Goal: Task Accomplishment & Management: Manage account settings

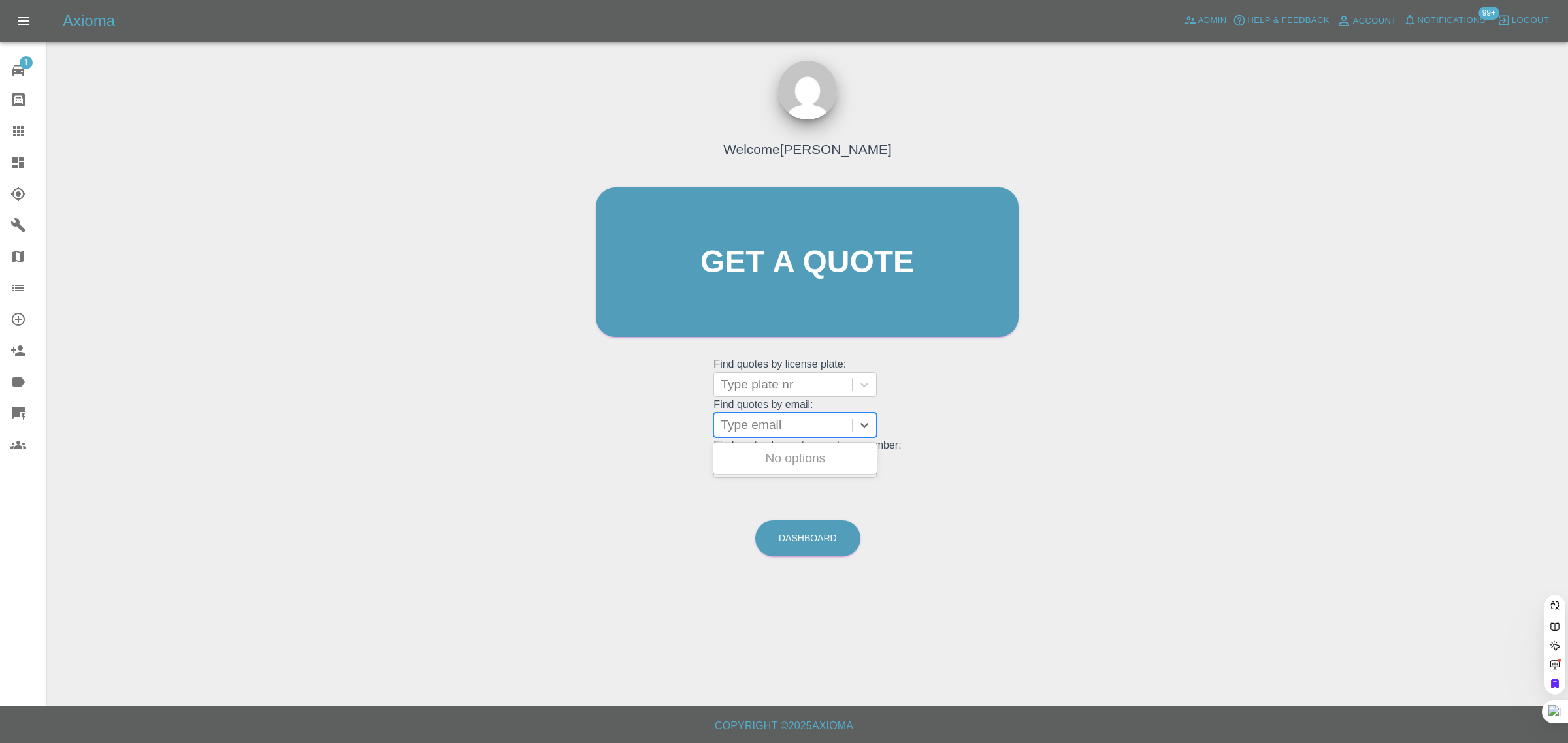
click at [751, 429] on div at bounding box center [783, 425] width 125 height 18
paste input "[PERSON_NAME][EMAIL_ADDRESS][PERSON_NAME][DOMAIN_NAME]"
type input "[PERSON_NAME][EMAIL_ADDRESS][PERSON_NAME][DOMAIN_NAME]"
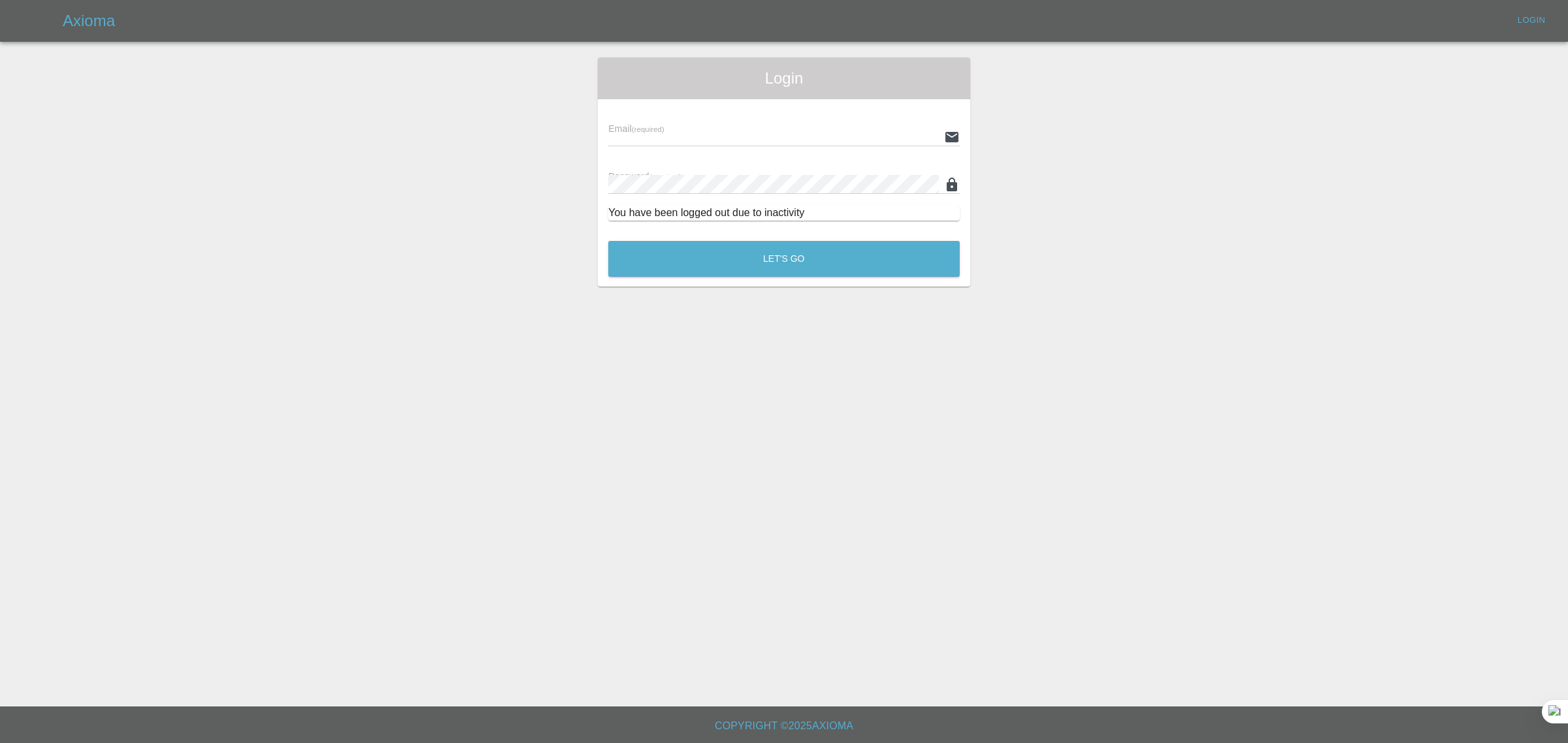
type input "[EMAIL_ADDRESS][DOMAIN_NAME]"
click at [780, 253] on button "Let's Go" at bounding box center [784, 259] width 351 height 36
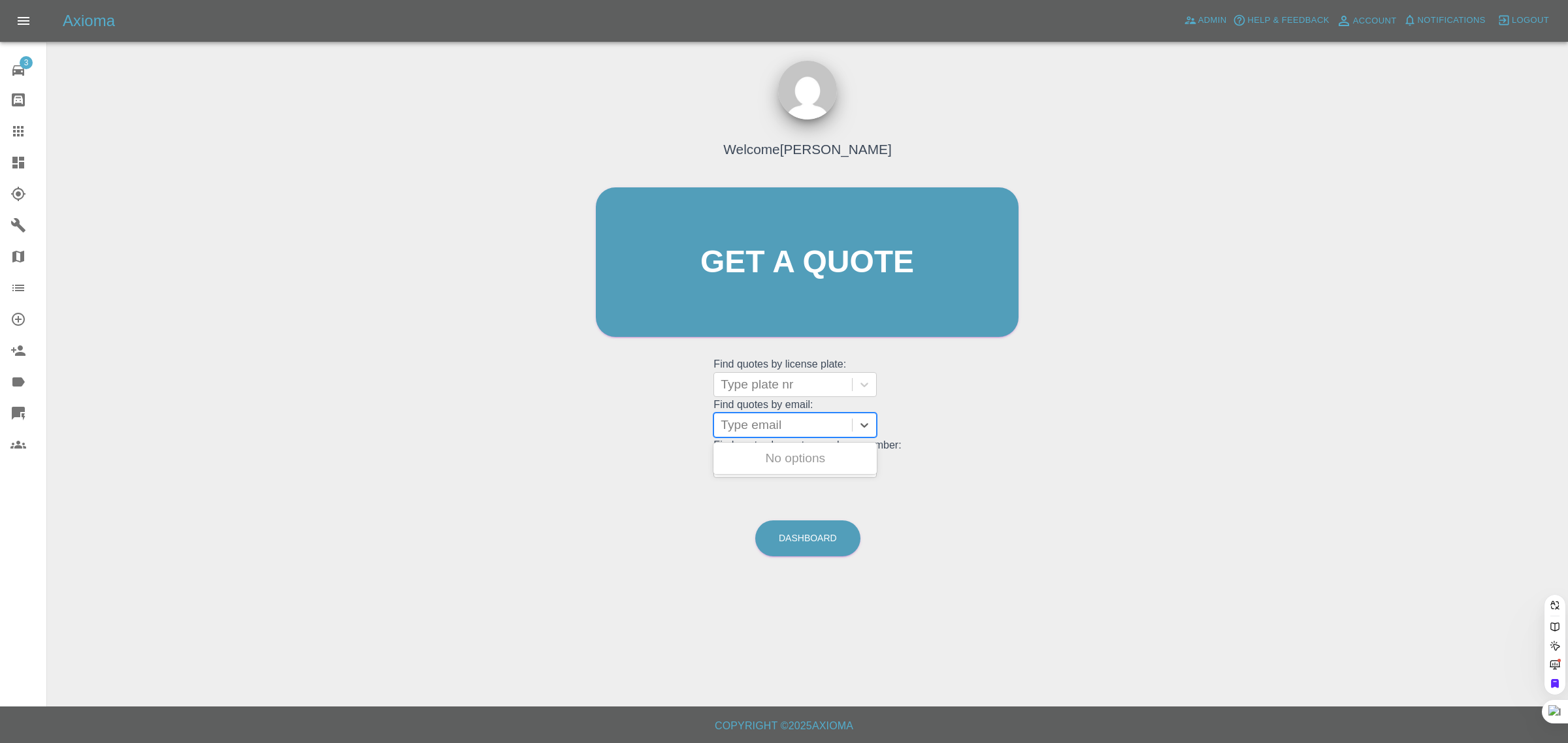
click at [781, 431] on div at bounding box center [783, 425] width 125 height 18
paste input "chris.poyser@btinternet.com"
type input "chris.poyser@btinternet.co"
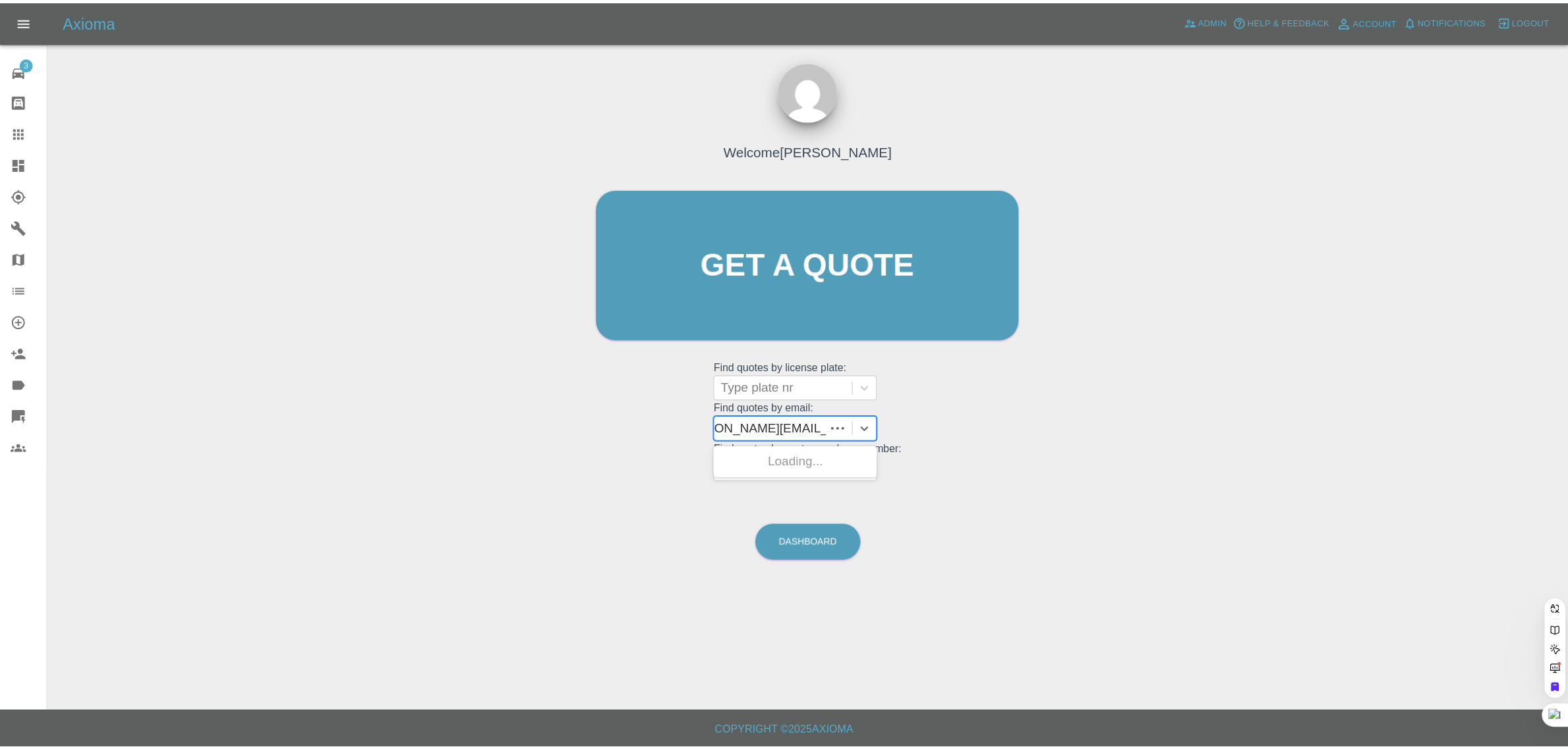
scroll to position [0, 20]
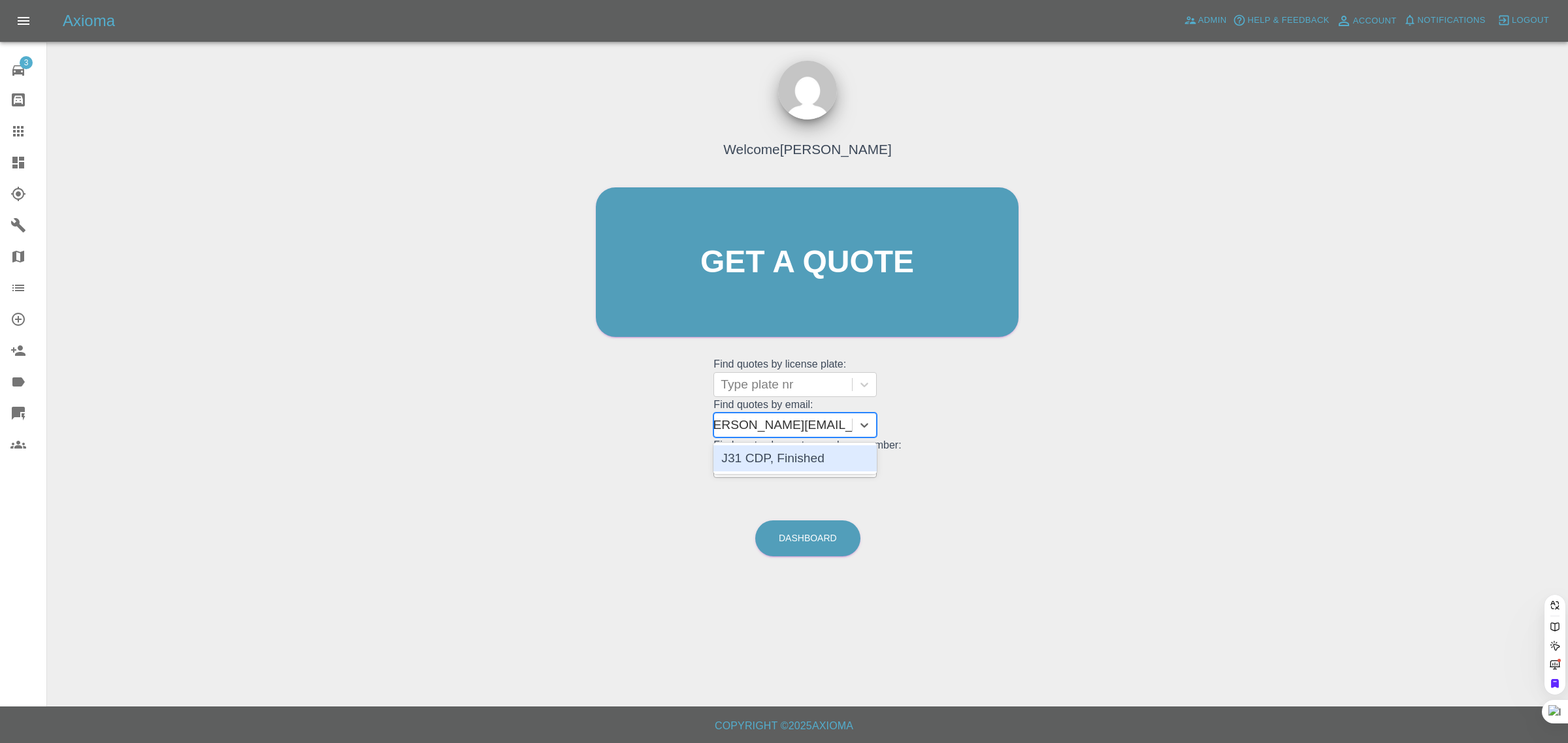
click at [791, 461] on div "J31 CDP, Finished" at bounding box center [795, 458] width 164 height 26
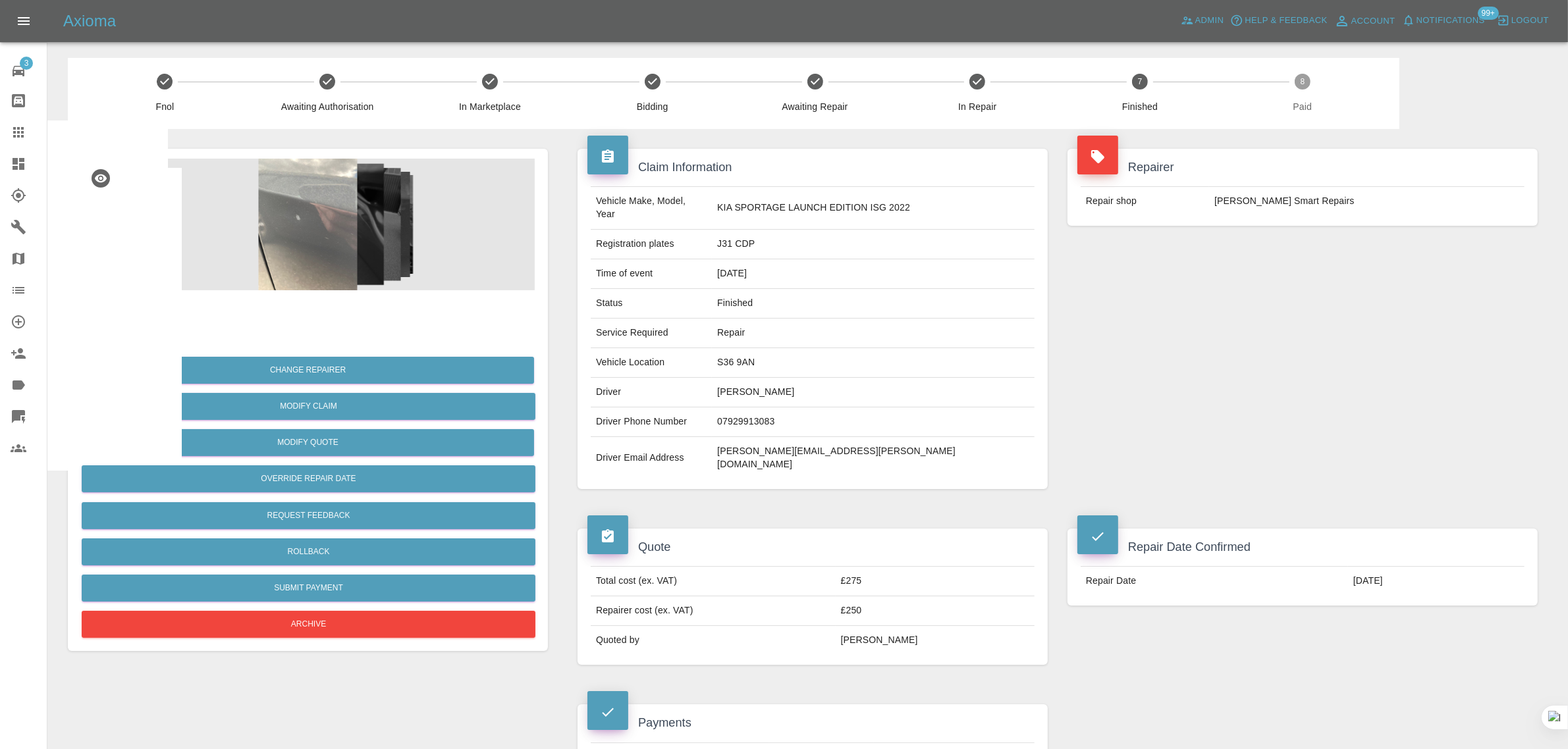
click at [99, 314] on img at bounding box center [107, 317] width 42 height 42
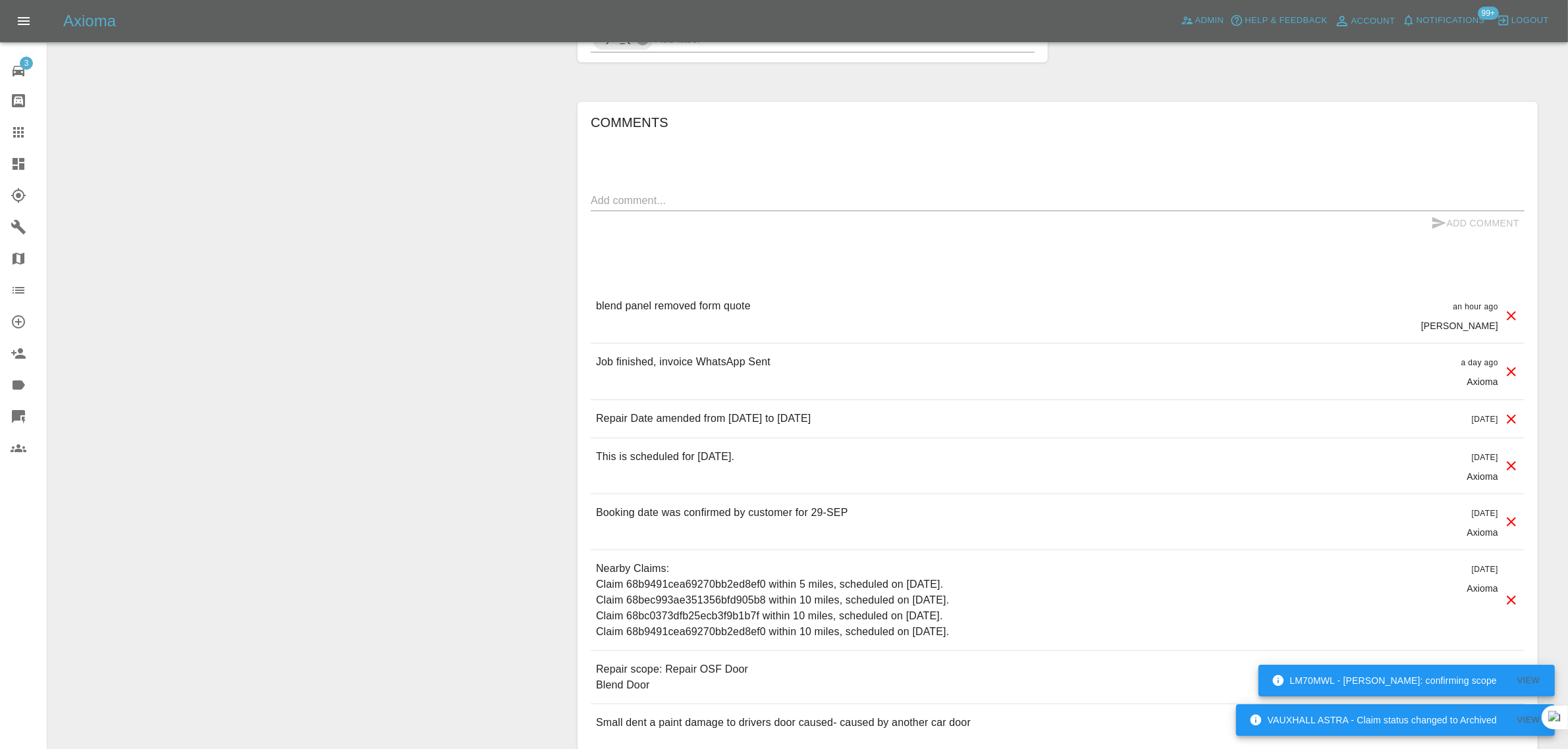
scroll to position [1093, 0]
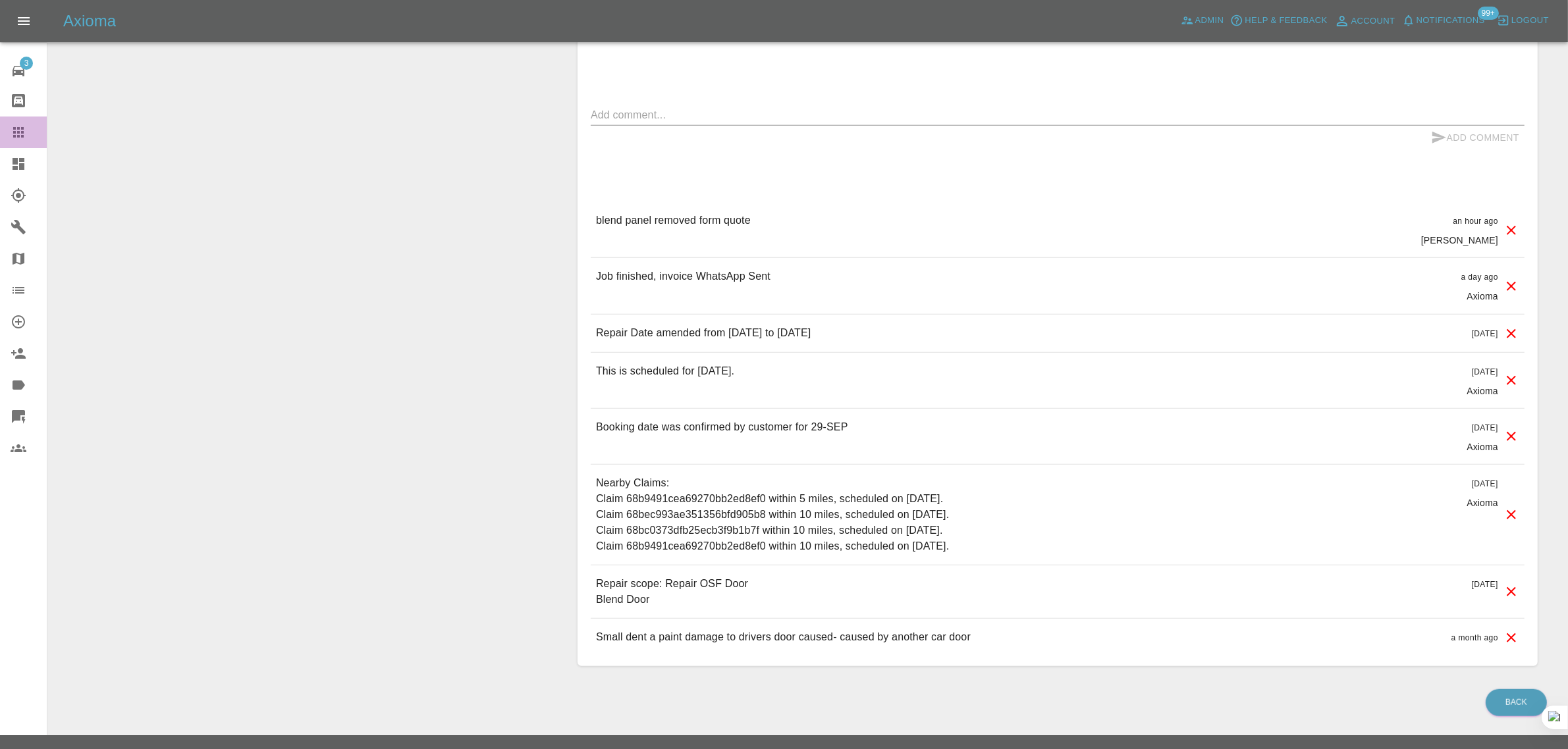
click at [21, 136] on icon at bounding box center [18, 133] width 10 height 10
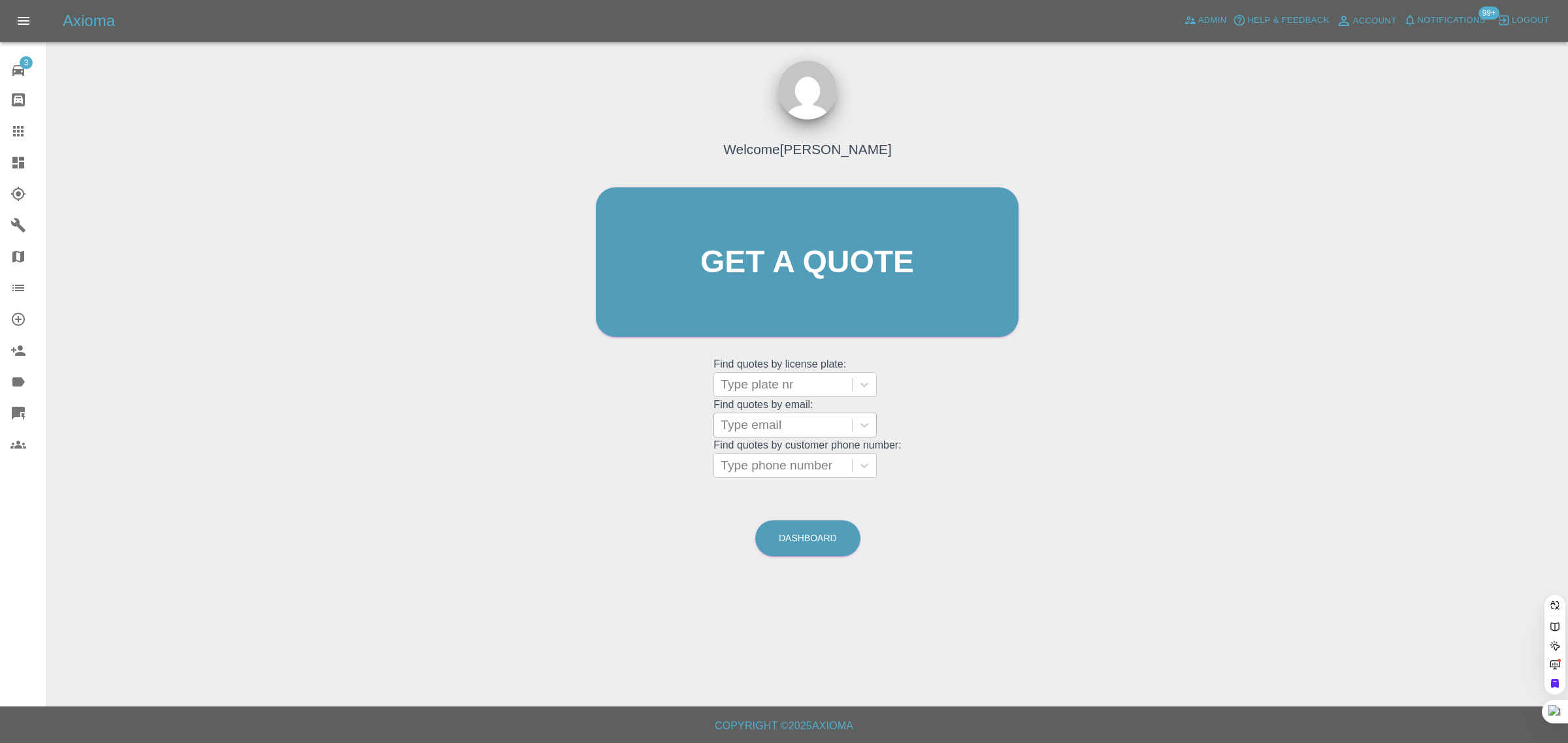
click at [740, 426] on div at bounding box center [783, 425] width 125 height 18
paste input "mark-ross2@sky.com"
type input "mark-ross2@sky.com"
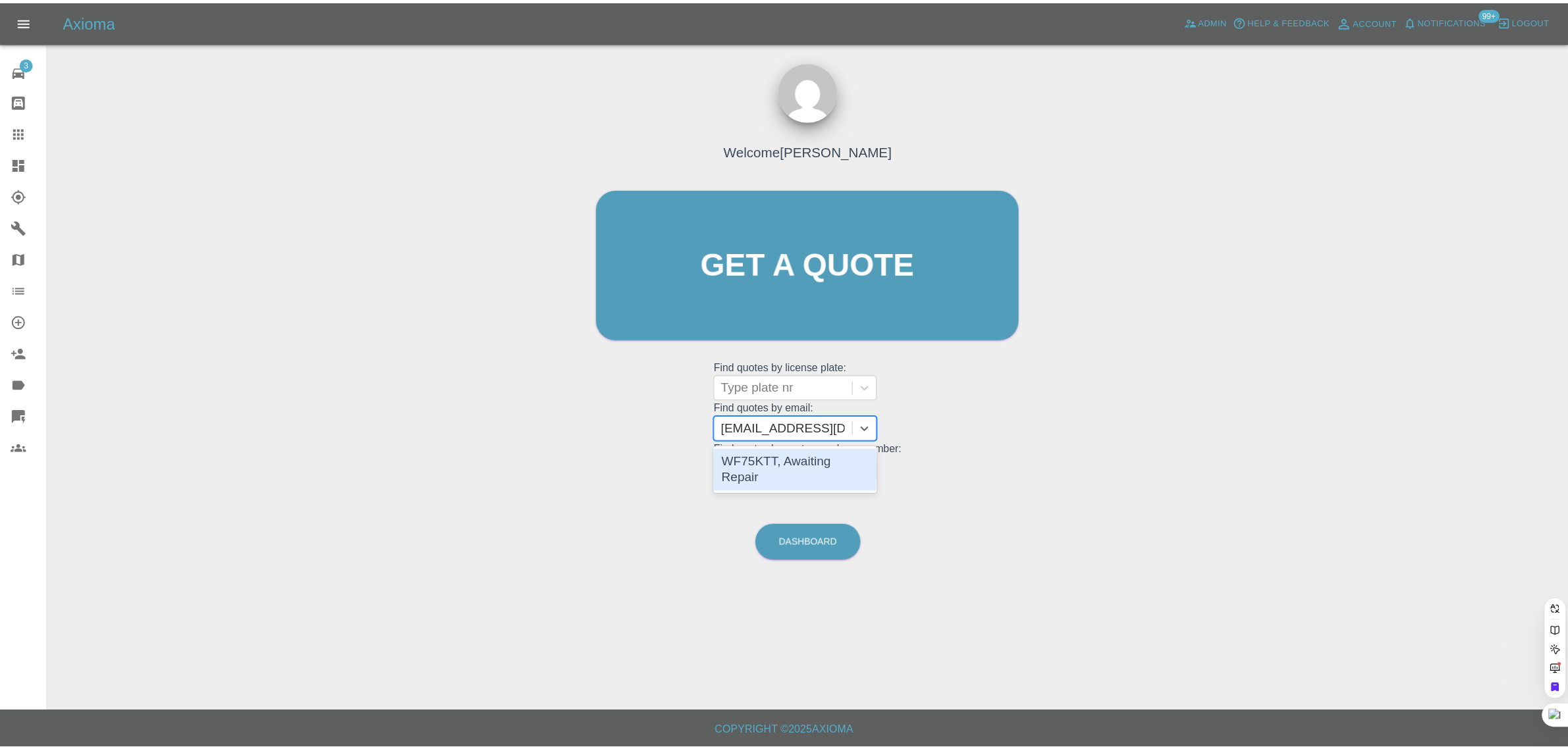
scroll to position [0, 0]
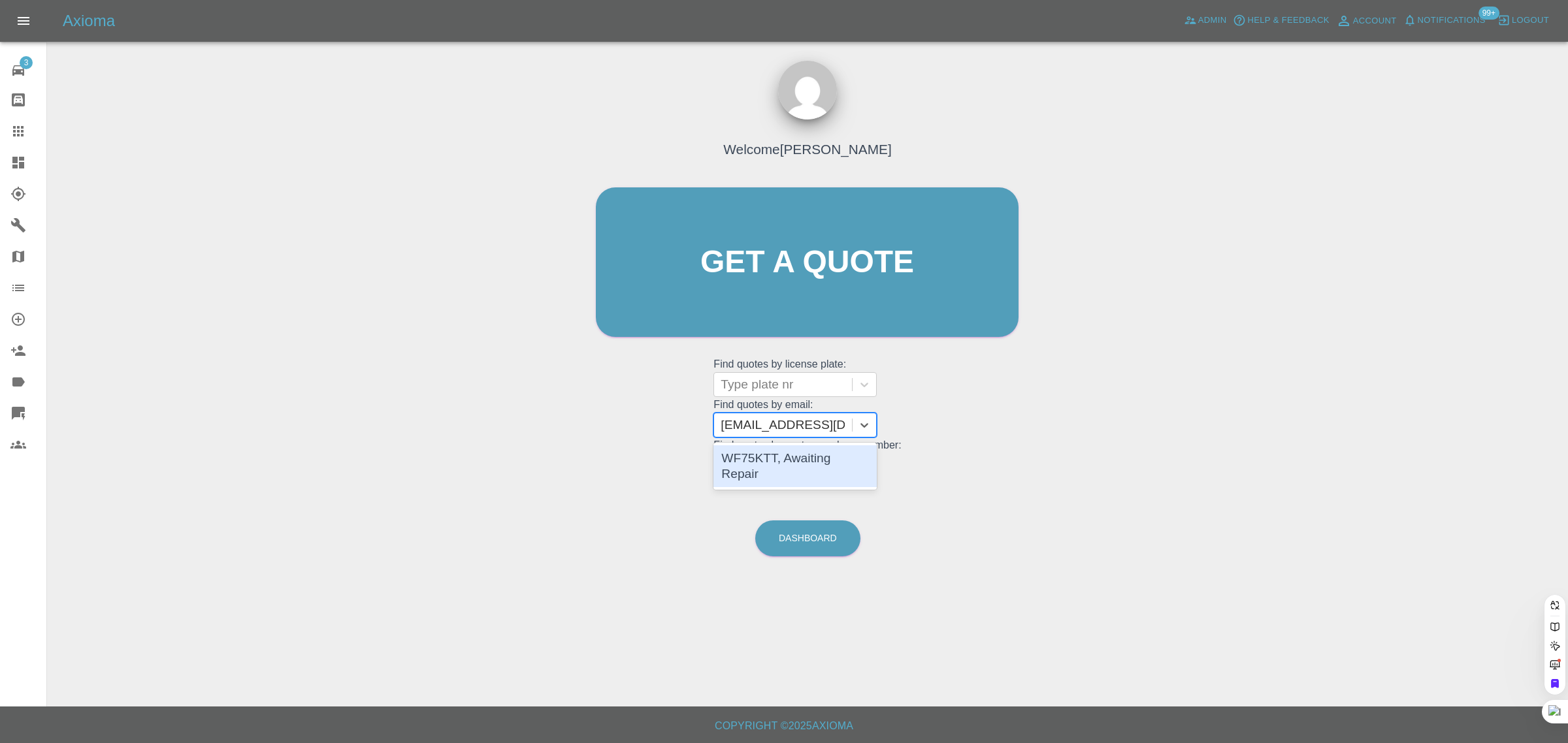
click at [810, 460] on div "WF75KTT, Awaiting Repair" at bounding box center [795, 466] width 164 height 42
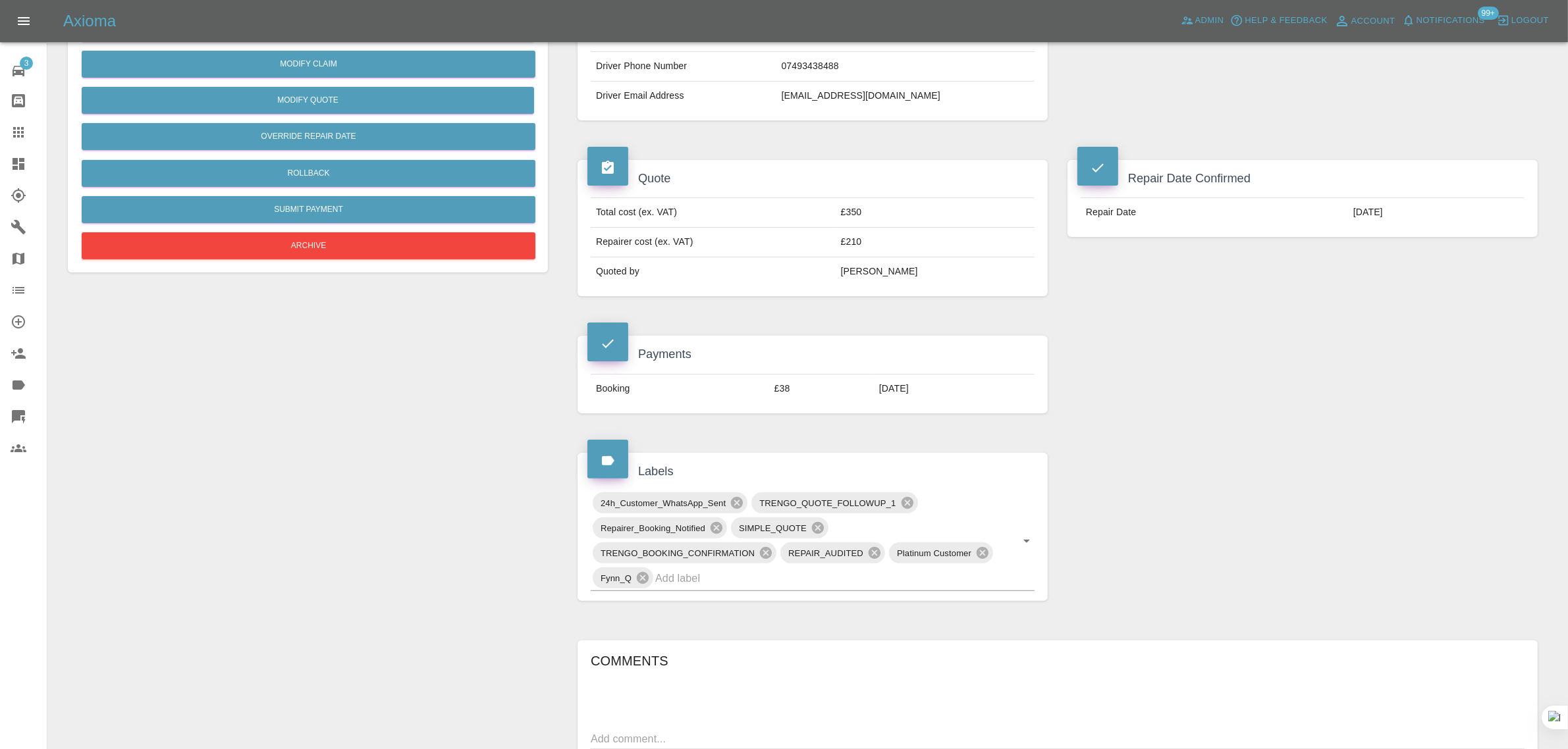
scroll to position [658, 0]
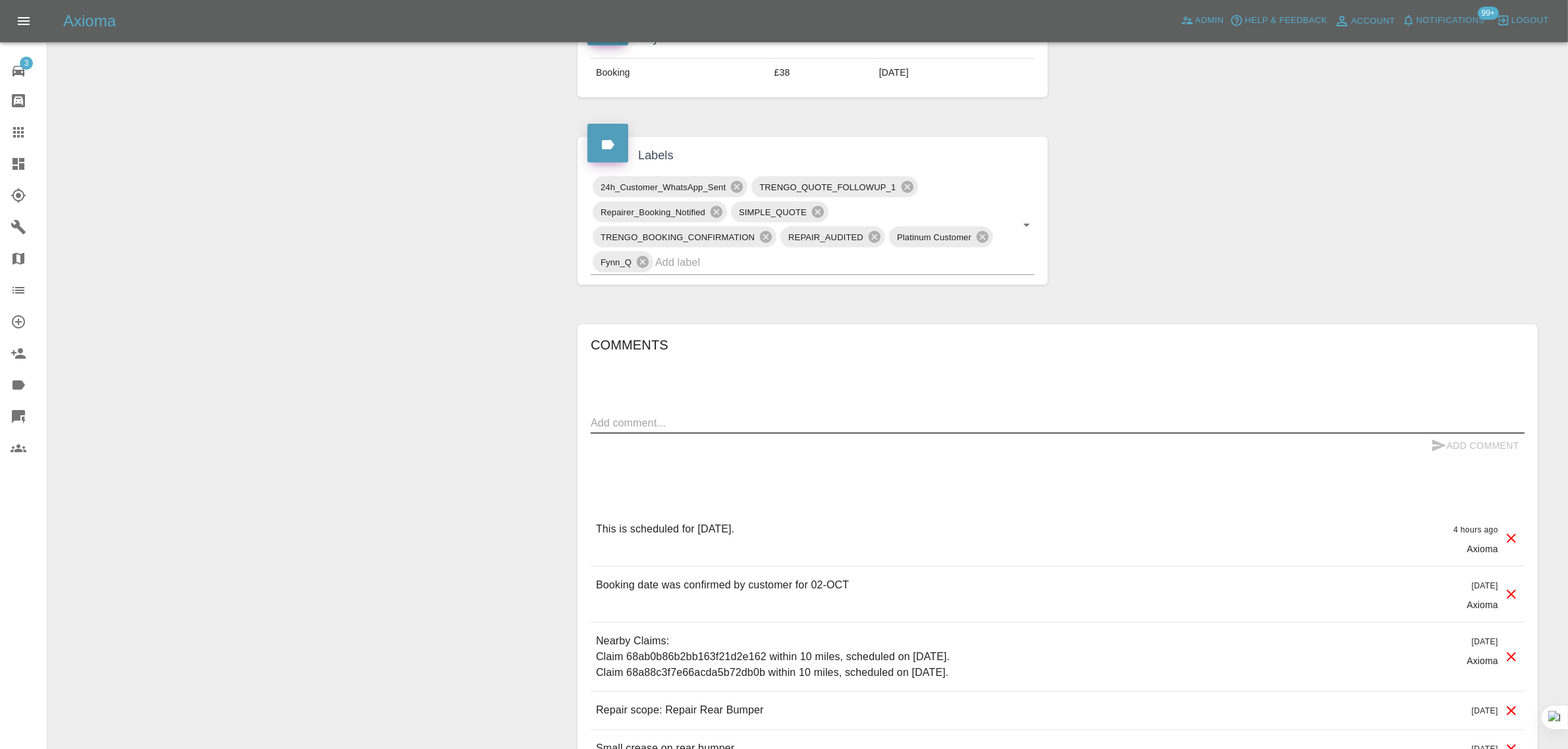
click at [896, 426] on textarea at bounding box center [1057, 422] width 934 height 15
paste textarea "Morning I have been called into work now tomorrow so need to change the appoint…"
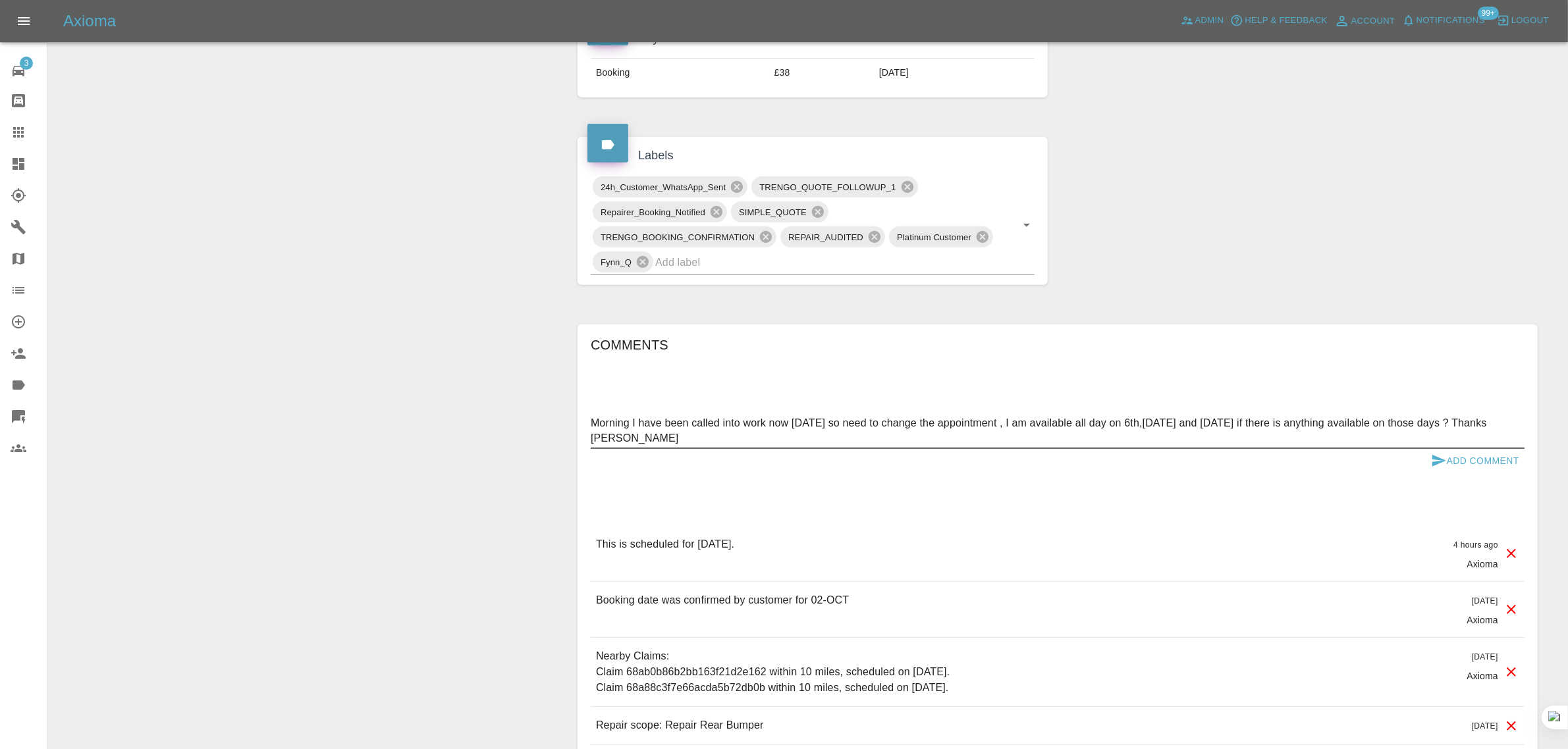
type textarea "Morning I have been called into work now tomorrow so need to change the appoint…"
click at [1450, 458] on button "Add Comment" at bounding box center [1475, 461] width 99 height 24
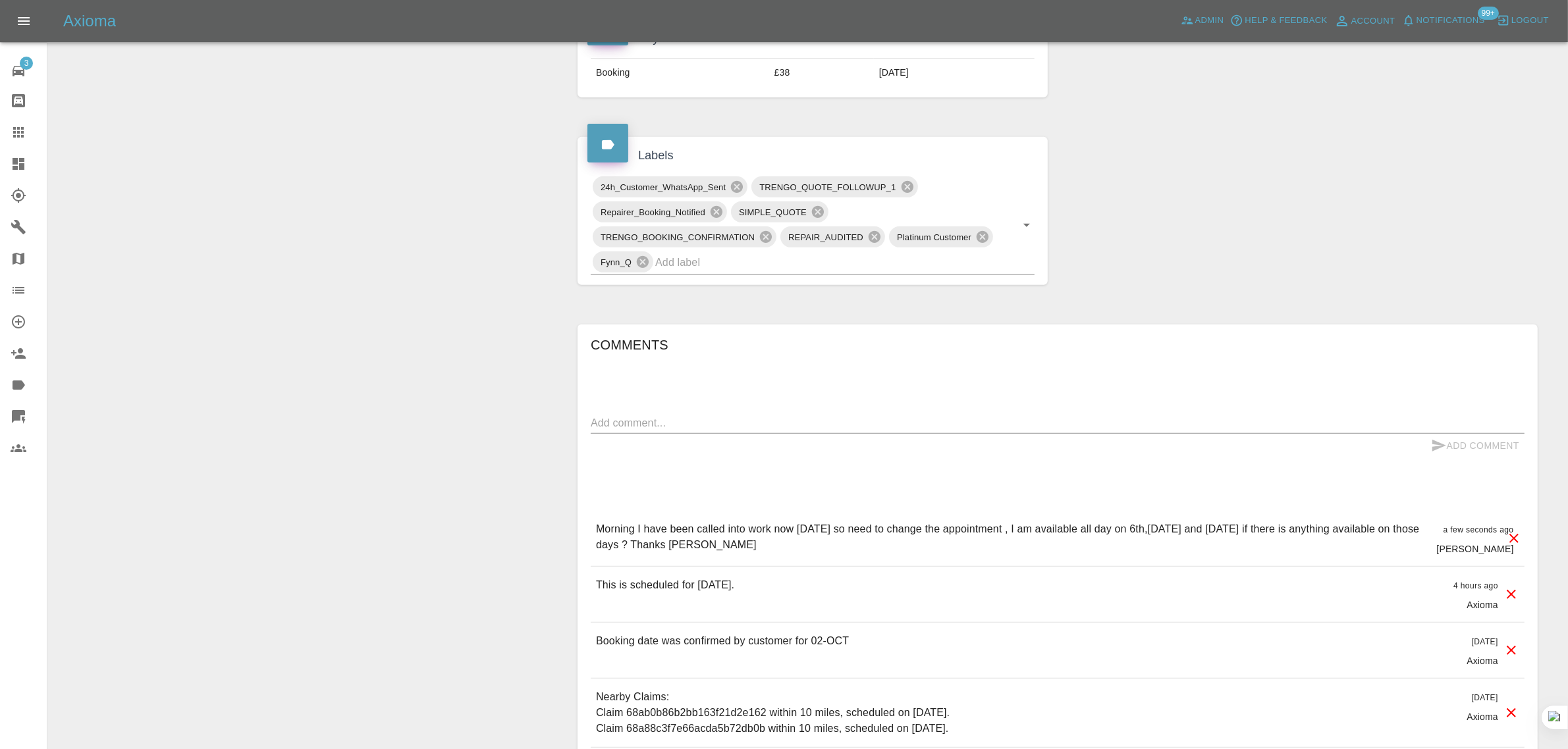
click at [27, 128] on div at bounding box center [29, 133] width 37 height 16
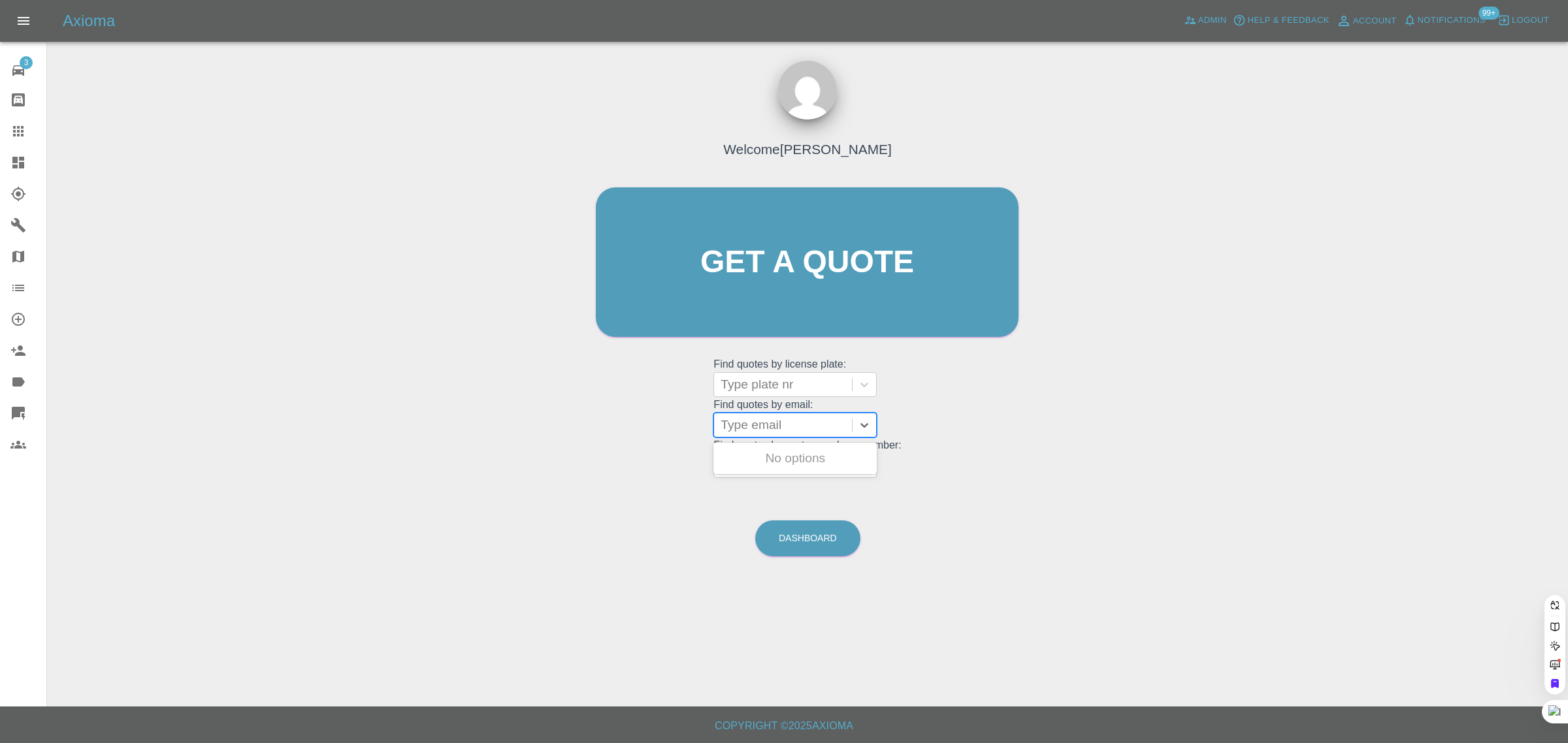
click at [780, 432] on div at bounding box center [783, 425] width 125 height 18
paste input "g.baldock@ntlworld.com"
type input "g.baldock@ntlworld.com"
click at [784, 463] on div "LR7 FDF, Awaiting Authorisation" at bounding box center [795, 466] width 164 height 42
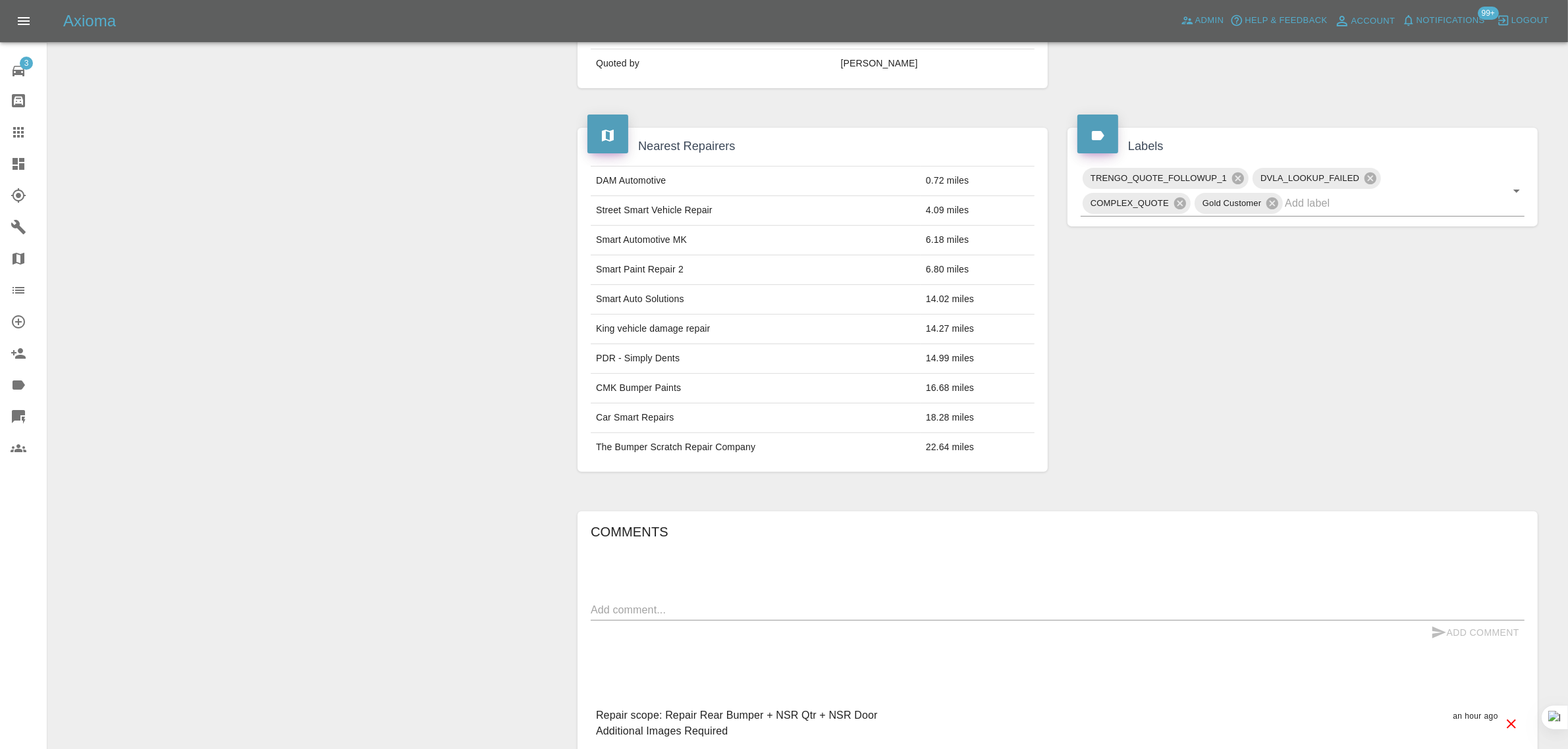
scroll to position [576, 0]
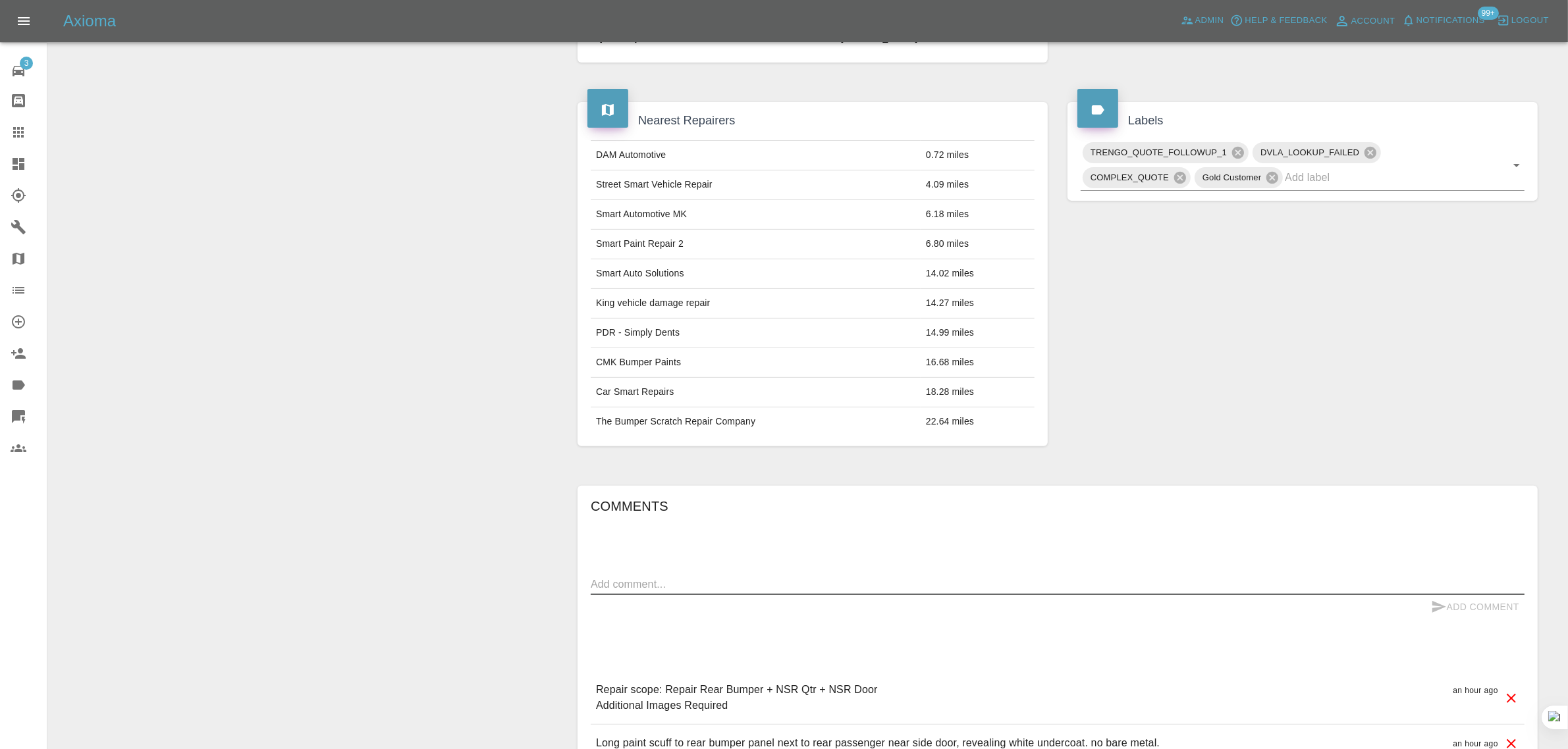
click at [706, 588] on textarea at bounding box center [1057, 583] width 934 height 15
paste textarea "Thanks for your quick response. It will stay scuffed. Thx. Sent from my iPad"
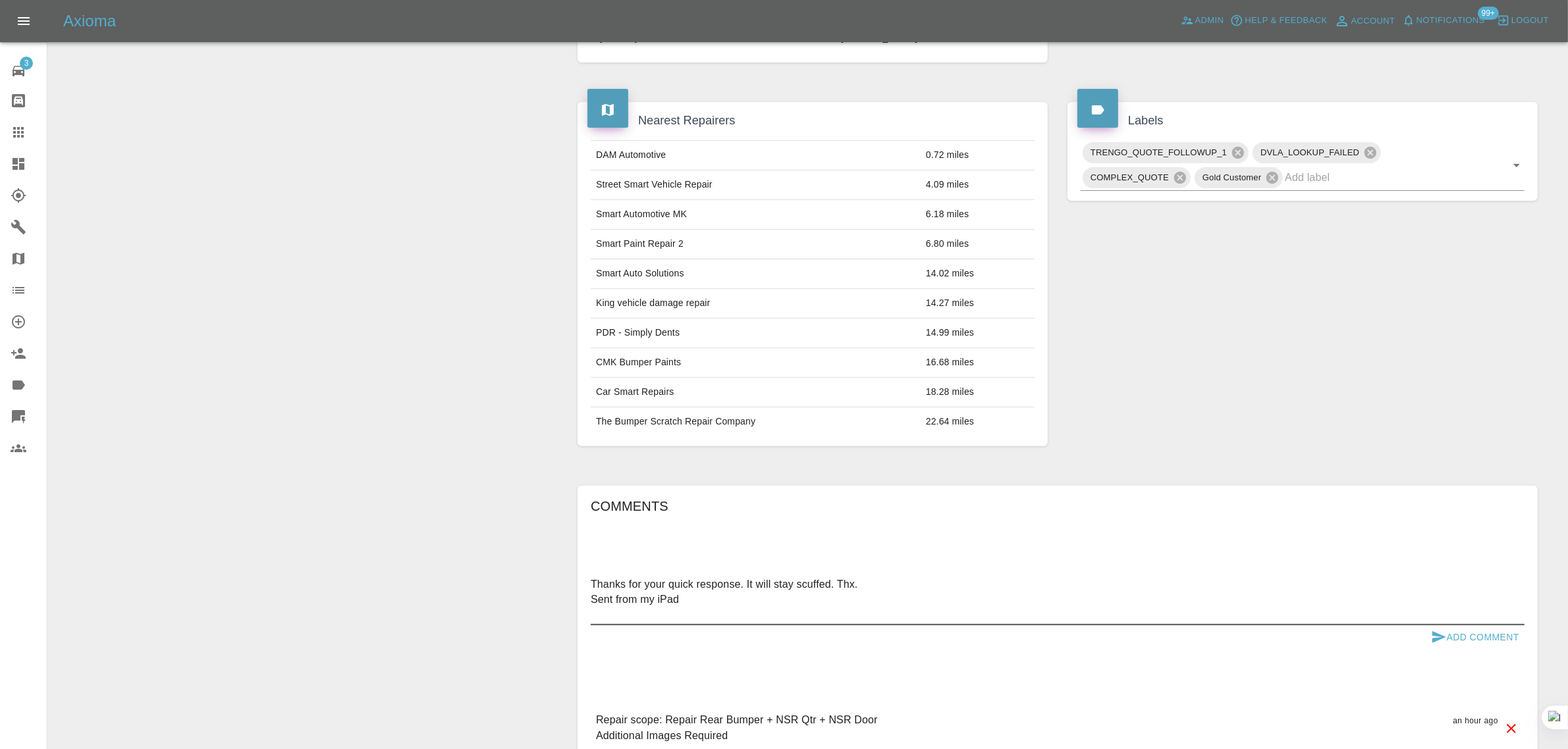
type textarea "Thanks for your quick response. It will stay scuffed. Thx. Sent from my iPad"
click at [1454, 650] on button "Add Comment" at bounding box center [1475, 637] width 99 height 24
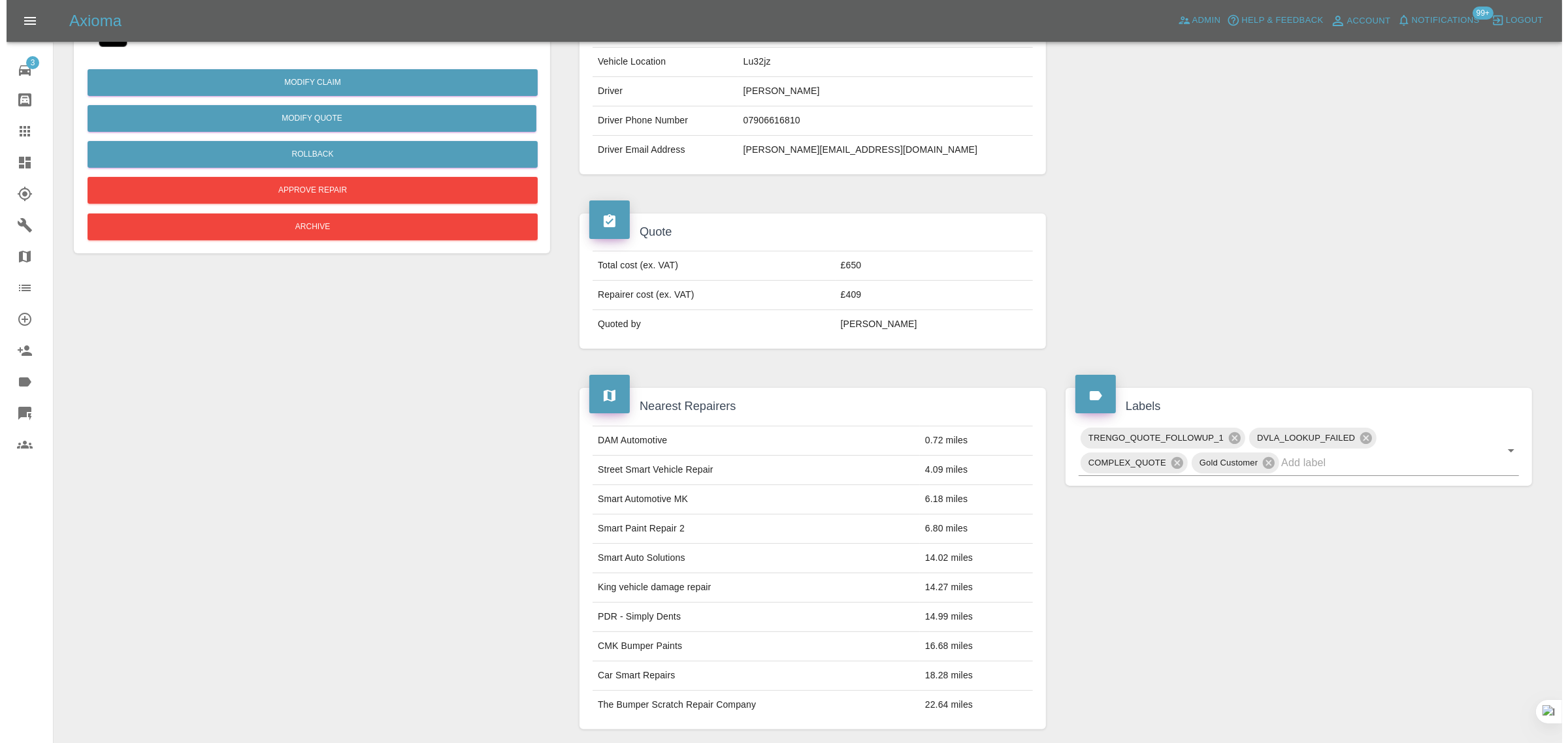
scroll to position [0, 0]
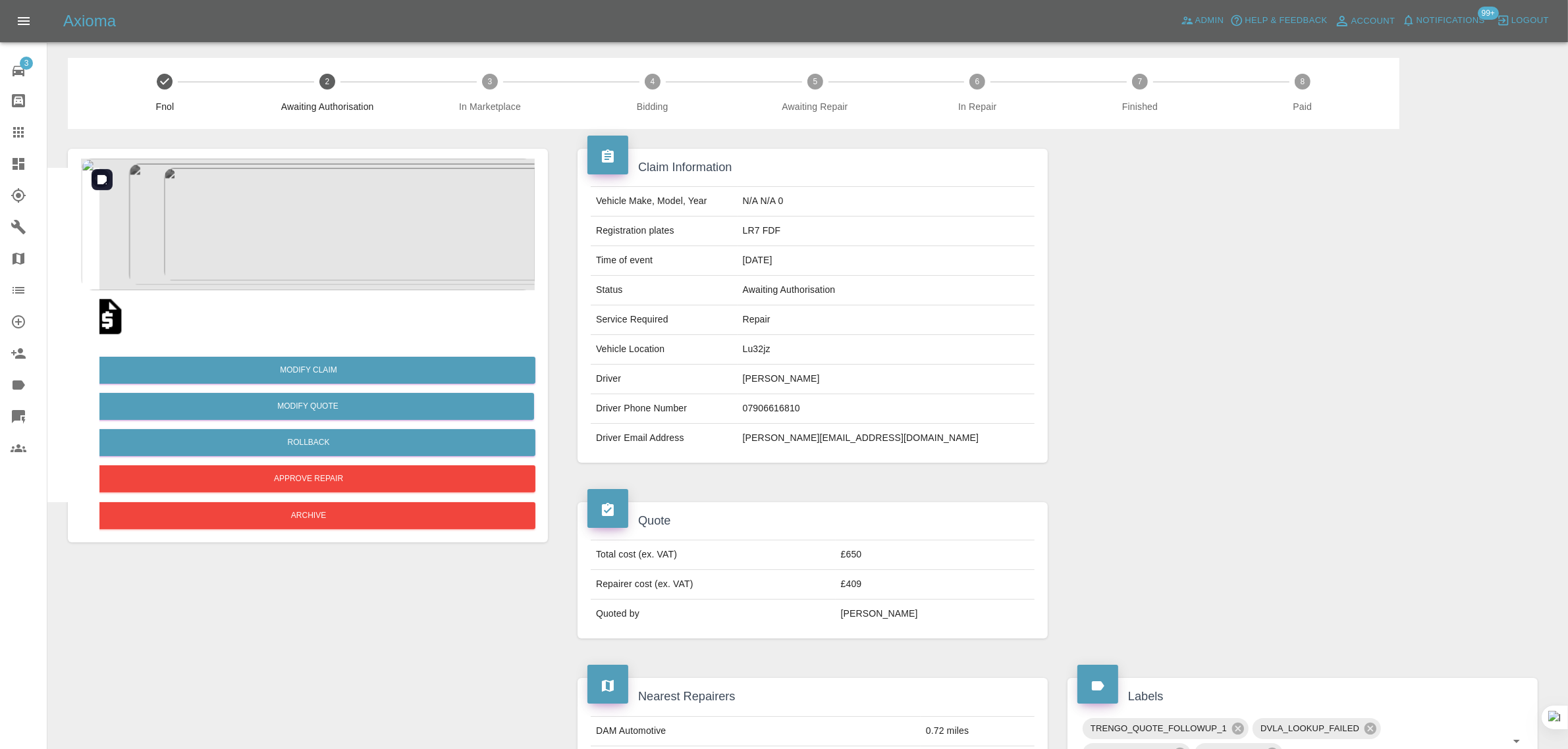
click at [351, 161] on img at bounding box center [308, 224] width 453 height 132
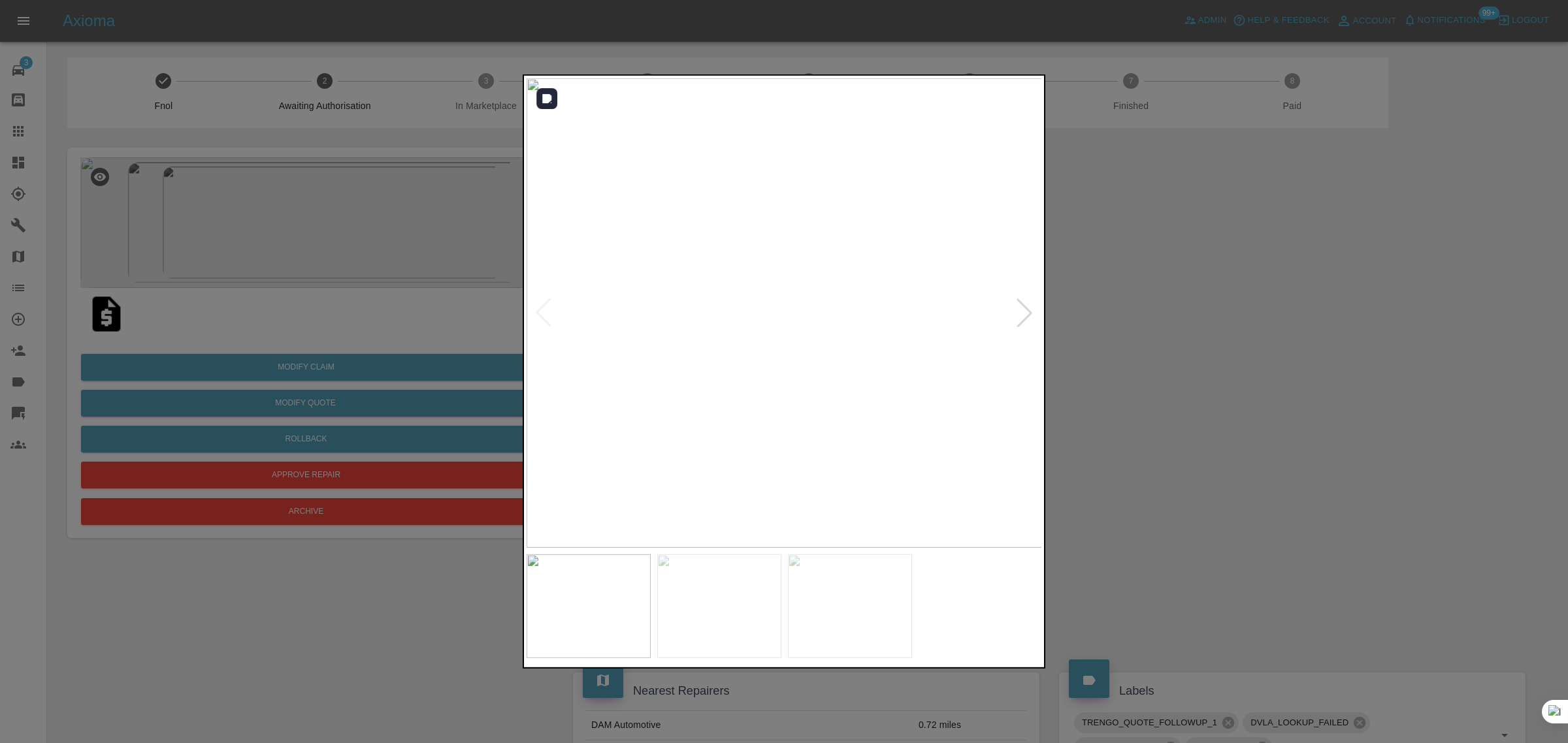
click at [1029, 311] on div at bounding box center [1024, 312] width 29 height 29
click at [1029, 311] on div at bounding box center [1024, 312] width 29 height 29
click at [1029, 311] on img at bounding box center [785, 313] width 516 height 470
click at [321, 548] on div at bounding box center [784, 371] width 1568 height 743
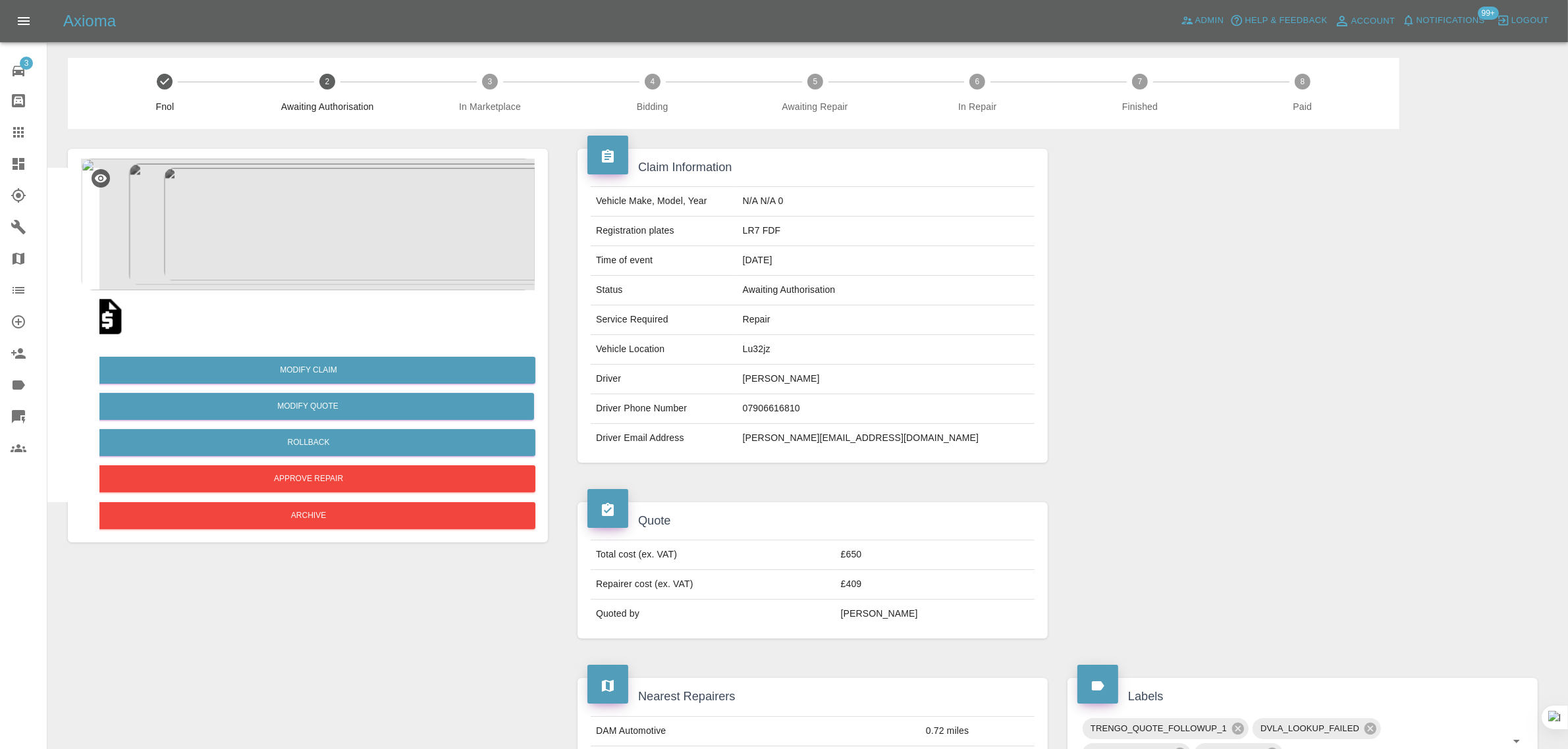
click at [291, 500] on div "Modify Claim Modify Quote Rollback Approve Repair Archive" at bounding box center [308, 437] width 453 height 189
click at [283, 509] on button "Archive" at bounding box center [309, 515] width 453 height 27
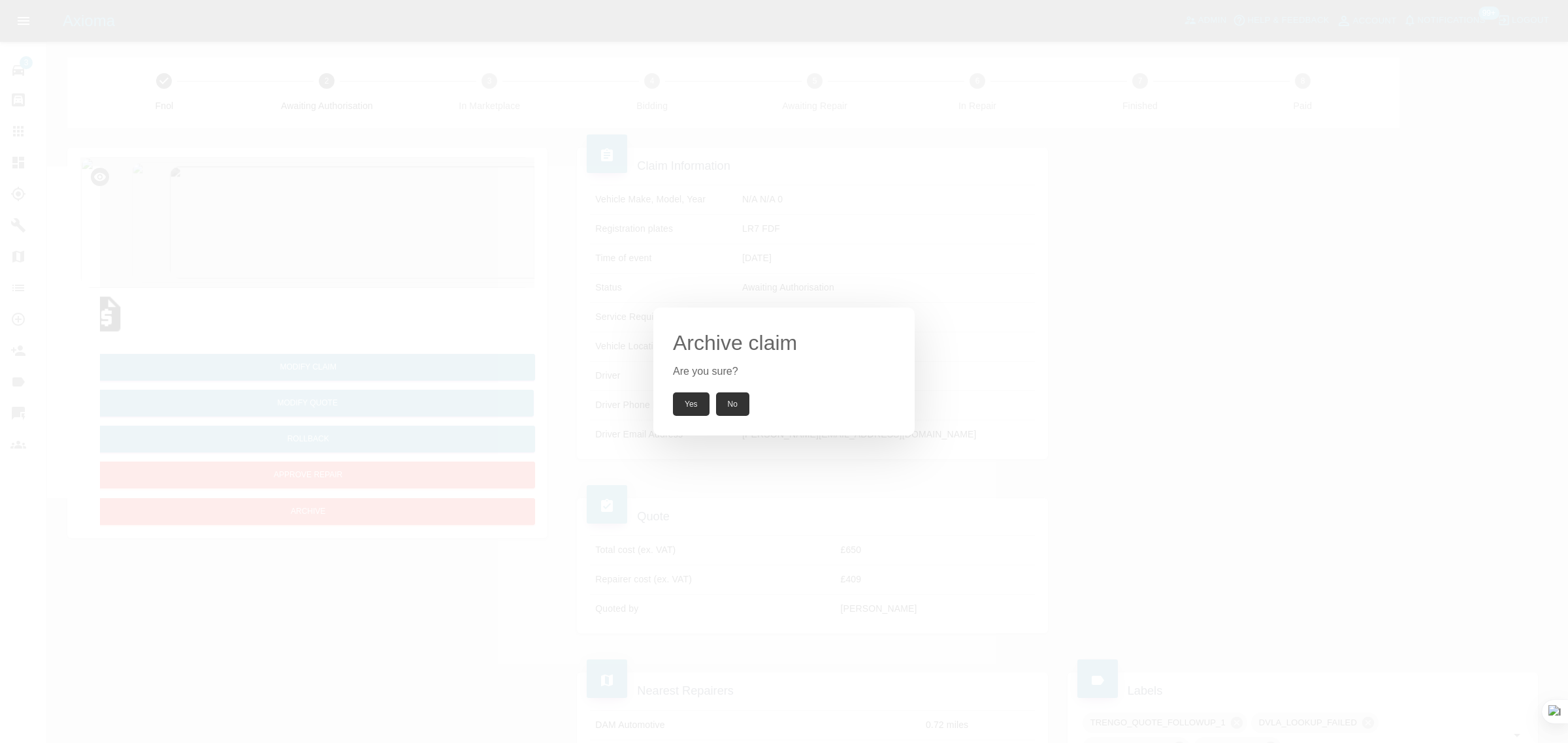
drag, startPoint x: 682, startPoint y: 405, endPoint x: 647, endPoint y: 375, distance: 46.1
click at [683, 405] on button "Yes" at bounding box center [691, 404] width 36 height 23
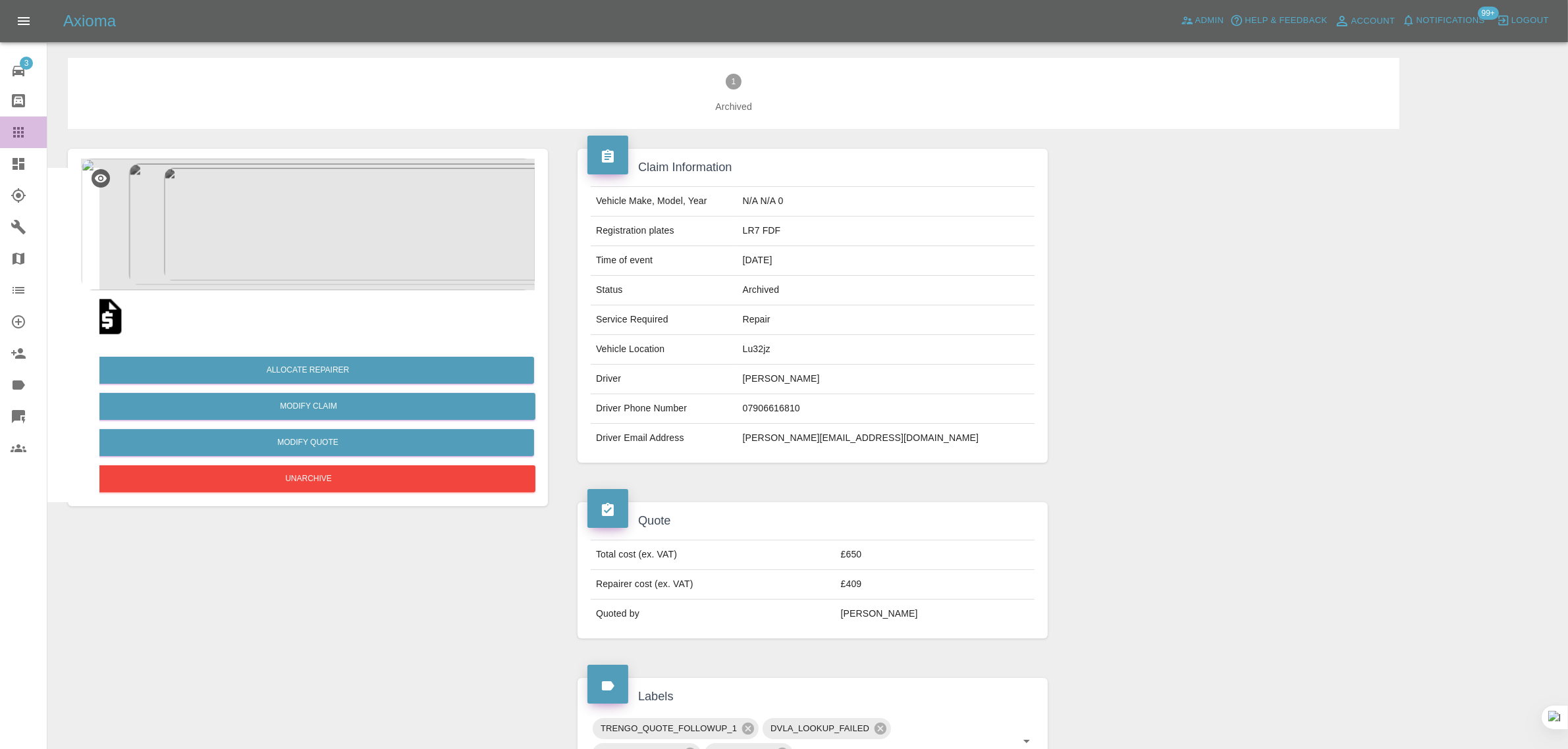
click at [23, 125] on icon at bounding box center [18, 133] width 16 height 16
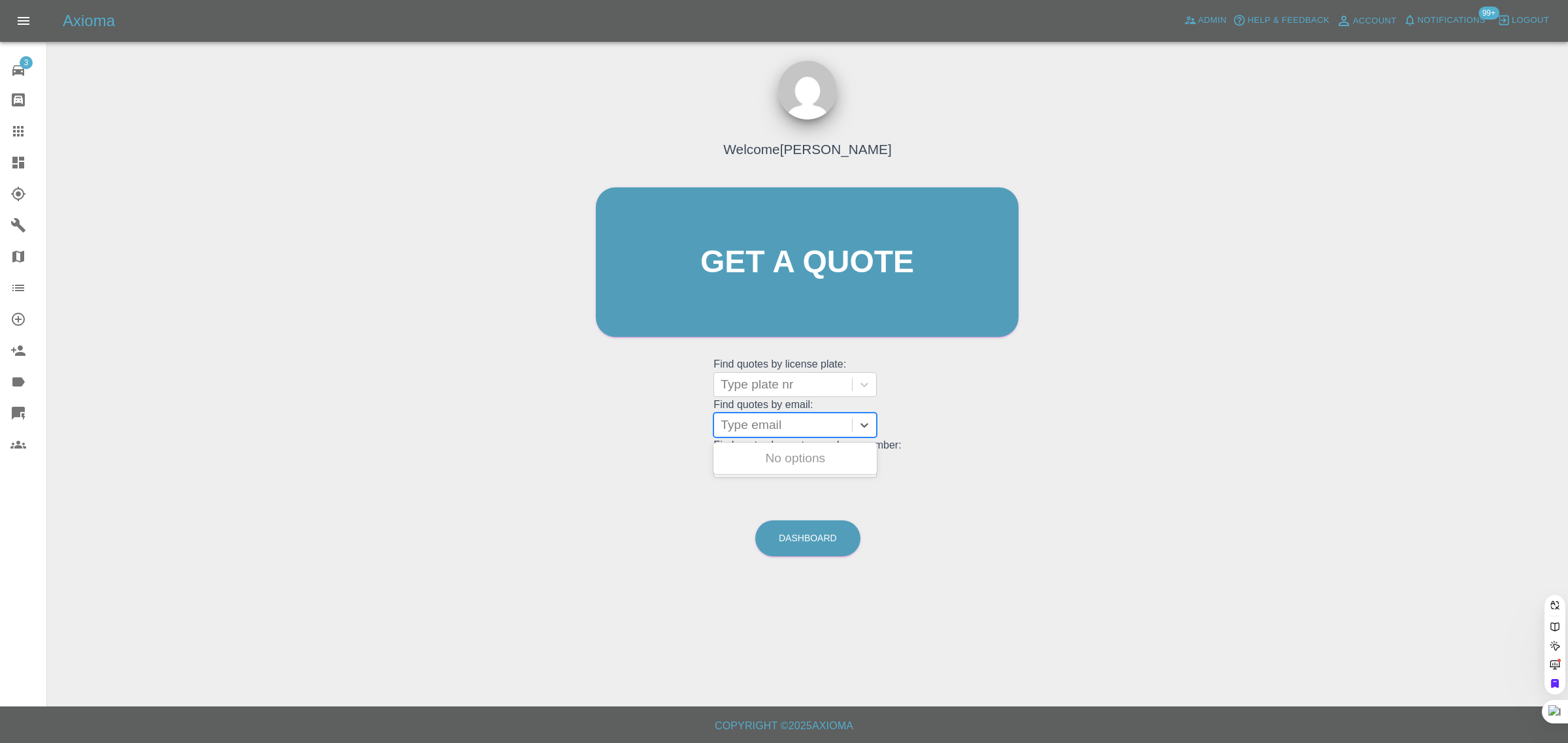
click at [762, 419] on div at bounding box center [783, 425] width 125 height 18
paste input "youhengzeng@gmail.com"
type input "youhengzeng@gmail.com"
click at [1211, 21] on span "Admin" at bounding box center [1212, 20] width 29 height 15
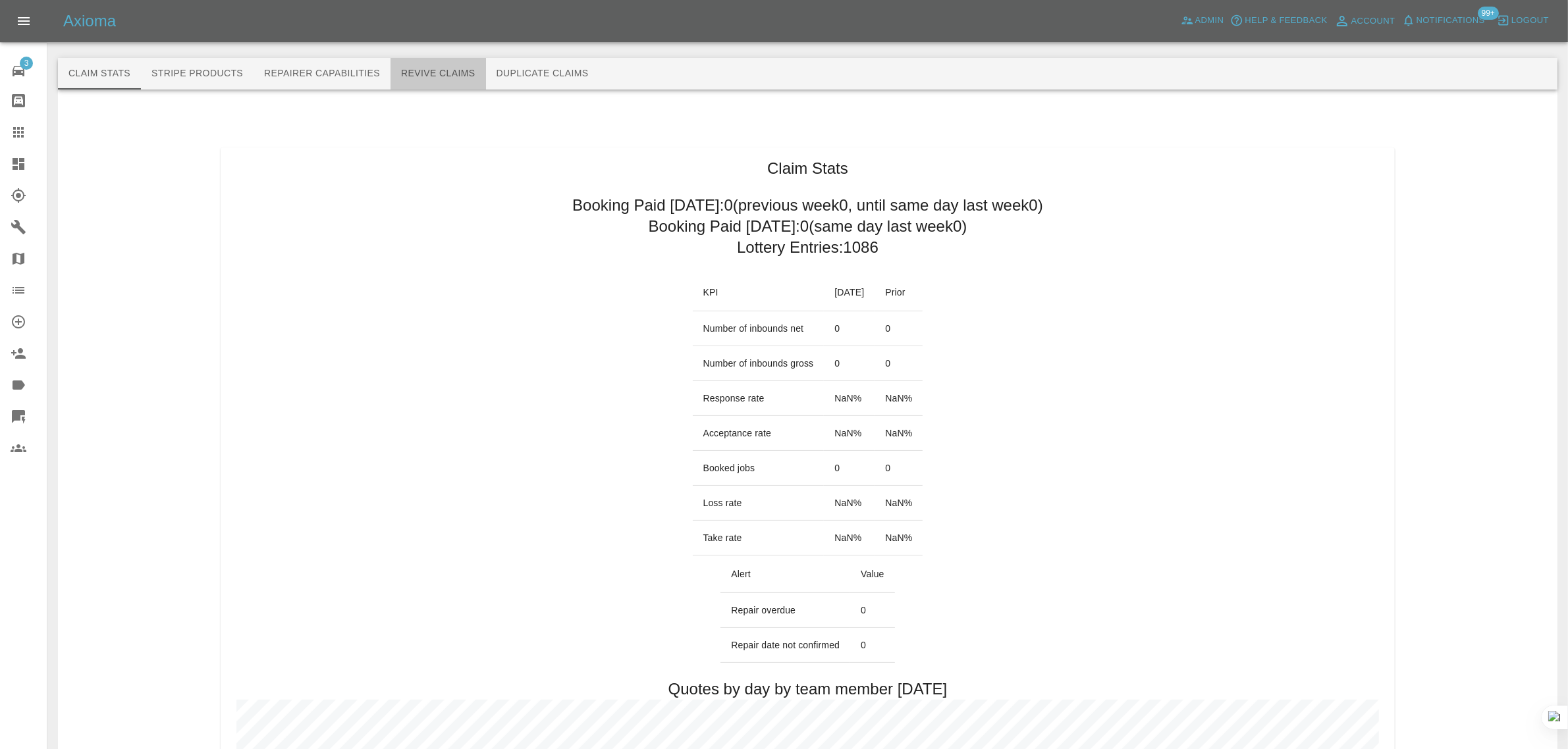
click at [413, 73] on button "Revive Claims" at bounding box center [438, 73] width 95 height 31
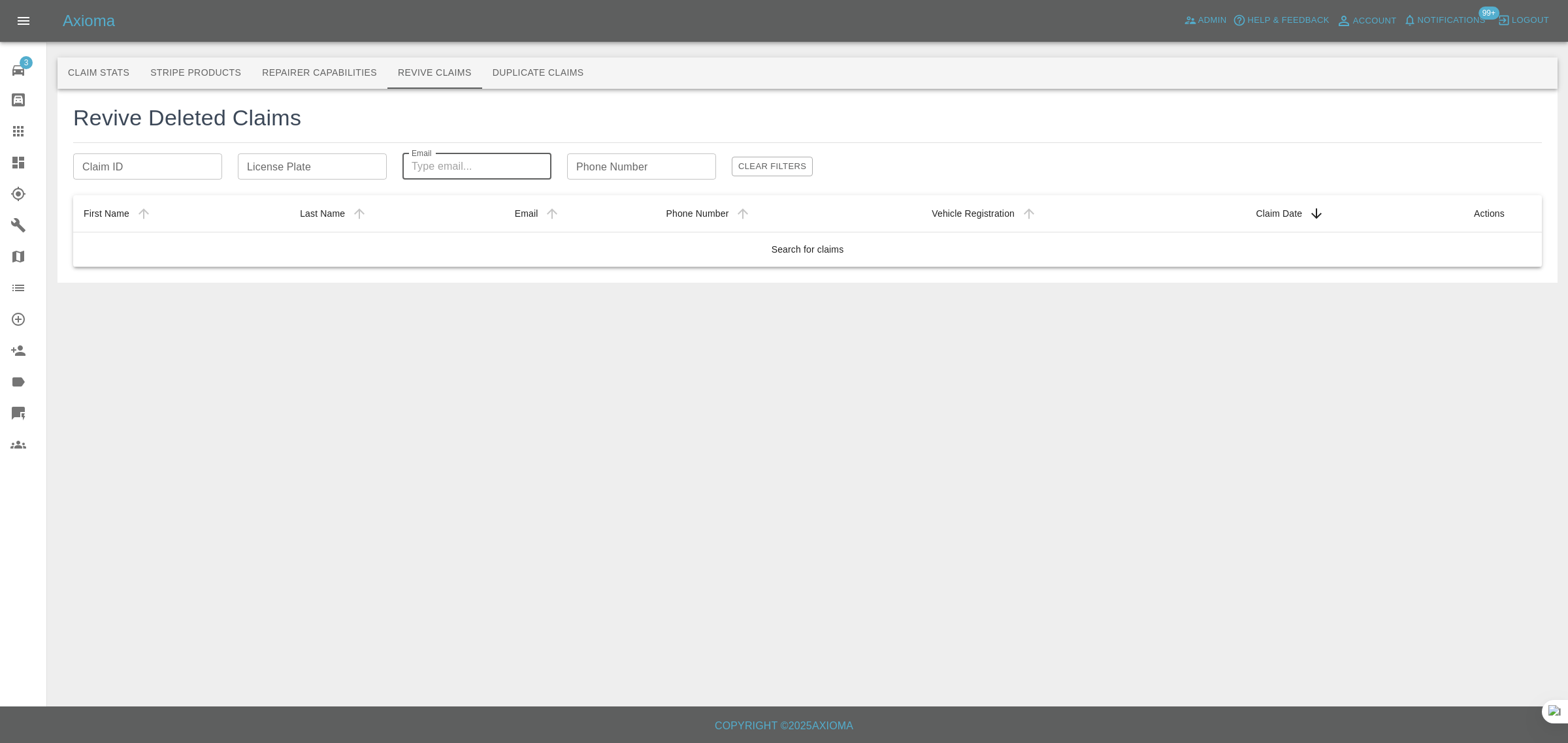
click at [452, 171] on input "Email" at bounding box center [477, 166] width 149 height 26
paste input "youhengzeng@gmail.com"
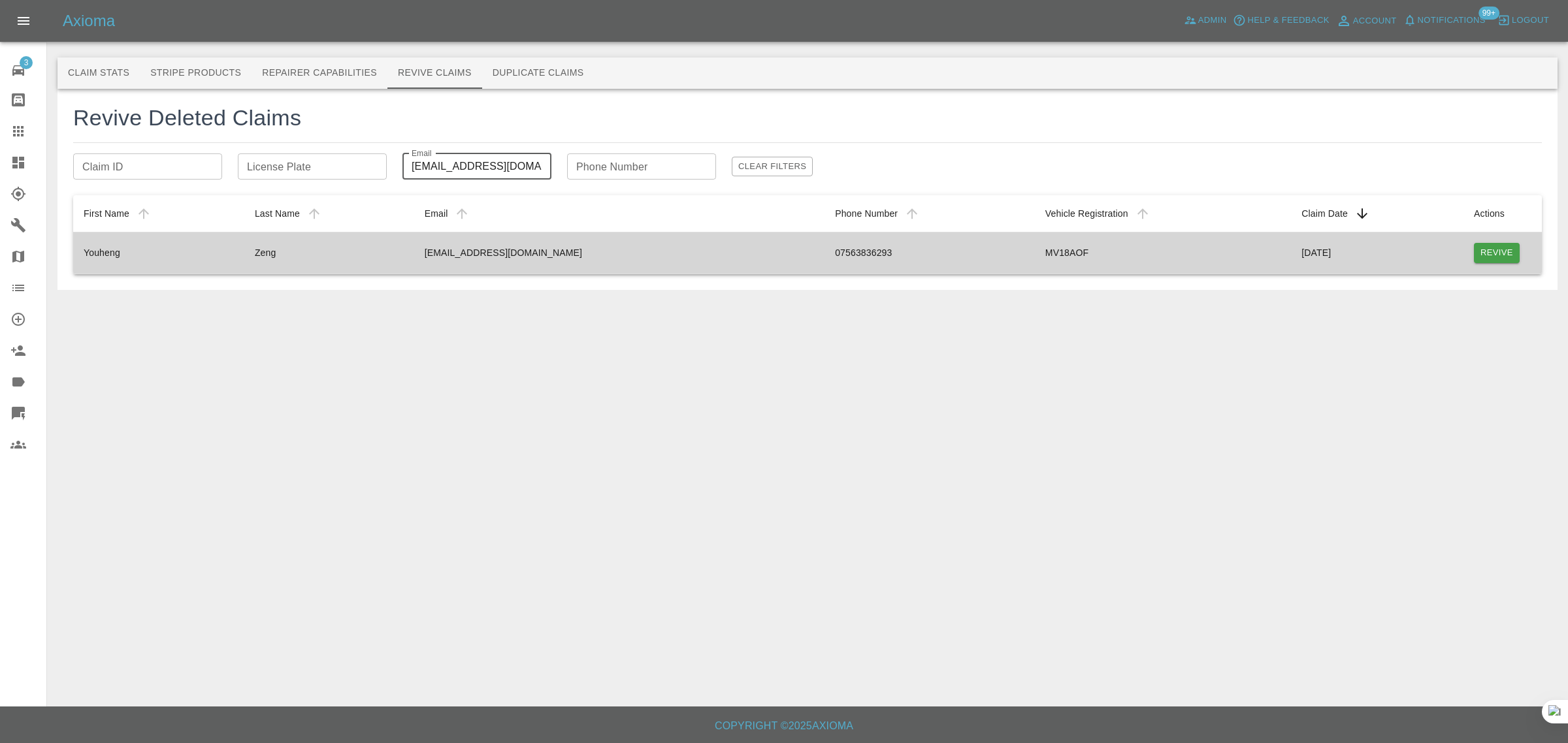
type input "youhengzeng@gmail.com"
click at [1498, 259] on button "Revive" at bounding box center [1496, 253] width 46 height 20
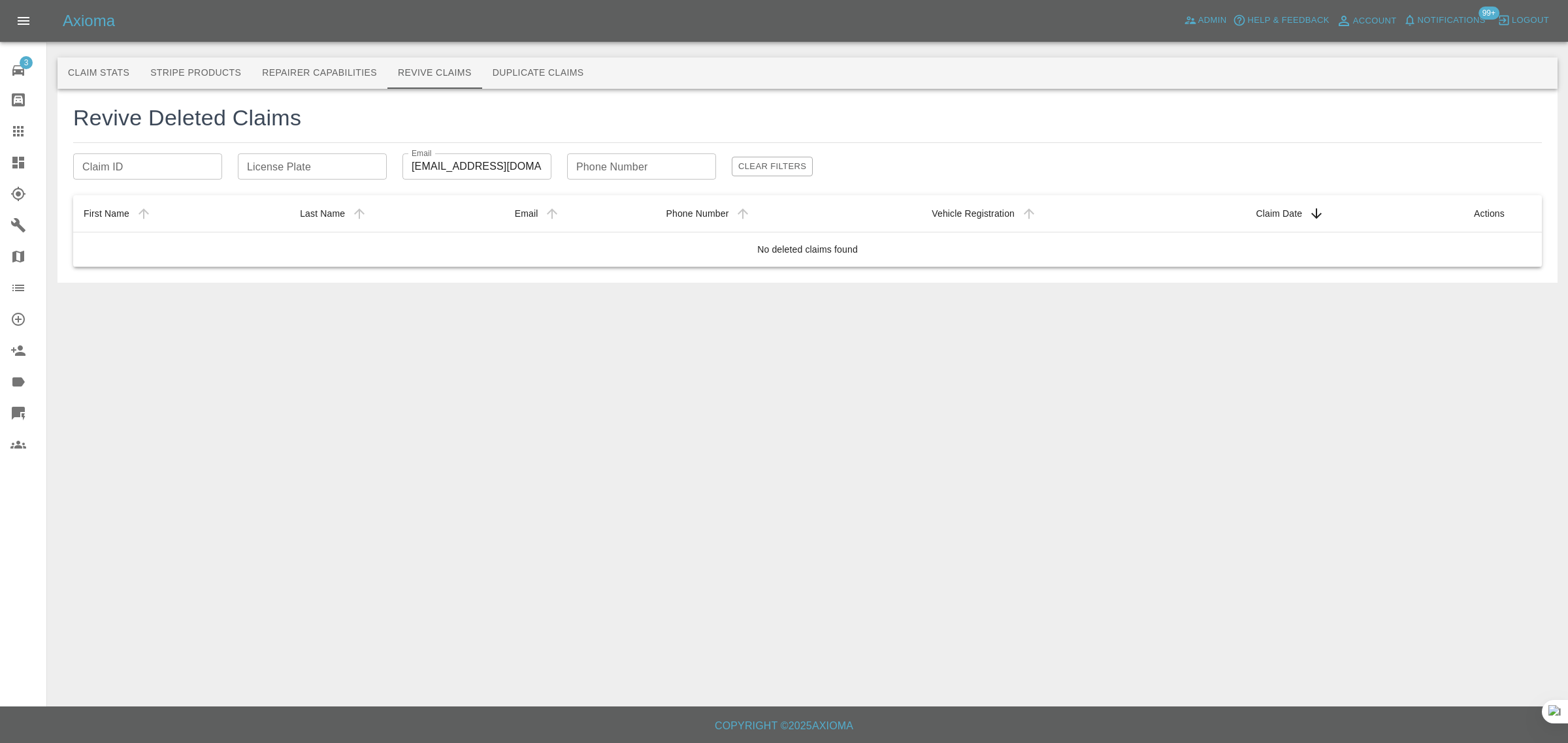
click at [14, 145] on link "Claims" at bounding box center [23, 131] width 47 height 31
click at [18, 129] on icon at bounding box center [18, 131] width 16 height 16
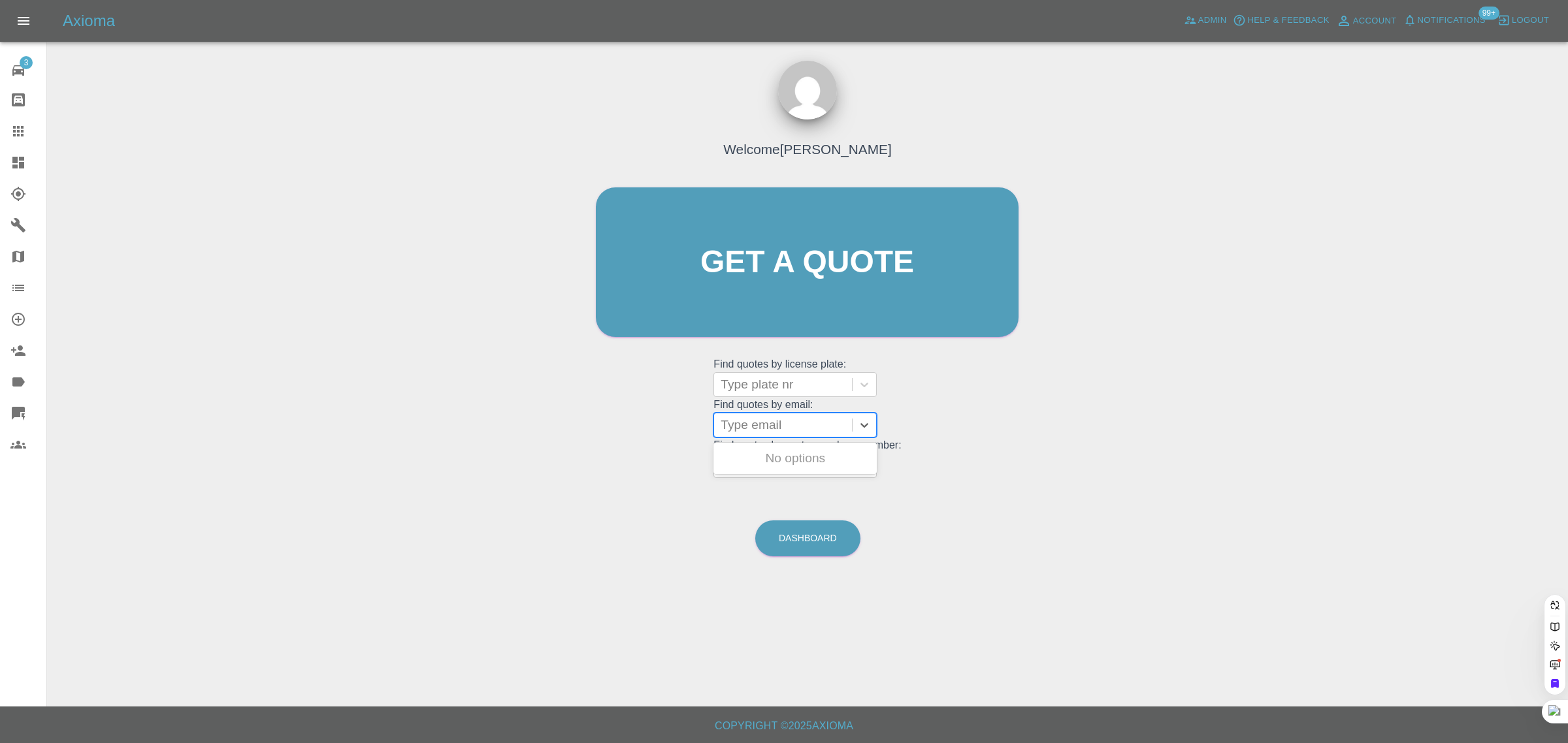
click at [768, 419] on div at bounding box center [783, 425] width 125 height 18
paste input "palmermd@me.com"
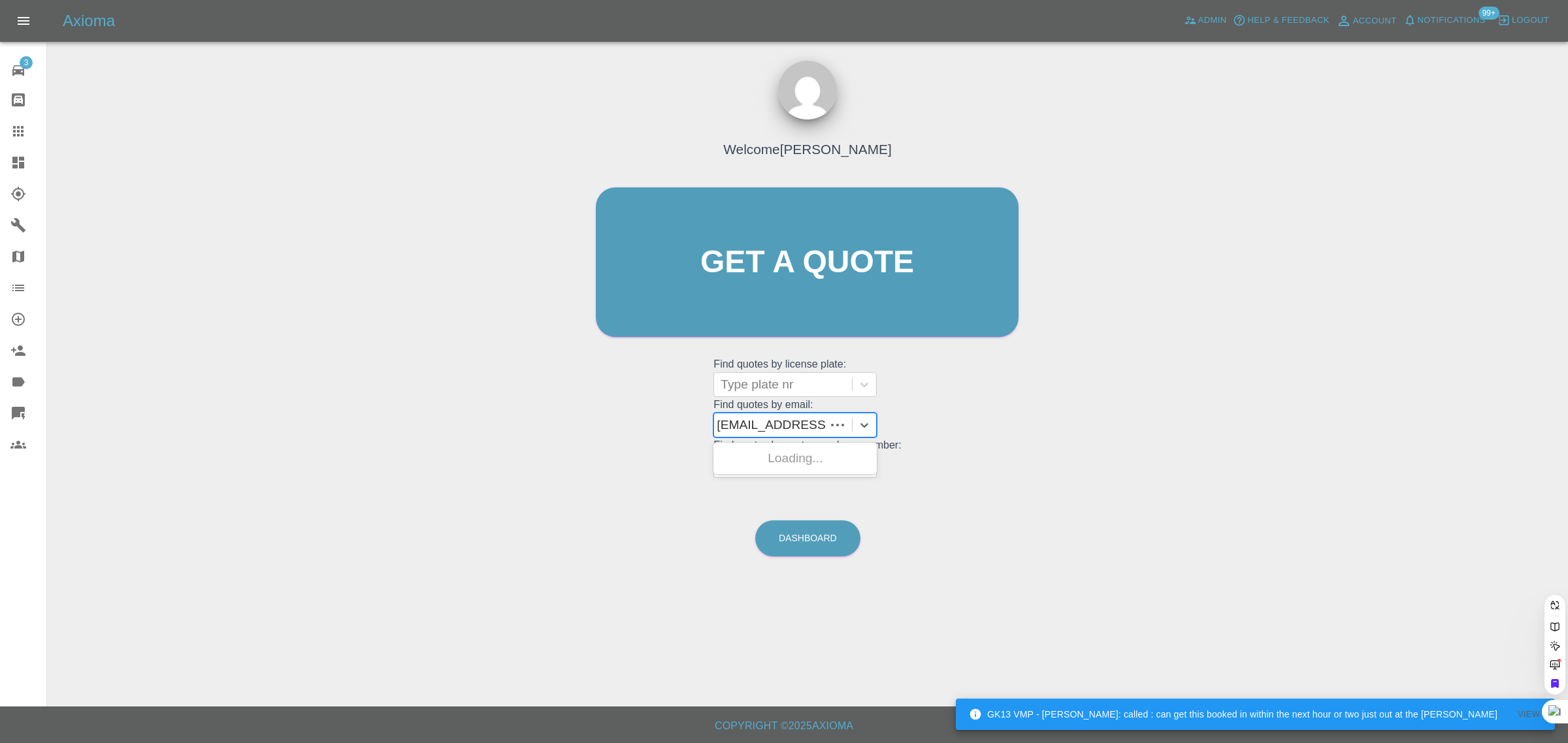
type input "palmermd@me.co"
click at [813, 460] on div "S222 MDP, Bidding" at bounding box center [795, 458] width 164 height 26
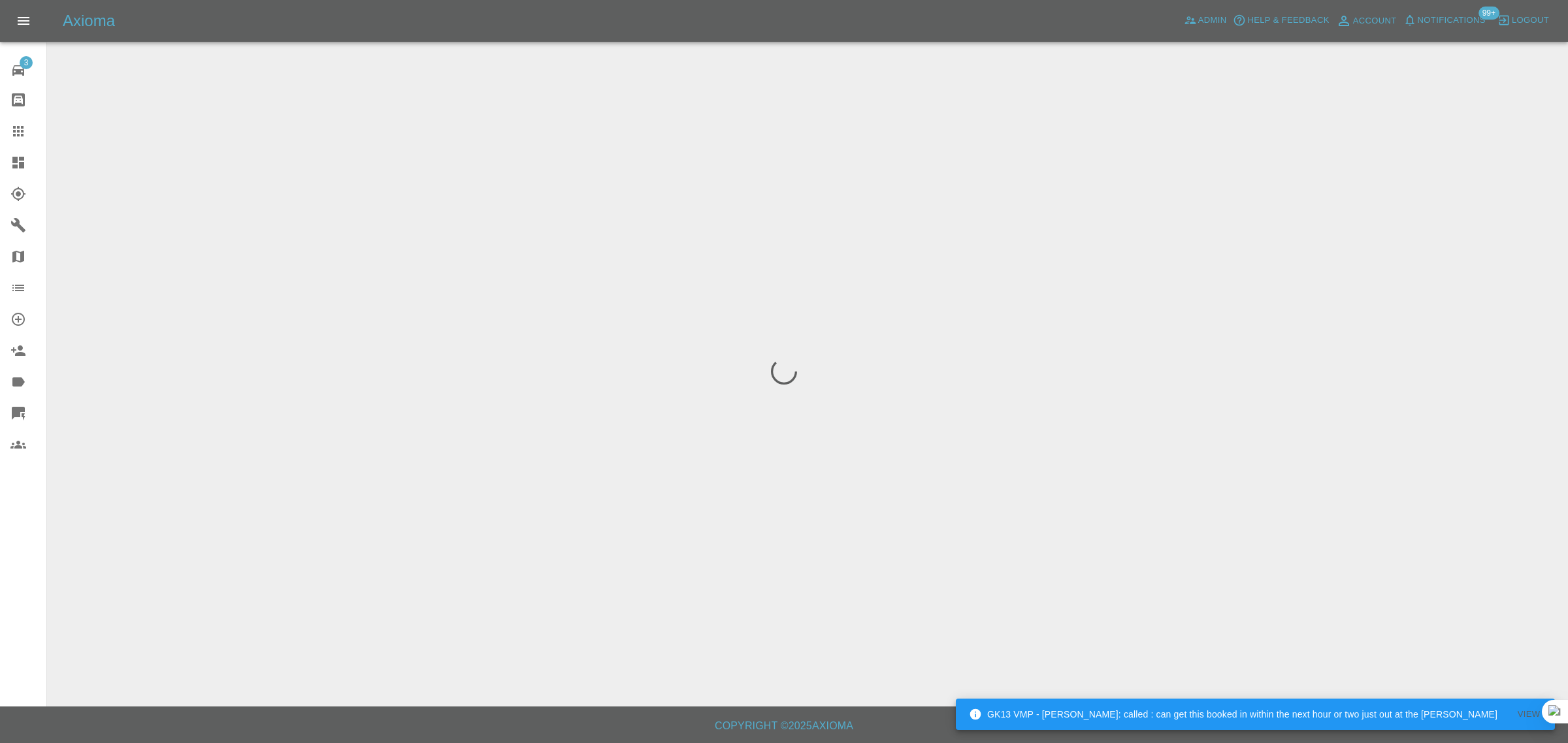
click at [0, 551] on div "3 Repair home Bodyshop home Claims Dashboard Explorer Garages Map Organization …" at bounding box center [23, 371] width 47 height 743
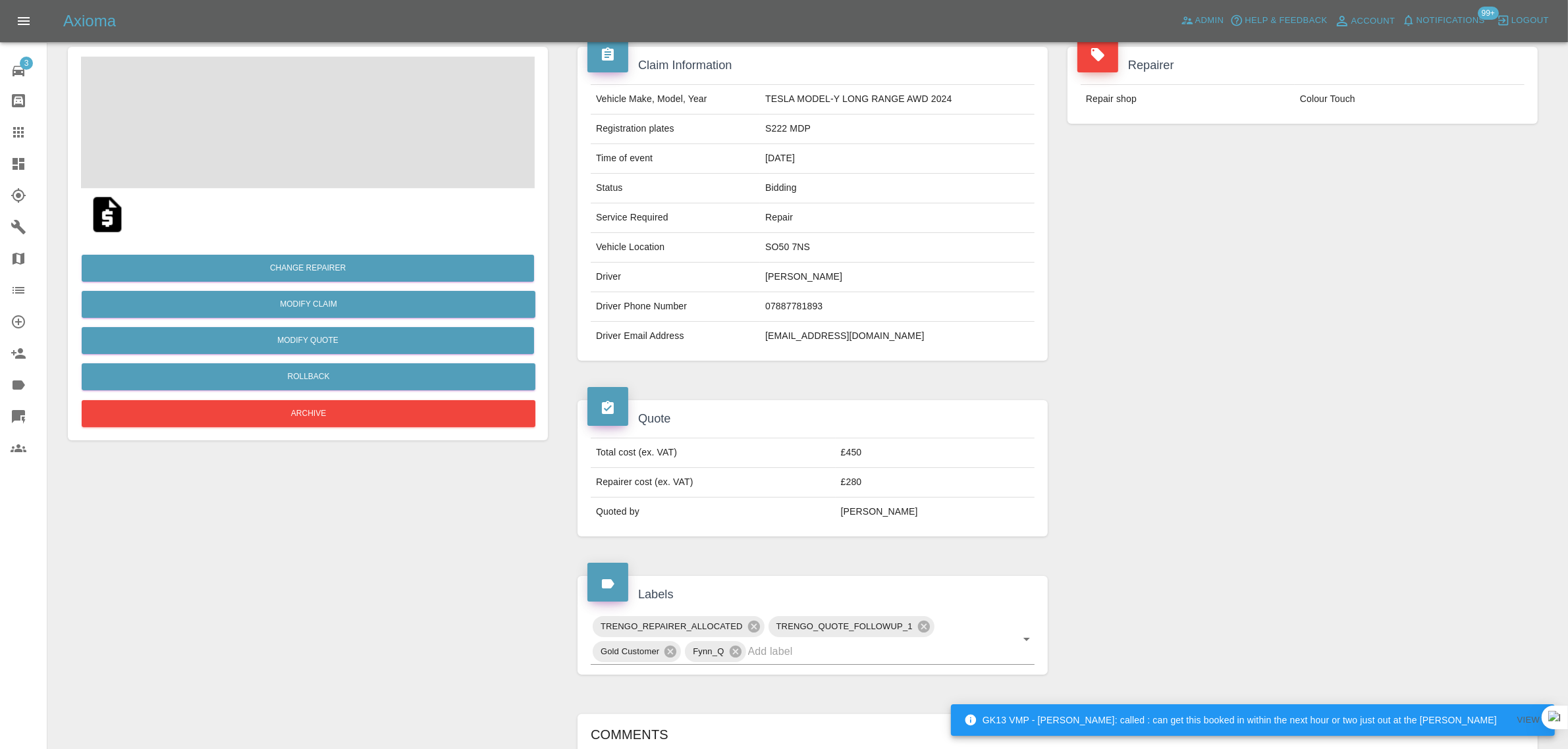
scroll to position [563, 0]
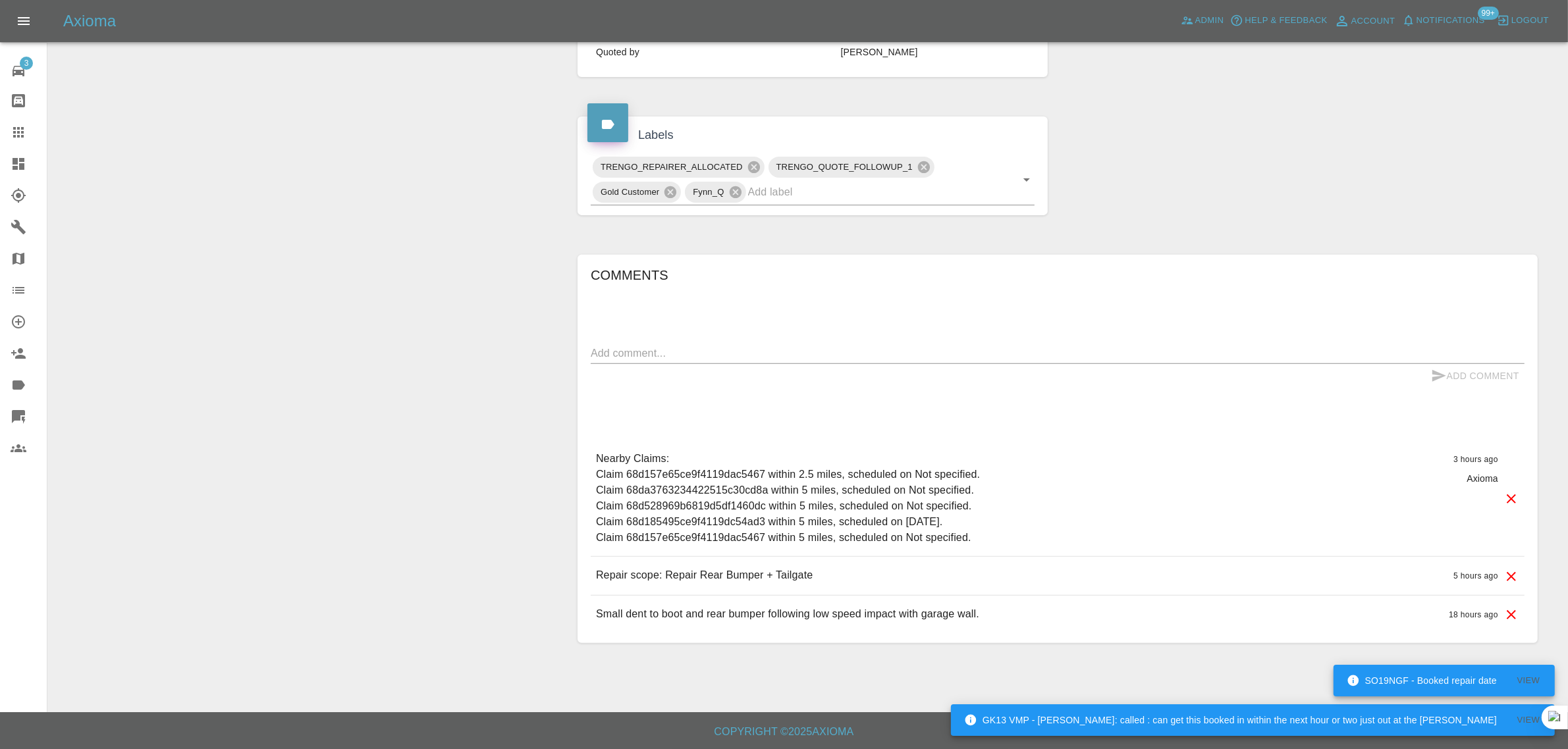
click at [1, 146] on link "Claims" at bounding box center [24, 133] width 47 height 31
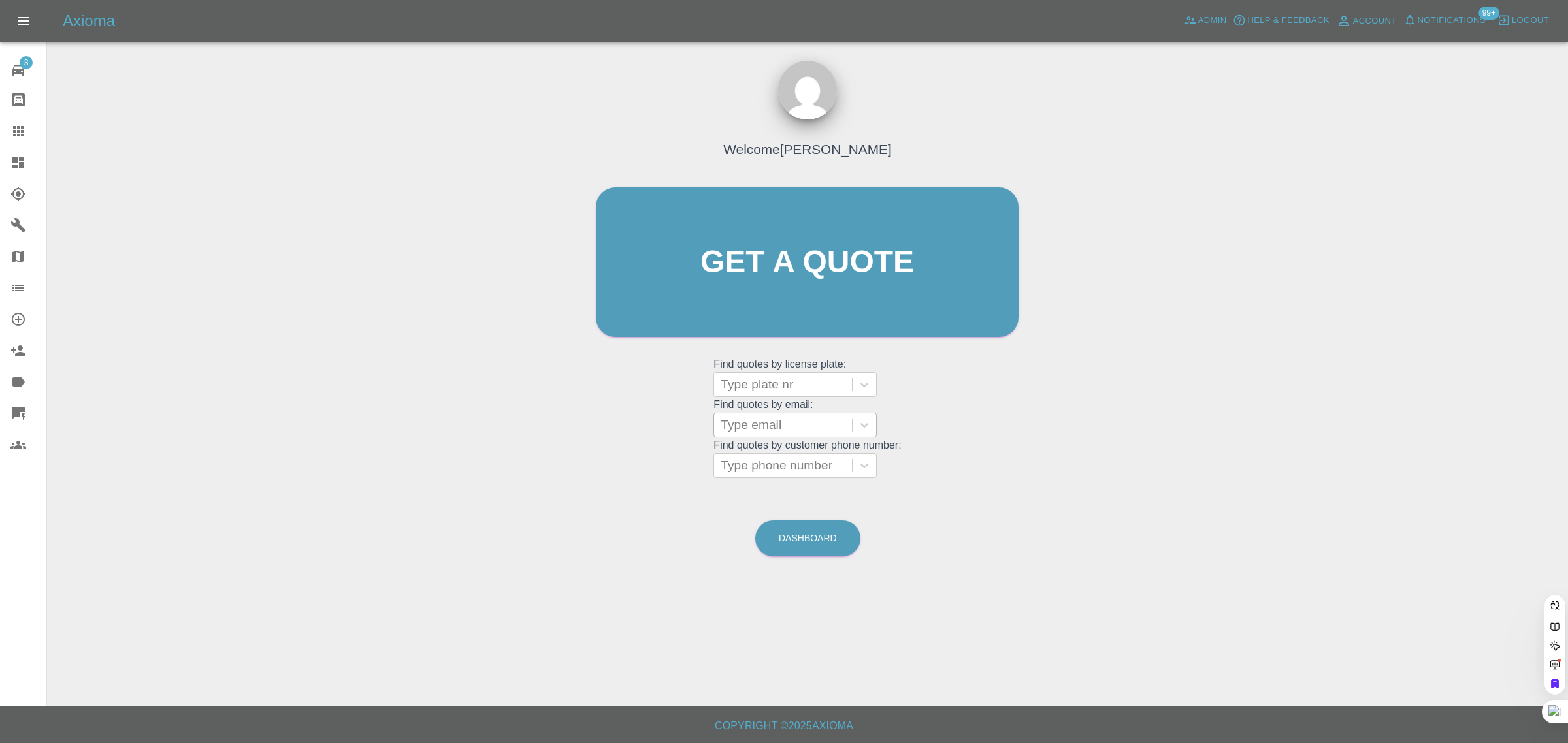
click at [743, 430] on div at bounding box center [783, 425] width 125 height 18
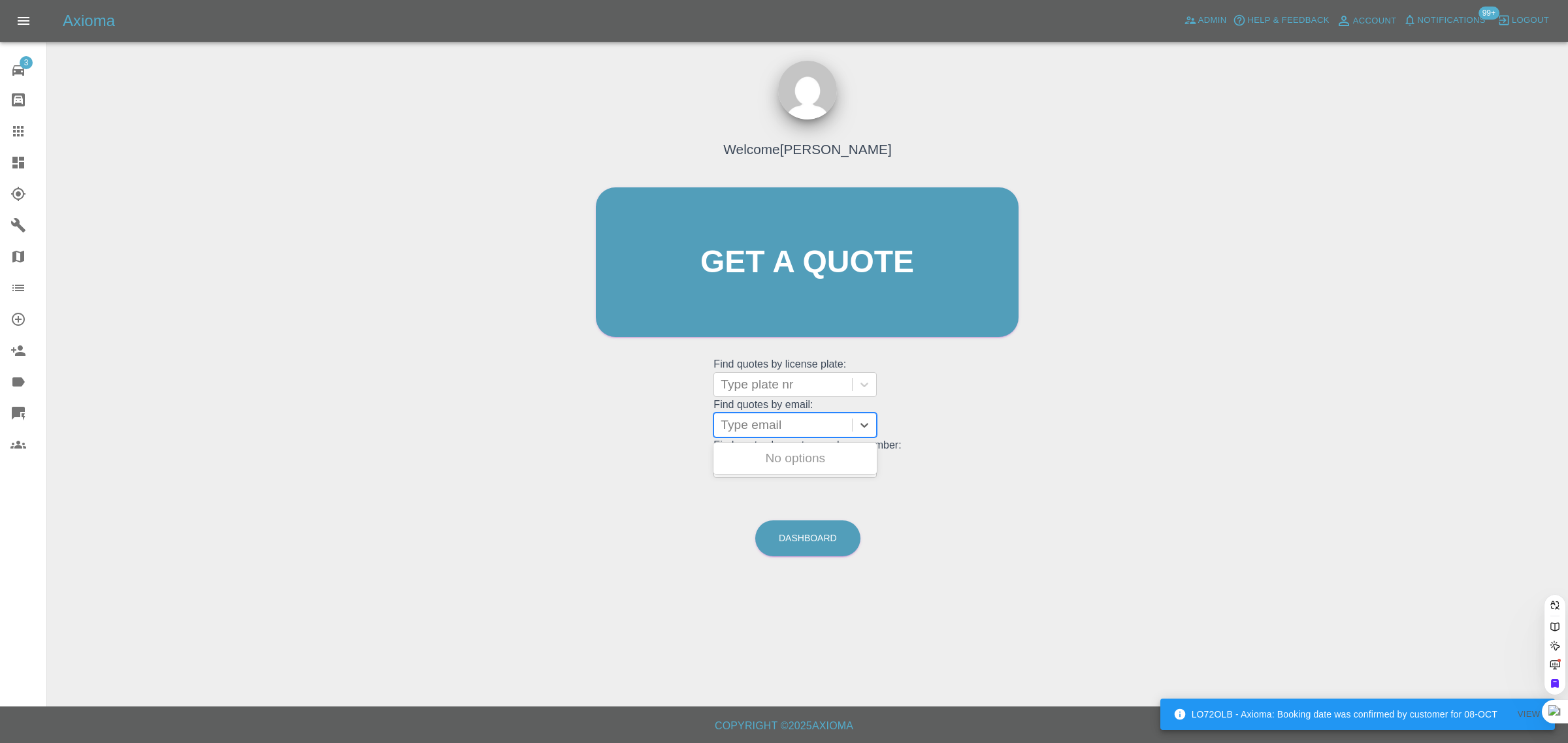
paste input "richie.pope@freightunlocked.co.uk"
type input "richie.pope@freightunlocked.co.uk"
click at [813, 461] on div "AJ61HHE, Awaiting Repair" at bounding box center [795, 466] width 164 height 42
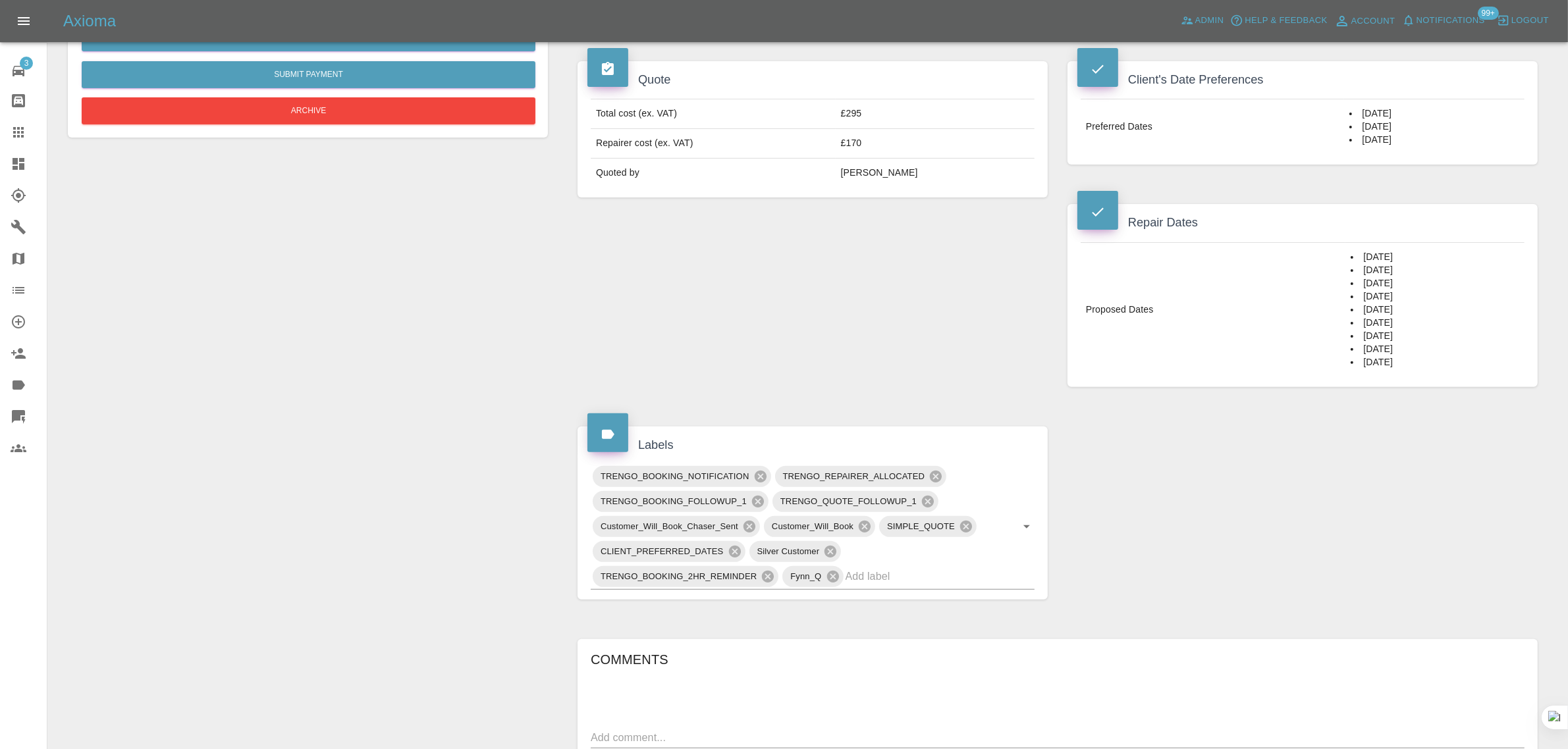
scroll to position [658, 0]
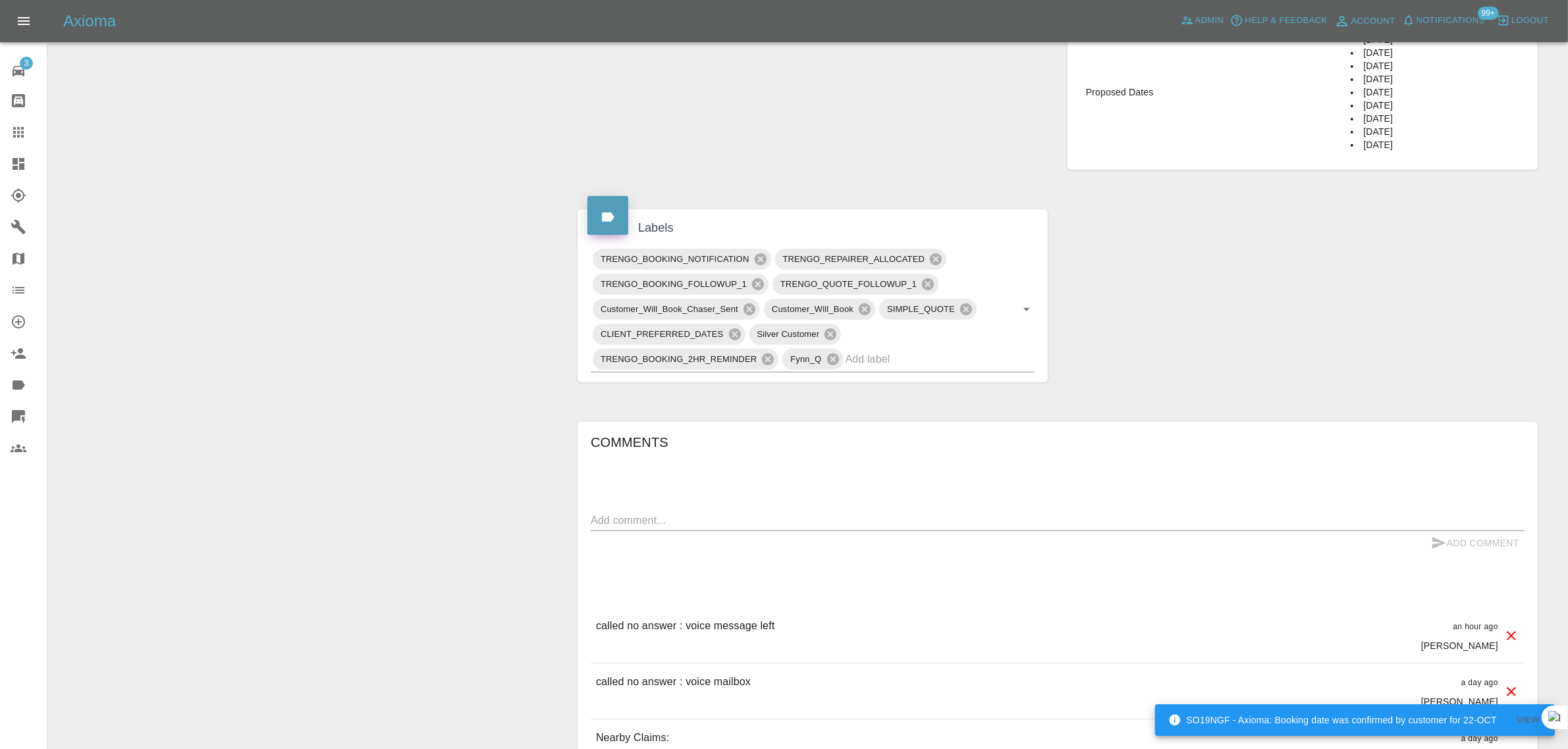
click at [743, 522] on textarea at bounding box center [1057, 520] width 934 height 15
paste textarea "We no longer need this to be booked, thanks."
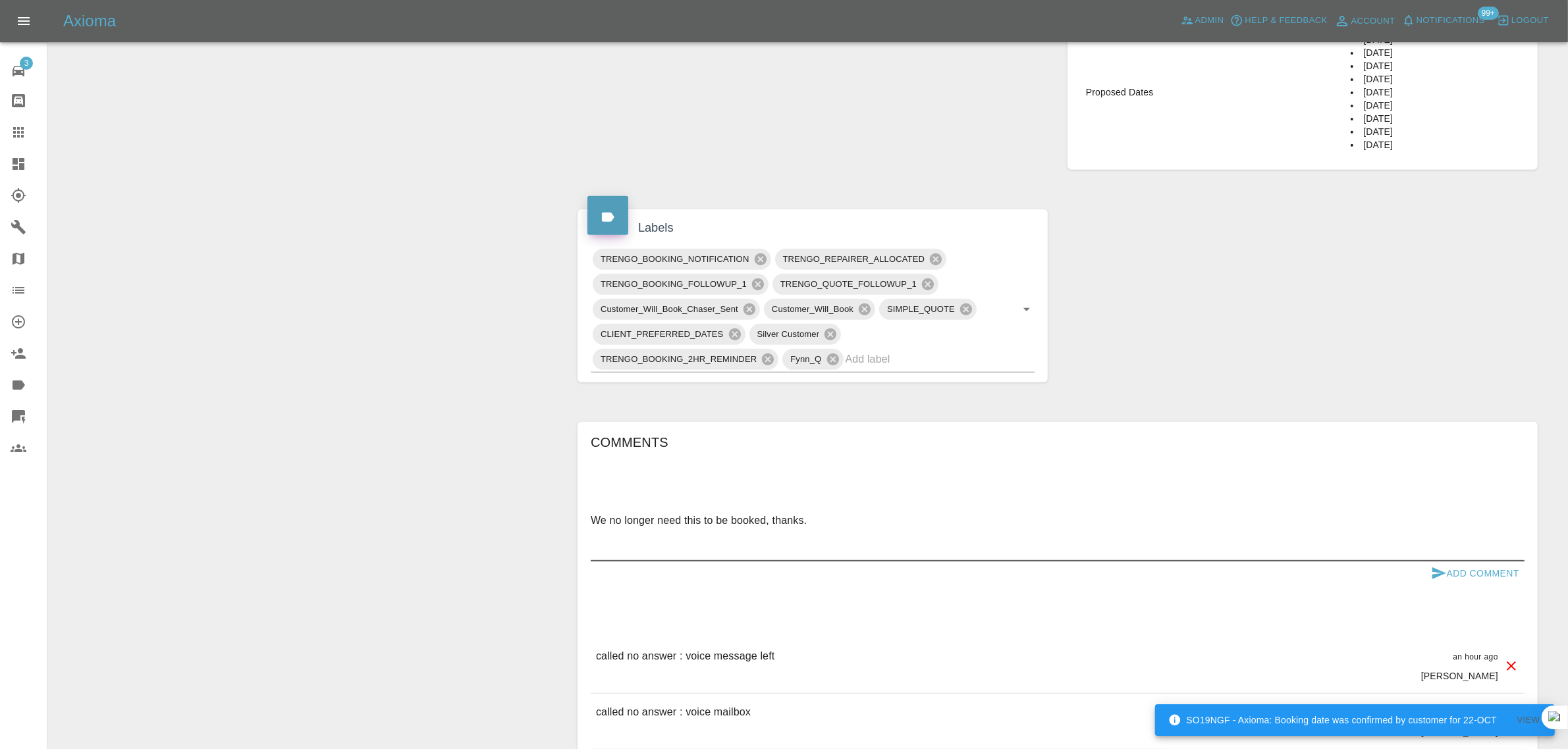
type textarea "We no longer need this to be booked, thanks."
click at [1469, 578] on button "Add Comment" at bounding box center [1475, 574] width 99 height 24
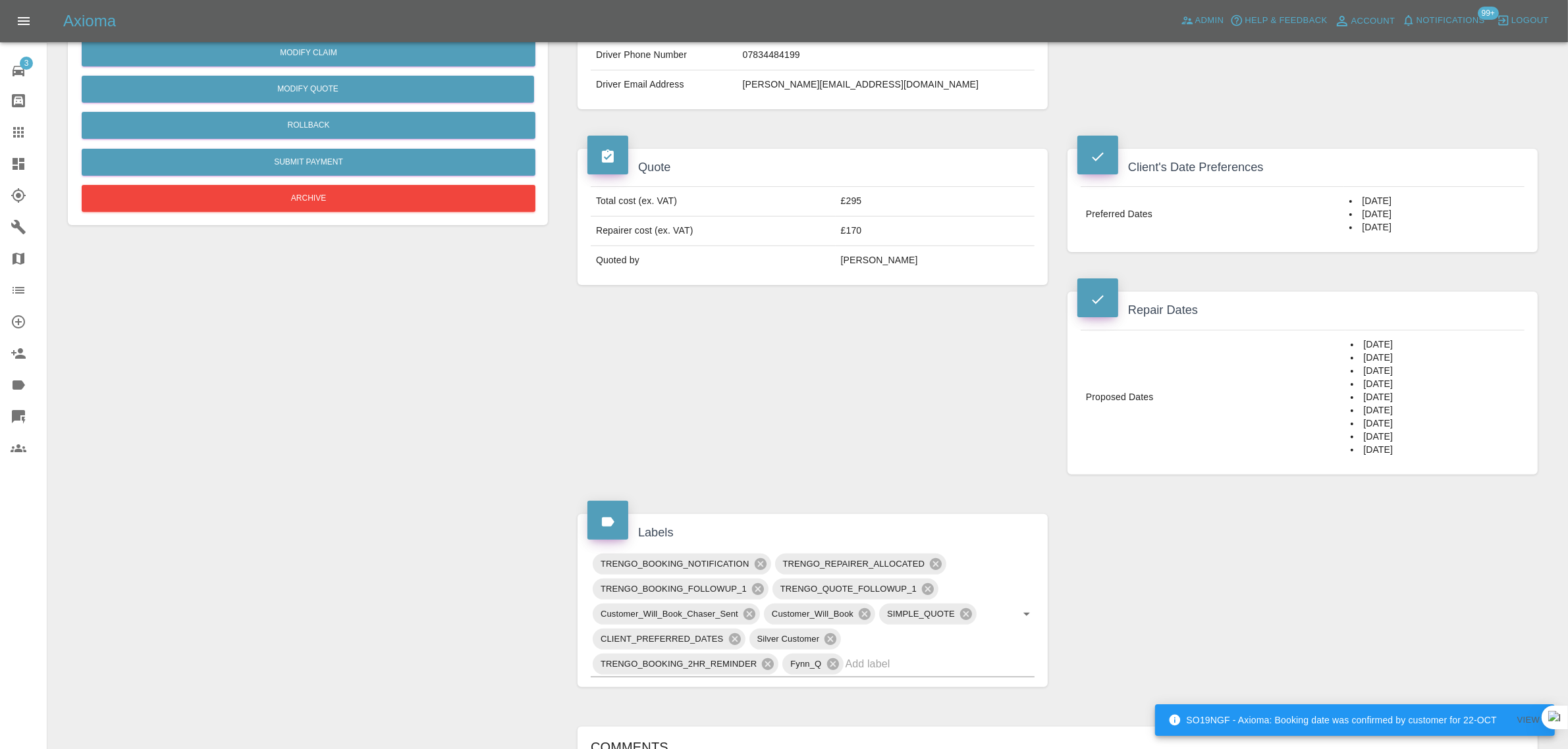
scroll to position [165, 0]
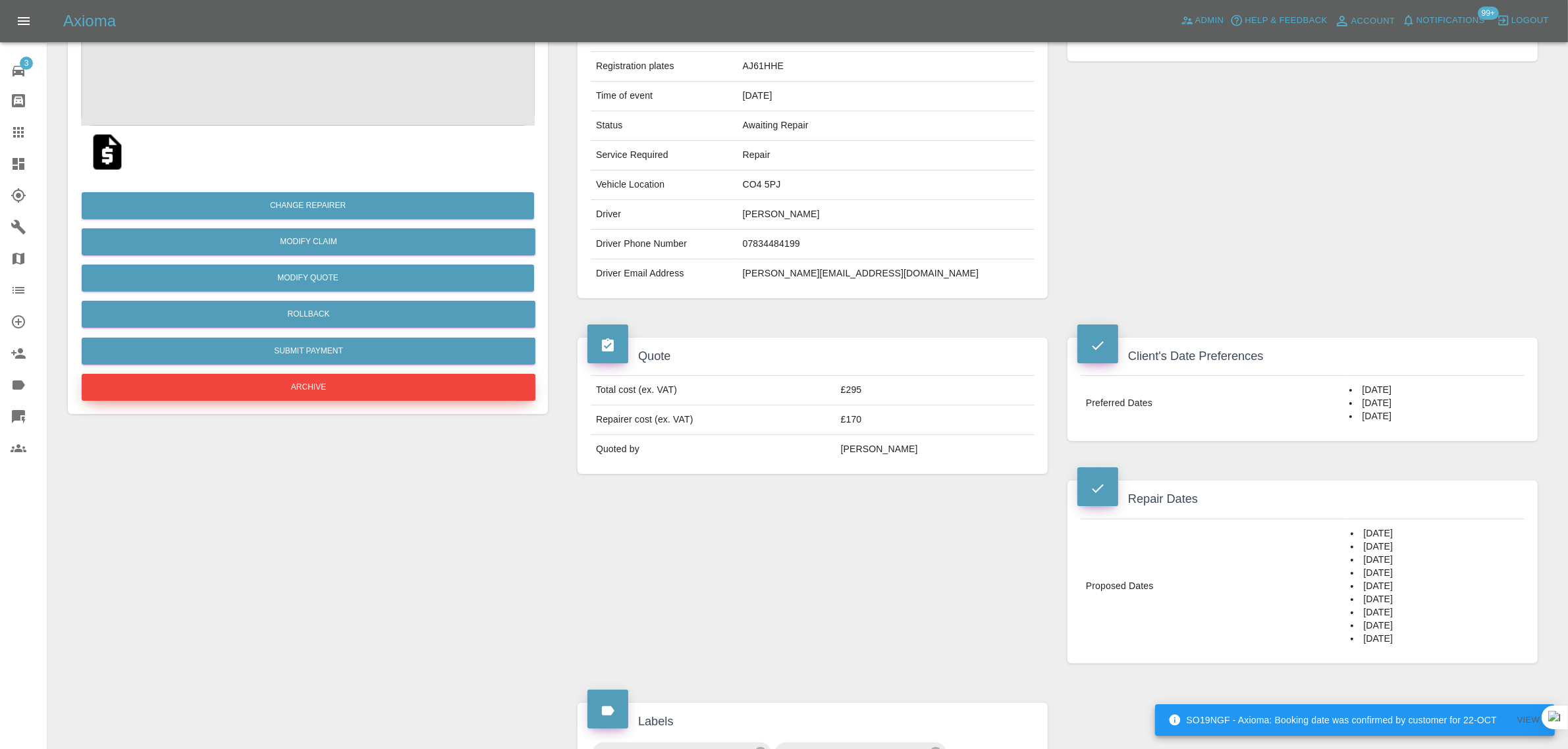
click at [399, 388] on button "Archive" at bounding box center [309, 387] width 453 height 27
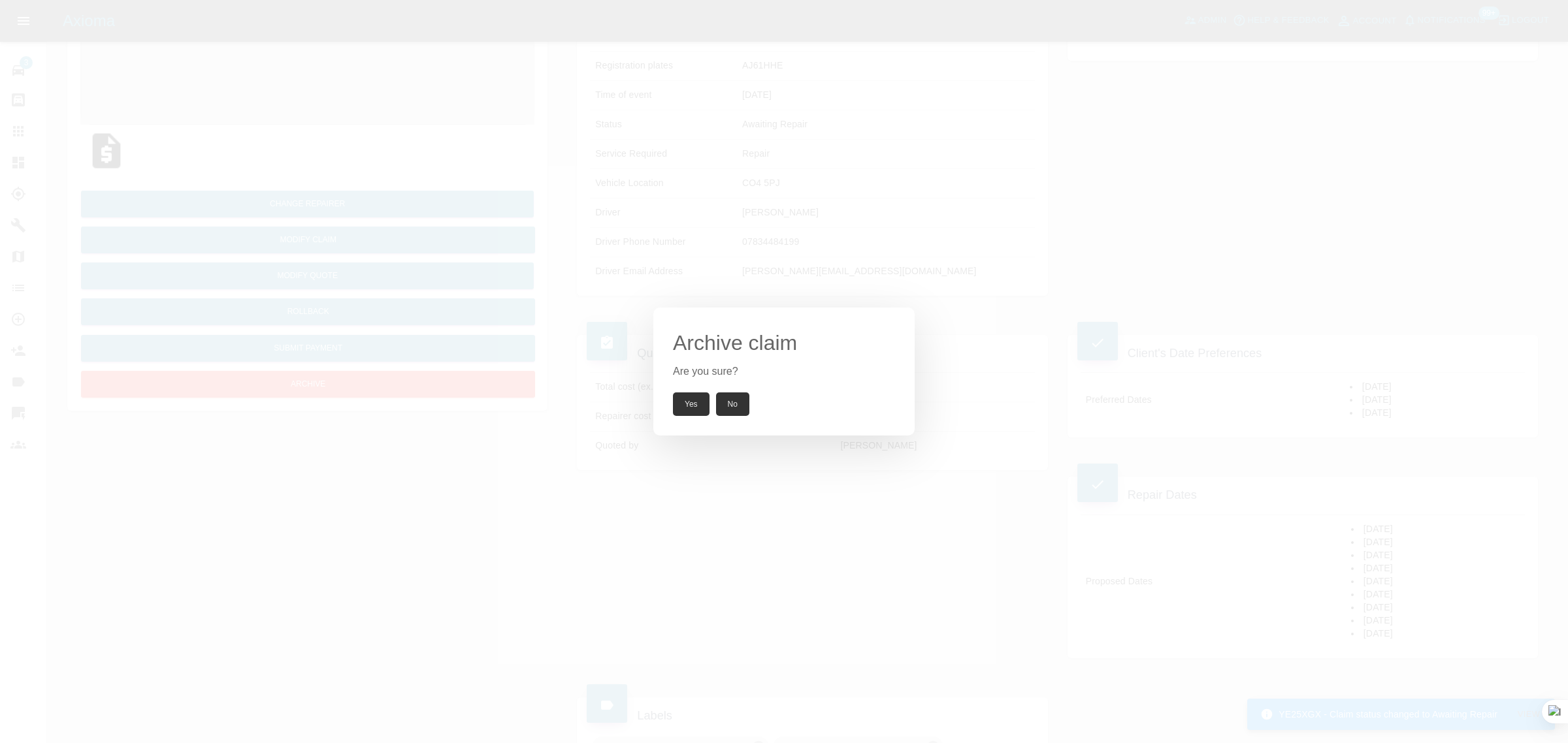
click at [678, 394] on button "Yes" at bounding box center [691, 404] width 36 height 23
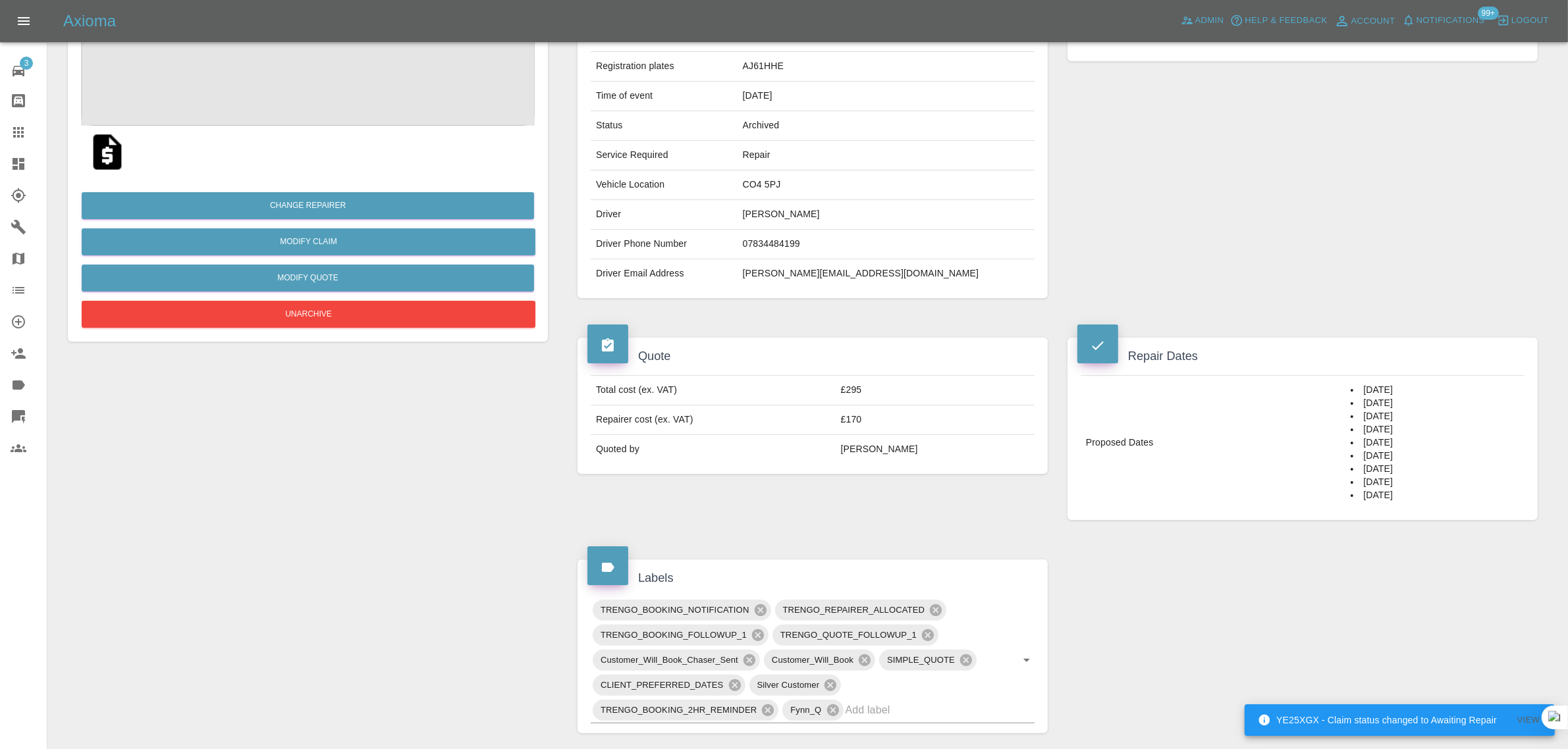
click at [23, 143] on link "Claims" at bounding box center [24, 133] width 47 height 31
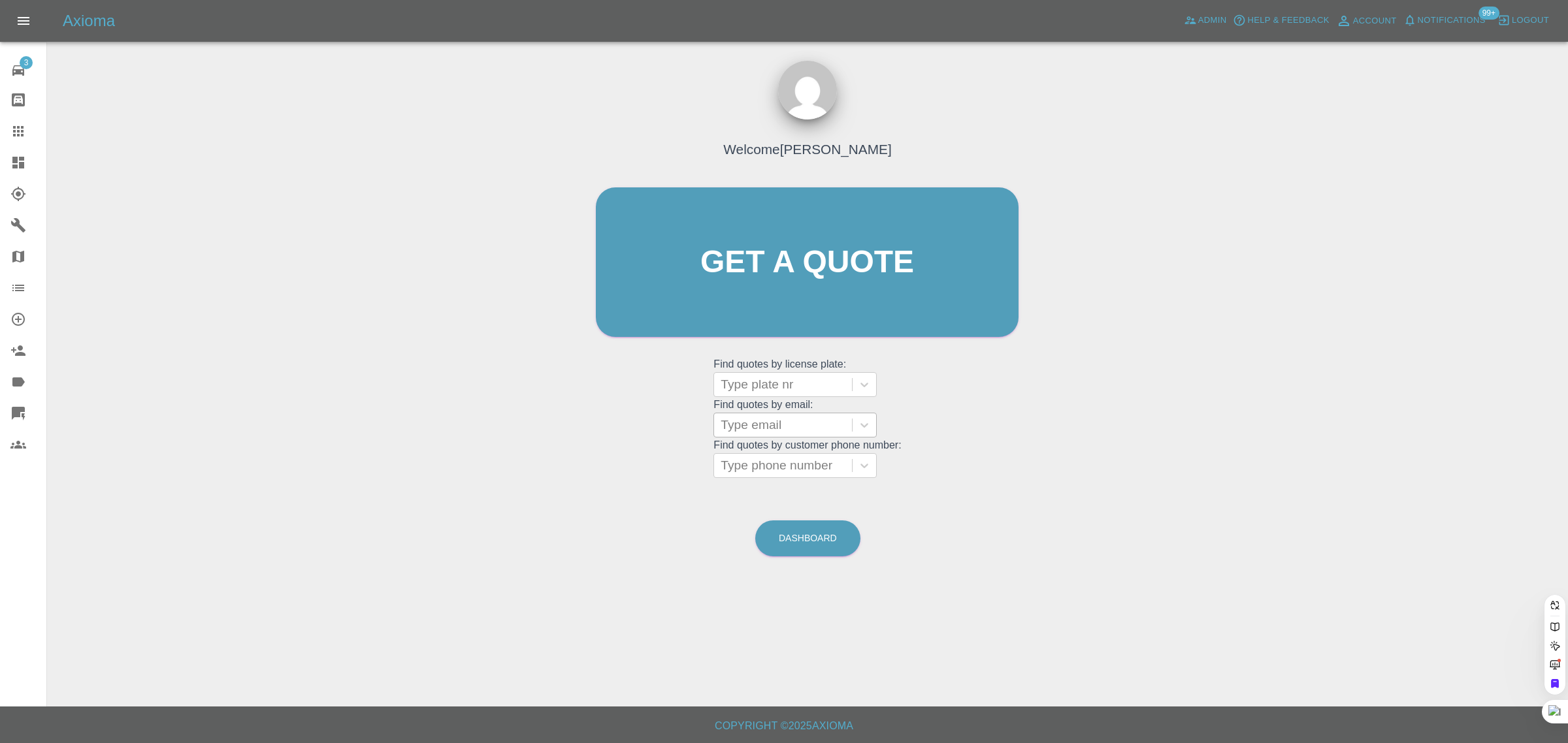
click at [785, 434] on div at bounding box center [783, 425] width 125 height 18
paste input "adam.youngs@outlook.com"
type input "adam.youngs@outlook.com"
click at [768, 475] on div "GJ74KTN, Awaiting Authorisation" at bounding box center [795, 466] width 164 height 42
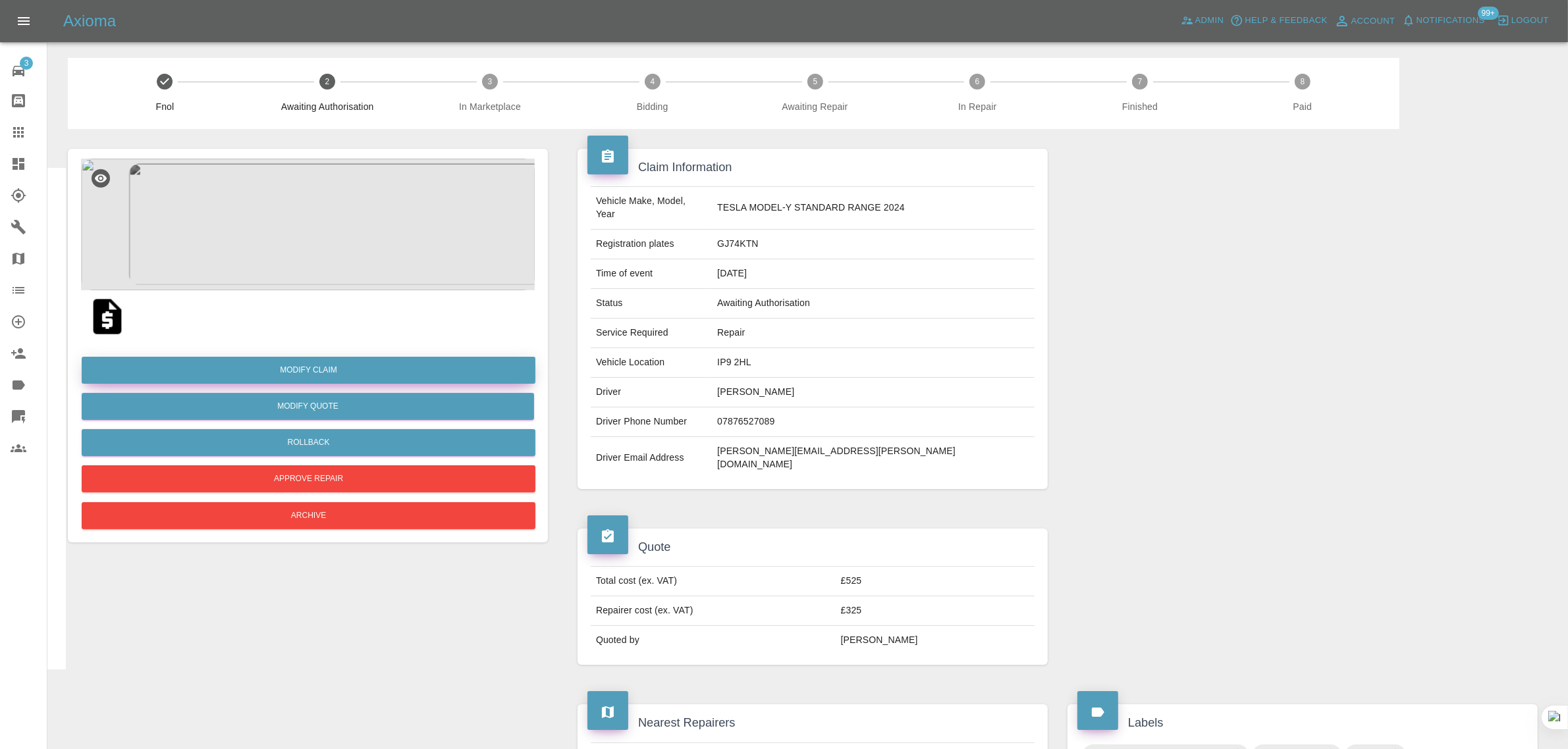
click at [340, 365] on link "Modify Claim" at bounding box center [309, 370] width 453 height 27
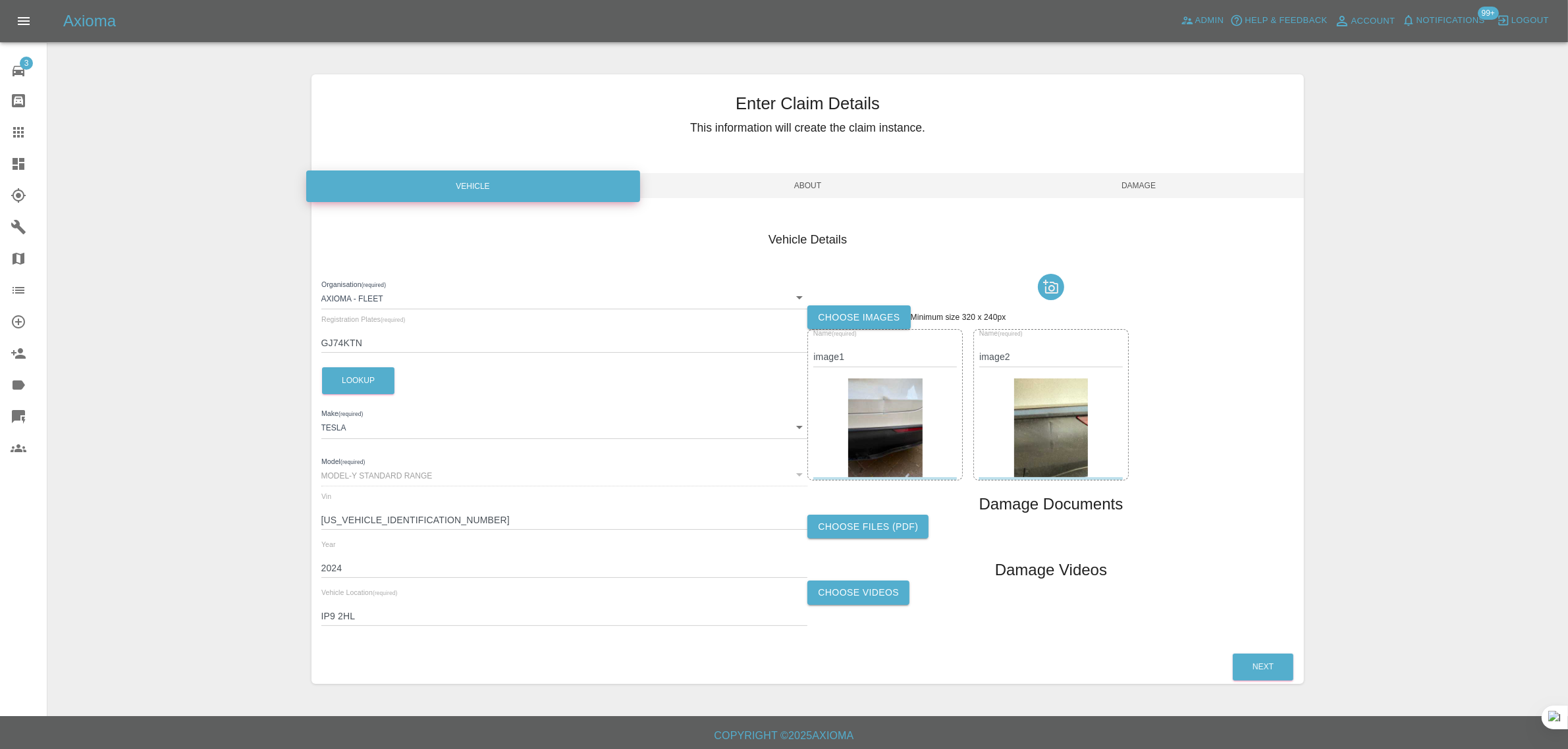
click at [851, 323] on label "Choose images" at bounding box center [859, 317] width 103 height 24
click at [0, 0] on input "Choose images" at bounding box center [0, 0] width 0 height 0
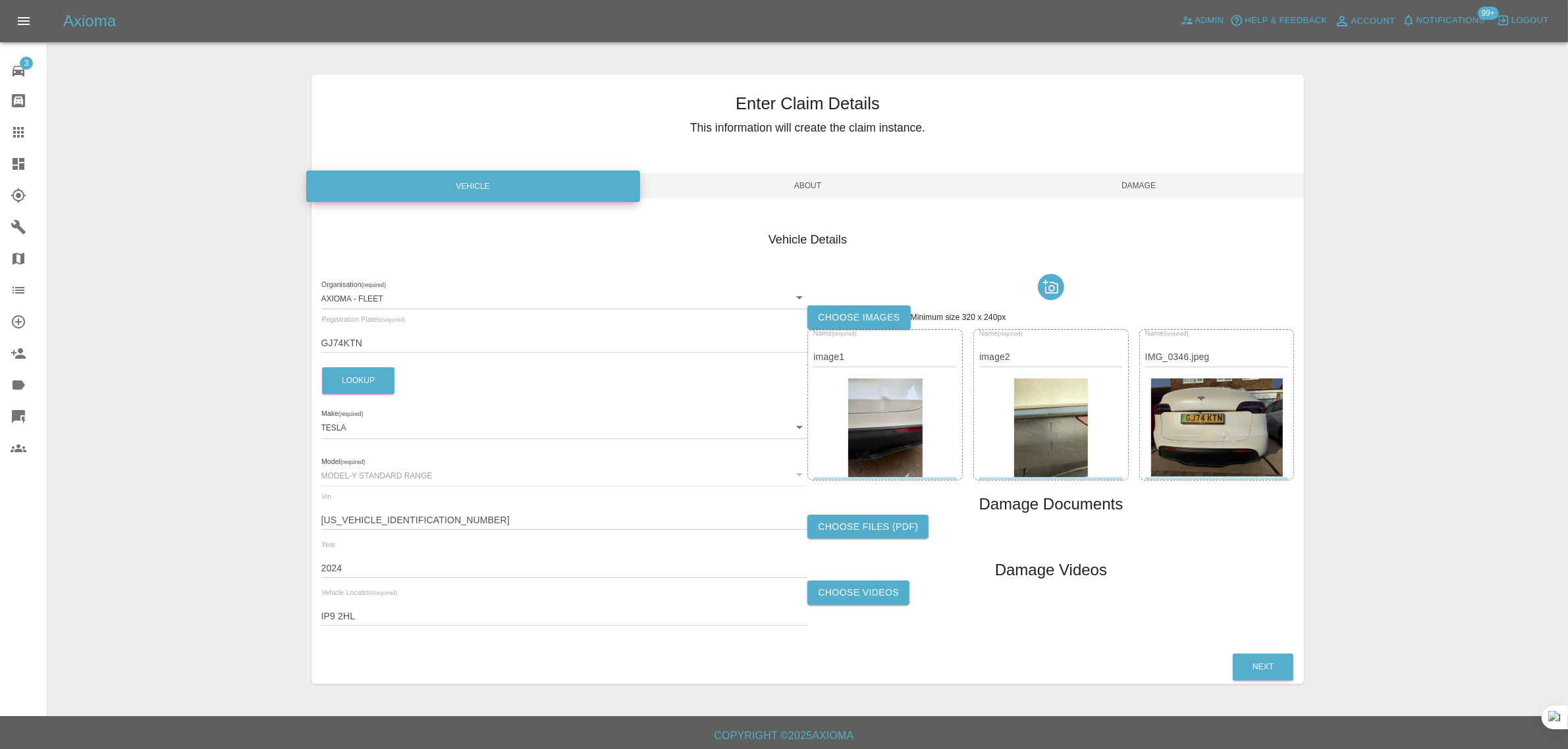
click at [1121, 181] on span "Damage" at bounding box center [1139, 186] width 331 height 25
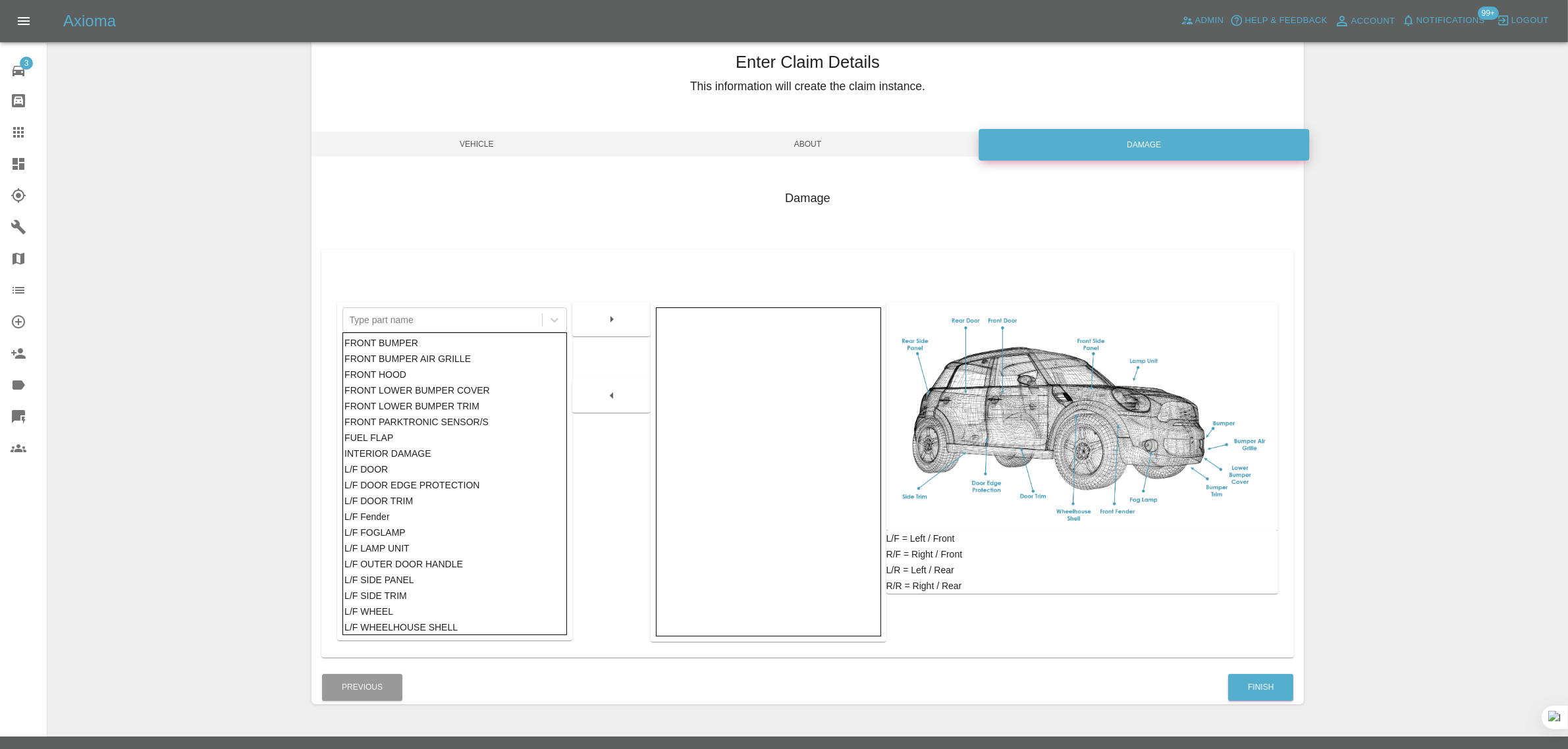
scroll to position [65, 0]
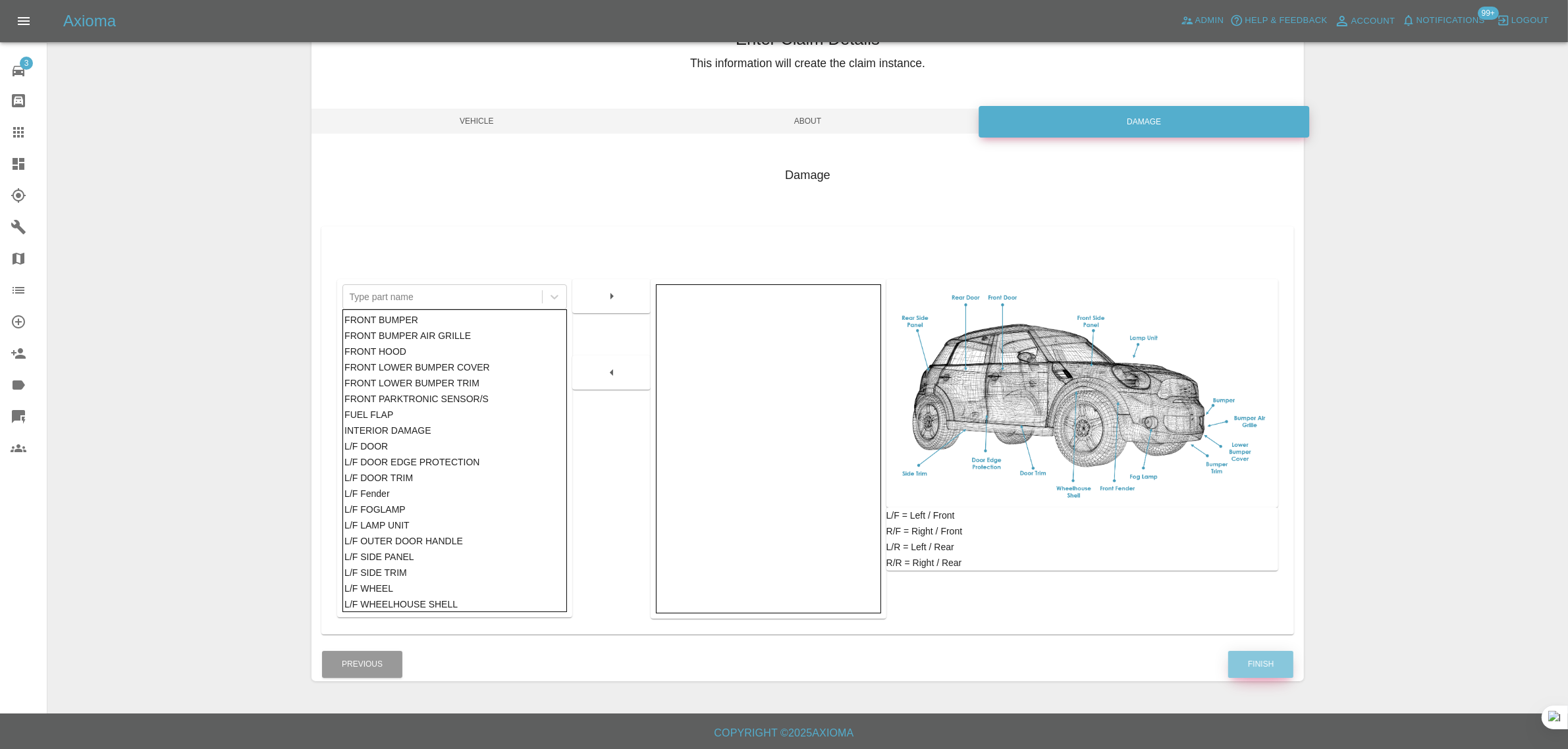
click at [1275, 657] on button "Finish" at bounding box center [1260, 664] width 65 height 27
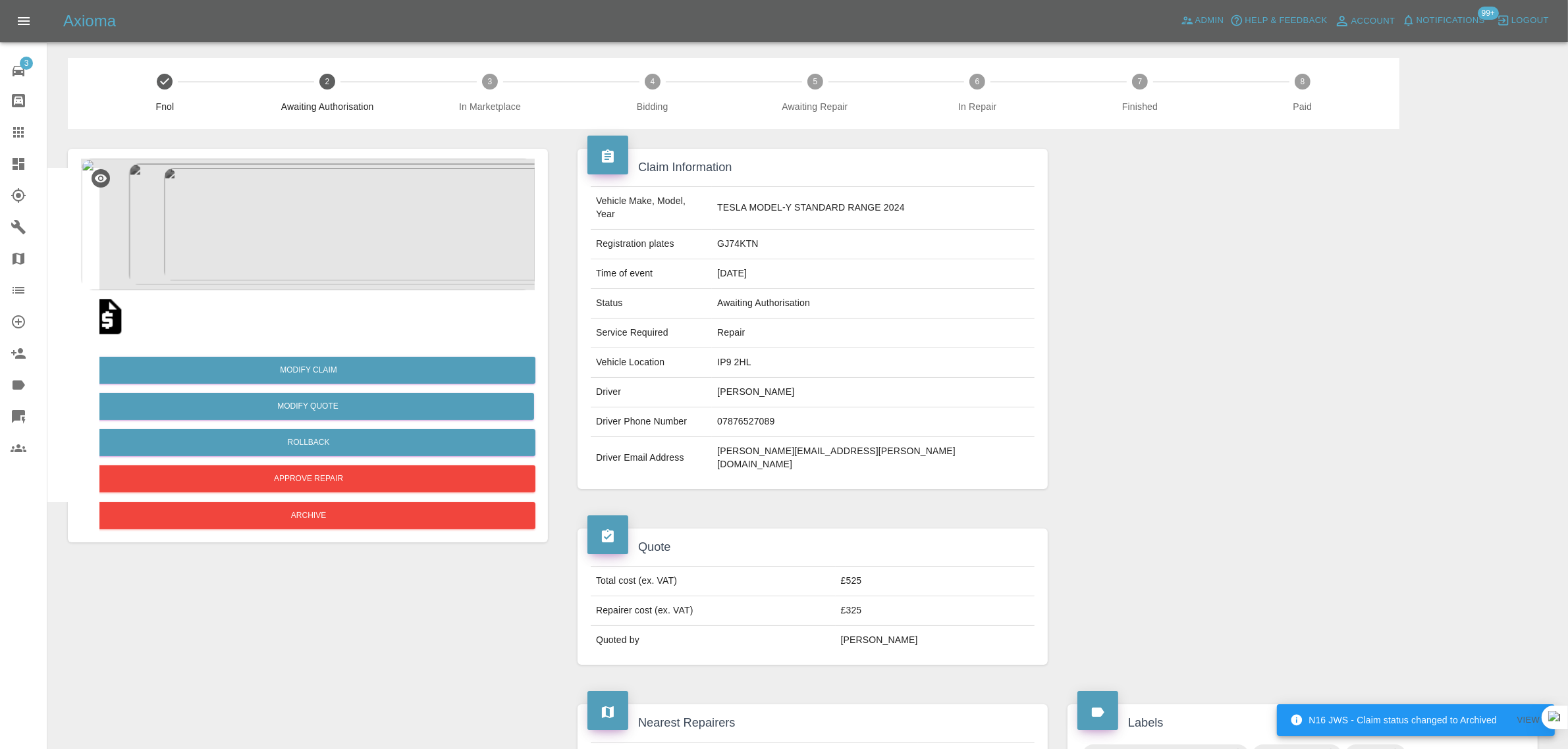
click at [17, 132] on icon at bounding box center [18, 133] width 16 height 16
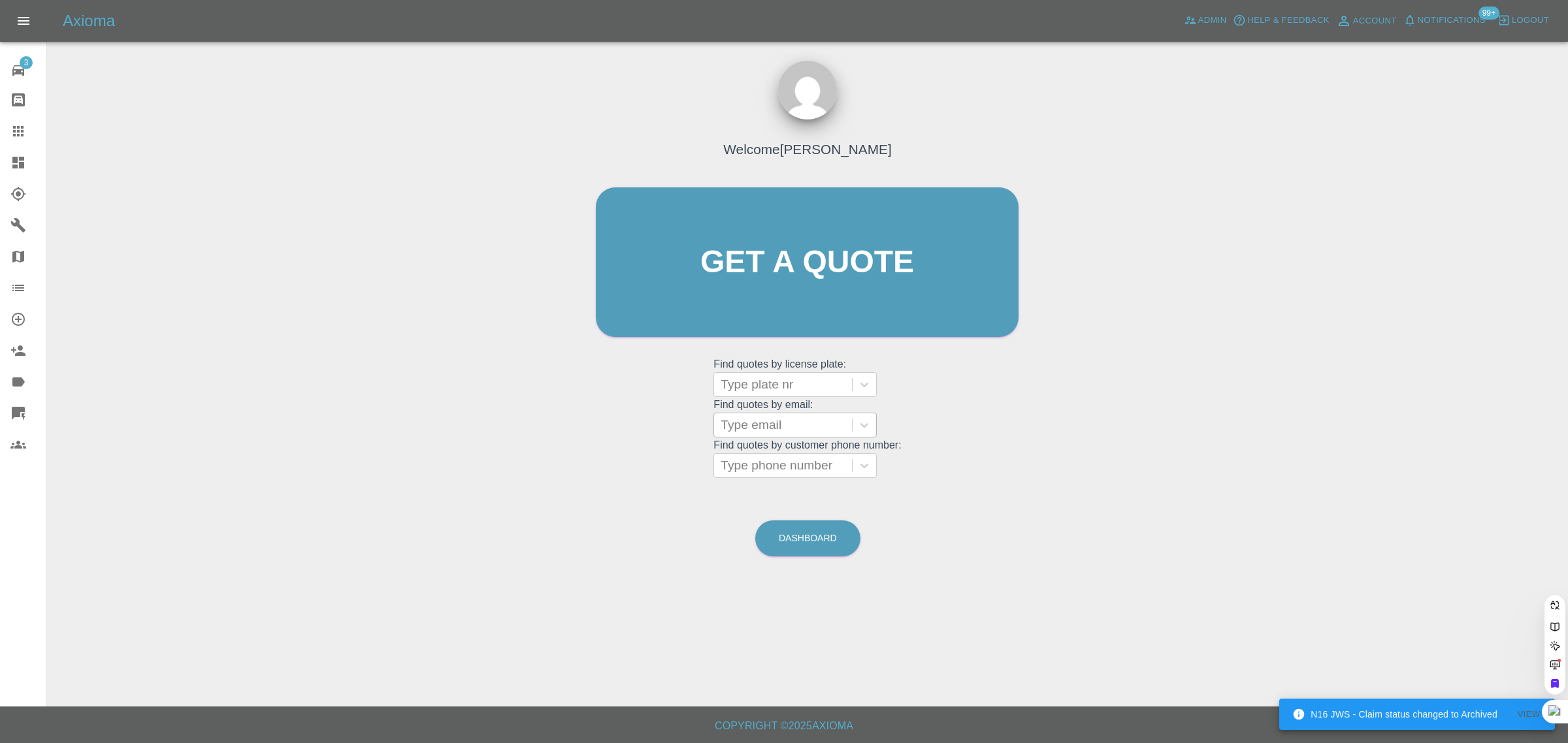
click at [767, 430] on div at bounding box center [783, 425] width 125 height 18
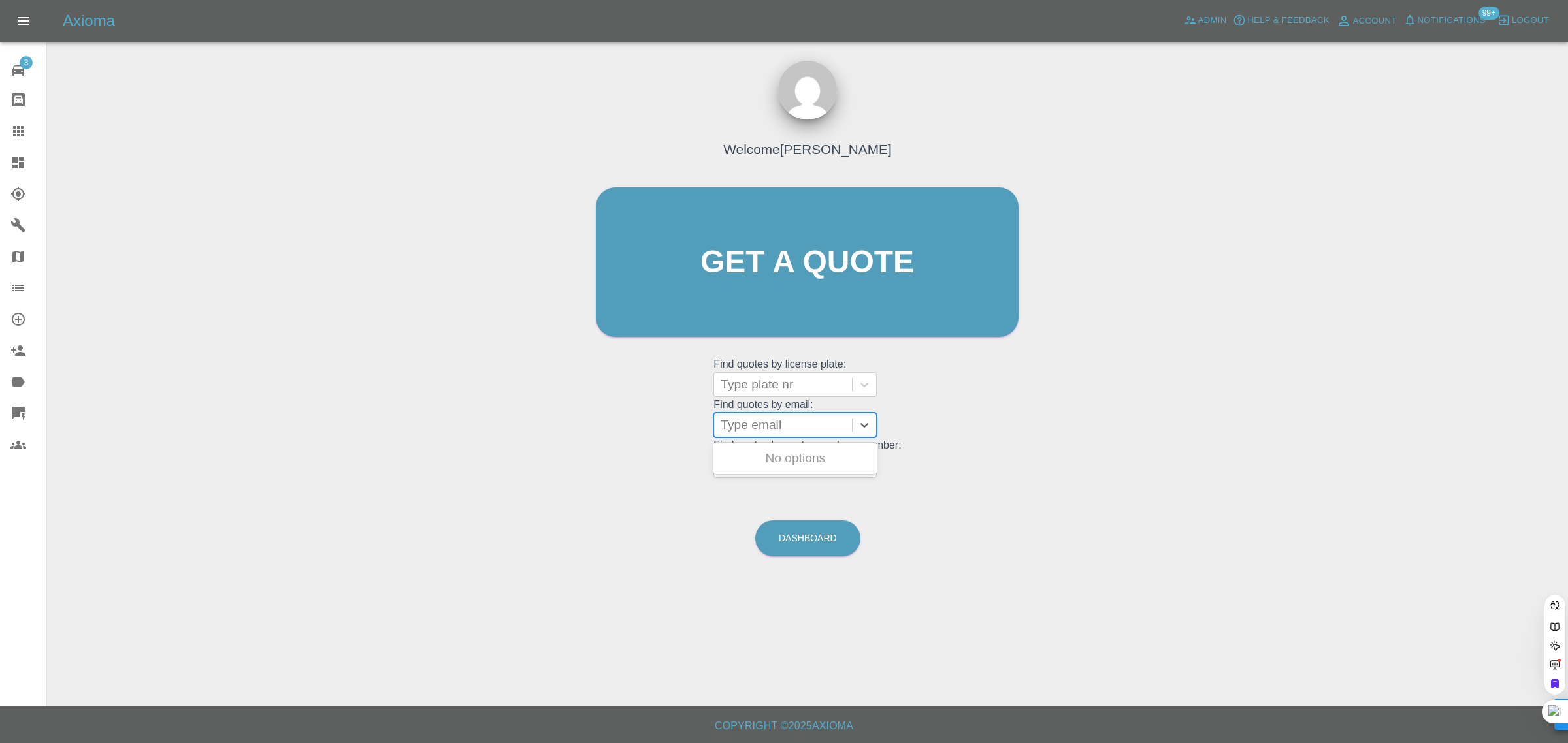
paste input "garymoss09@gmail.com"
type input "garymoss09@gmail.com"
click at [769, 452] on div "XJ02MOS, Bidding" at bounding box center [795, 458] width 164 height 26
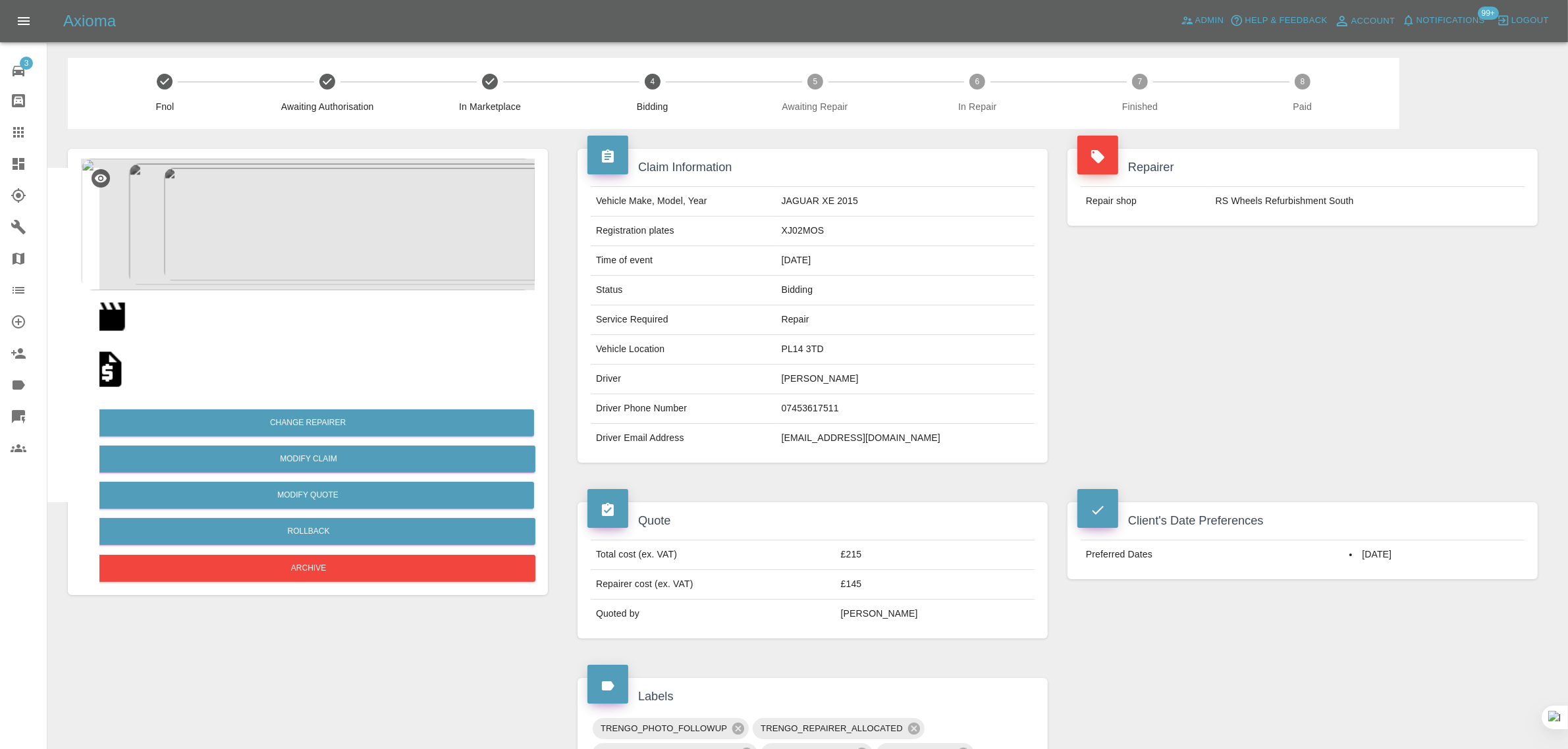
click at [17, 123] on link "Claims" at bounding box center [24, 133] width 47 height 31
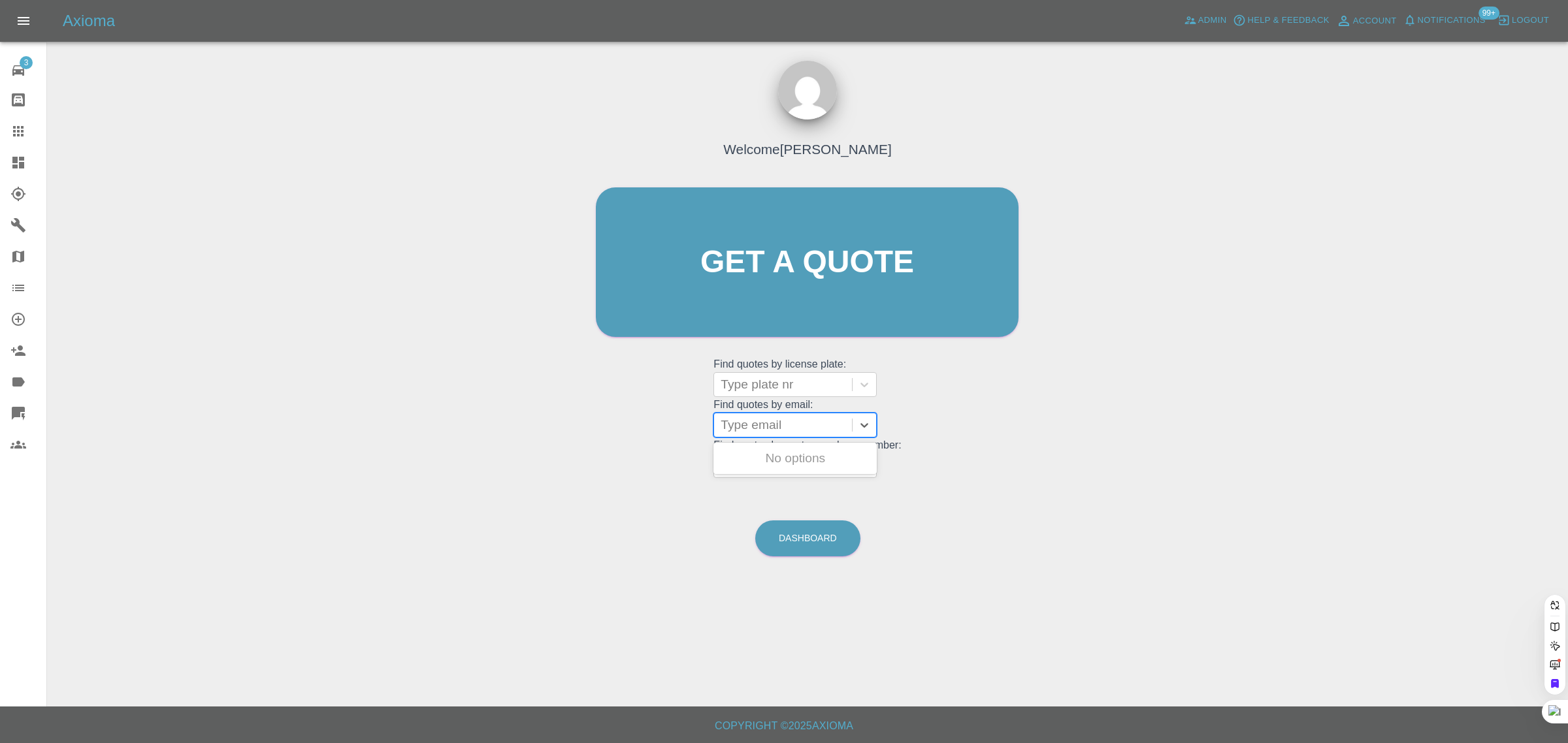
click at [786, 426] on div at bounding box center [783, 425] width 125 height 18
paste input "nick.james.email@gmail.com"
type input "nick.james.email@gmail.co"
click at [745, 471] on div "LB18BBZ, Awaiting Authorisation" at bounding box center [795, 466] width 164 height 42
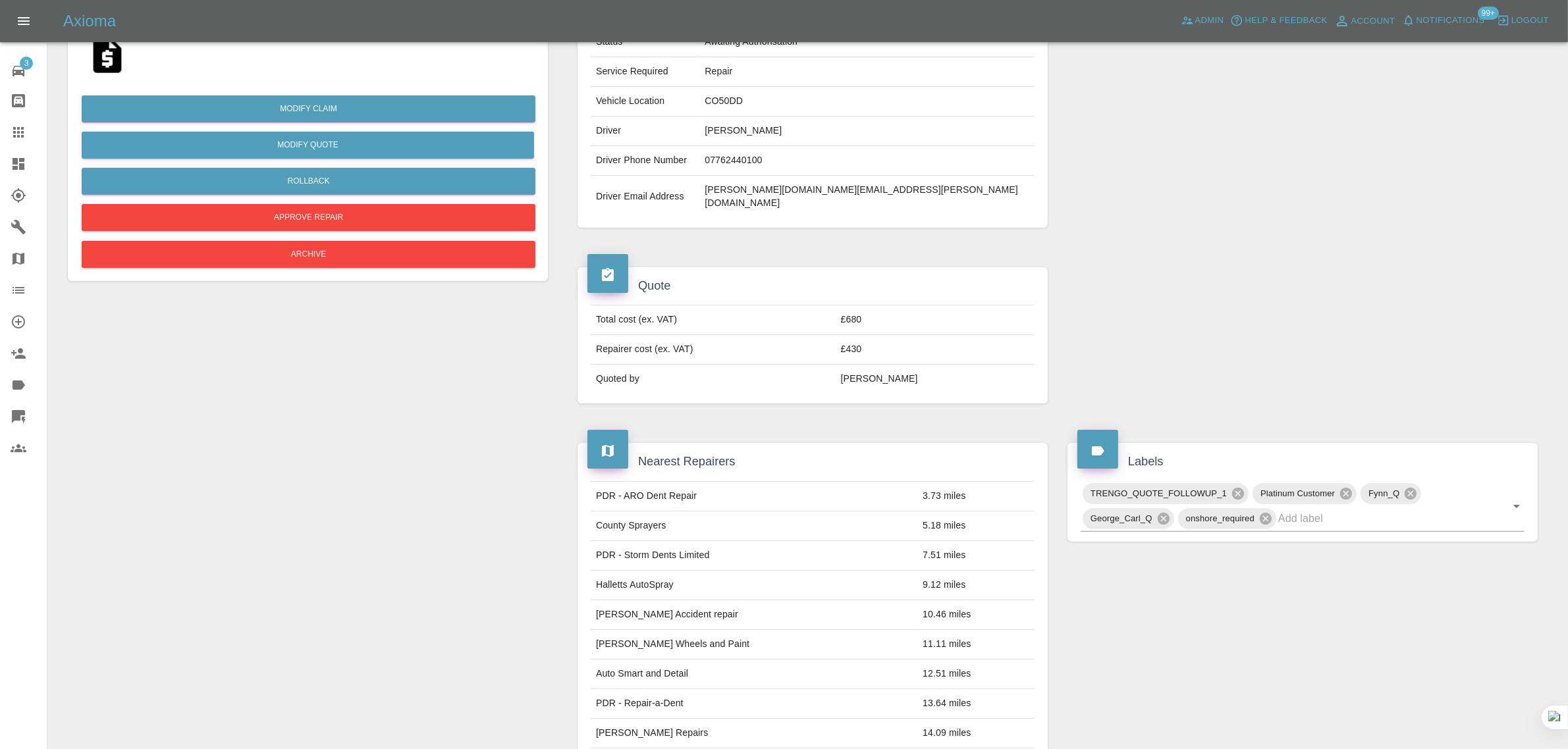
scroll to position [576, 0]
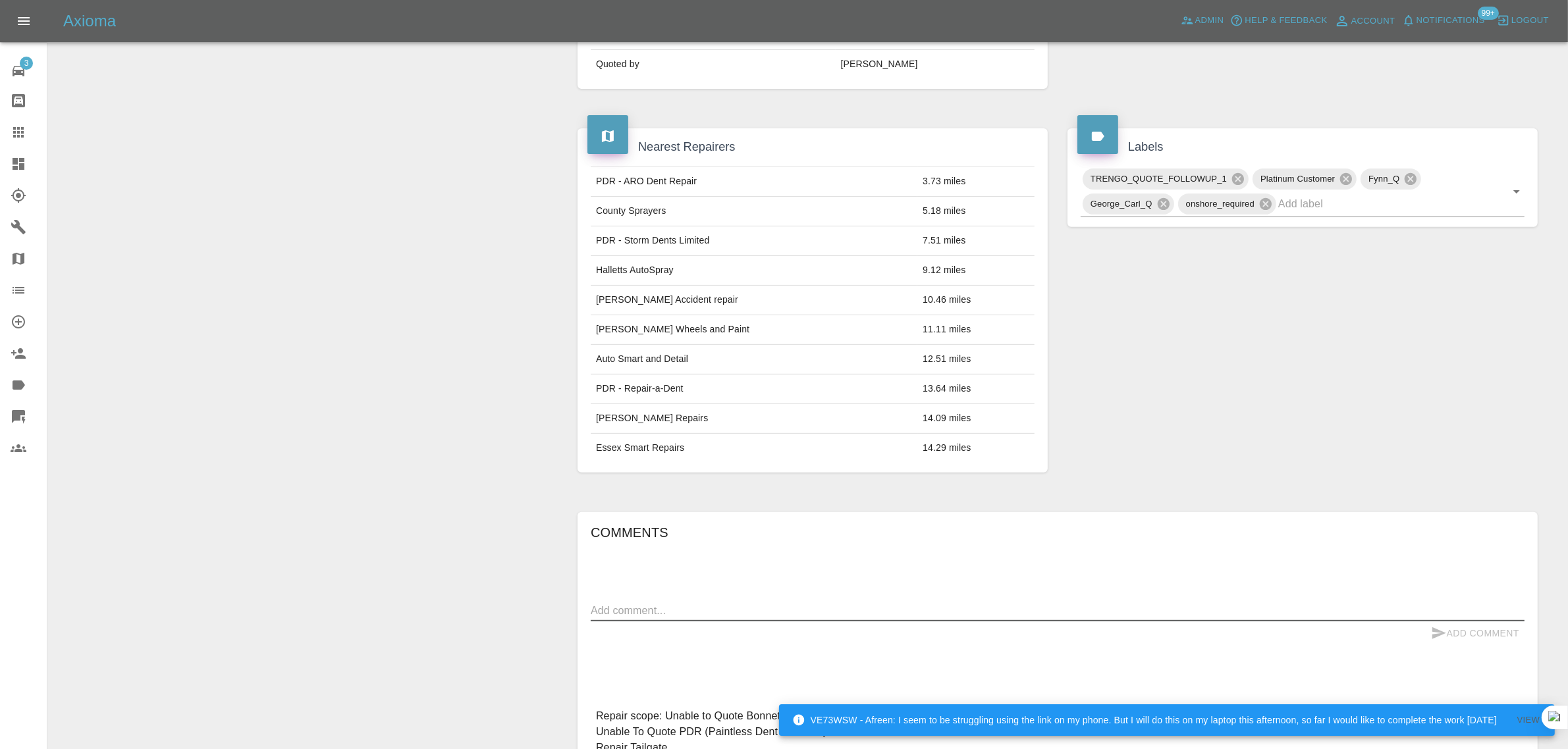
click at [735, 603] on textarea at bounding box center [1057, 610] width 934 height 15
paste textarea "Thank you for the quote but I have found someone else who can do all the work a…"
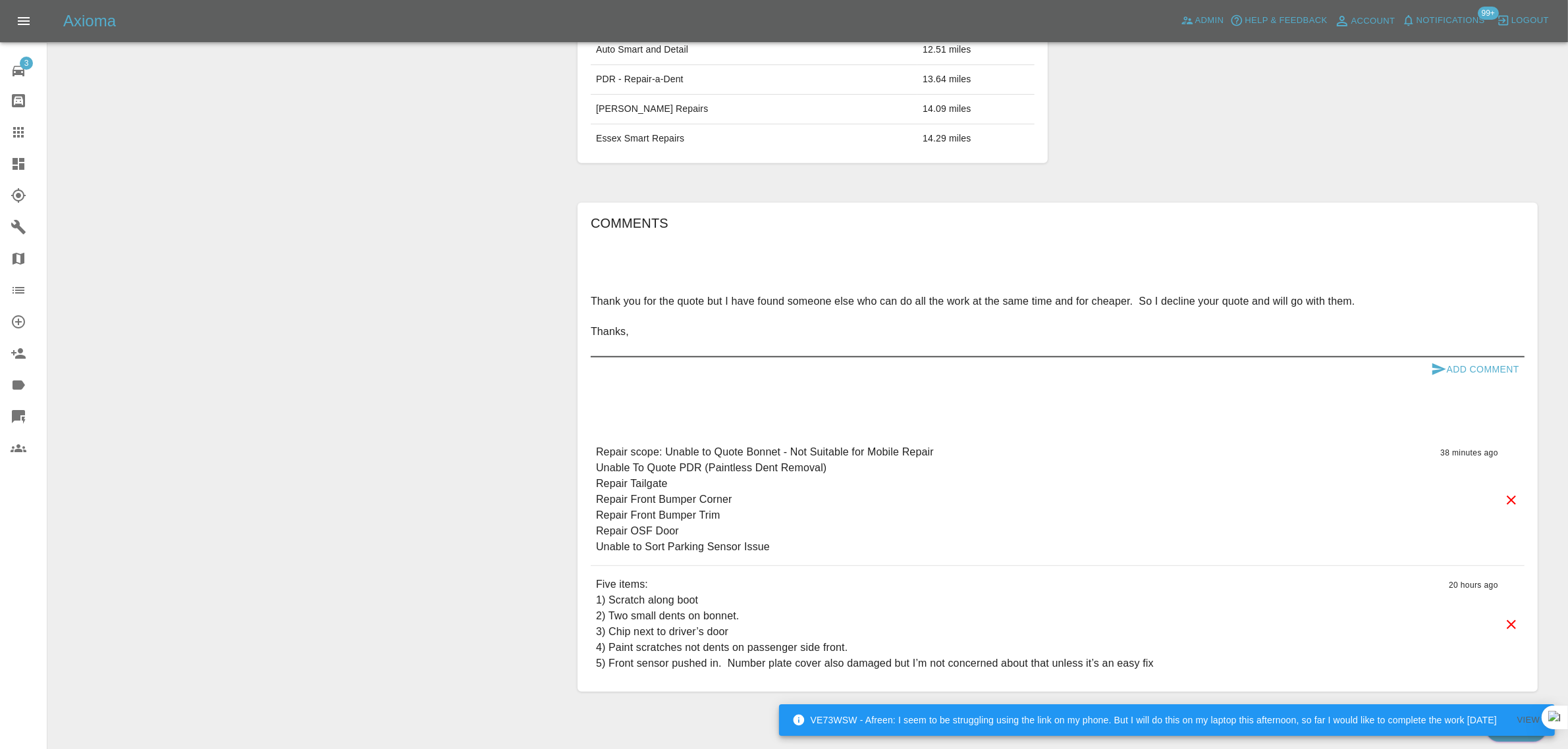
scroll to position [905, 0]
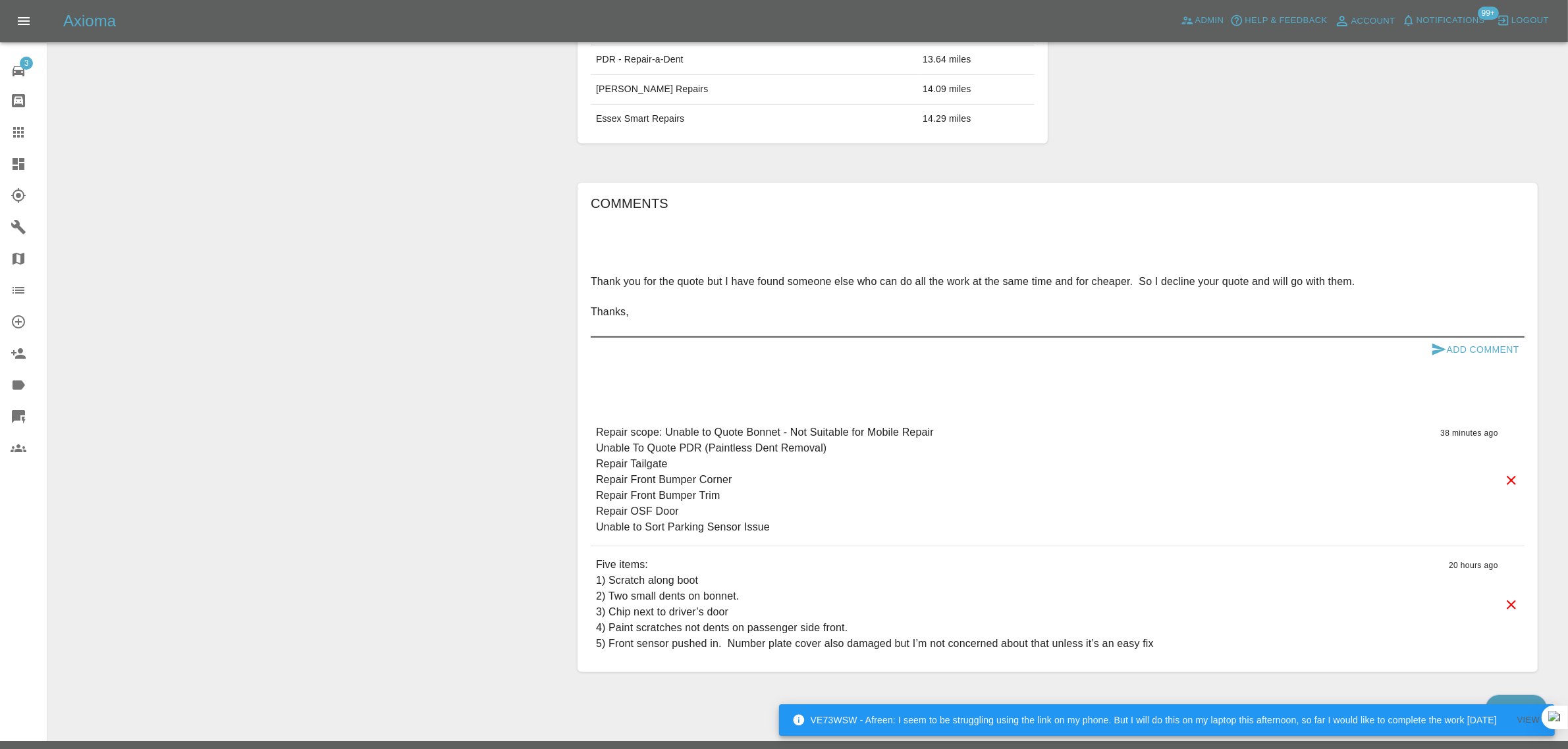
type textarea "Thank you for the quote but I have found someone else who can do all the work a…"
click at [1488, 337] on button "Add Comment" at bounding box center [1475, 350] width 99 height 24
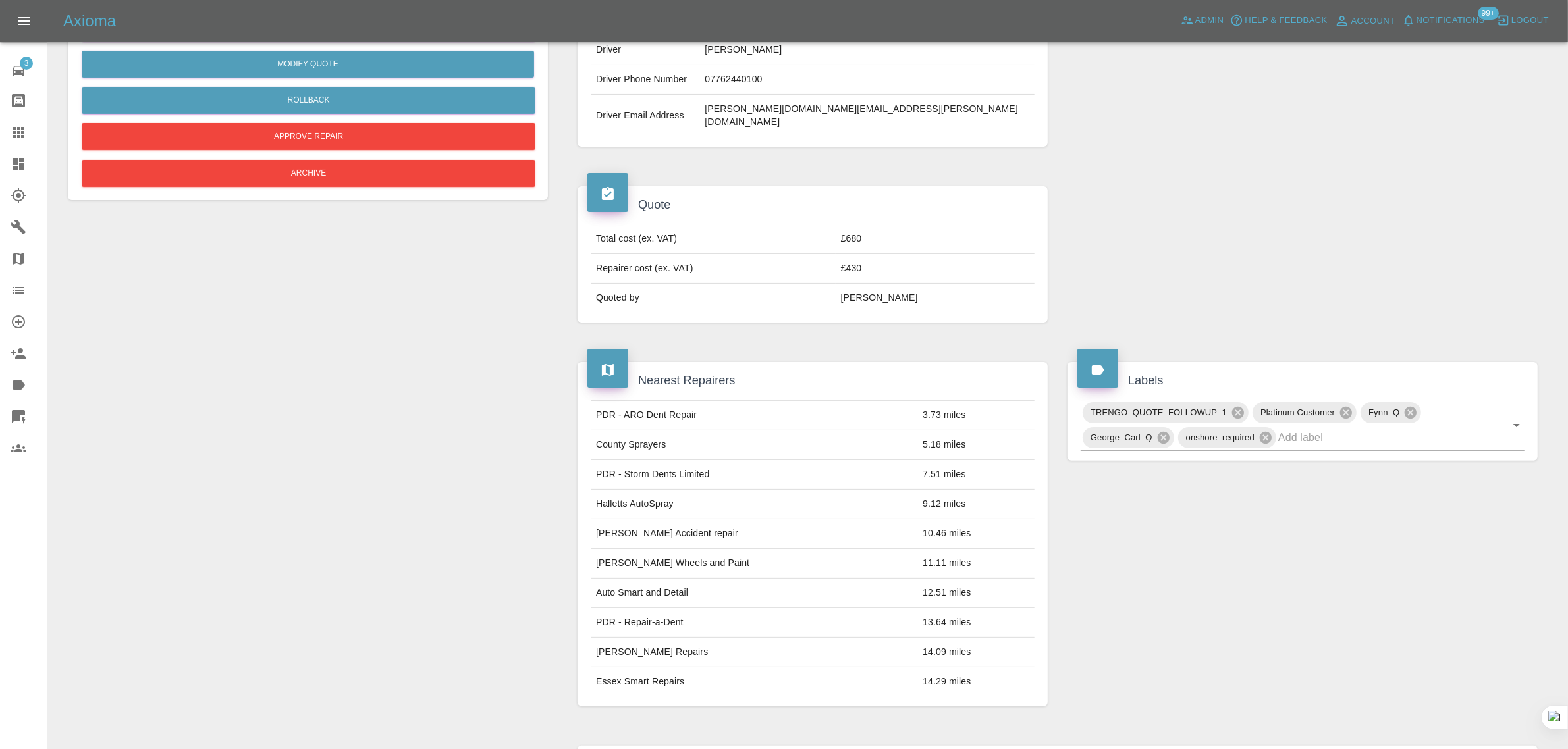
scroll to position [330, 0]
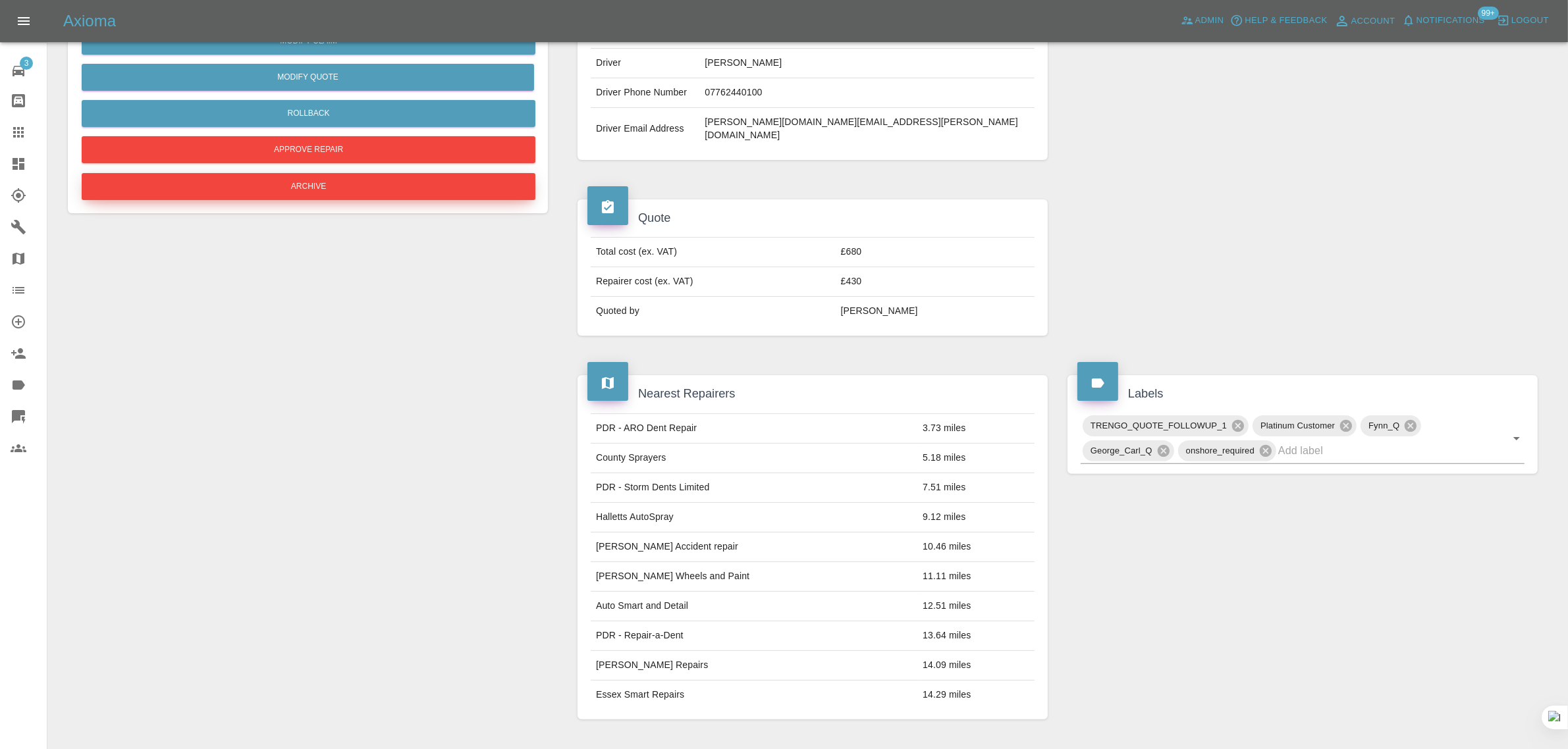
click at [364, 185] on button "Archive" at bounding box center [309, 187] width 453 height 27
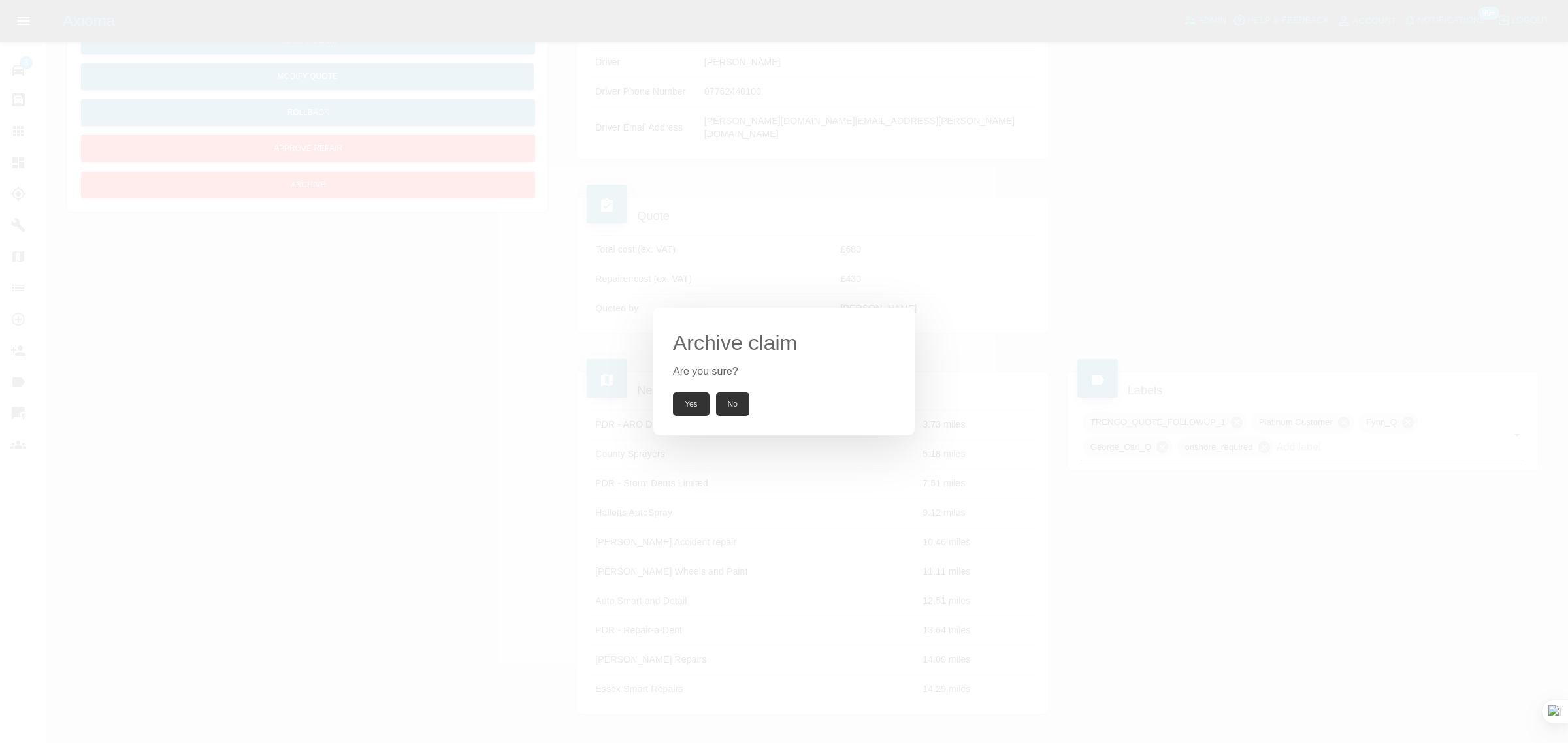
click at [684, 412] on button "Yes" at bounding box center [691, 404] width 36 height 23
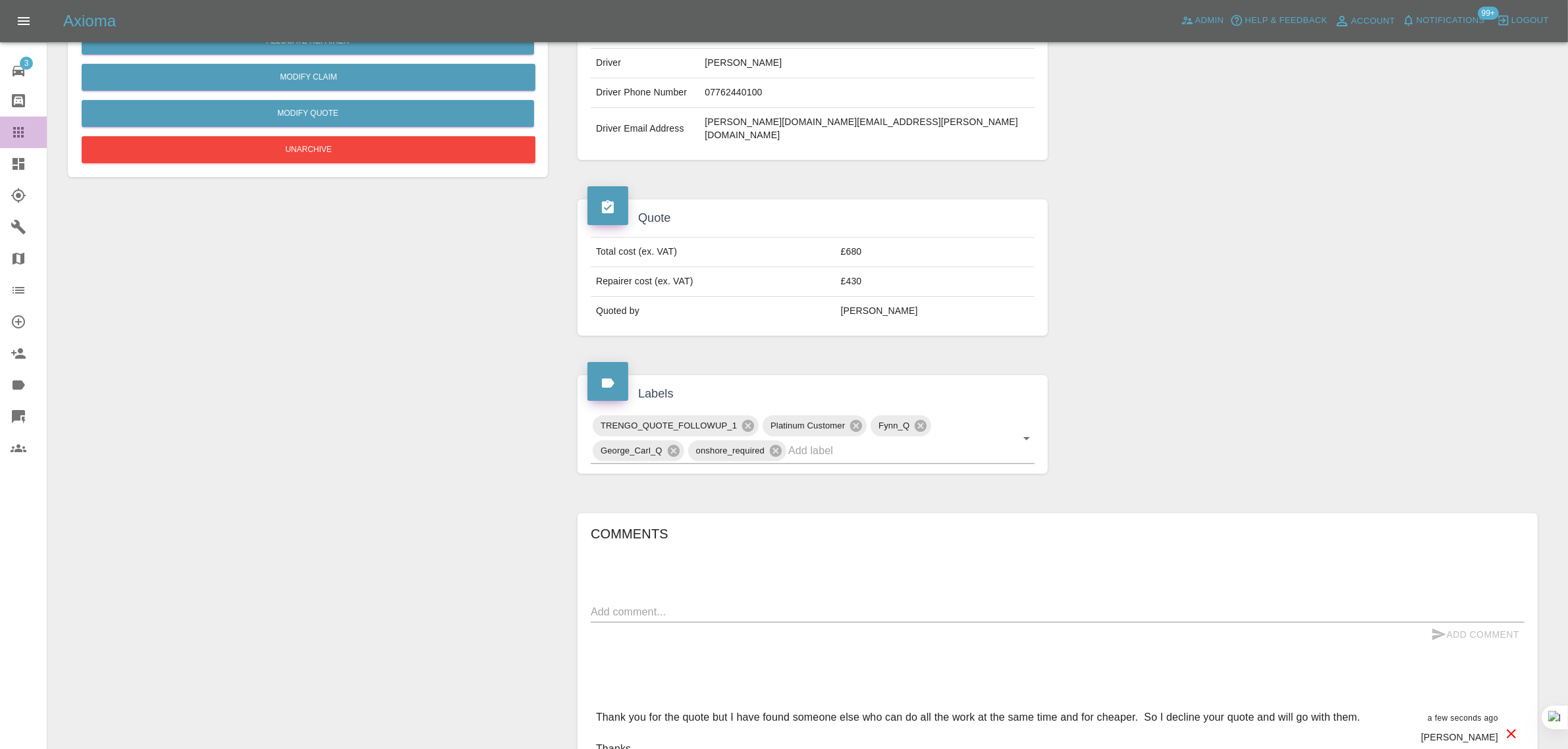
click at [0, 133] on link "Claims" at bounding box center [24, 133] width 47 height 31
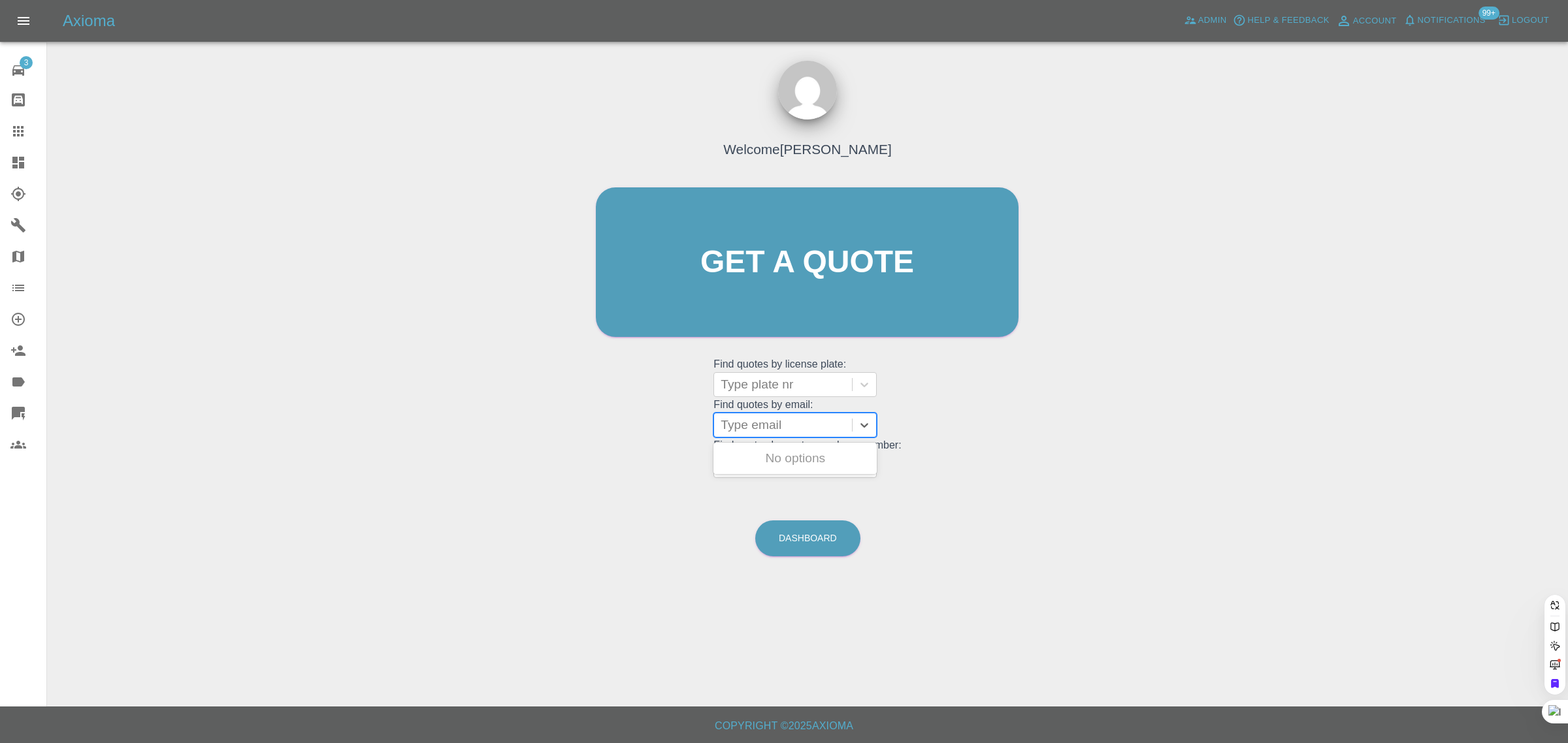
click at [756, 426] on div at bounding box center [783, 425] width 125 height 18
paste input "mark-ross2@sky.com"
type input "mark-ross2@sky.com"
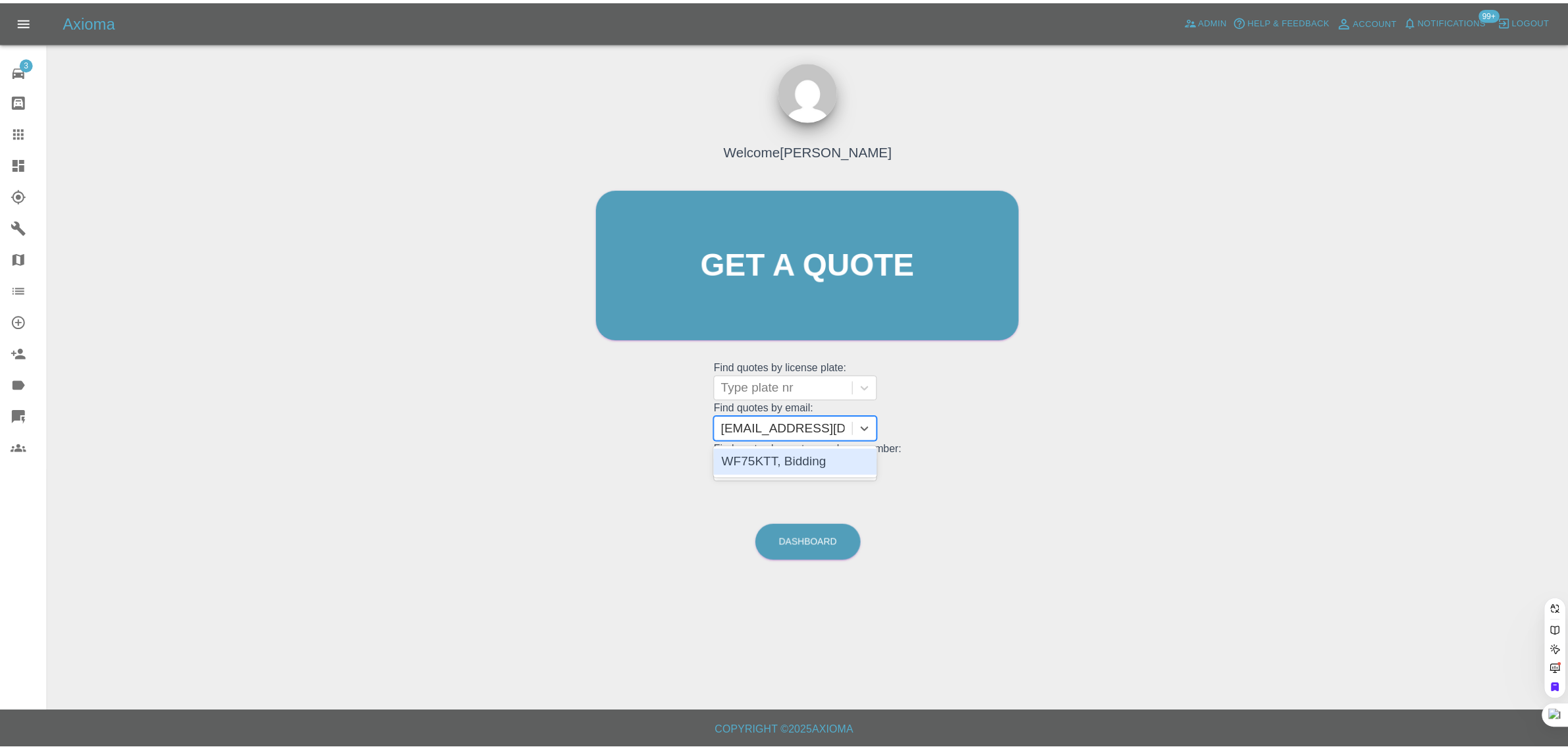
scroll to position [0, 0]
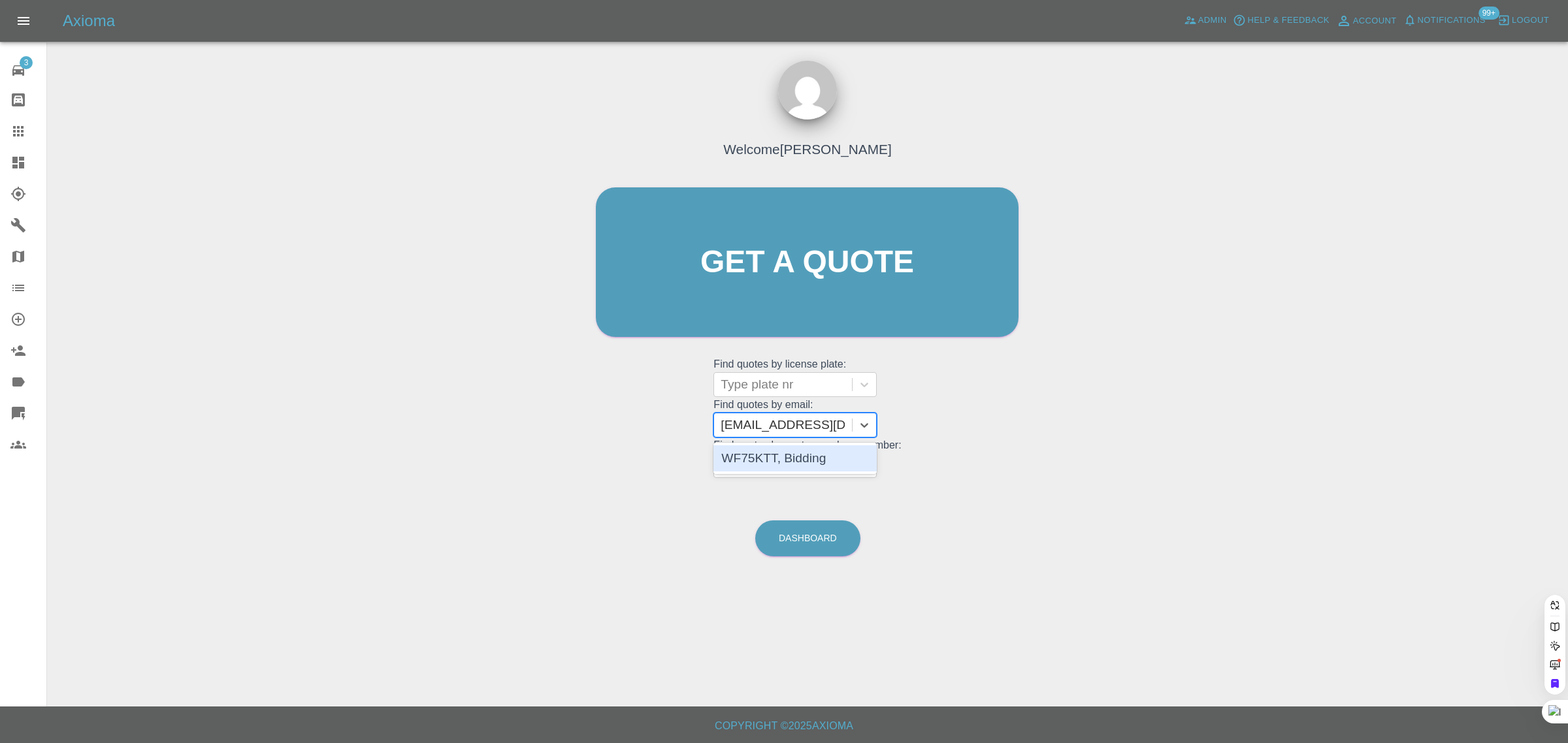
click at [769, 455] on div "WF75KTT, Bidding" at bounding box center [795, 458] width 164 height 26
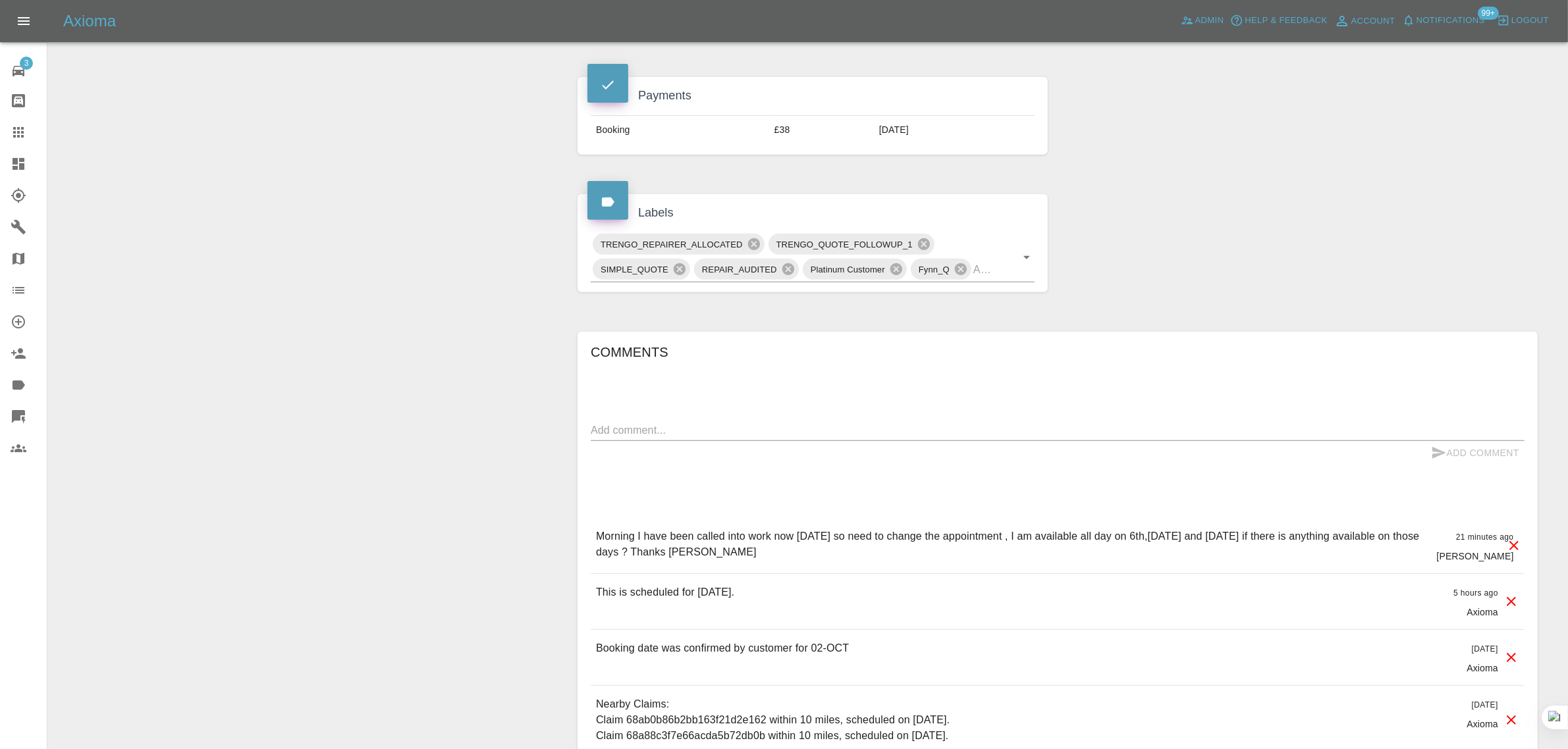
scroll to position [658, 0]
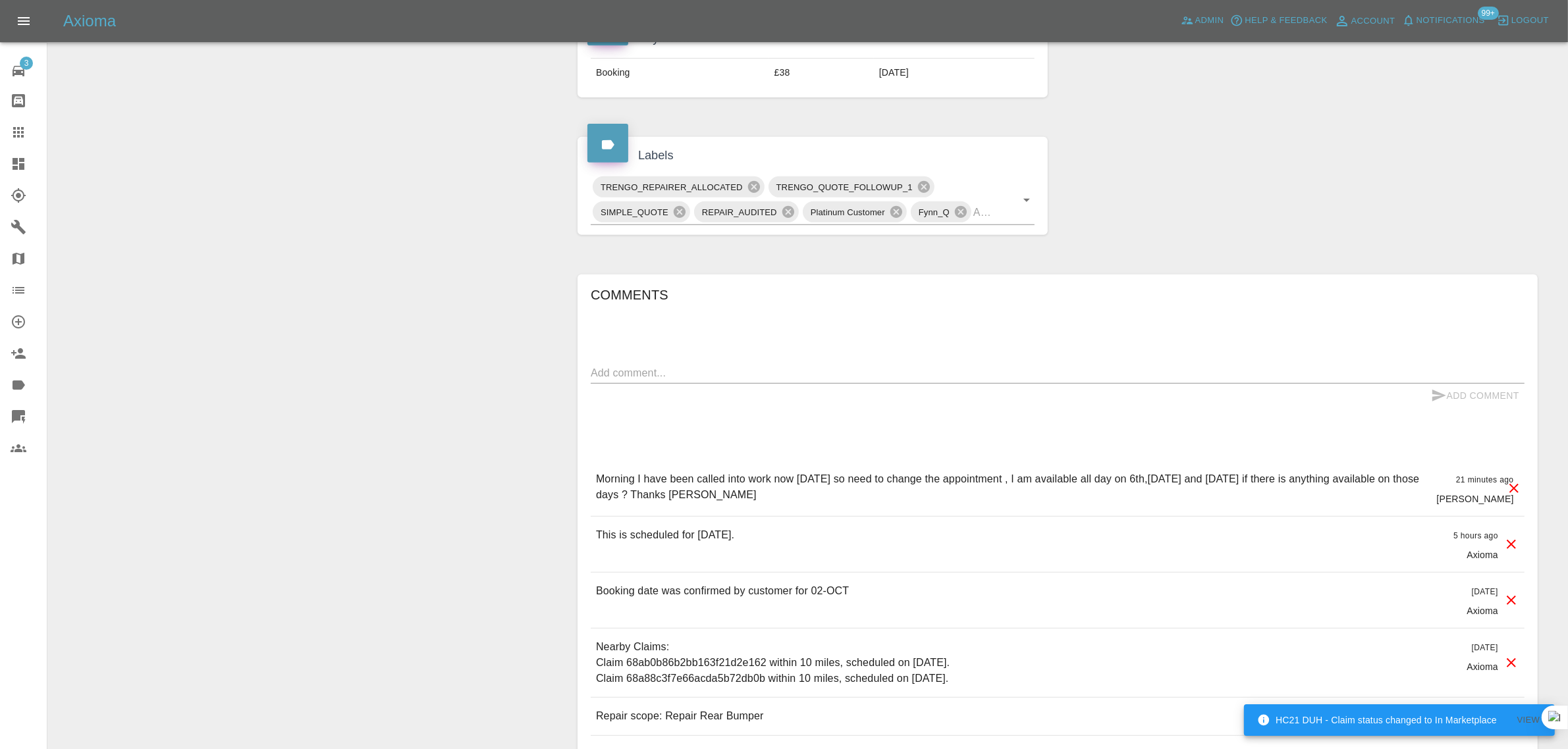
click at [21, 126] on icon at bounding box center [18, 133] width 16 height 16
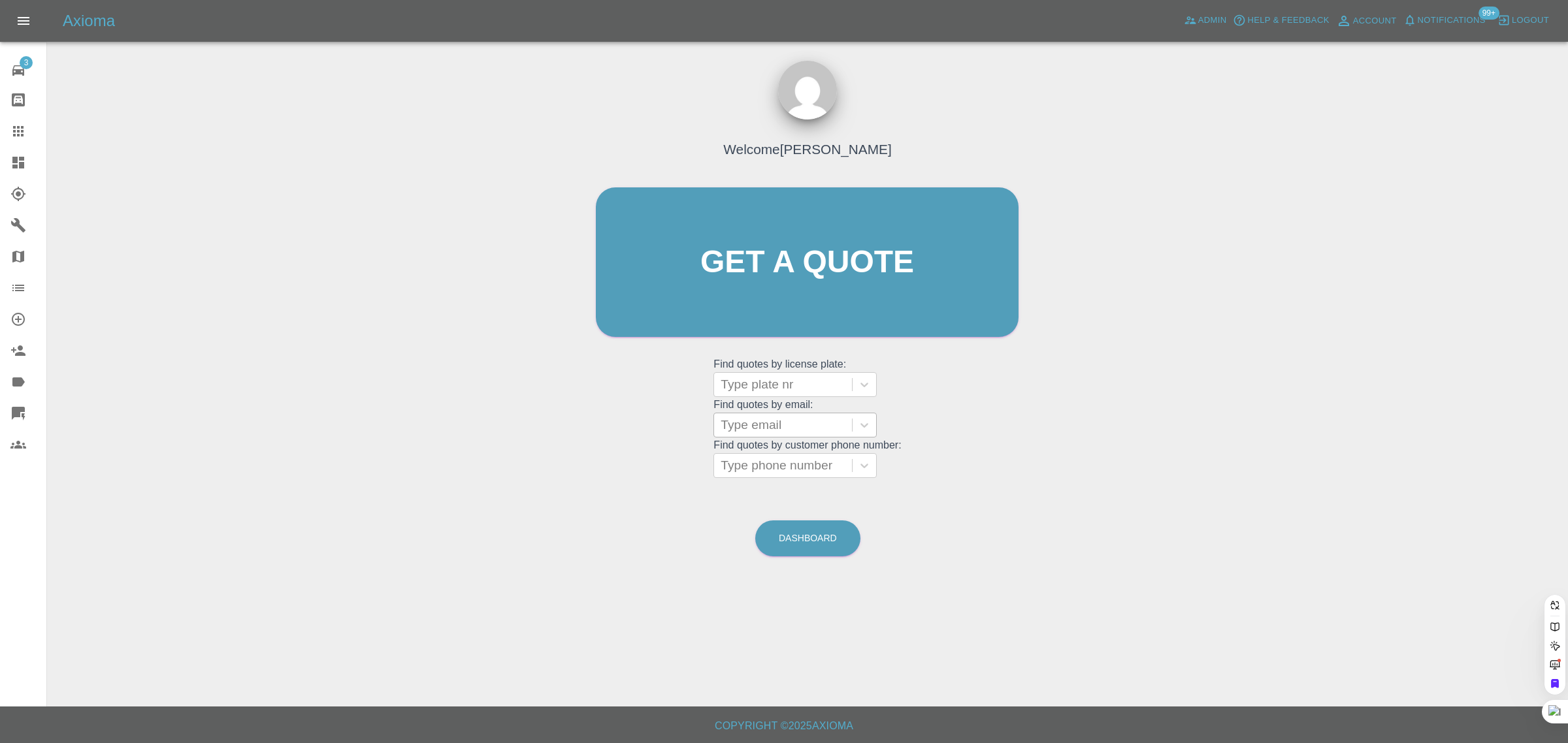
click at [772, 430] on div at bounding box center [783, 425] width 125 height 18
paste input "clair.selin@ingeni.co.uk"
type input "clair.selin@ingeni.co.uk"
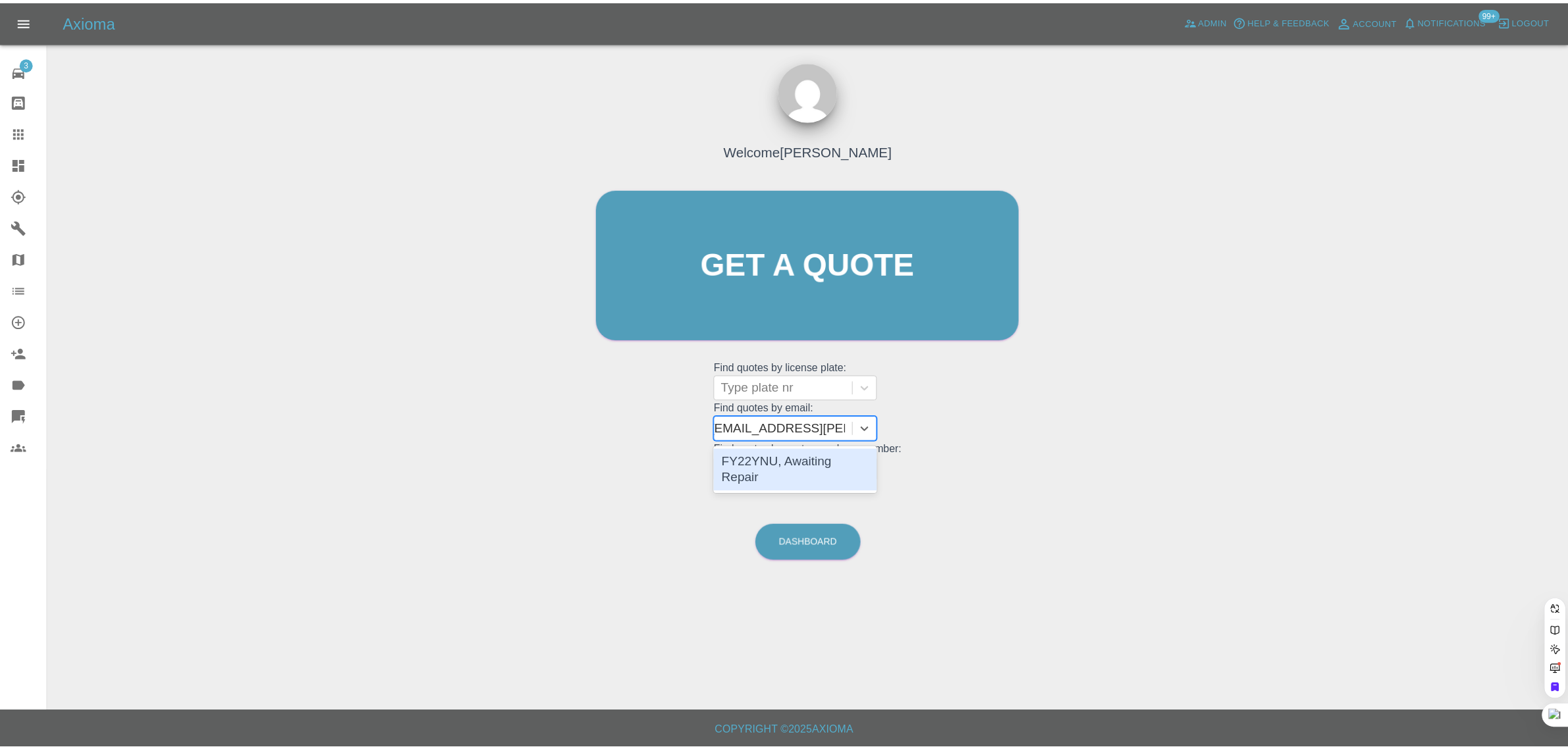
scroll to position [0, 0]
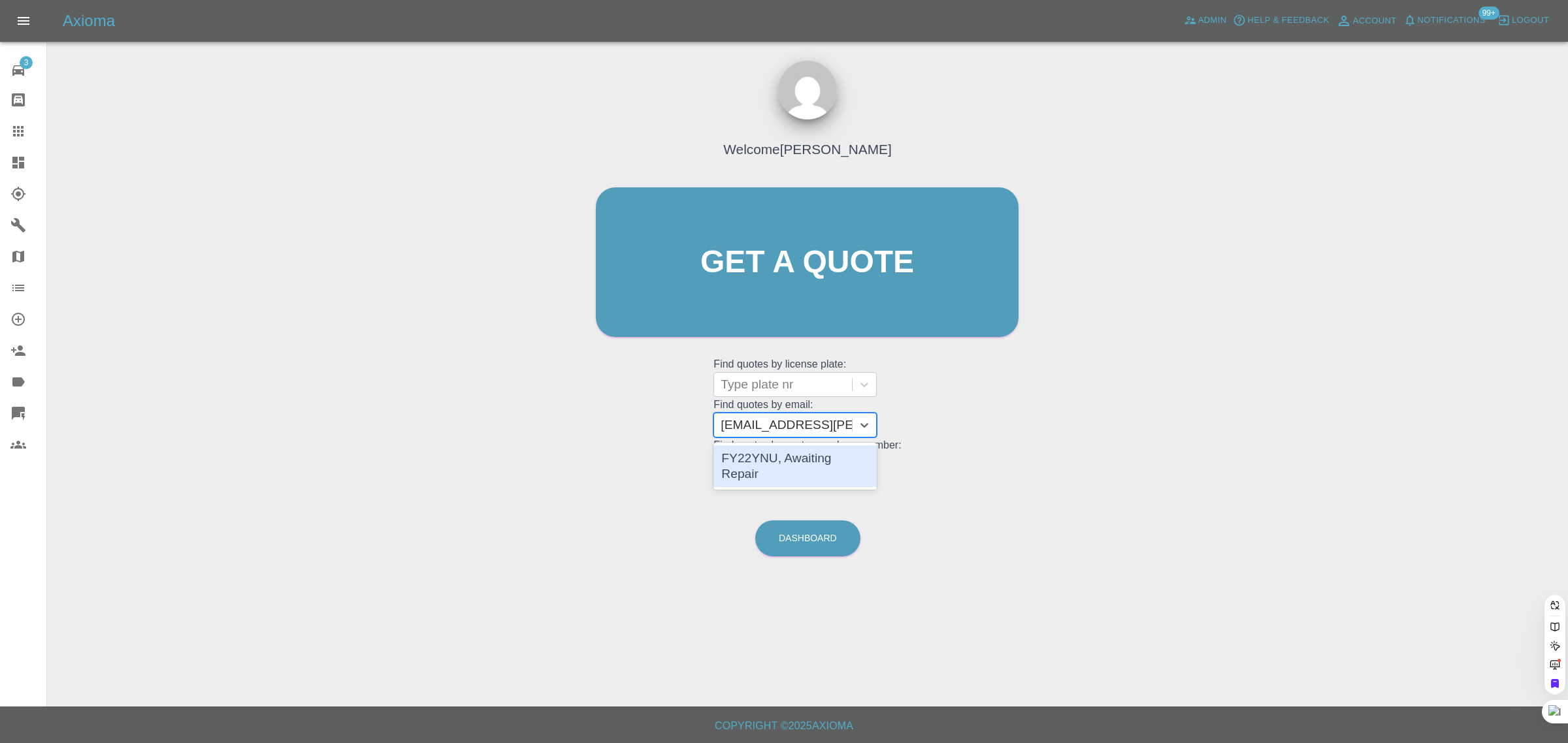
click at [775, 451] on div "FY22YNU, Awaiting Repair" at bounding box center [795, 466] width 164 height 42
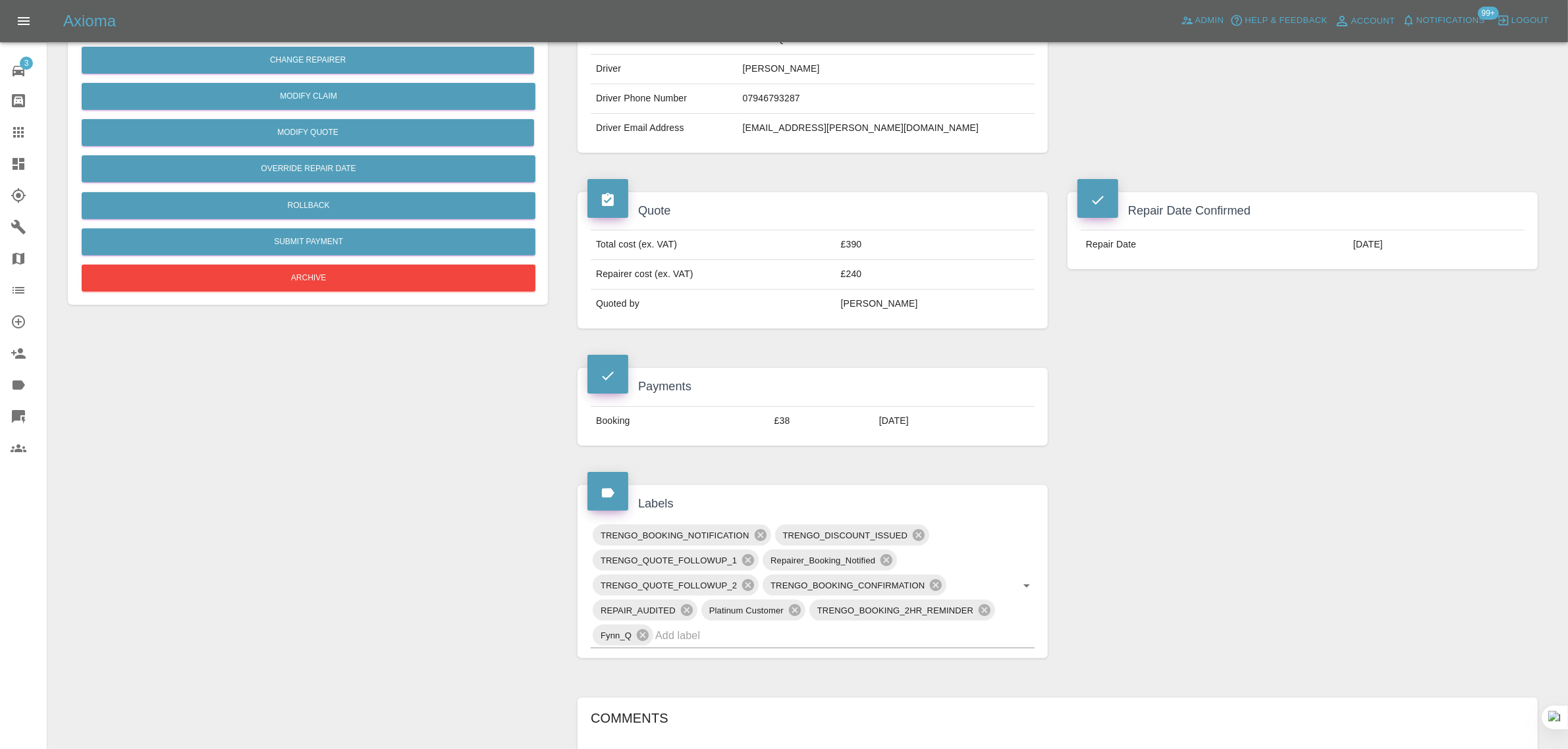
scroll to position [82, 0]
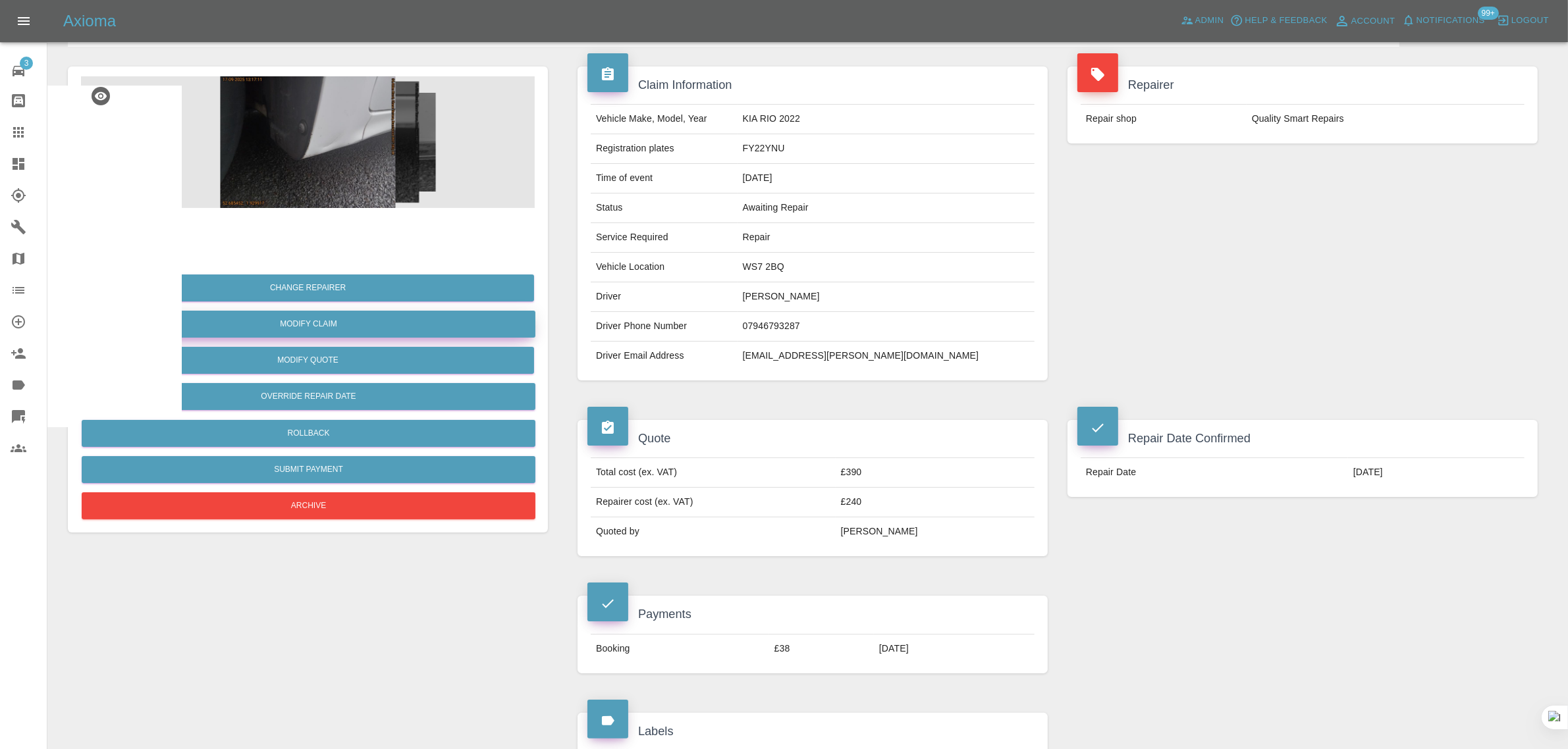
click at [367, 327] on link "Modify Claim" at bounding box center [309, 323] width 453 height 27
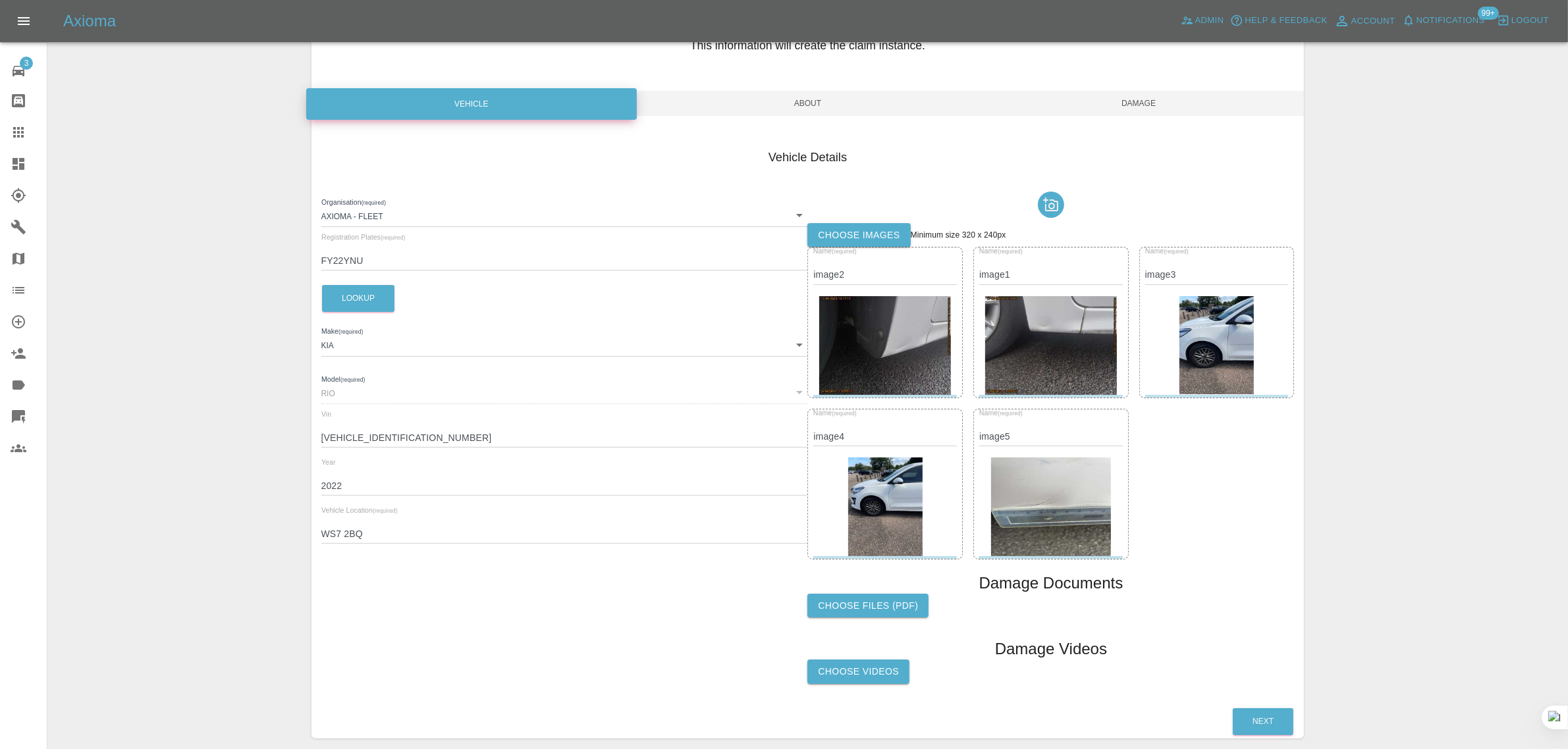
click at [810, 106] on span "About" at bounding box center [808, 103] width 331 height 25
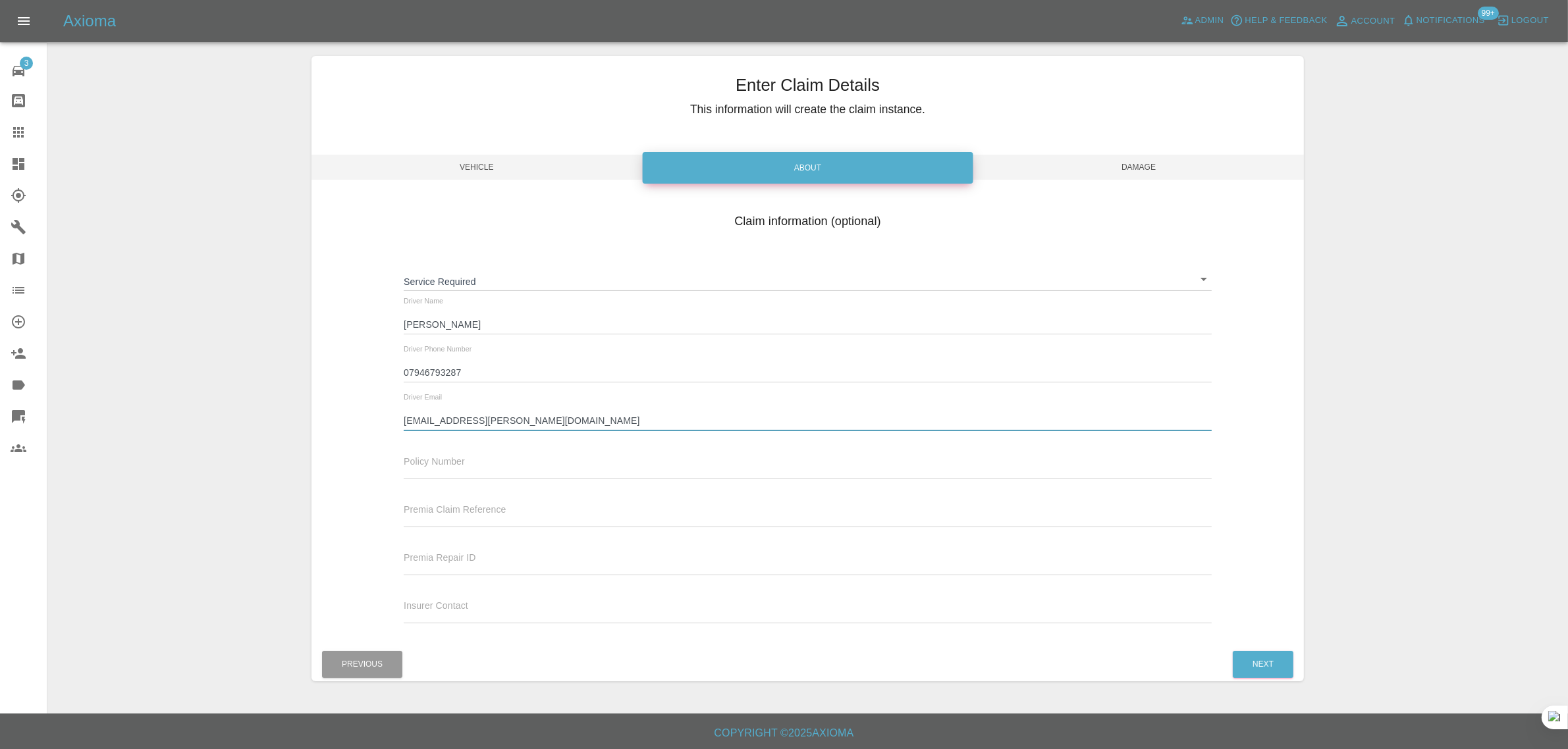
drag, startPoint x: 517, startPoint y: 425, endPoint x: 344, endPoint y: 423, distance: 173.0
click at [344, 423] on div "Claim information (optional) Service Required ​ Driver Name Clair Selin Driver …" at bounding box center [808, 420] width 993 height 429
paste input "jane50rushton@yahoo.co.uk"
type input "jane50rushton@yahoo.co.uk"
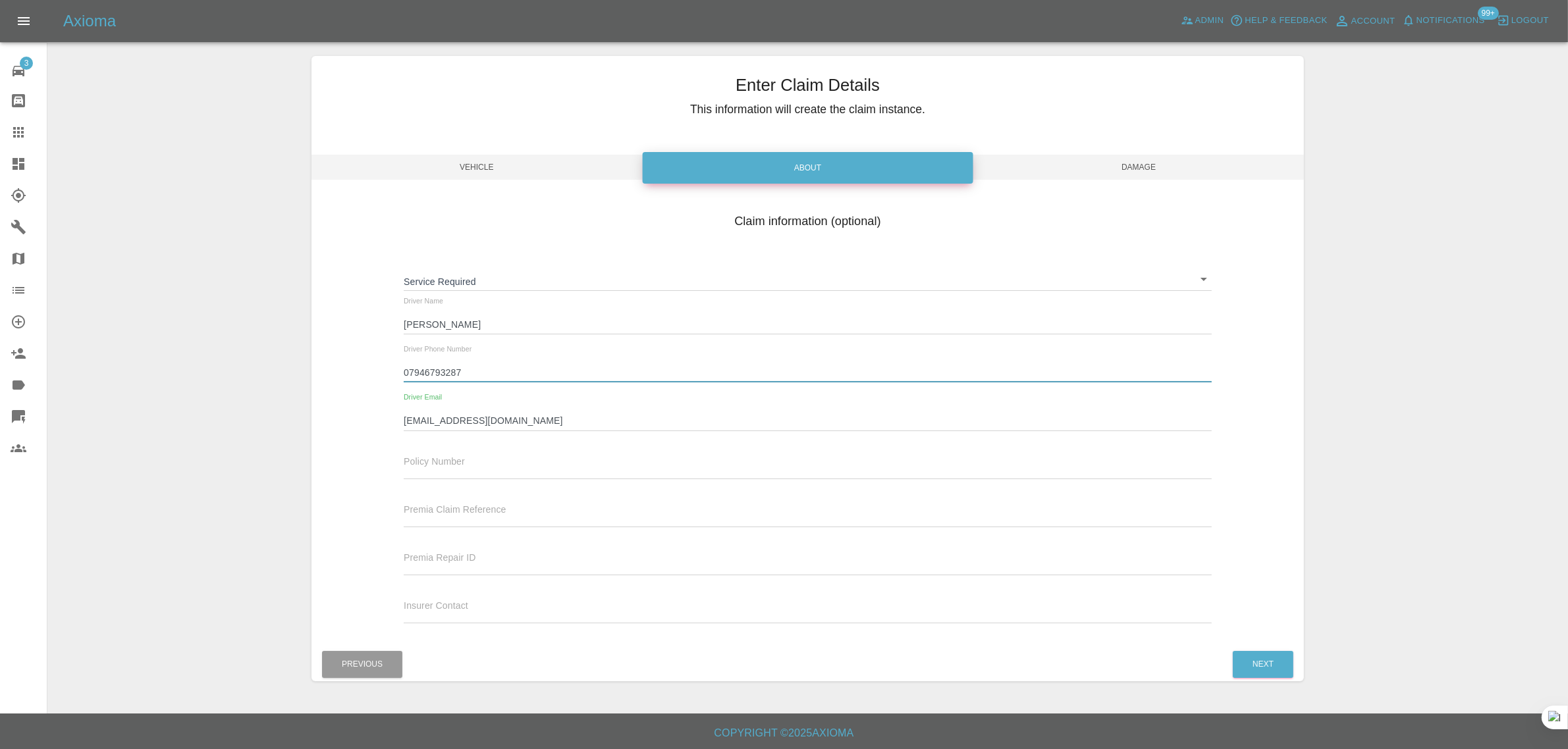
drag, startPoint x: 471, startPoint y: 371, endPoint x: 343, endPoint y: 372, distance: 128.0
click at [343, 372] on div "Claim information (optional) Service Required ​ Driver Name Clair Selin Driver …" at bounding box center [808, 420] width 993 height 429
paste input "793287"
type input "07946793287"
click at [1128, 167] on span "Damage" at bounding box center [1139, 167] width 331 height 25
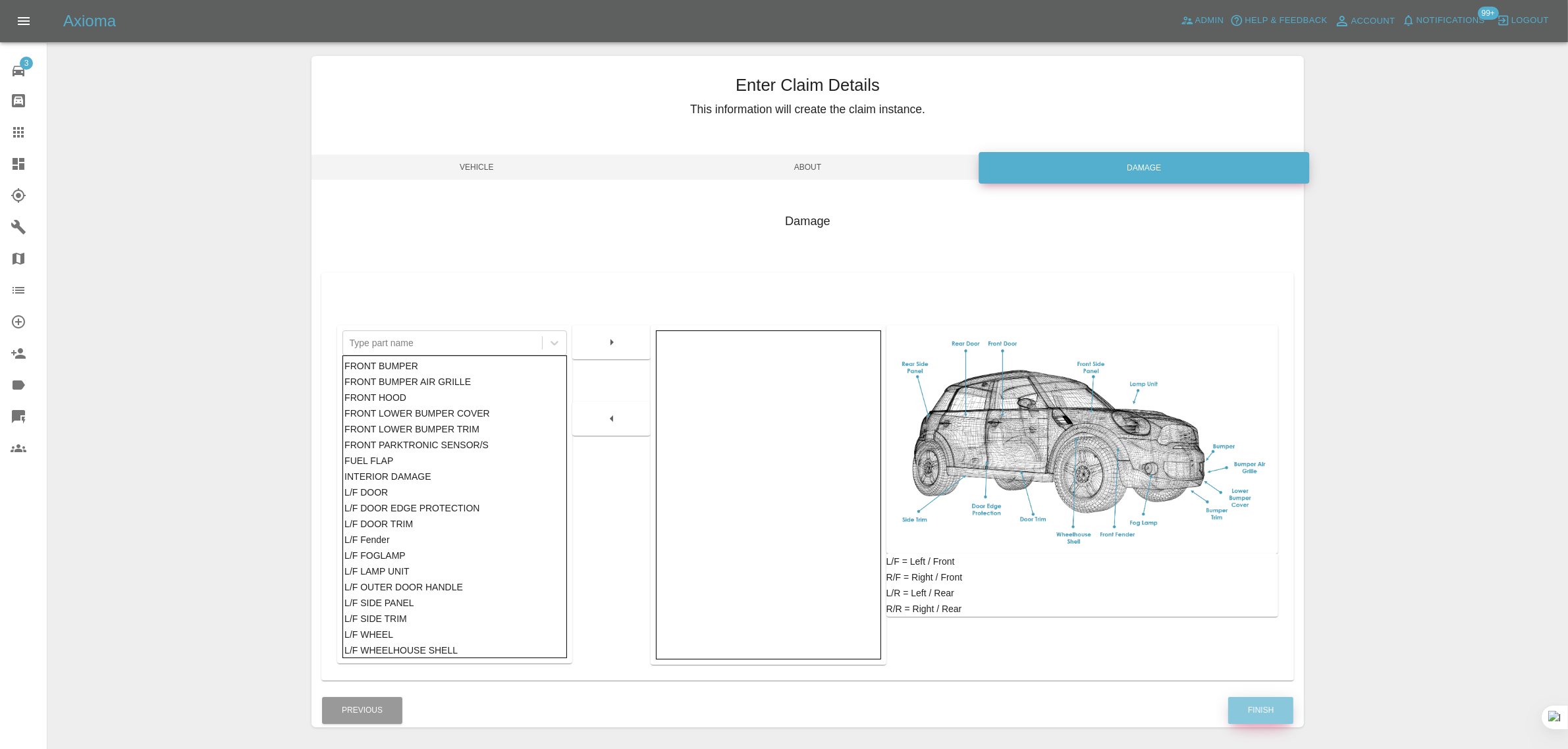
click at [1276, 712] on button "Finish" at bounding box center [1260, 711] width 65 height 27
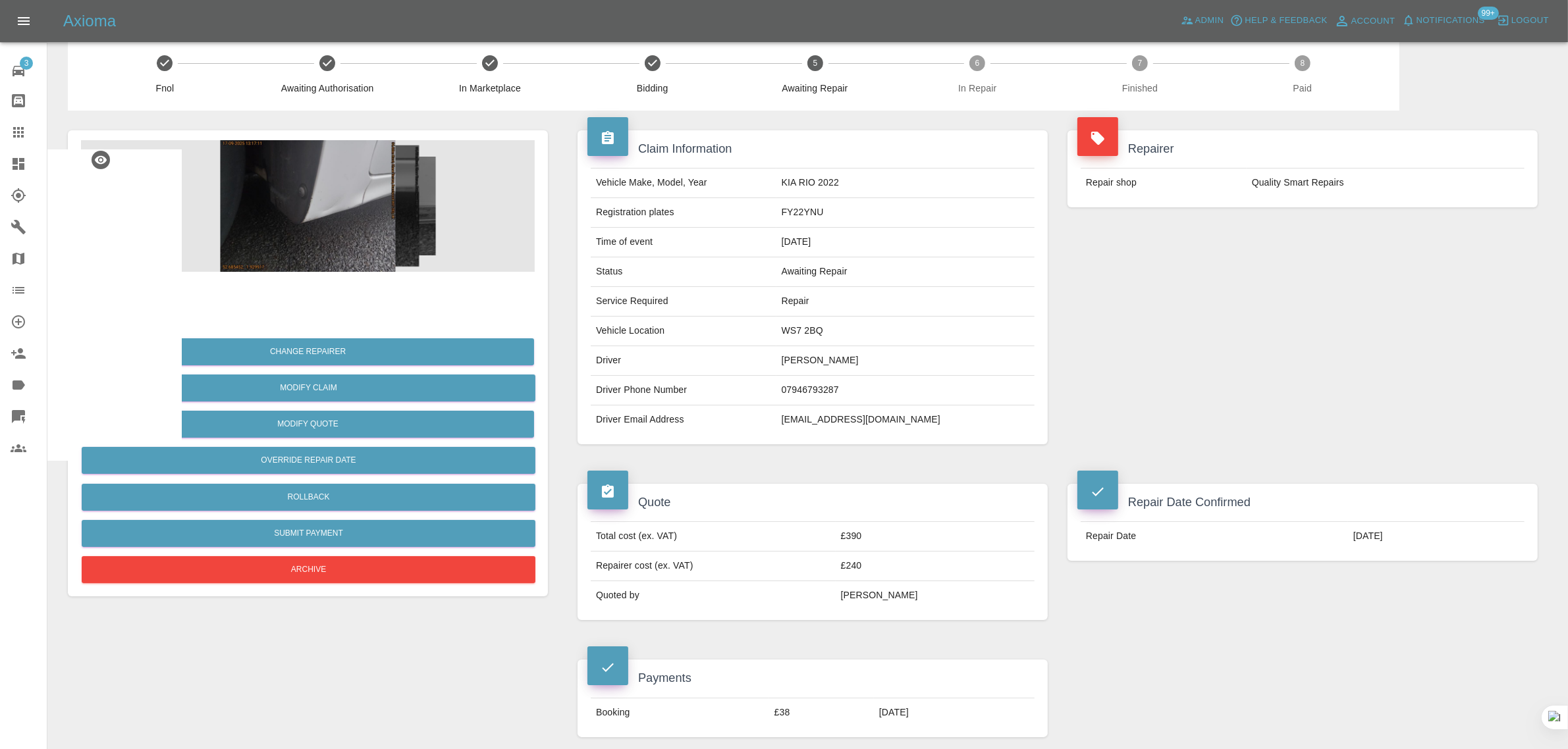
click at [15, 136] on icon at bounding box center [18, 133] width 10 height 10
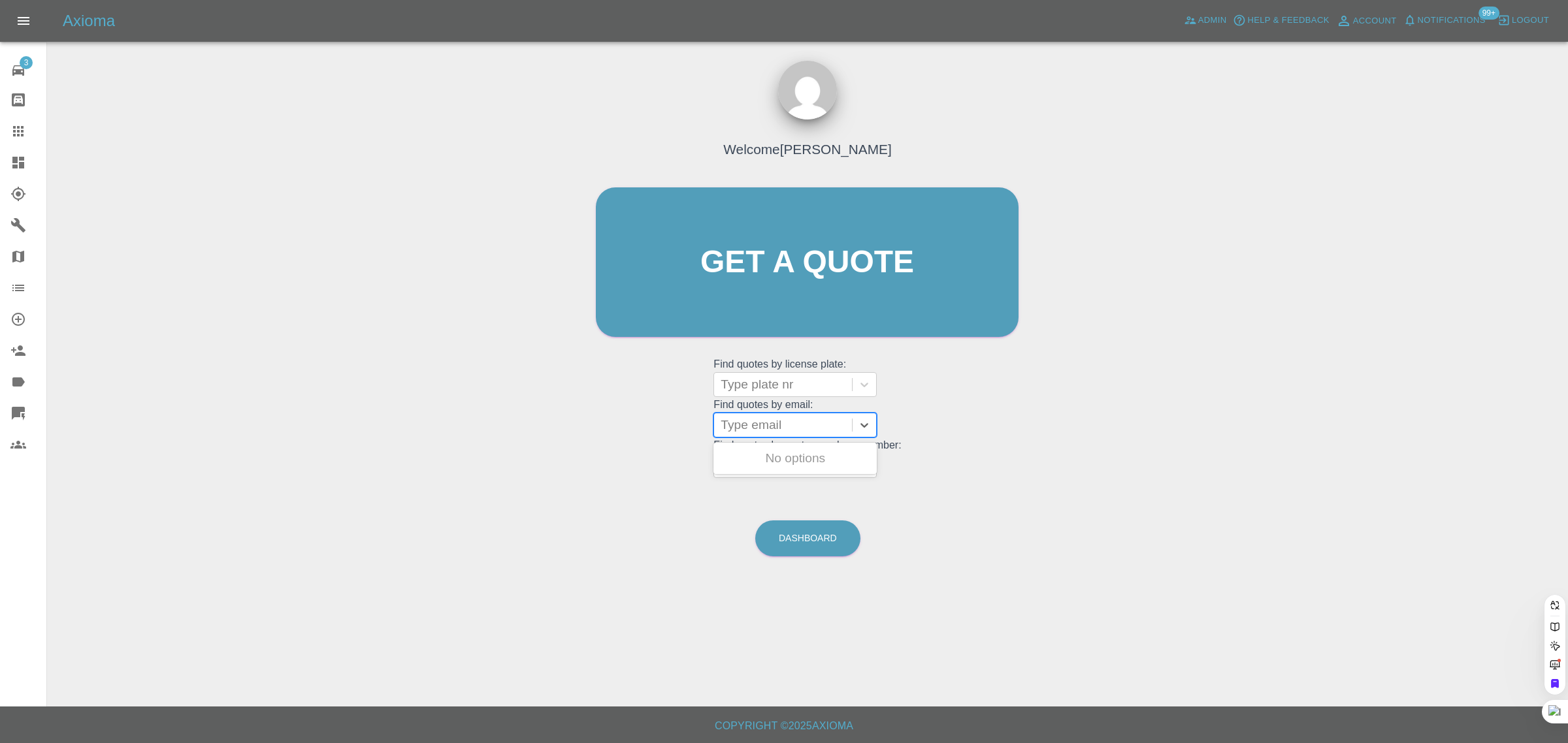
click at [749, 418] on div at bounding box center [783, 425] width 125 height 18
paste input "universalimagery@aol.com"
type input "universalimagery@aol.com"
click at [797, 458] on div "LP69ZHH, Awaiting Repair" at bounding box center [795, 466] width 164 height 42
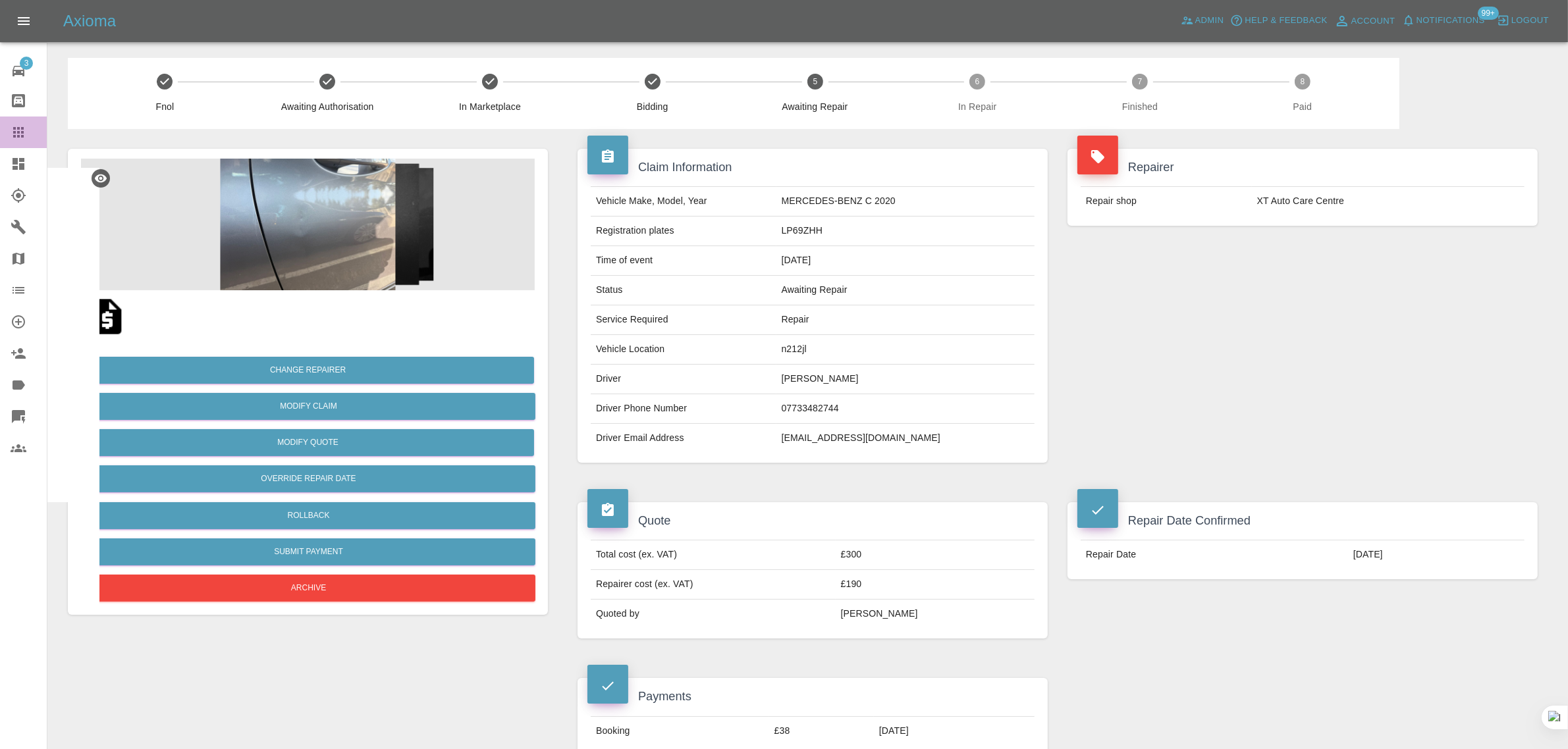
click at [8, 136] on link "Claims" at bounding box center [24, 133] width 47 height 31
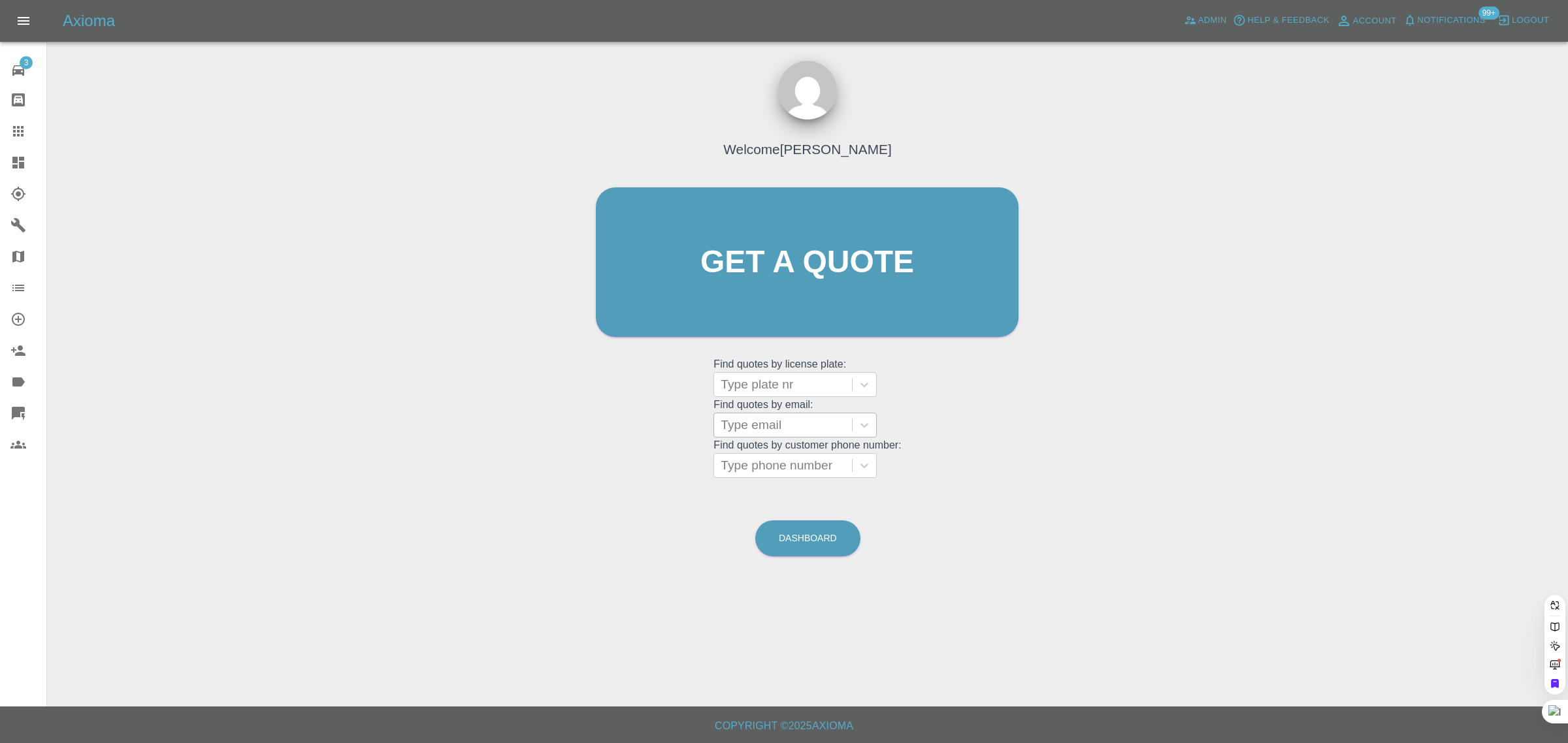
click at [789, 425] on div at bounding box center [783, 425] width 125 height 18
paste input "anna811@sky.com"
type input "anna811@sky.com"
click at [787, 455] on div "GY15UFB, Awaiting Repair" at bounding box center [795, 466] width 164 height 42
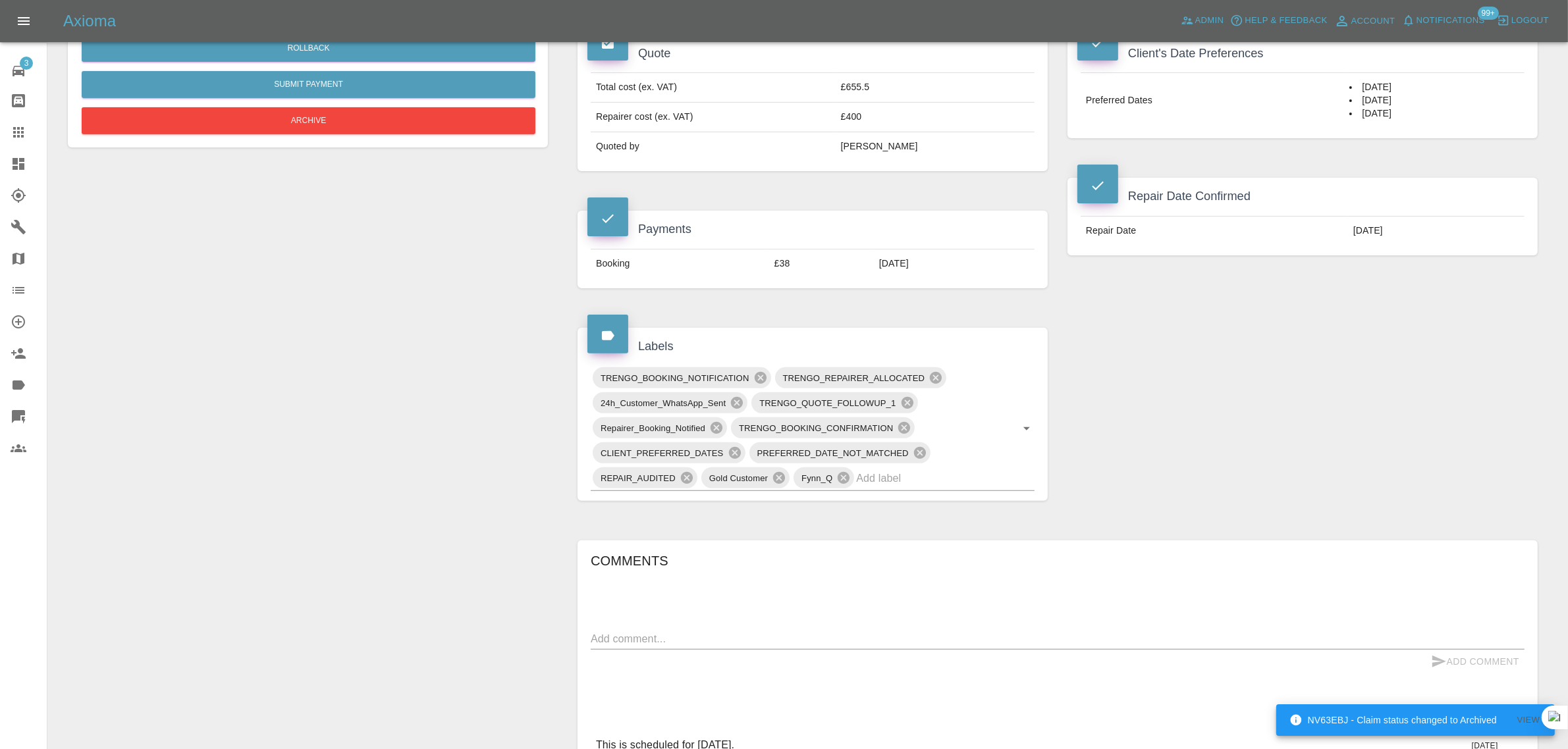
scroll to position [576, 0]
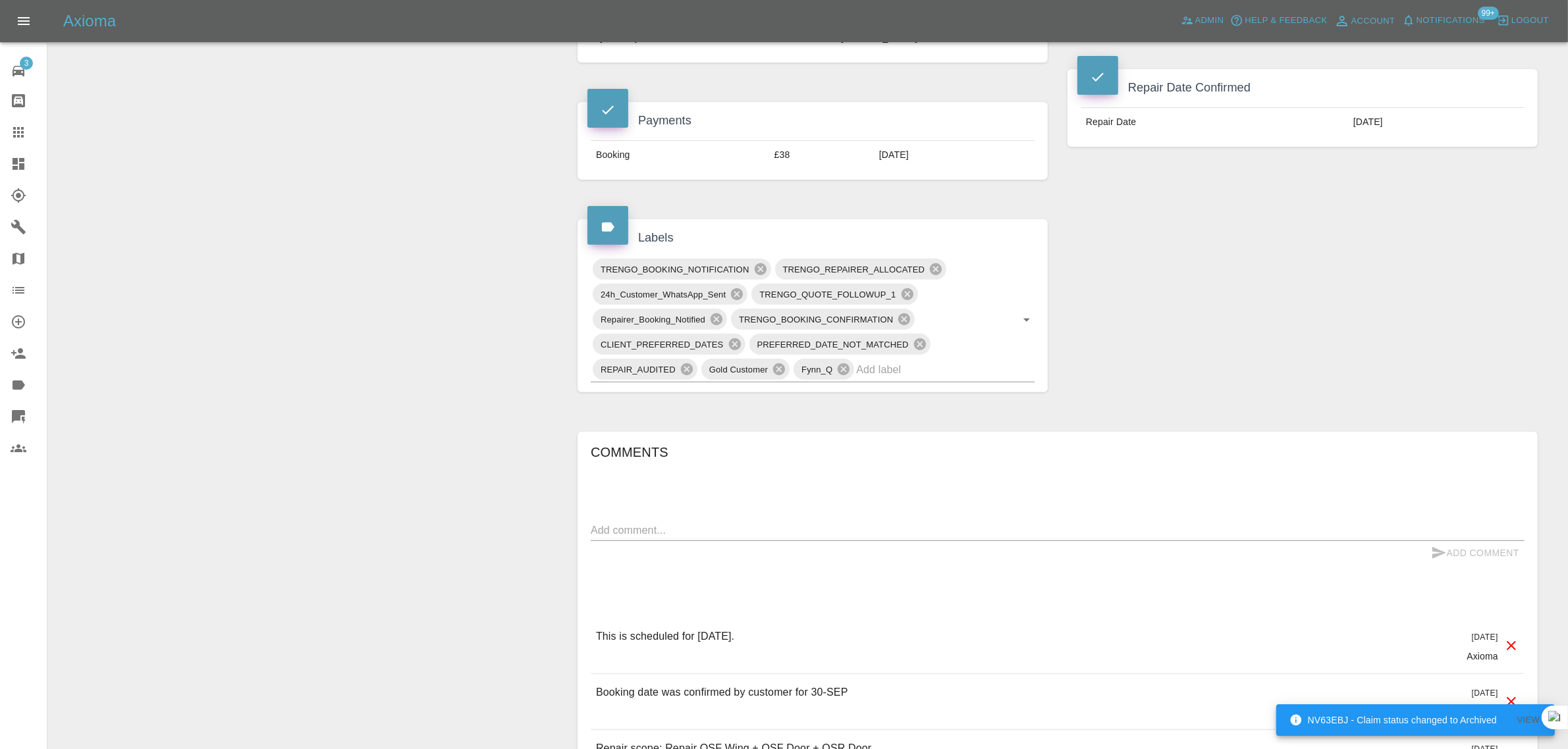
click at [714, 538] on textarea at bounding box center [1057, 530] width 934 height 15
paste textarea "Colin rang to put off my appointment until today, he is here now. Kind regards …"
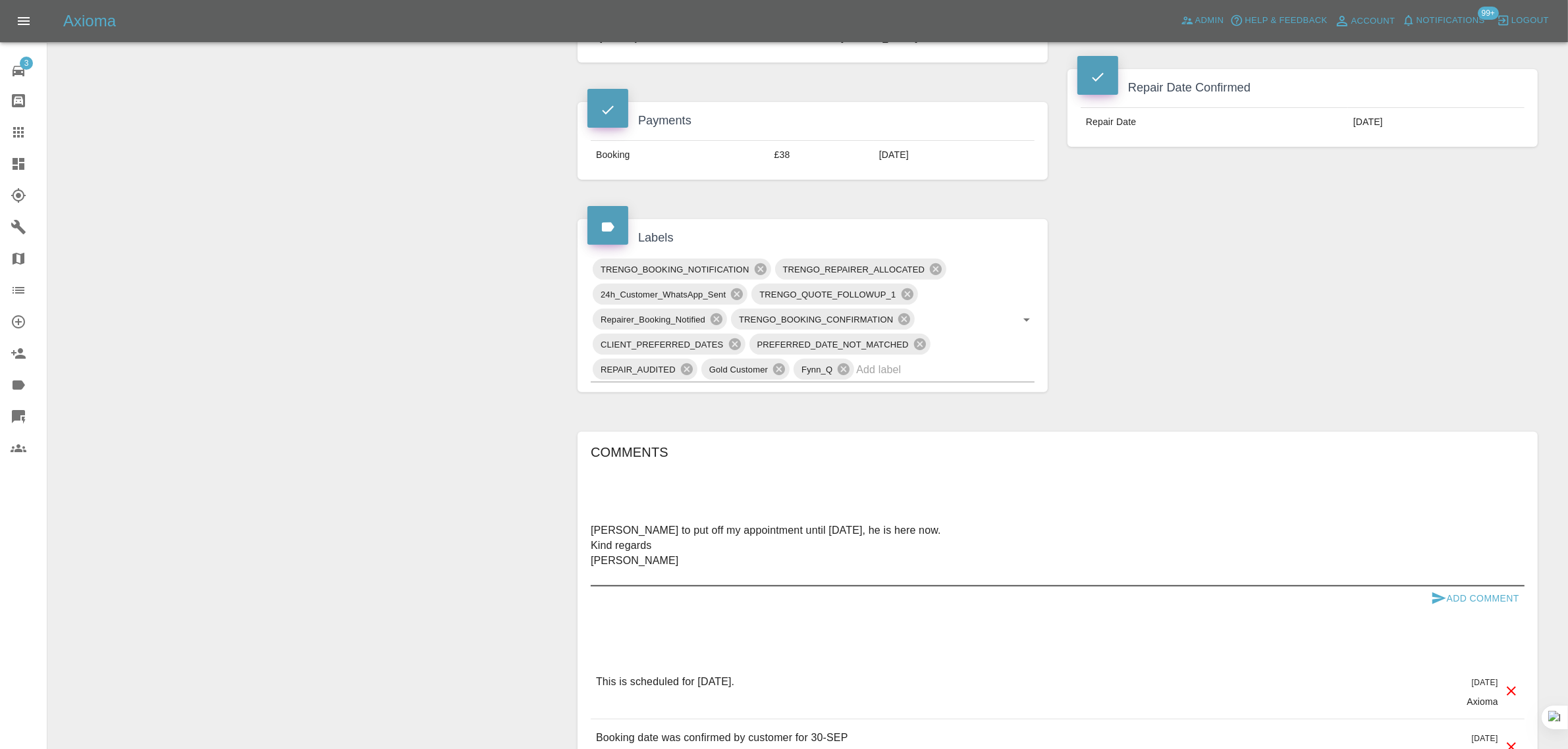
type textarea "Colin rang to put off my appointment until today, he is here now. Kind regards …"
click at [1462, 600] on button "Add Comment" at bounding box center [1475, 599] width 99 height 24
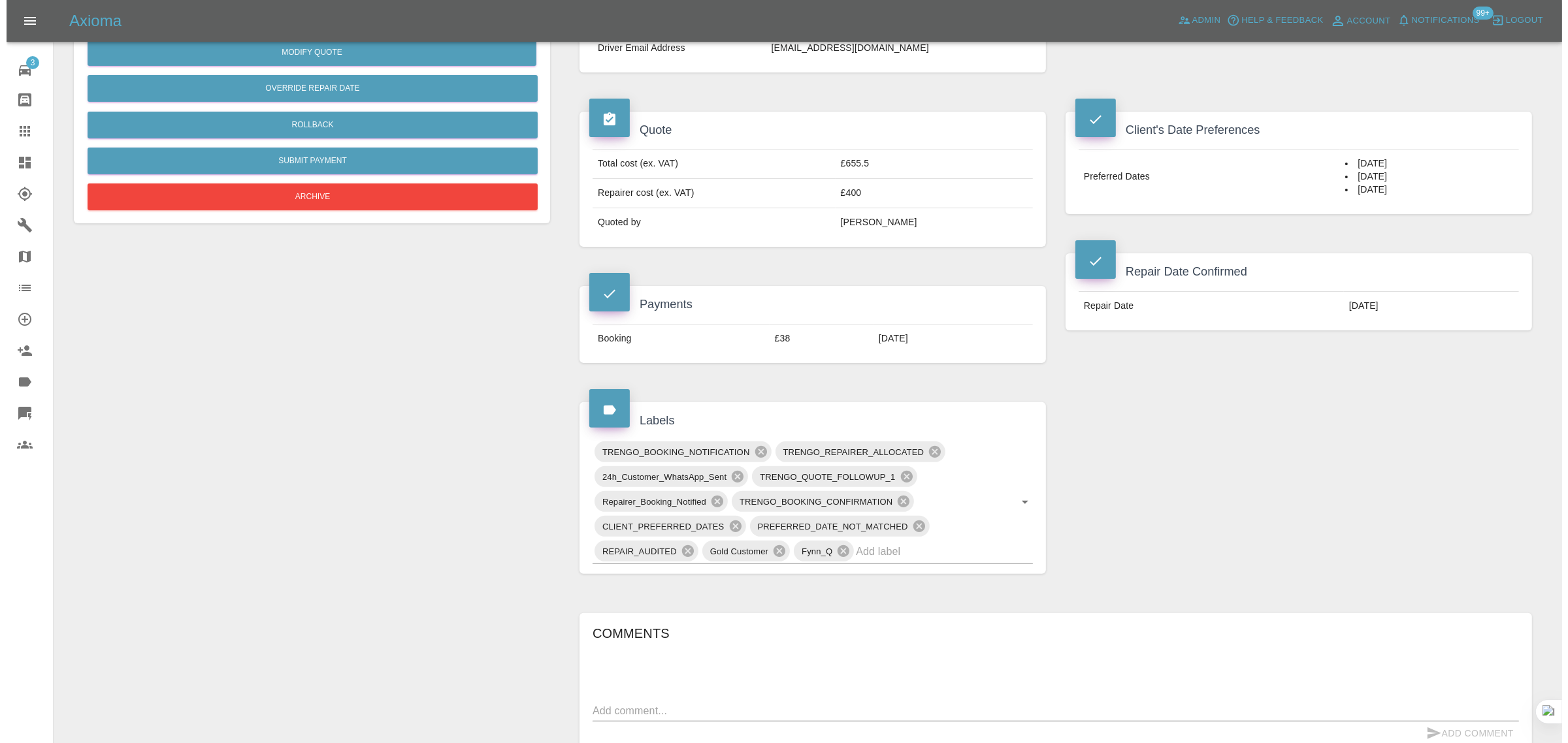
scroll to position [81, 0]
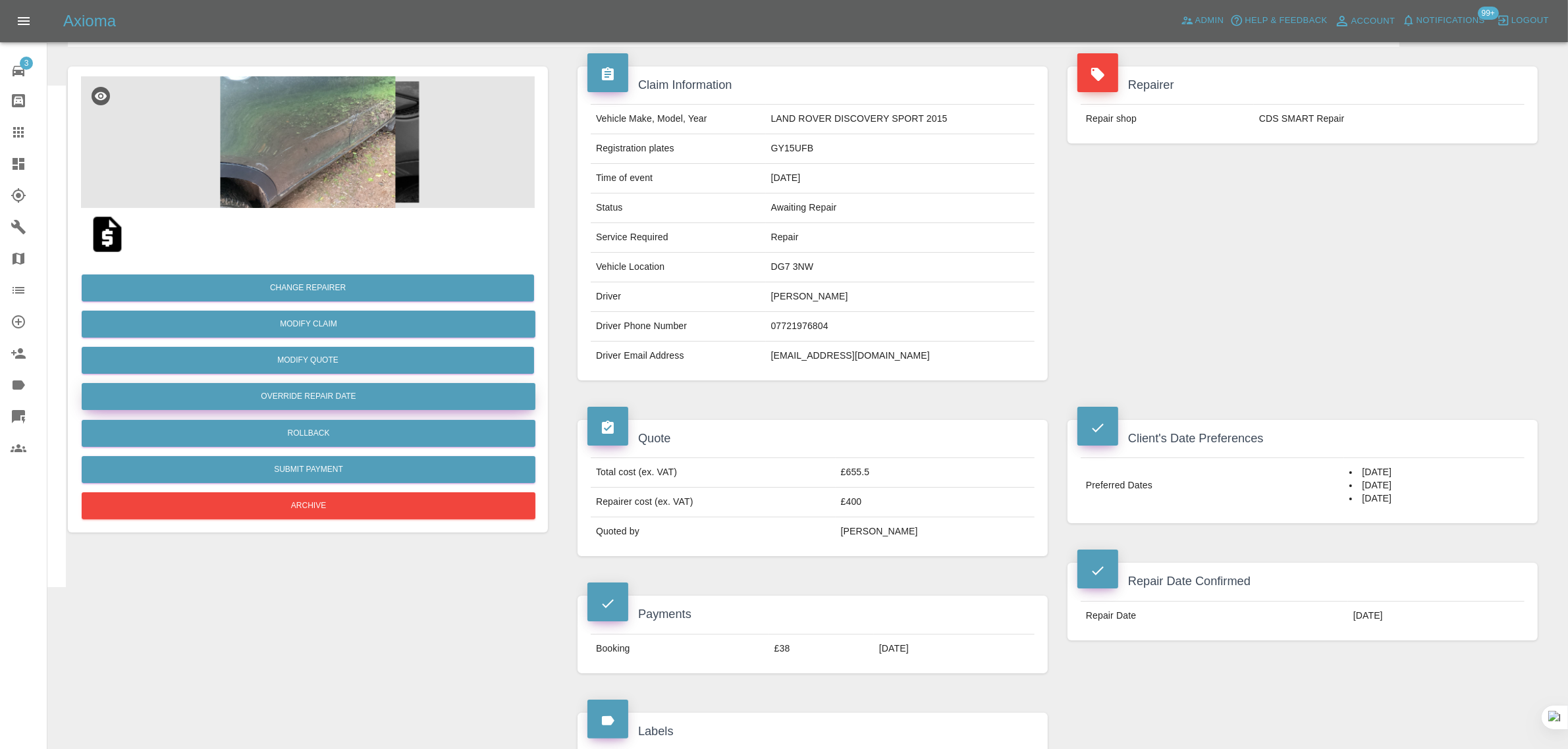
click at [267, 397] on button "Override Repair Date" at bounding box center [309, 396] width 453 height 27
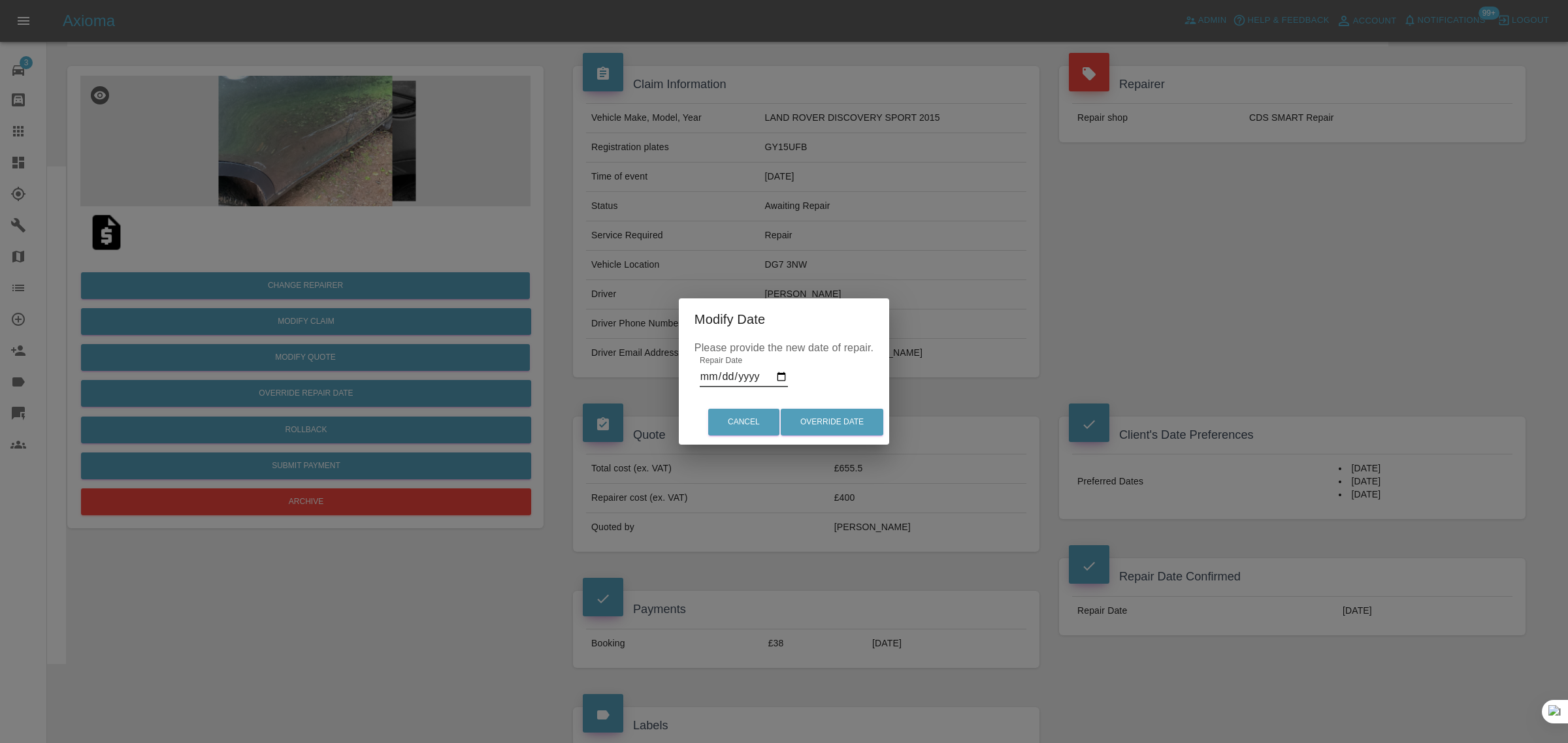
click at [752, 379] on input "2025-09-30" at bounding box center [744, 377] width 88 height 21
click at [773, 382] on input "2025-09-30" at bounding box center [744, 377] width 88 height 21
click at [782, 377] on input "2025-09-30" at bounding box center [744, 377] width 88 height 21
type input "2025-10-01"
click at [828, 420] on button "Override Date" at bounding box center [832, 422] width 103 height 27
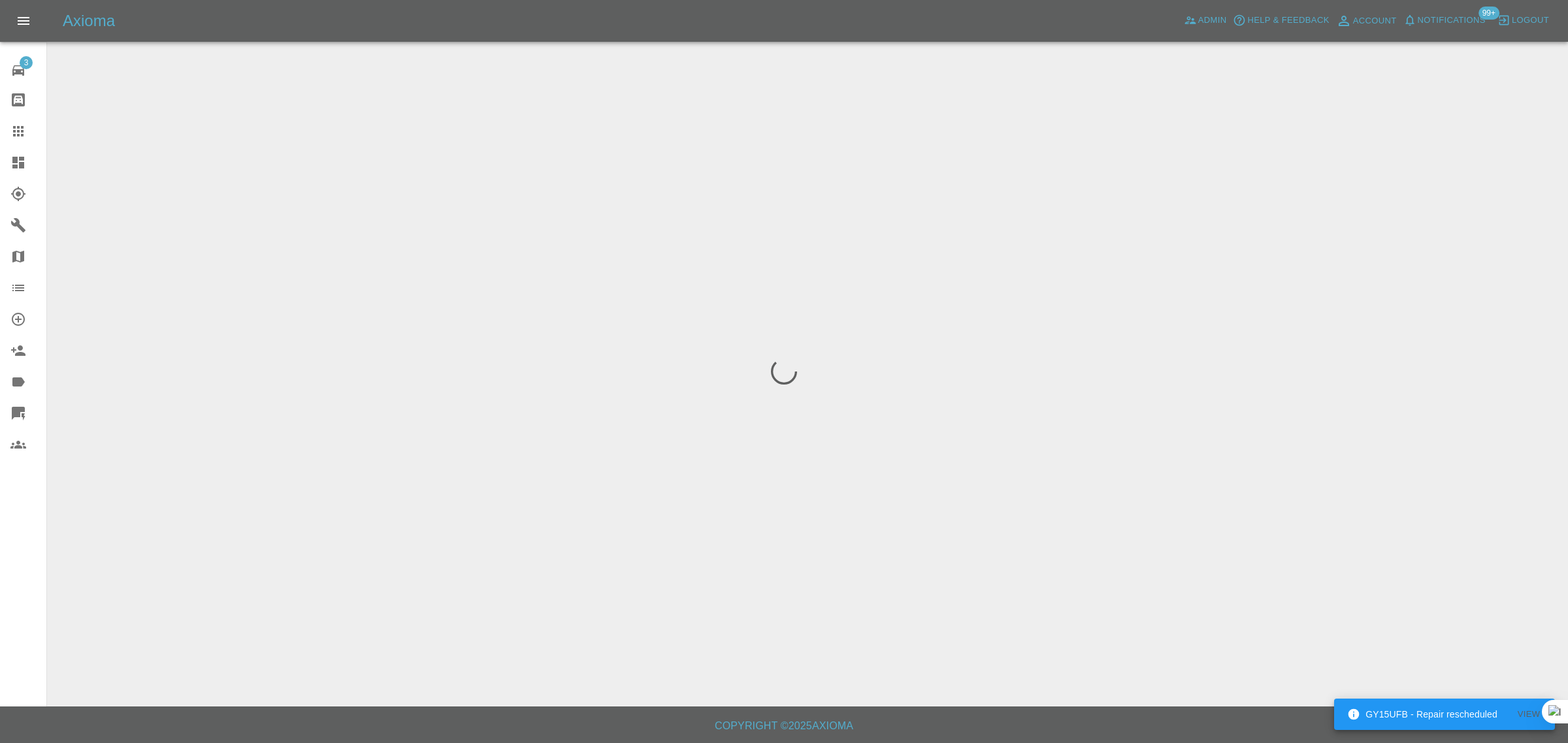
scroll to position [0, 0]
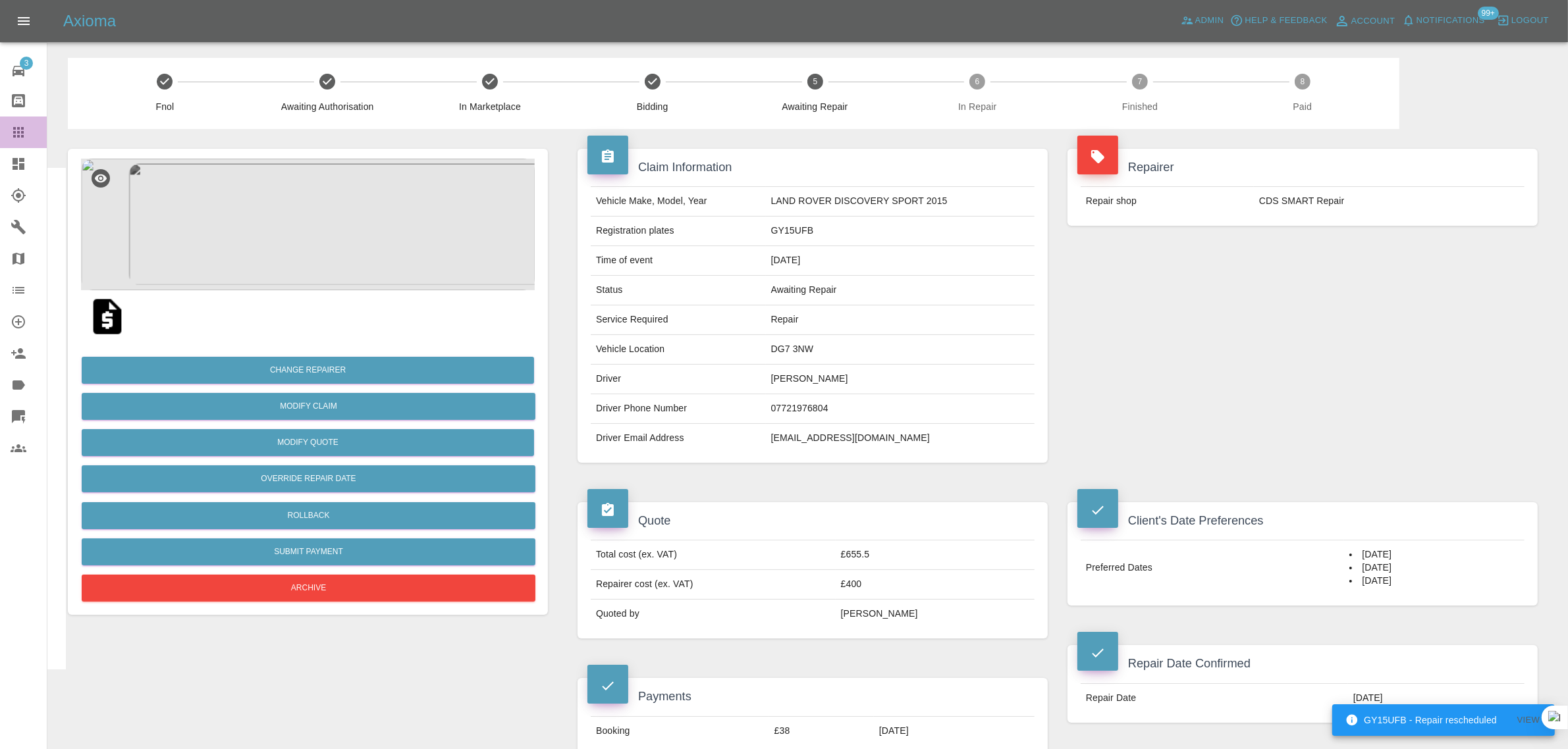
click at [17, 136] on icon at bounding box center [18, 133] width 16 height 16
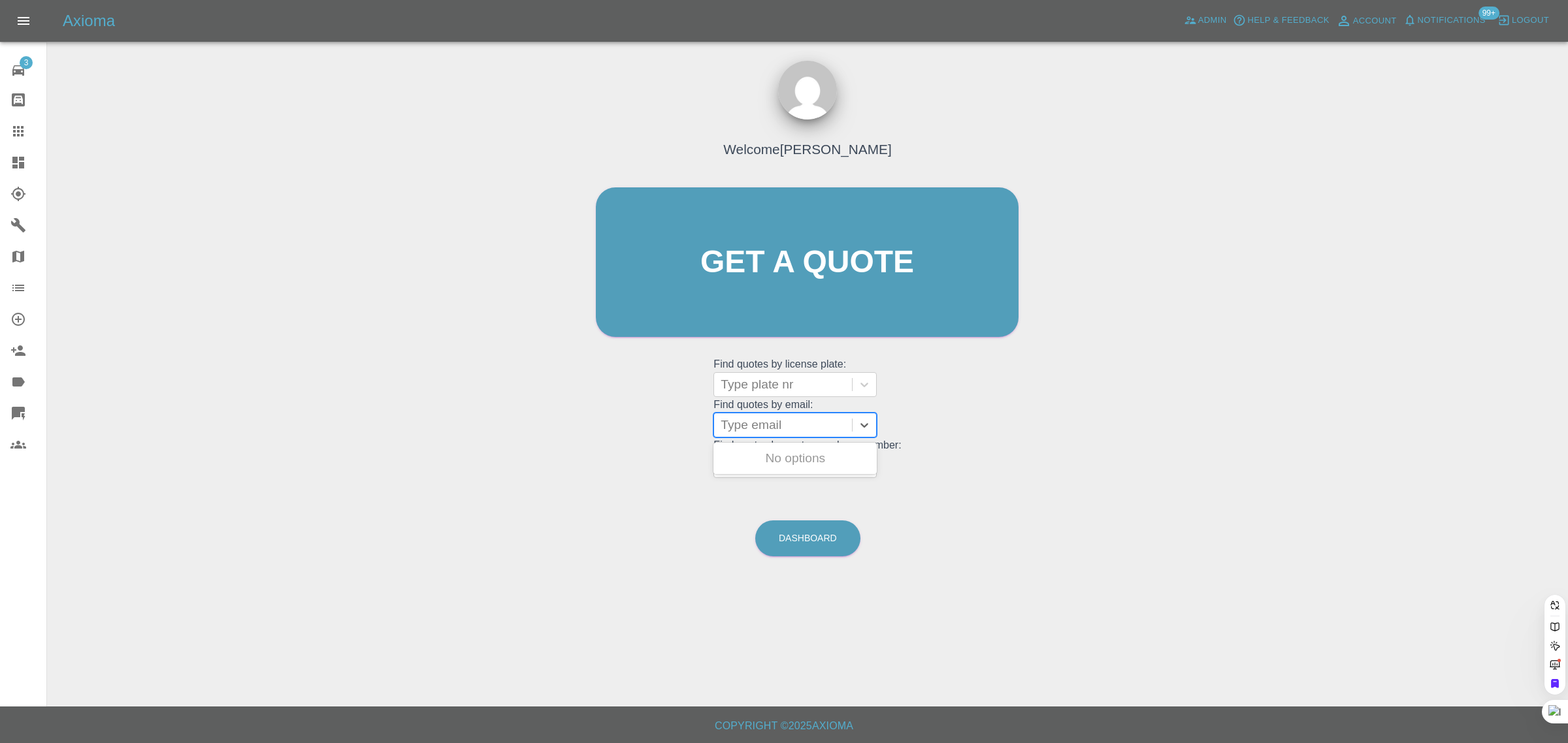
click at [767, 426] on div at bounding box center [783, 425] width 125 height 18
paste input "garymoss09@gmail.com"
type input "garymoss09@gmail.com"
click at [826, 462] on div "XJ02MOS, Bidding" at bounding box center [795, 458] width 164 height 26
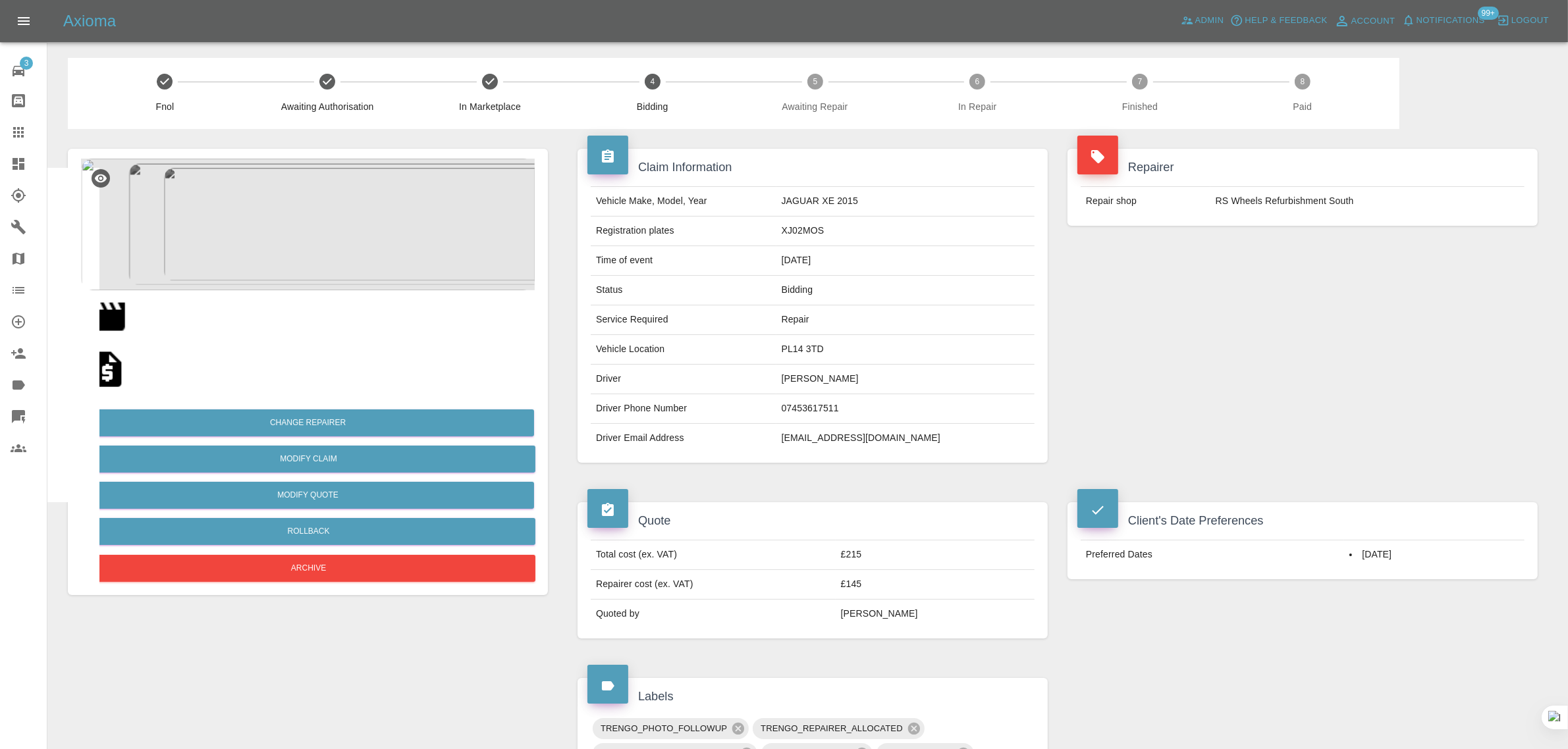
click at [14, 131] on icon at bounding box center [18, 133] width 16 height 16
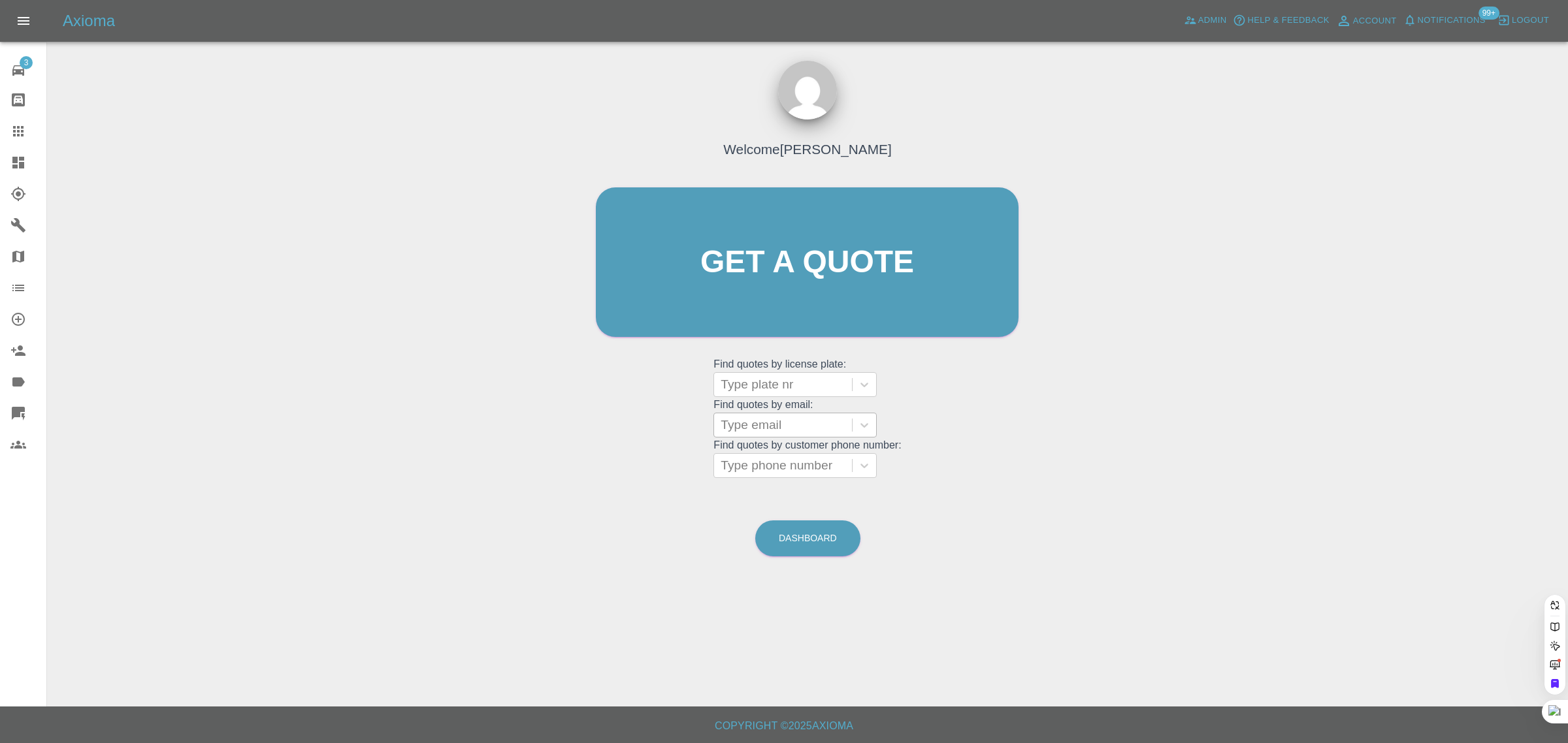
click at [765, 426] on div at bounding box center [783, 425] width 125 height 18
paste input "mark-ross2@sky.com"
type input "mark-ross2@sky.co"
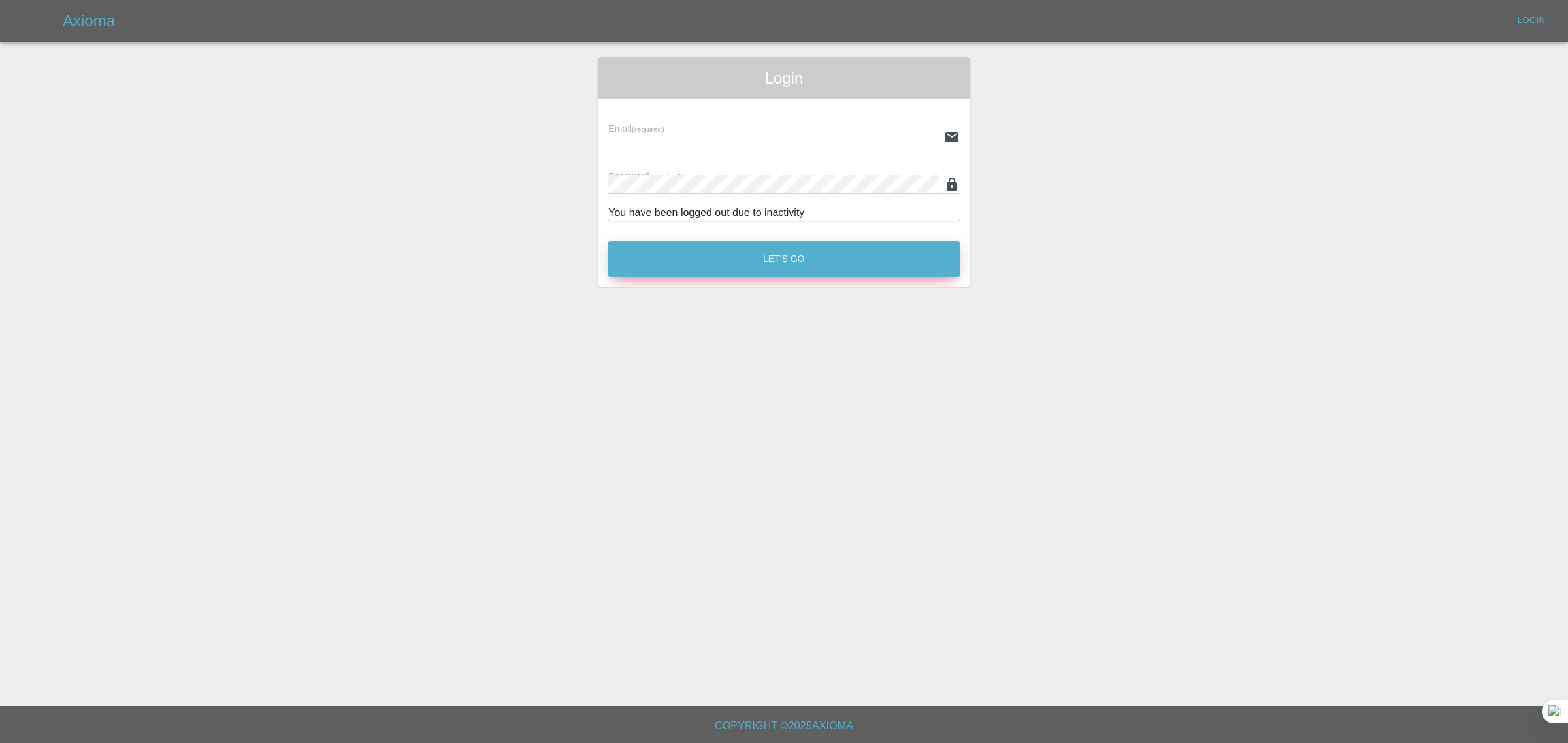
type input "bookkeeping@fifoaccounting.com"
click at [774, 270] on button "Let's Go" at bounding box center [784, 259] width 351 height 36
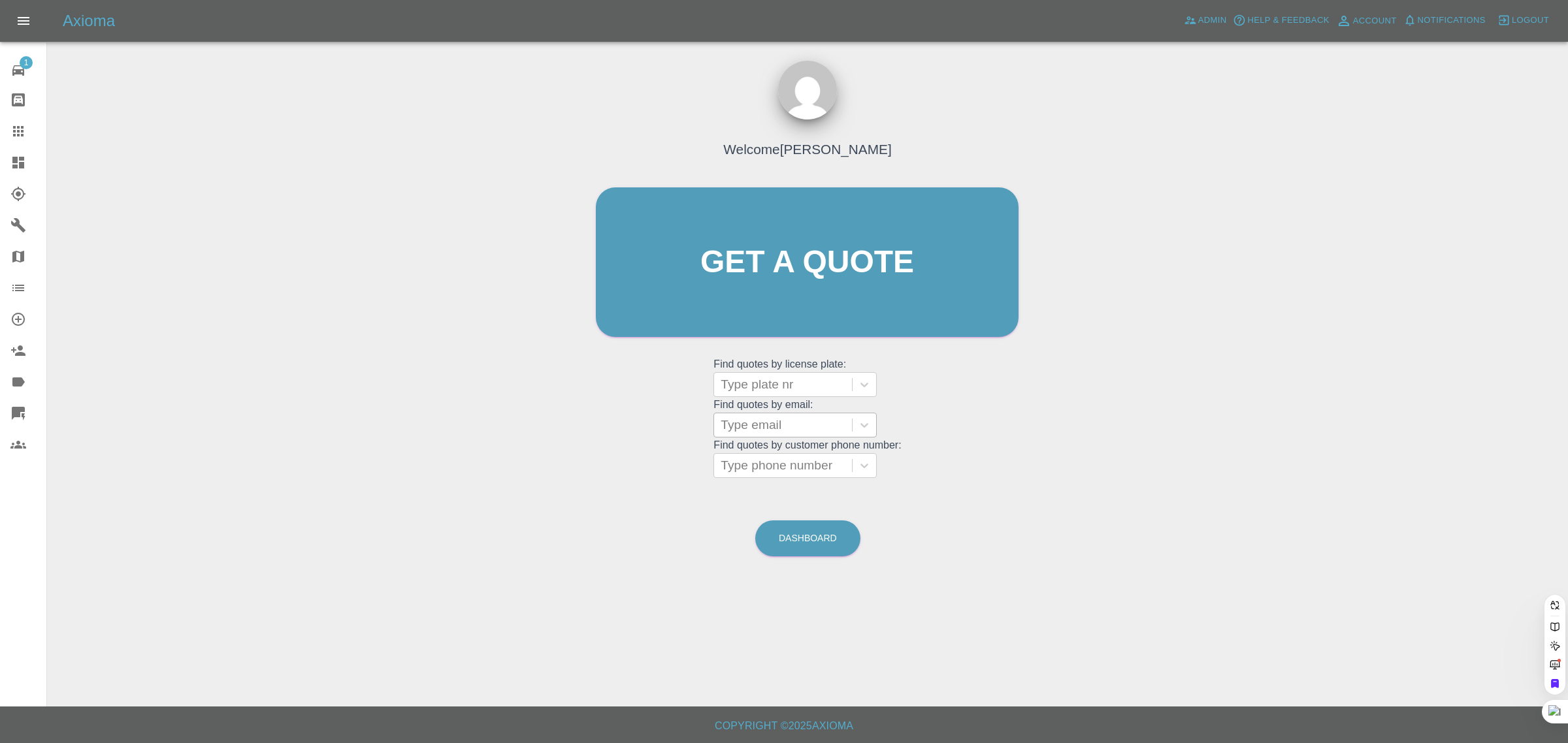
click at [809, 425] on div at bounding box center [783, 425] width 125 height 18
paste input "mark-ross2@sky.com"
type input "mark-ross2@sky."
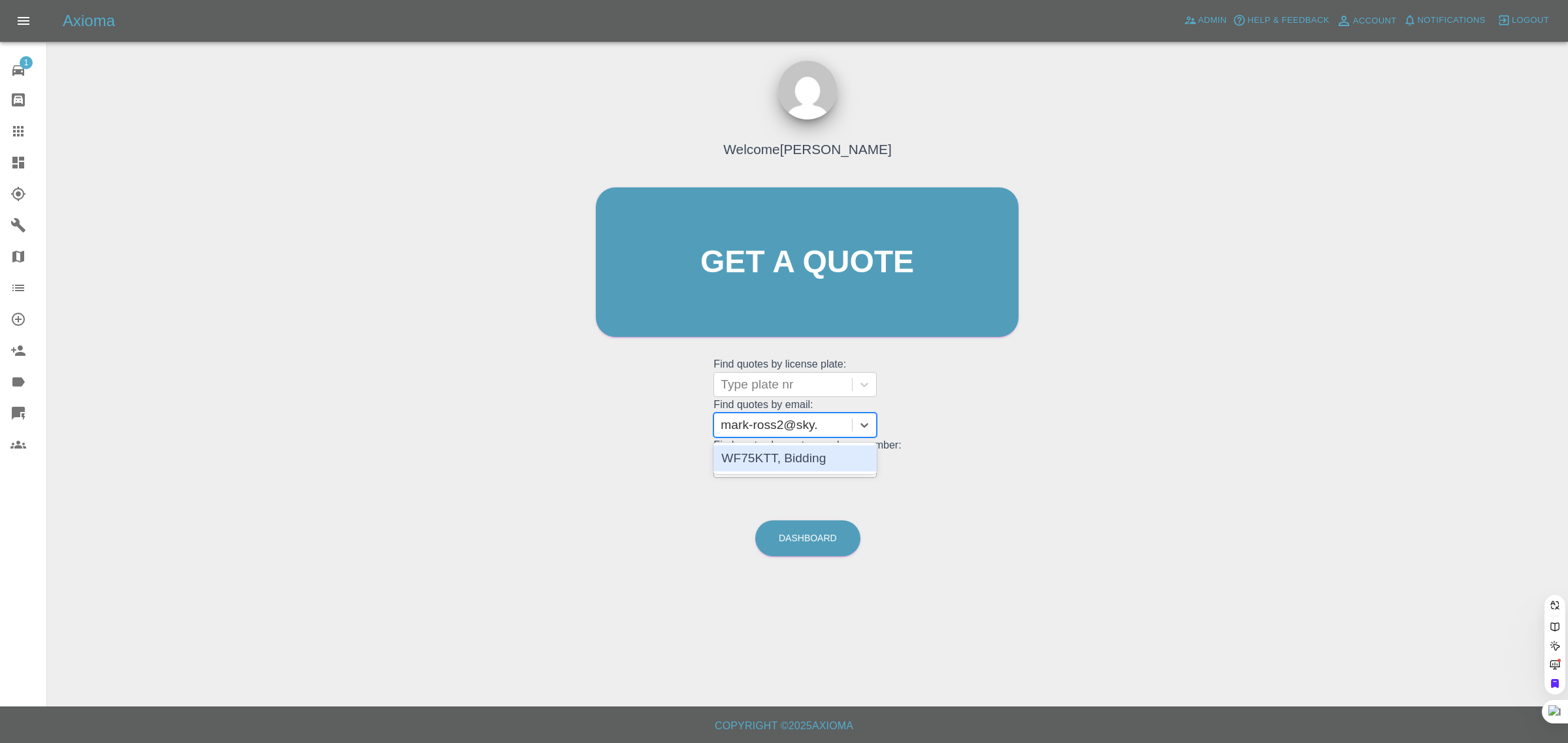
click at [795, 455] on div "WF75KTT, Bidding" at bounding box center [795, 458] width 164 height 26
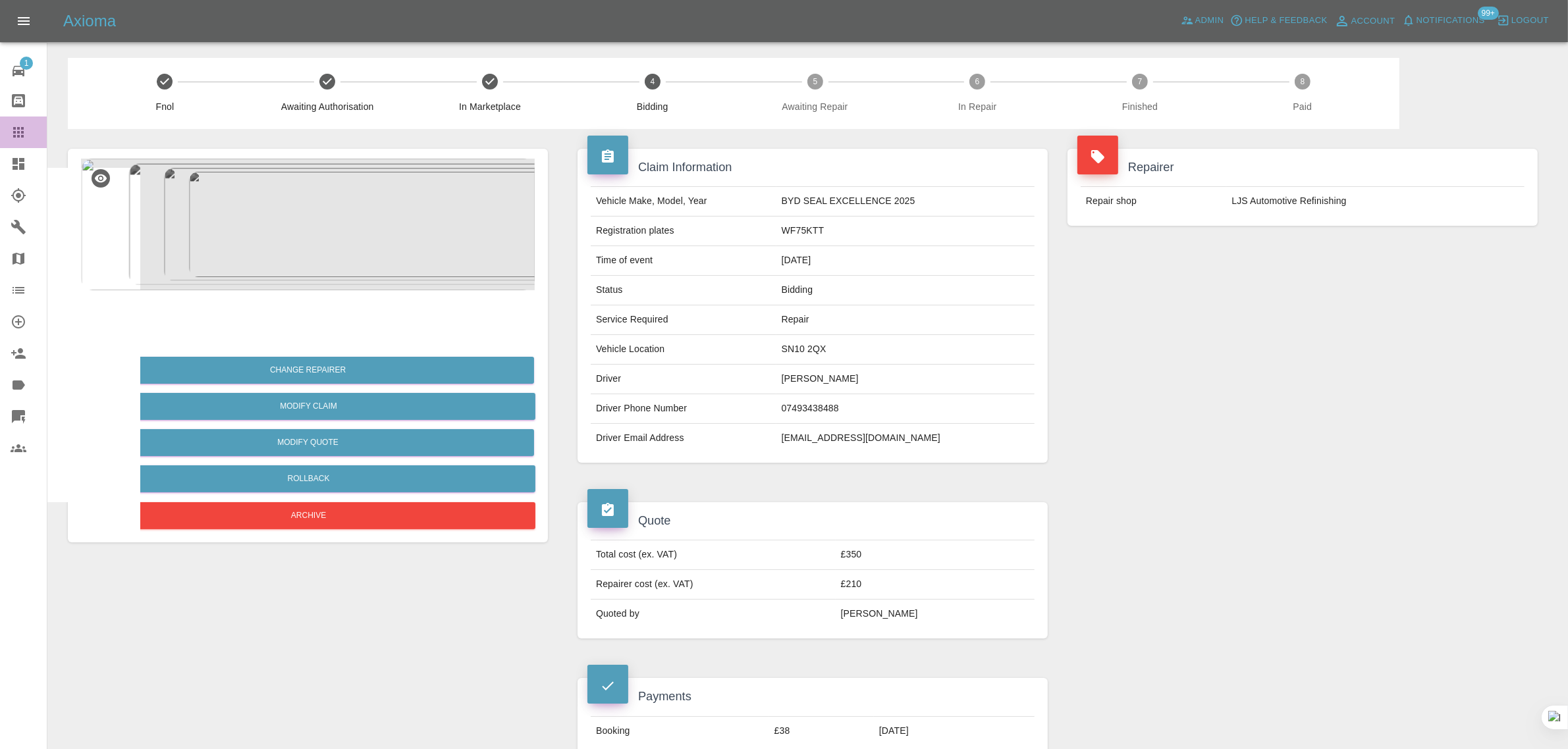
click at [17, 125] on icon at bounding box center [18, 133] width 16 height 16
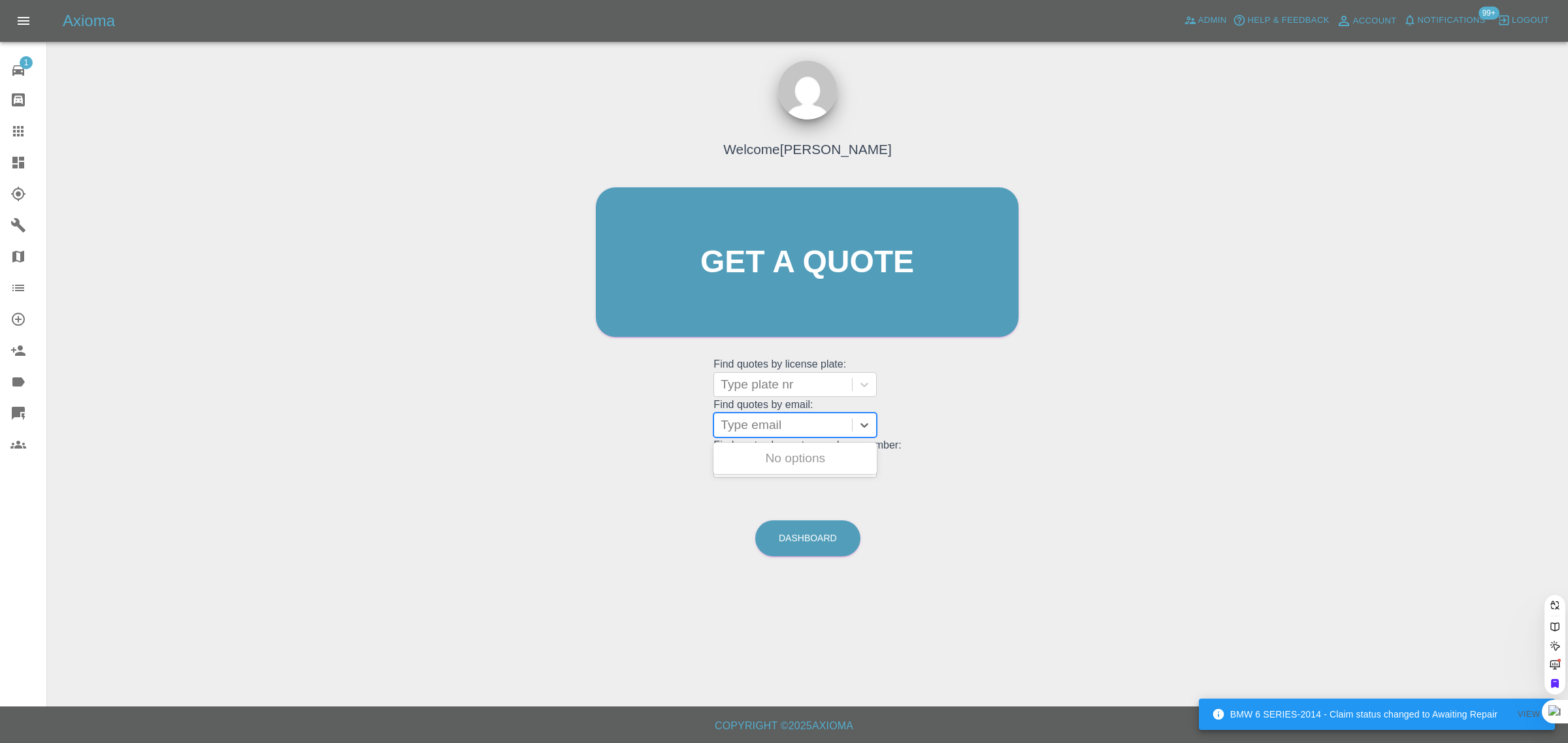
click at [749, 428] on div at bounding box center [783, 425] width 125 height 18
paste input "stevemfield@yahoo.com"
type input "stevemfield@yahoo.co"
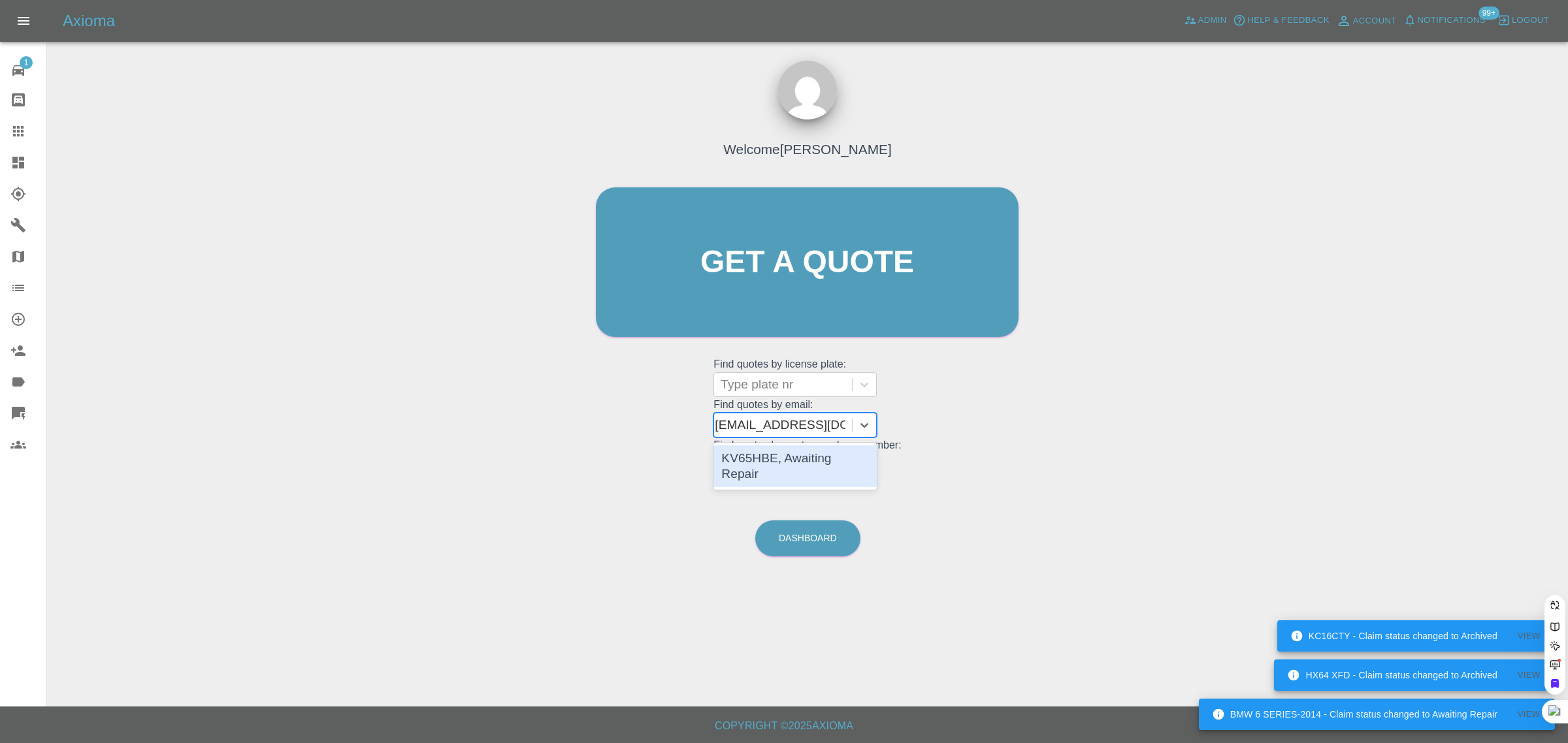
click at [801, 455] on div "KV65HBE, Awaiting Repair" at bounding box center [795, 466] width 164 height 42
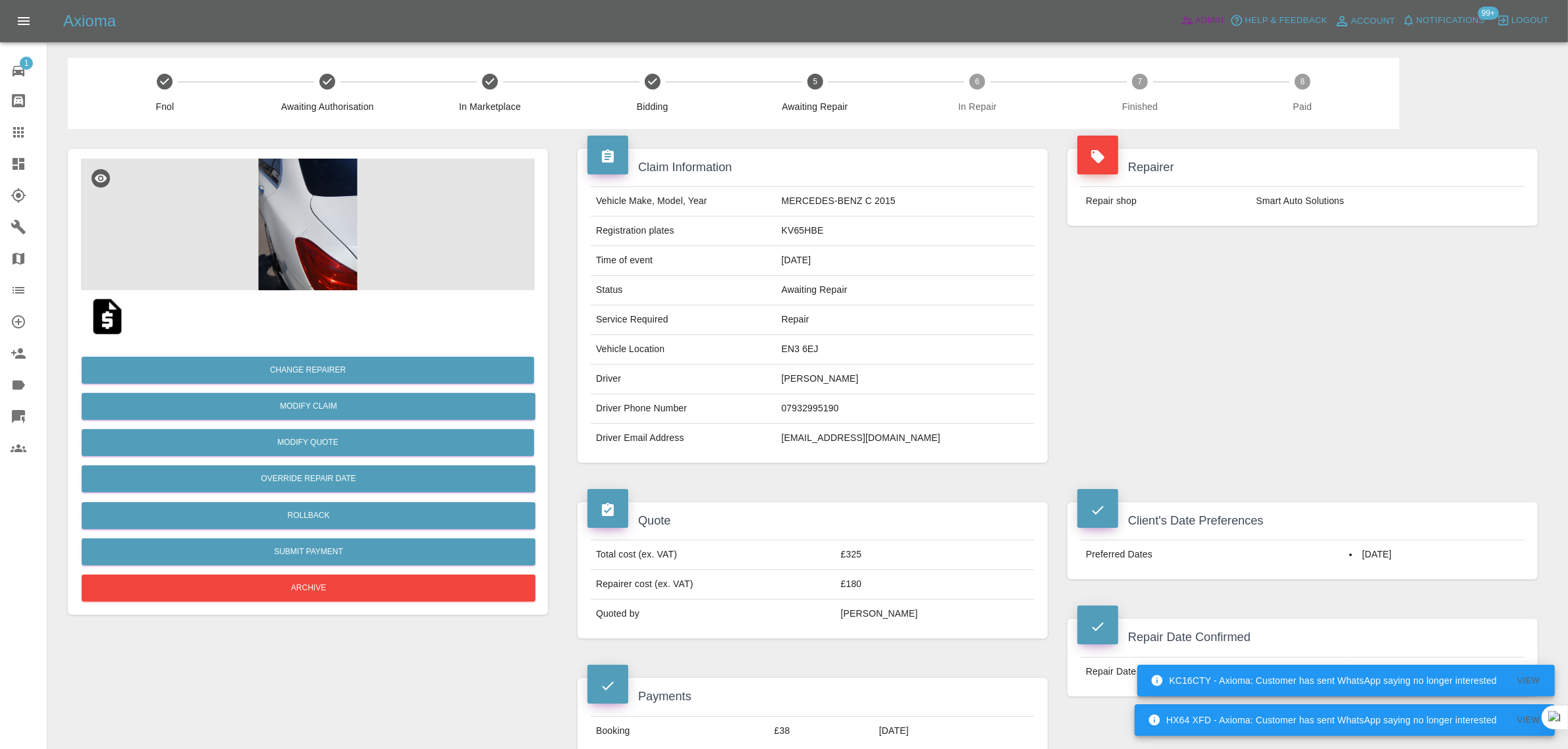
click at [1202, 13] on span "Admin" at bounding box center [1209, 20] width 29 height 15
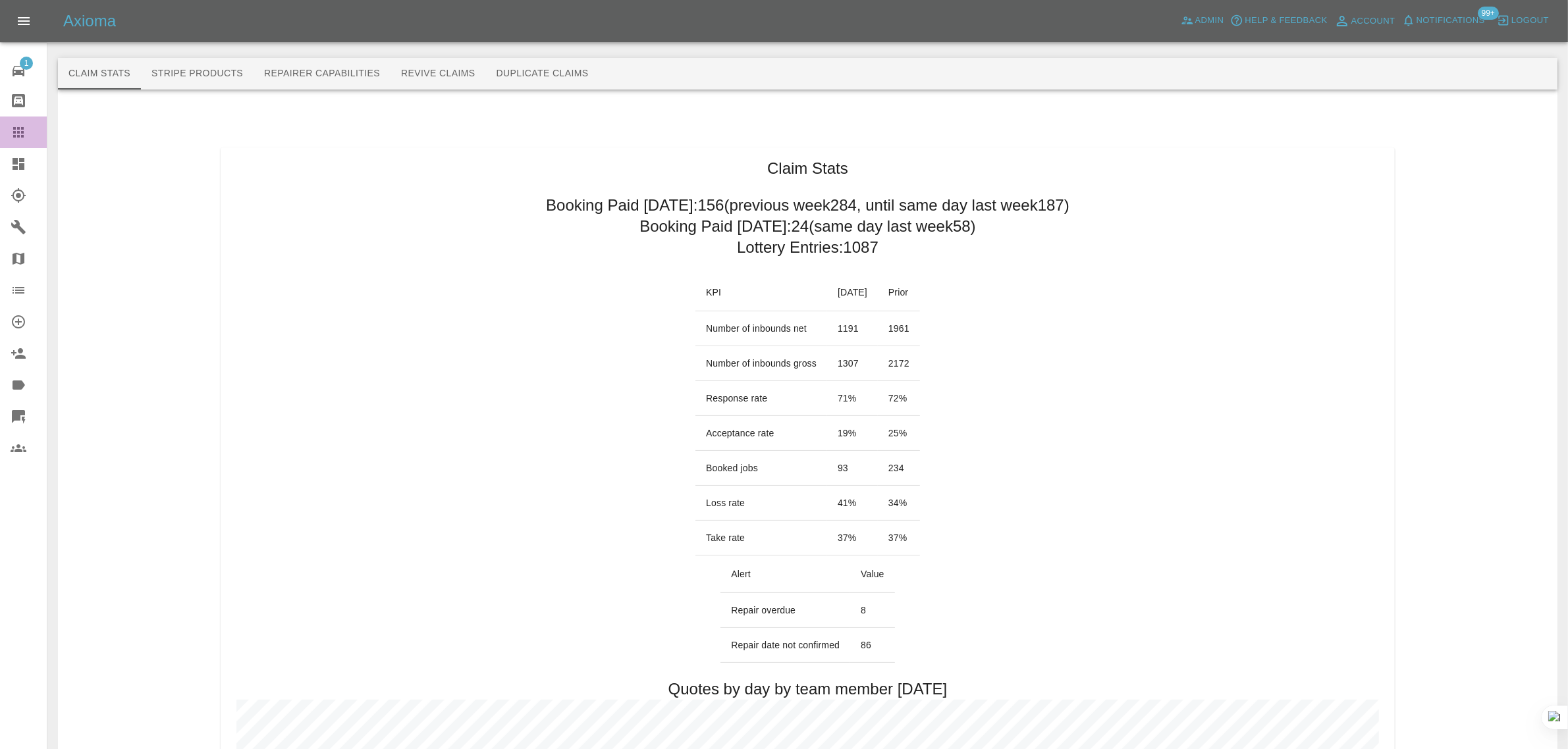
click at [8, 133] on link "Claims" at bounding box center [24, 133] width 47 height 31
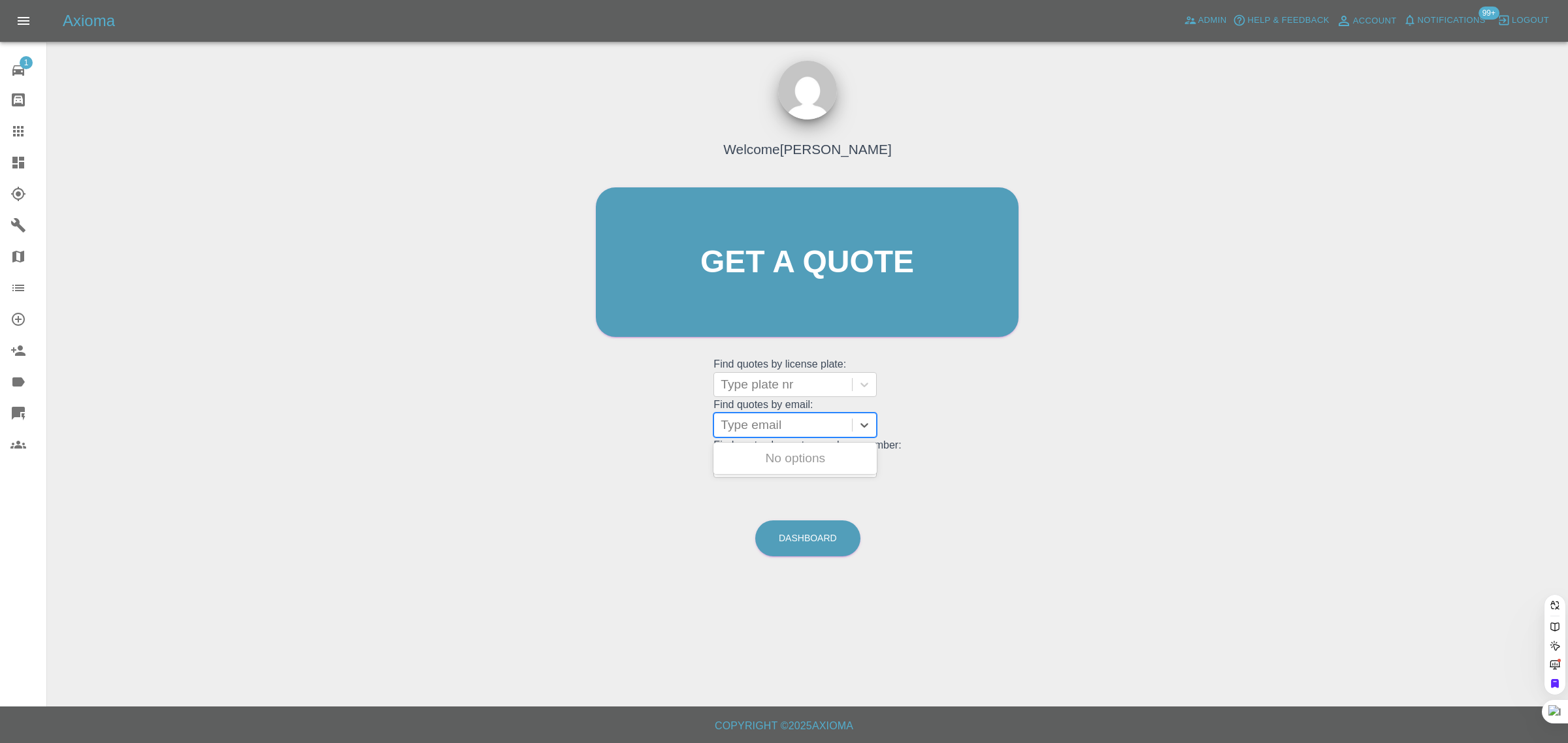
click at [786, 420] on div at bounding box center [783, 425] width 125 height 18
paste input "dharam_patel1@hotmail.com"
type input "dharam_patel1@hotmail.com"
click at [786, 458] on div "CN17VAM, Awaiting Authorisation" at bounding box center [795, 466] width 164 height 42
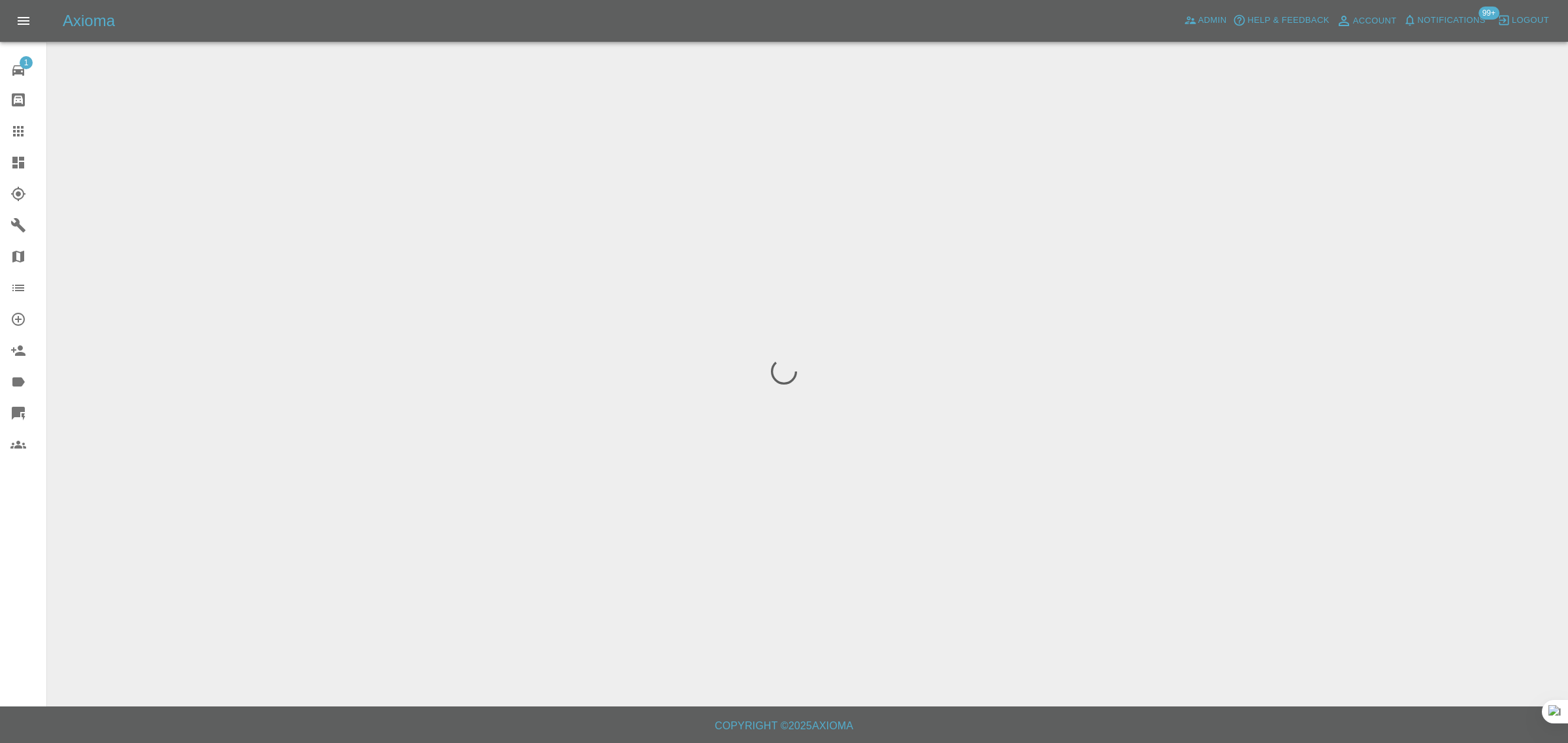
click at [15, 564] on div "1 Repair home Bodyshop home Claims Dashboard Explorer Garages Map Organization …" at bounding box center [23, 371] width 47 height 743
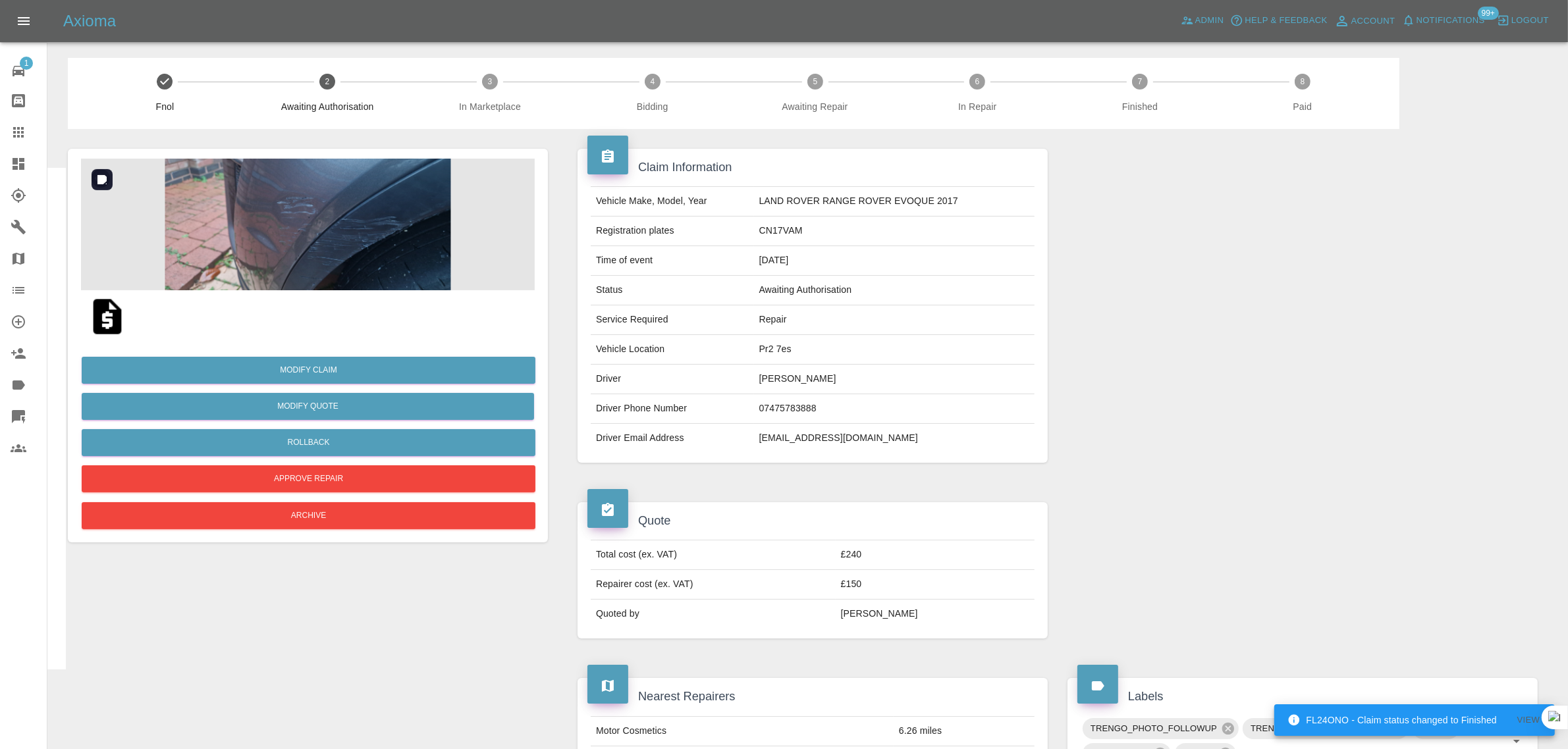
click at [348, 219] on img at bounding box center [308, 224] width 453 height 132
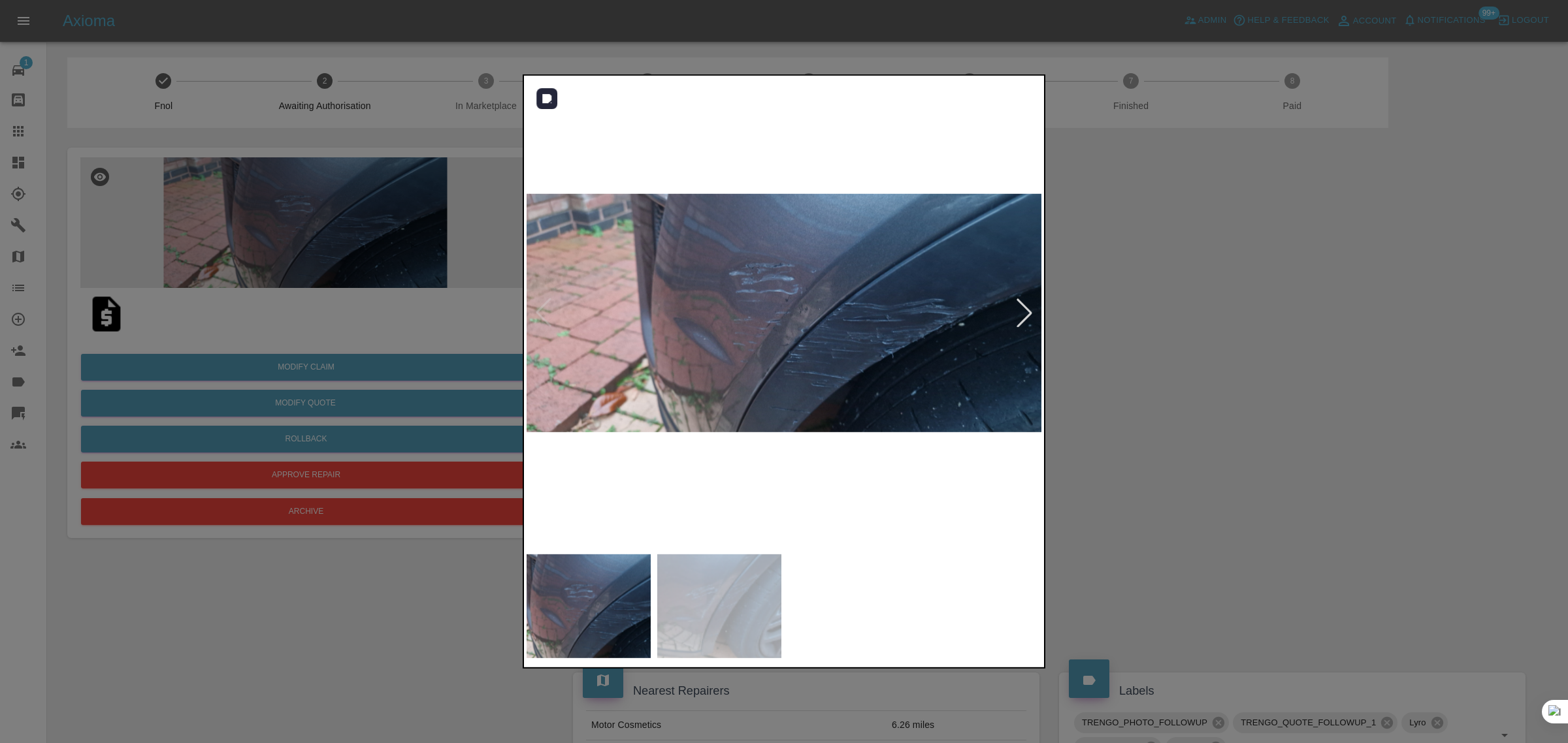
click at [1017, 311] on div at bounding box center [1024, 312] width 29 height 29
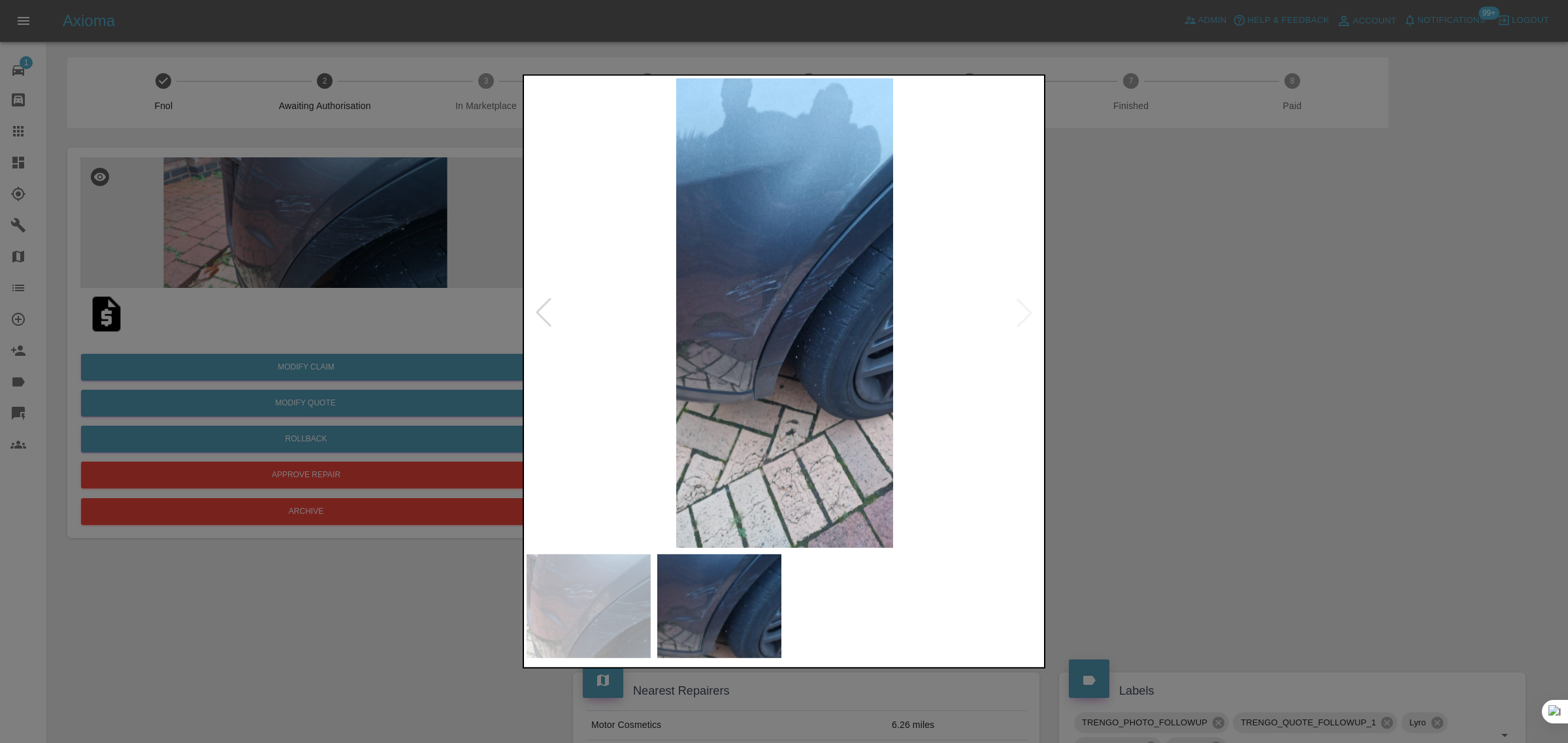
click at [1184, 387] on div at bounding box center [784, 371] width 1568 height 743
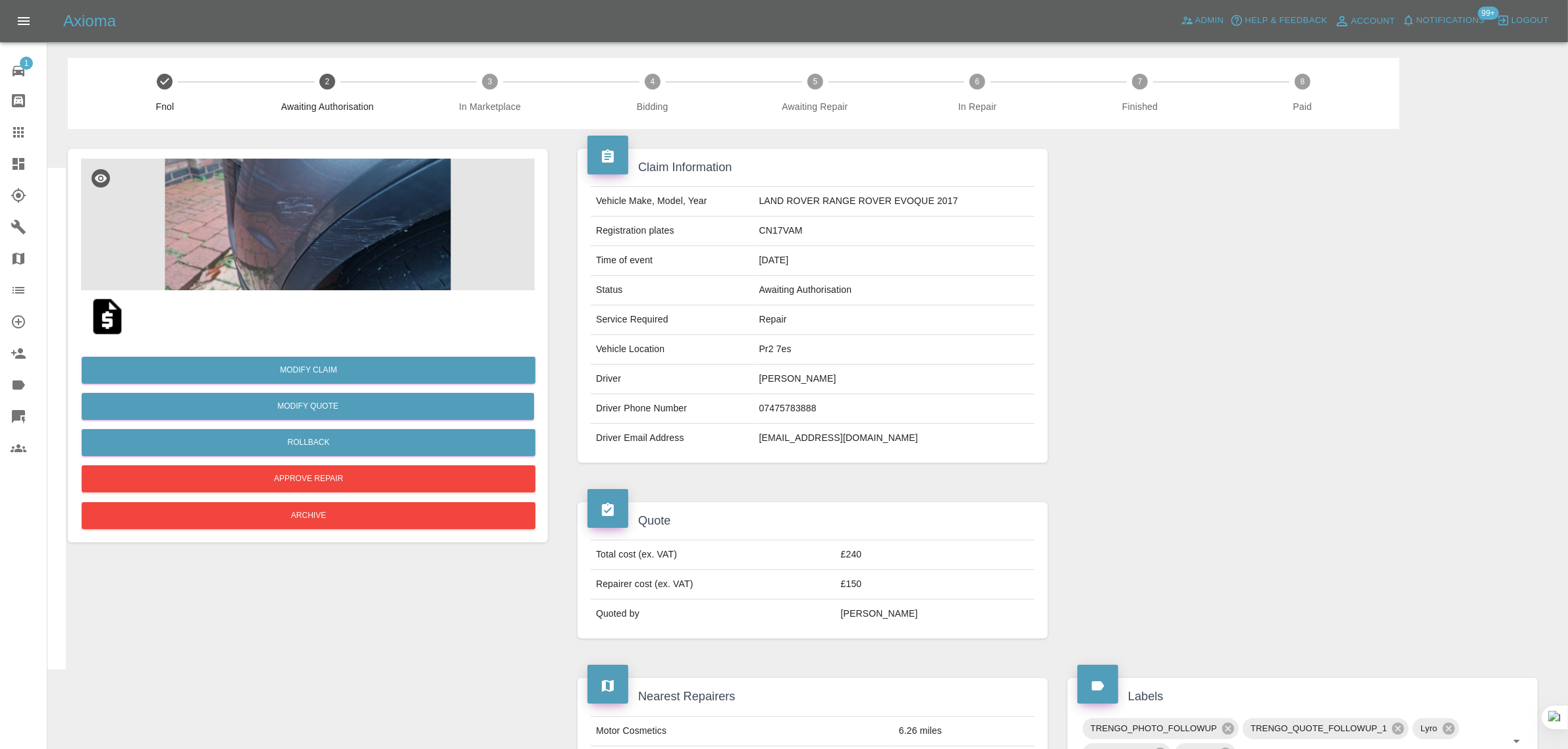
click at [0, 140] on link "Claims" at bounding box center [24, 133] width 47 height 31
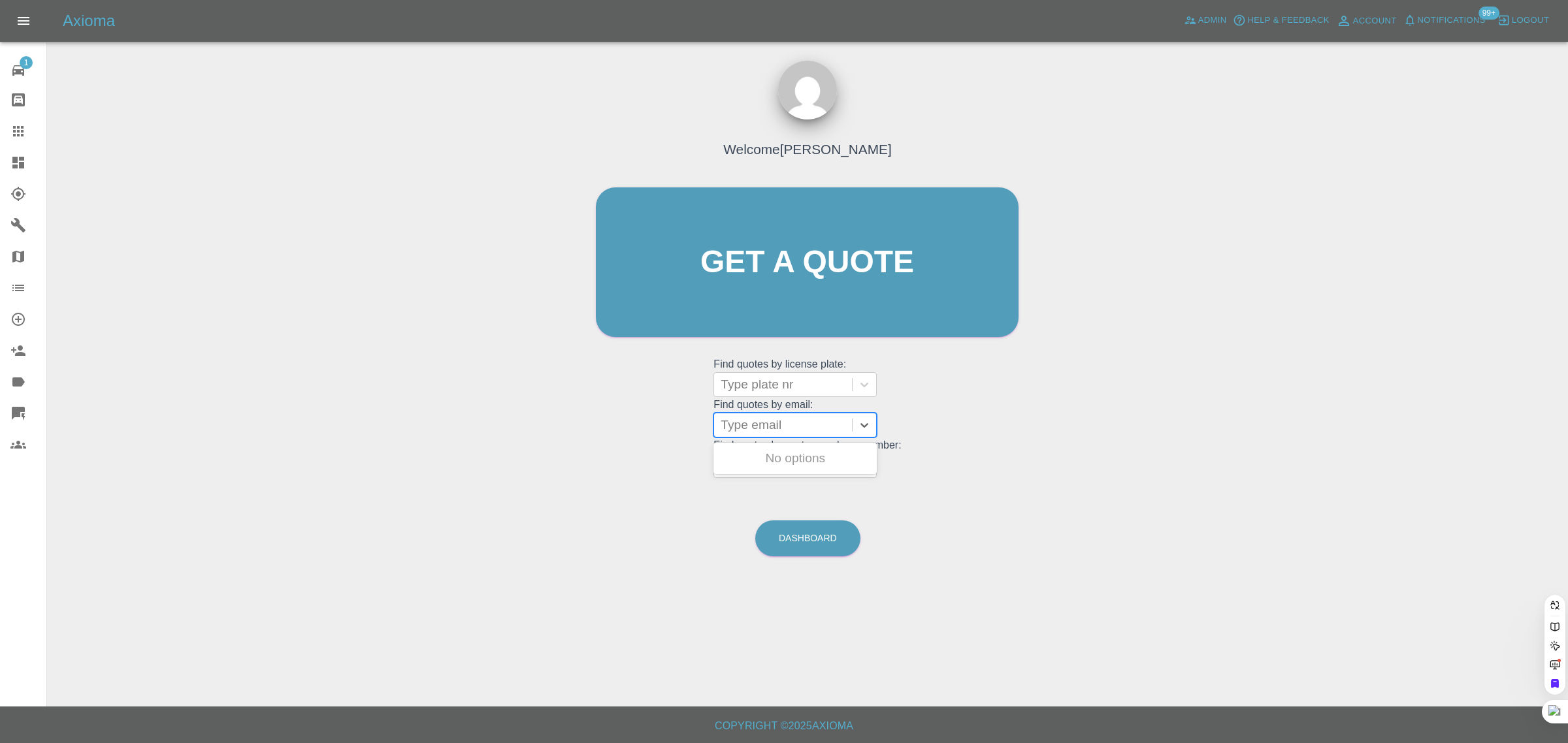
click at [762, 421] on div at bounding box center [783, 425] width 125 height 18
paste input "dfp64@hotmail.co.uk"
type input "dfp64@hotmail.co.uk"
click at [781, 452] on div "KS65HPN, Bidding" at bounding box center [795, 458] width 164 height 26
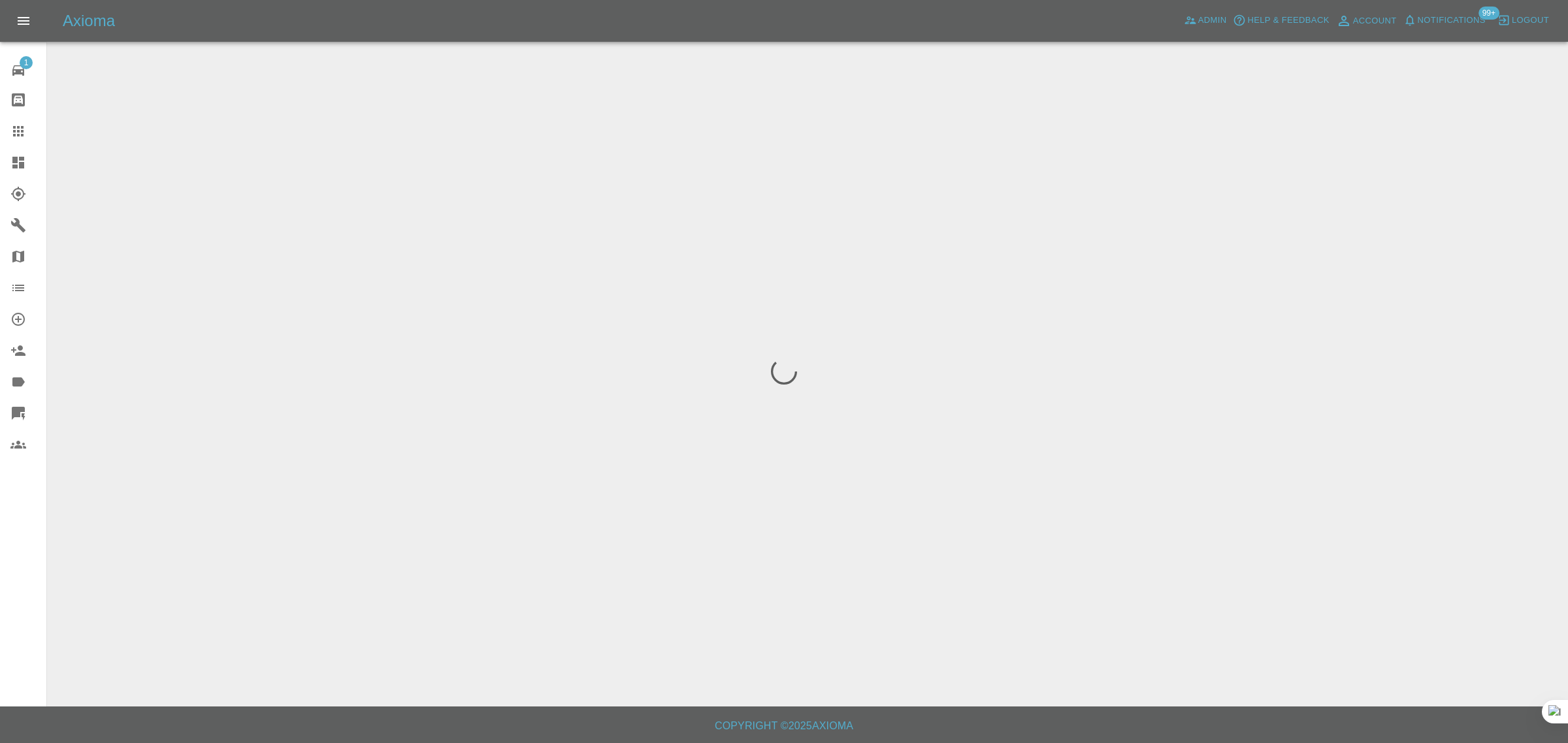
click at [31, 605] on div "1 Repair home Bodyshop home Claims Dashboard Explorer Garages Map Organization …" at bounding box center [23, 371] width 47 height 743
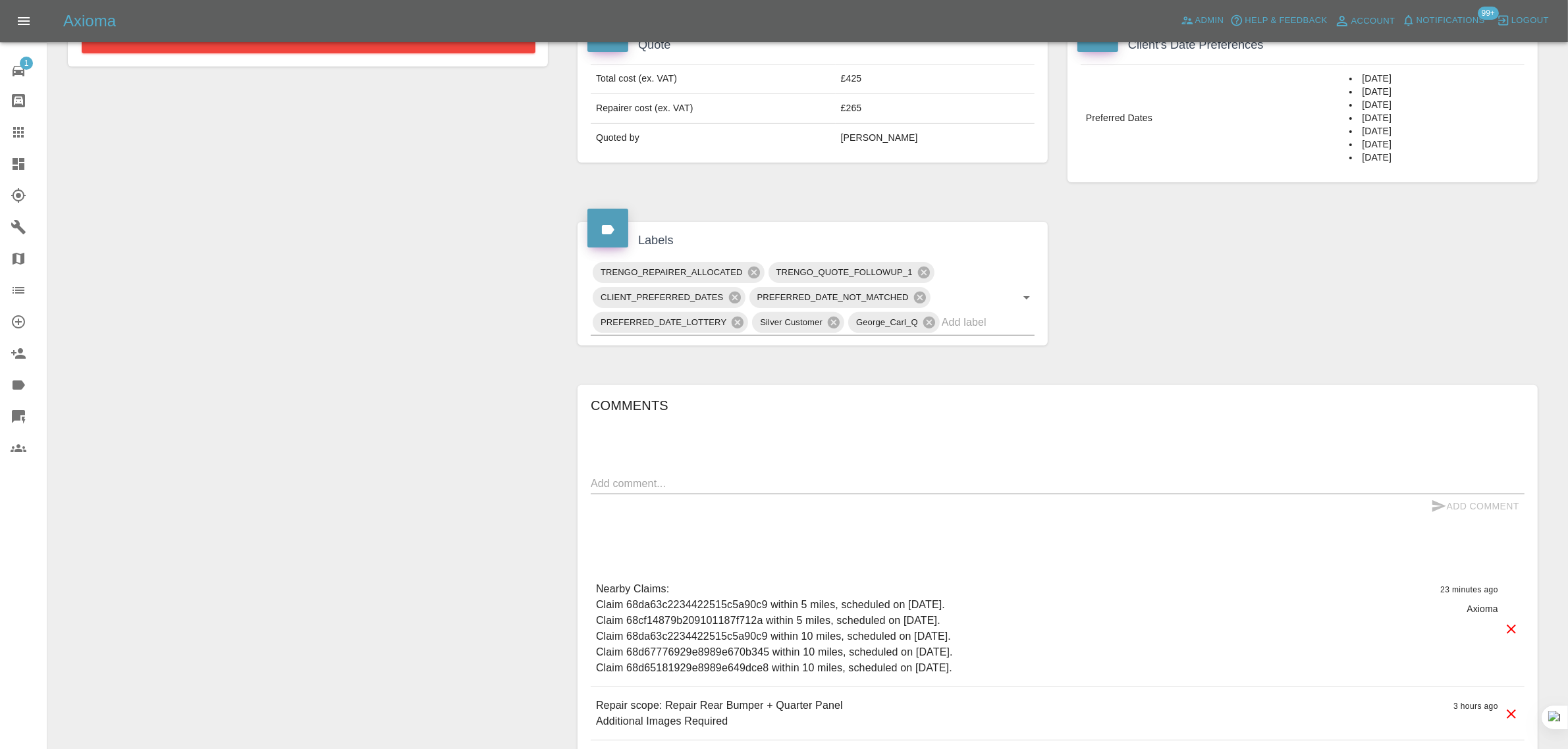
scroll to position [211, 0]
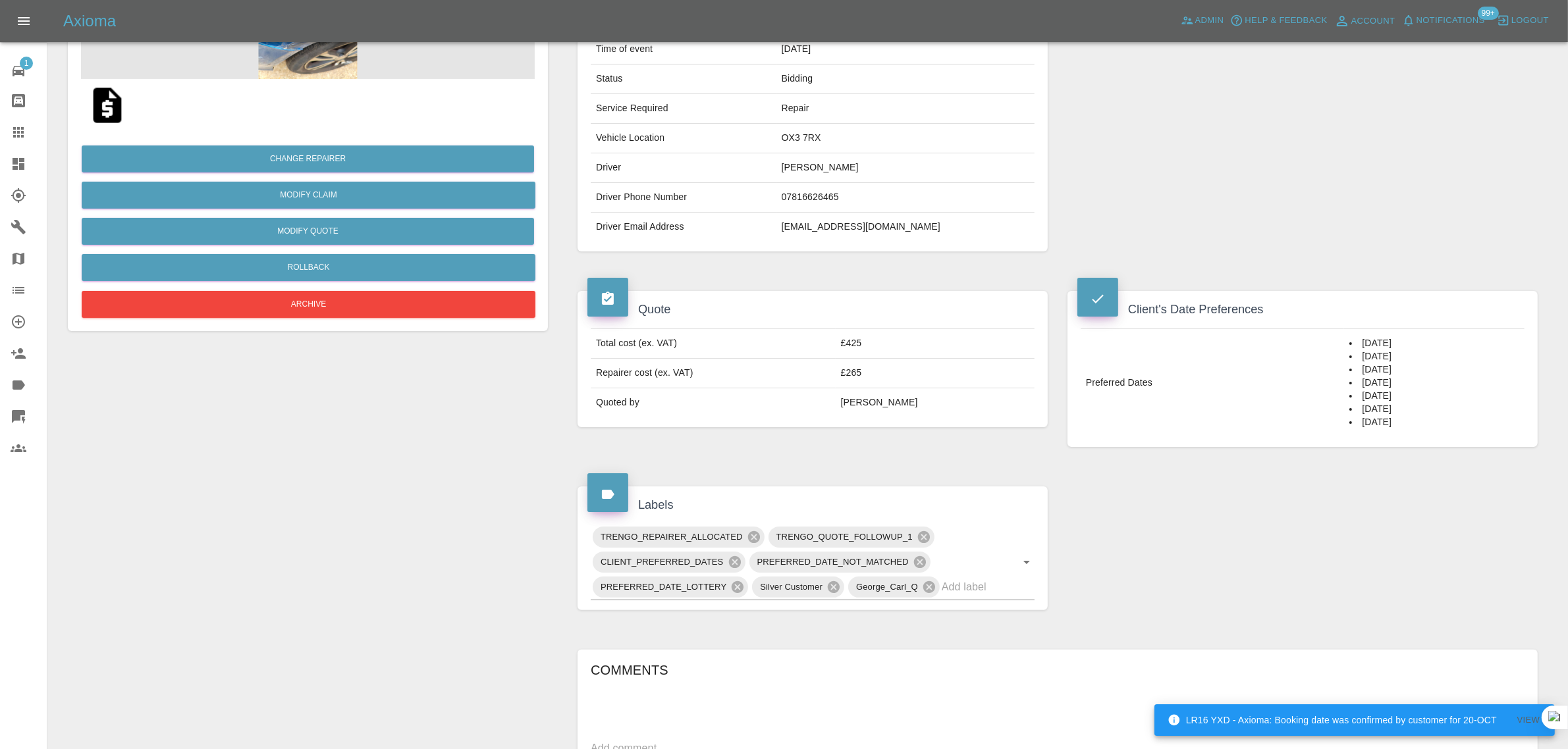
click at [34, 132] on div at bounding box center [29, 133] width 37 height 16
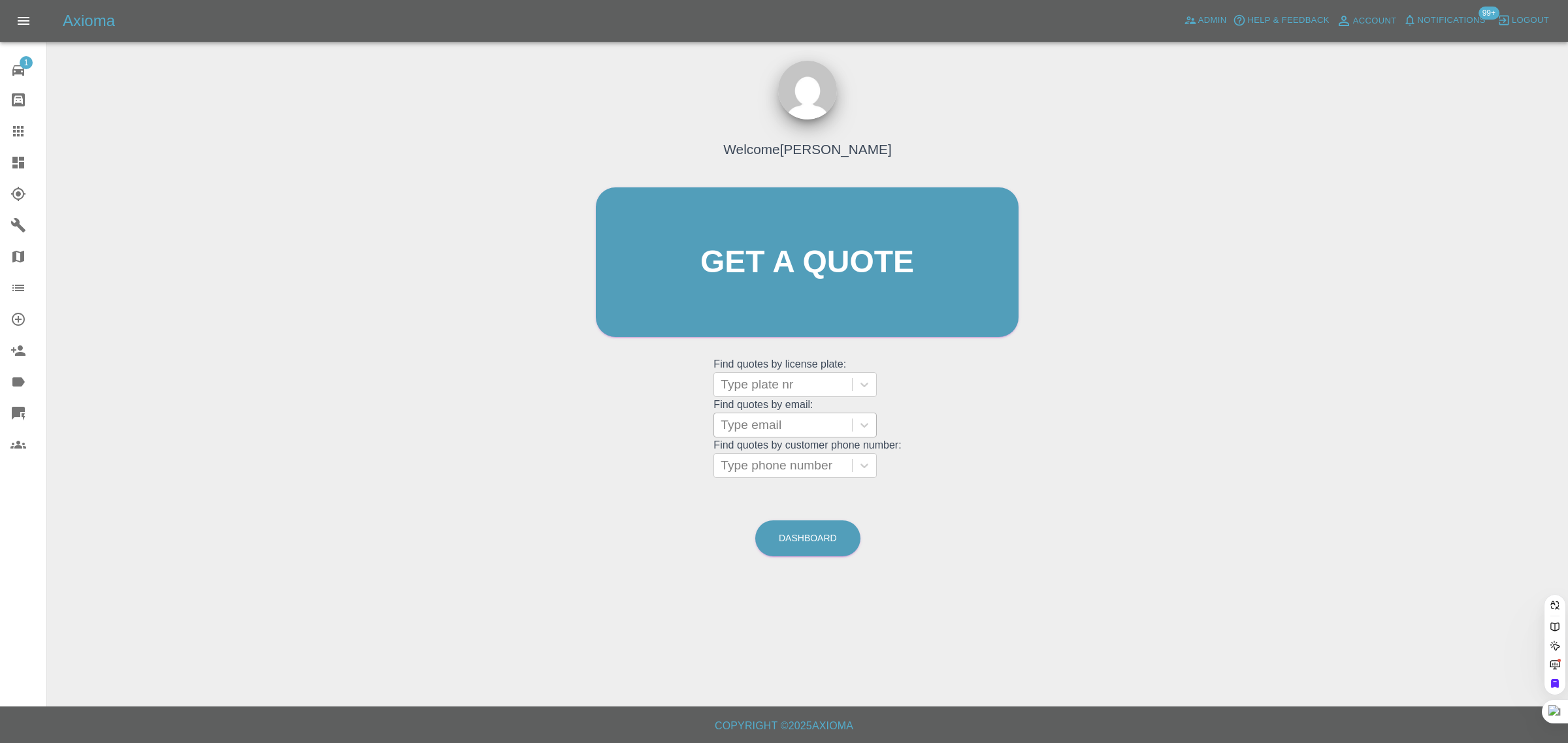
click at [732, 428] on div at bounding box center [783, 425] width 125 height 18
paste input "arifshopping@outlook.com"
type input "arifshopping@outlook.co"
click at [1199, 23] on span "Admin" at bounding box center [1212, 20] width 29 height 15
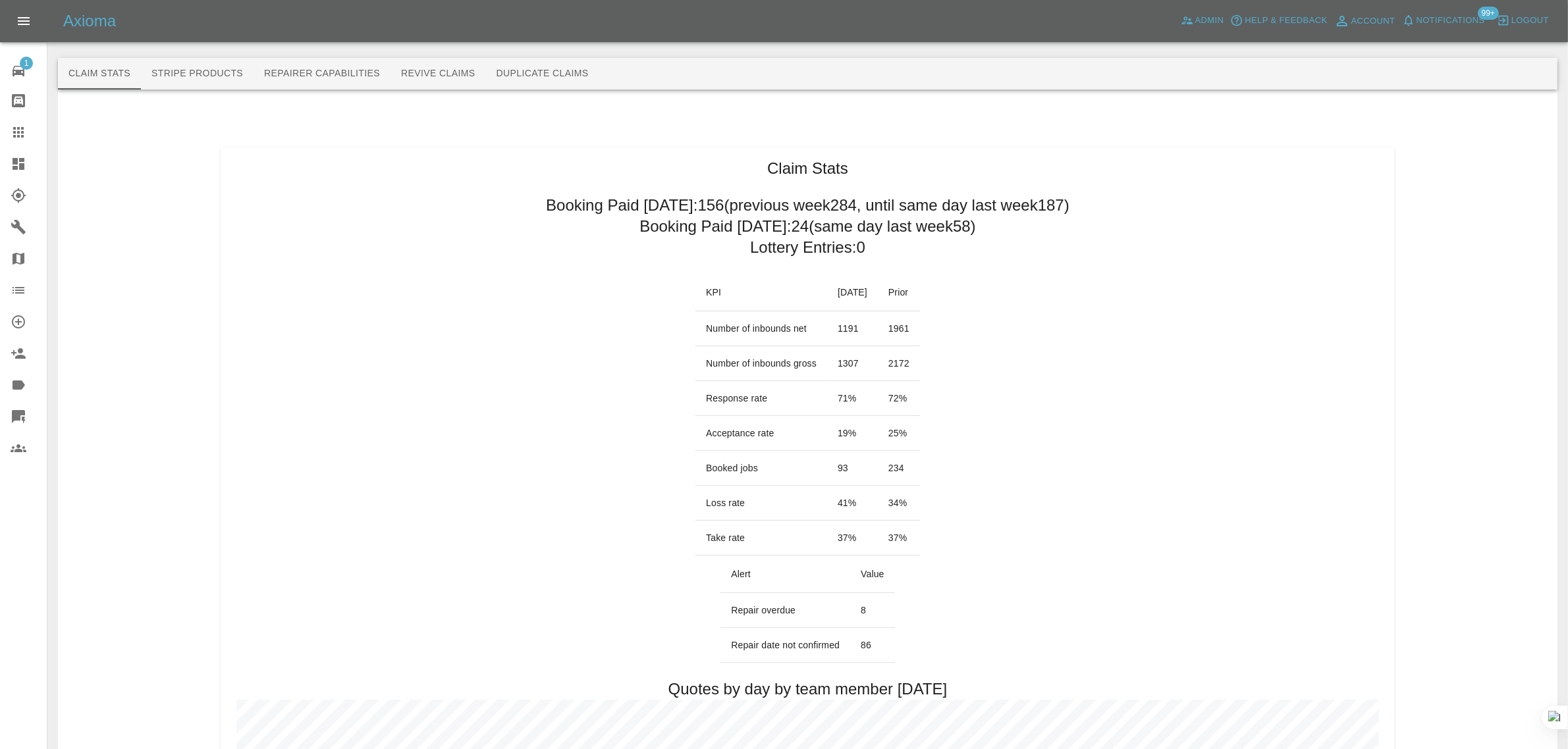
click at [417, 80] on button "Revive Claims" at bounding box center [438, 73] width 95 height 31
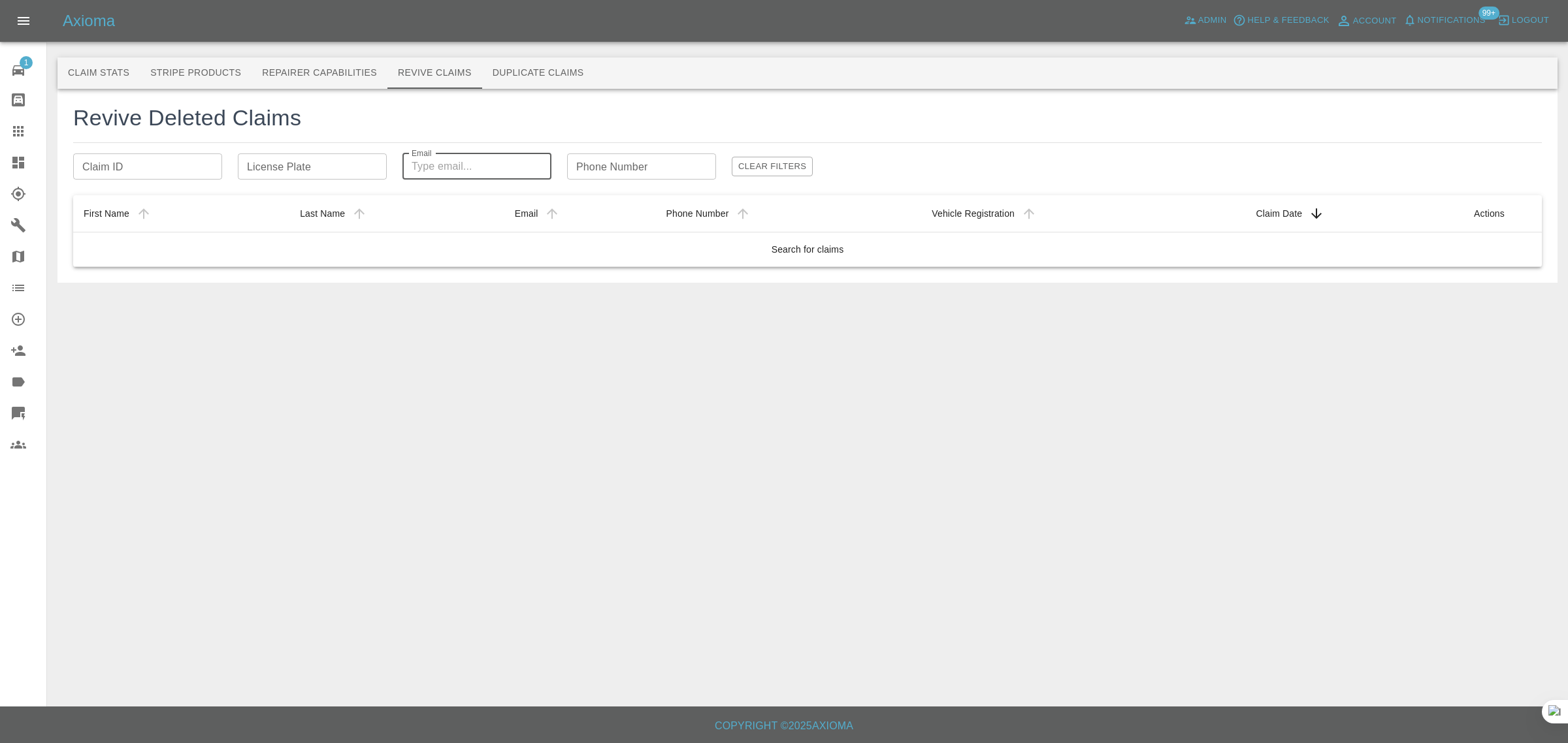
click at [426, 168] on input "Email" at bounding box center [477, 166] width 149 height 26
paste input "arifshopping@outlook.com"
type input "arifshopping@outlo"
click at [271, 167] on input "License Plate" at bounding box center [312, 166] width 149 height 26
paste input "HY64LXZ"
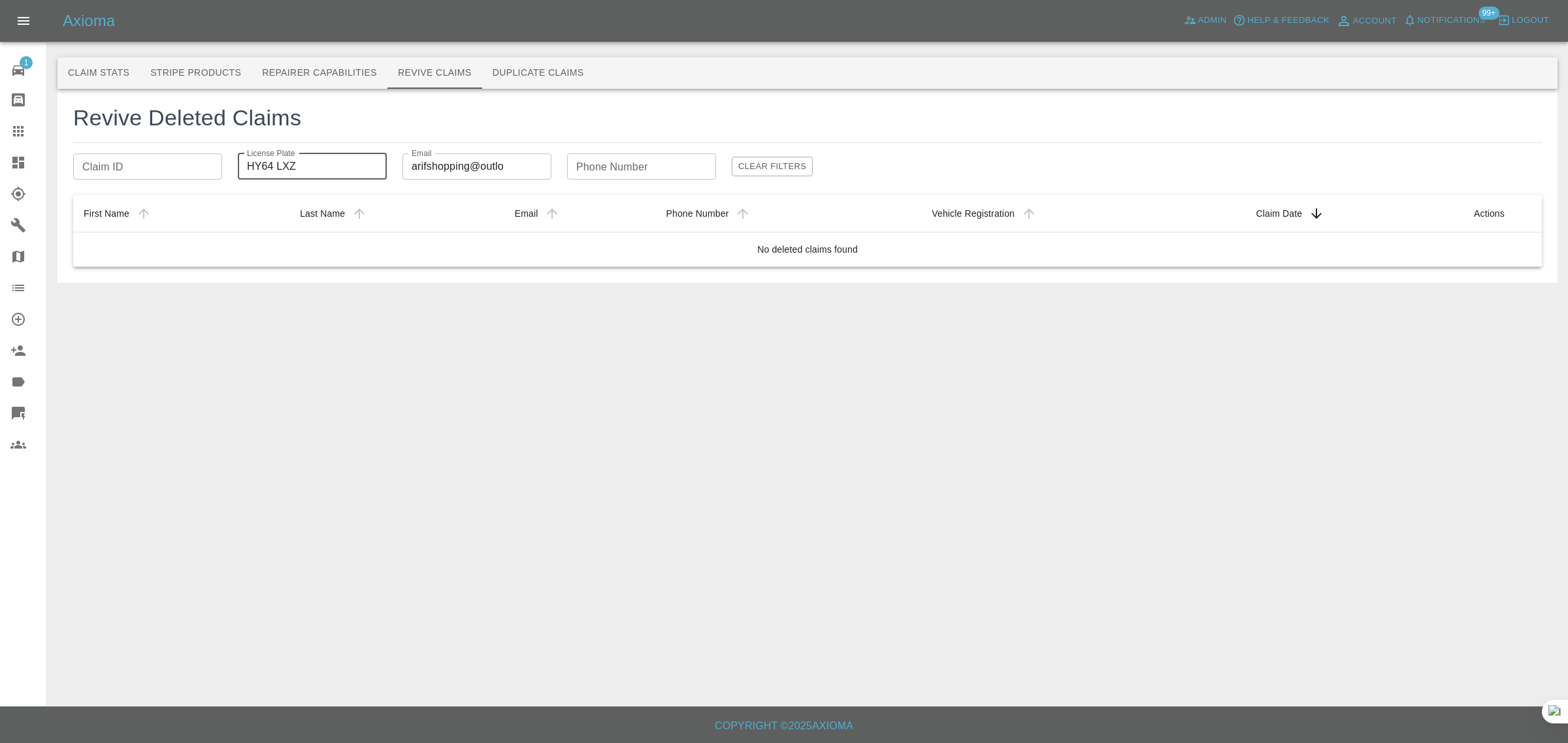
type input "HY64 LXZ"
click at [22, 142] on link "Claims" at bounding box center [23, 131] width 47 height 31
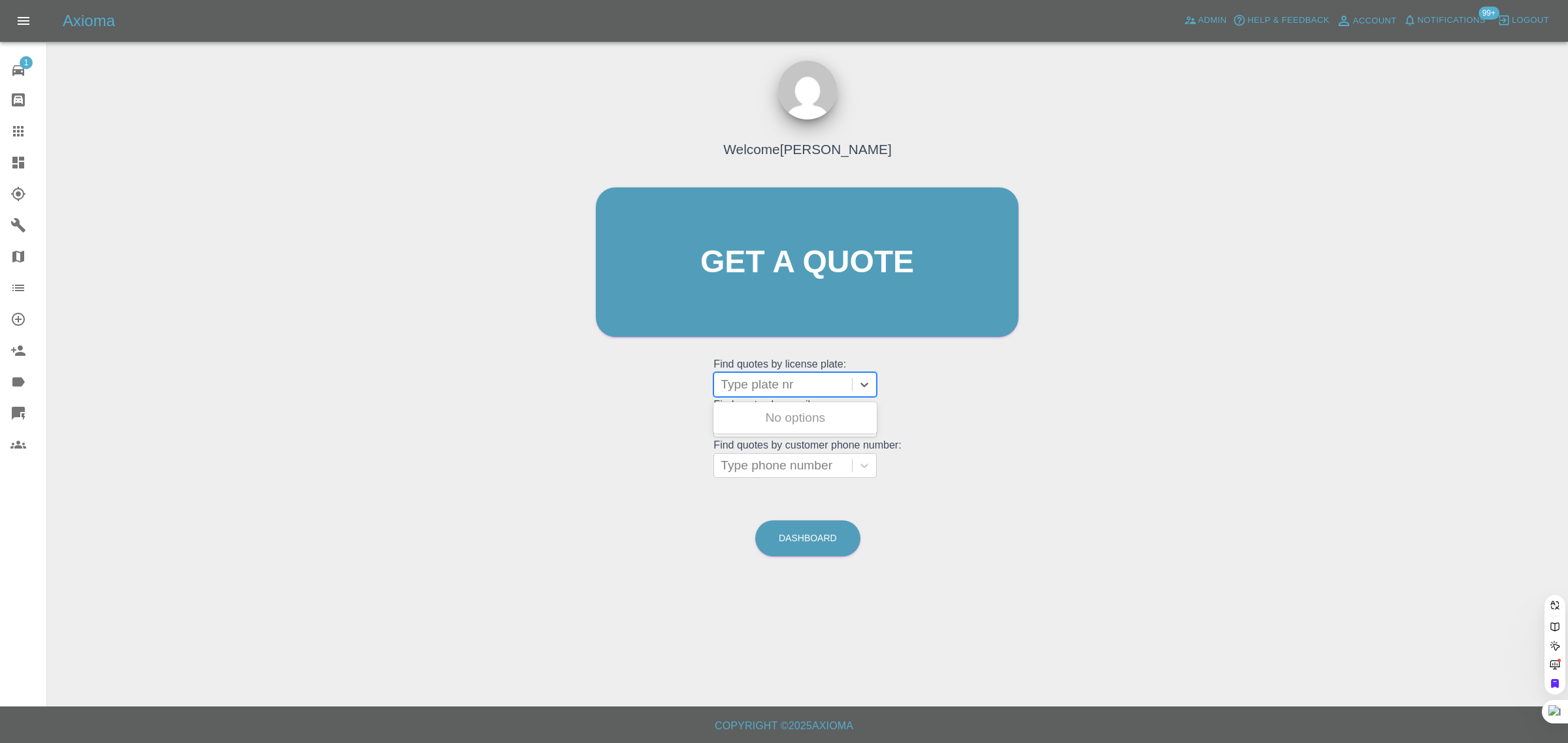
click at [736, 382] on div at bounding box center [783, 384] width 125 height 18
paste input "HY64LXZ"
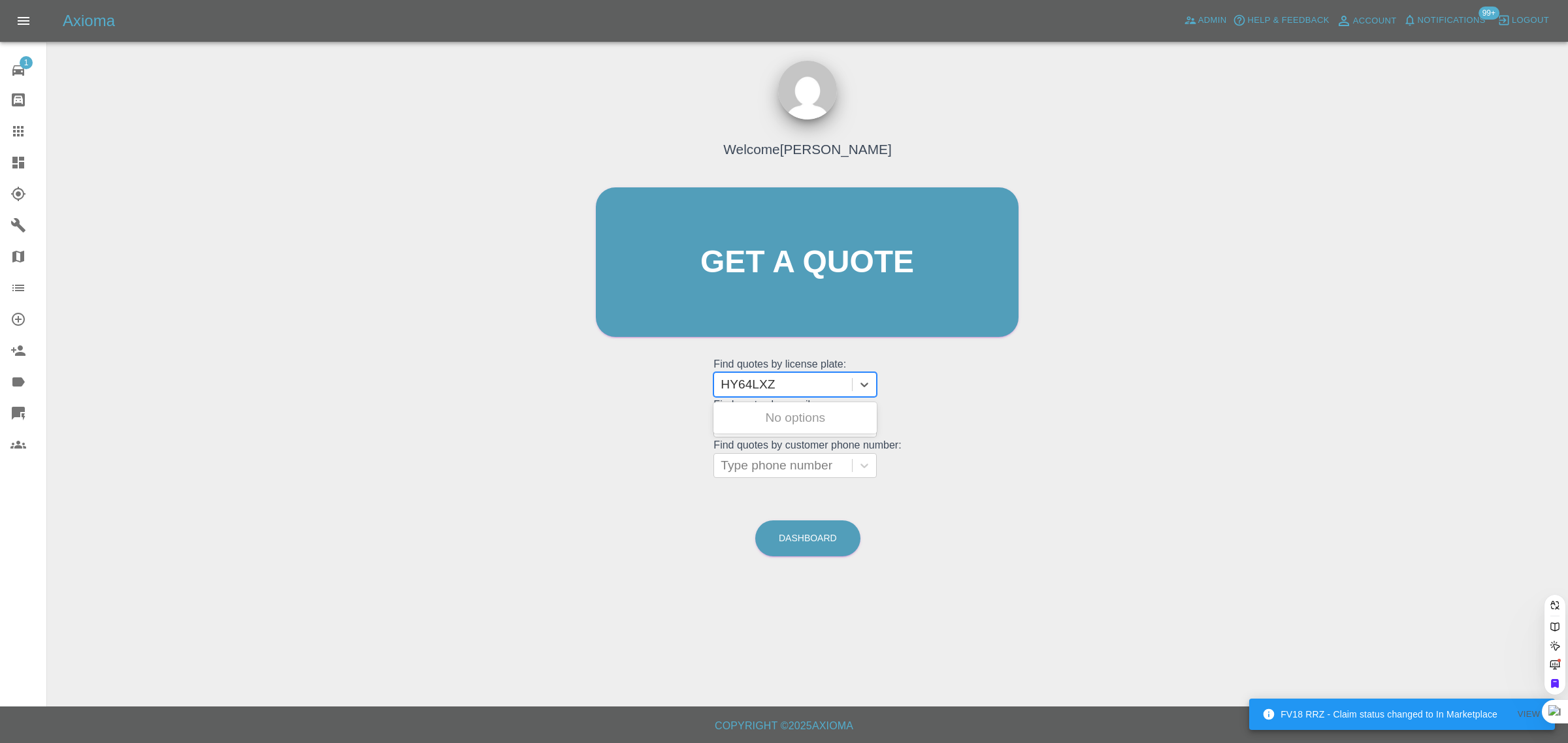
type input "HY64LXZ"
click at [769, 422] on div "HY64LXZ, Archived" at bounding box center [795, 418] width 164 height 26
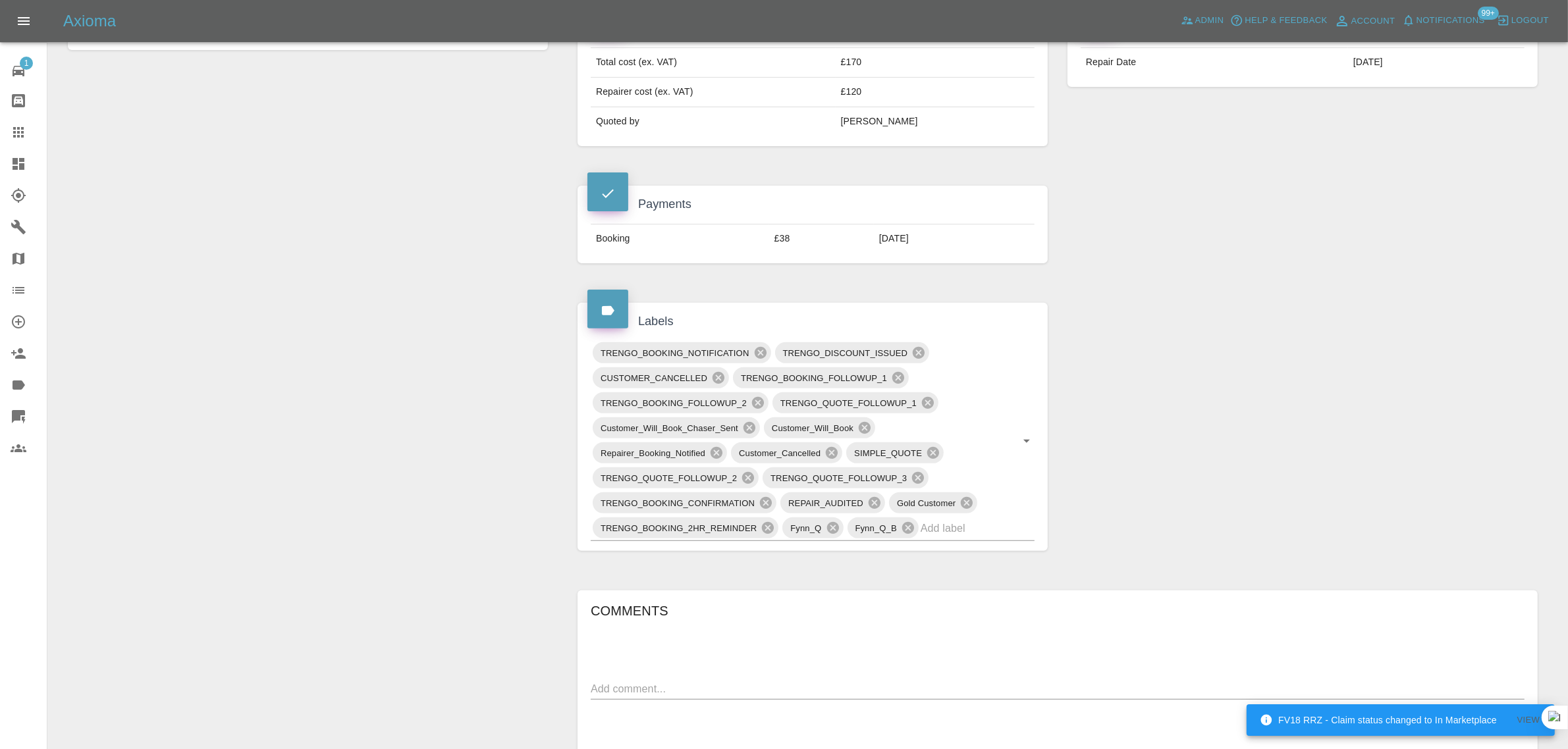
scroll to position [576, 0]
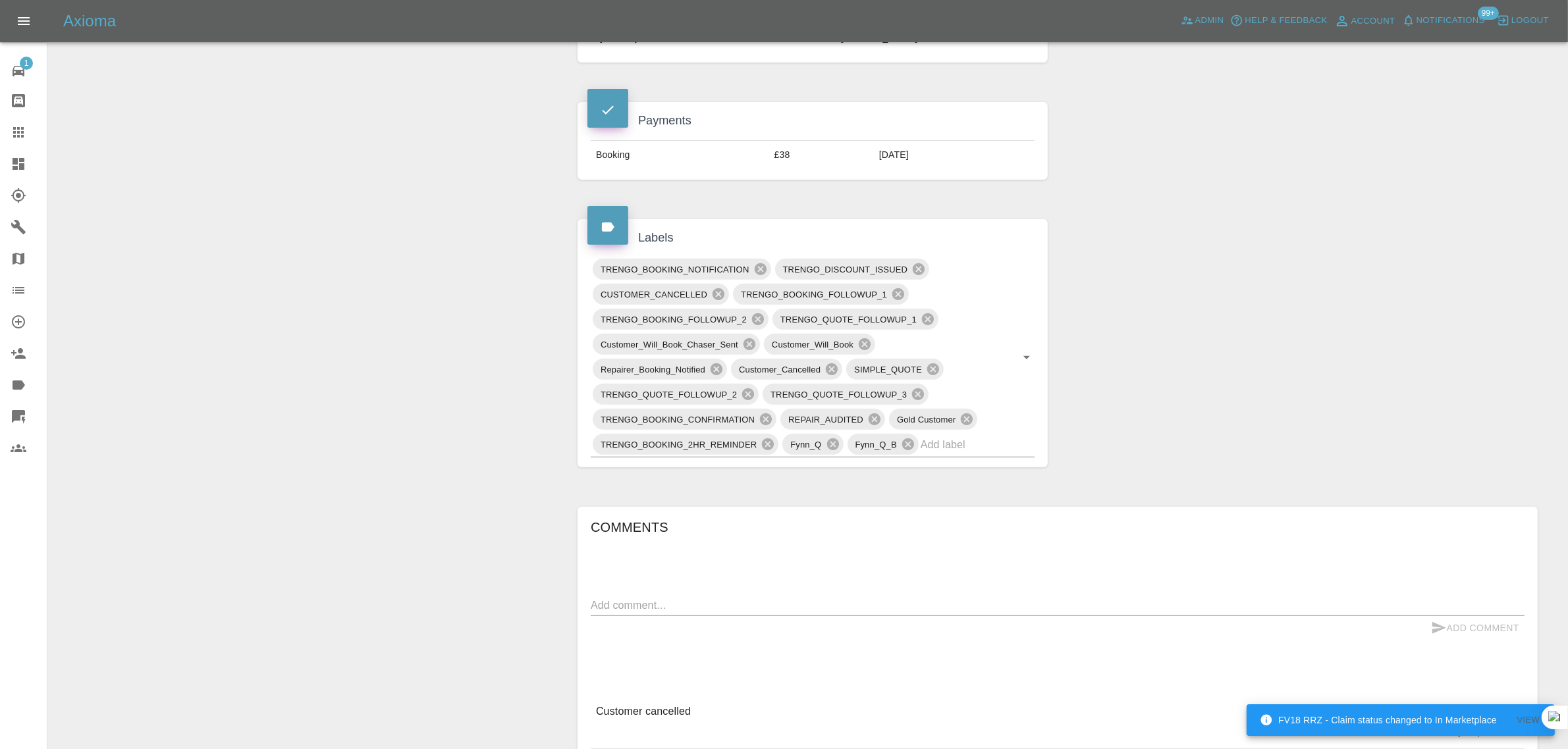
click at [770, 616] on div "x" at bounding box center [1057, 606] width 934 height 21
paste textarea "I never cancelled l. I requested if I can postpone but he didn’t reply nor he s…"
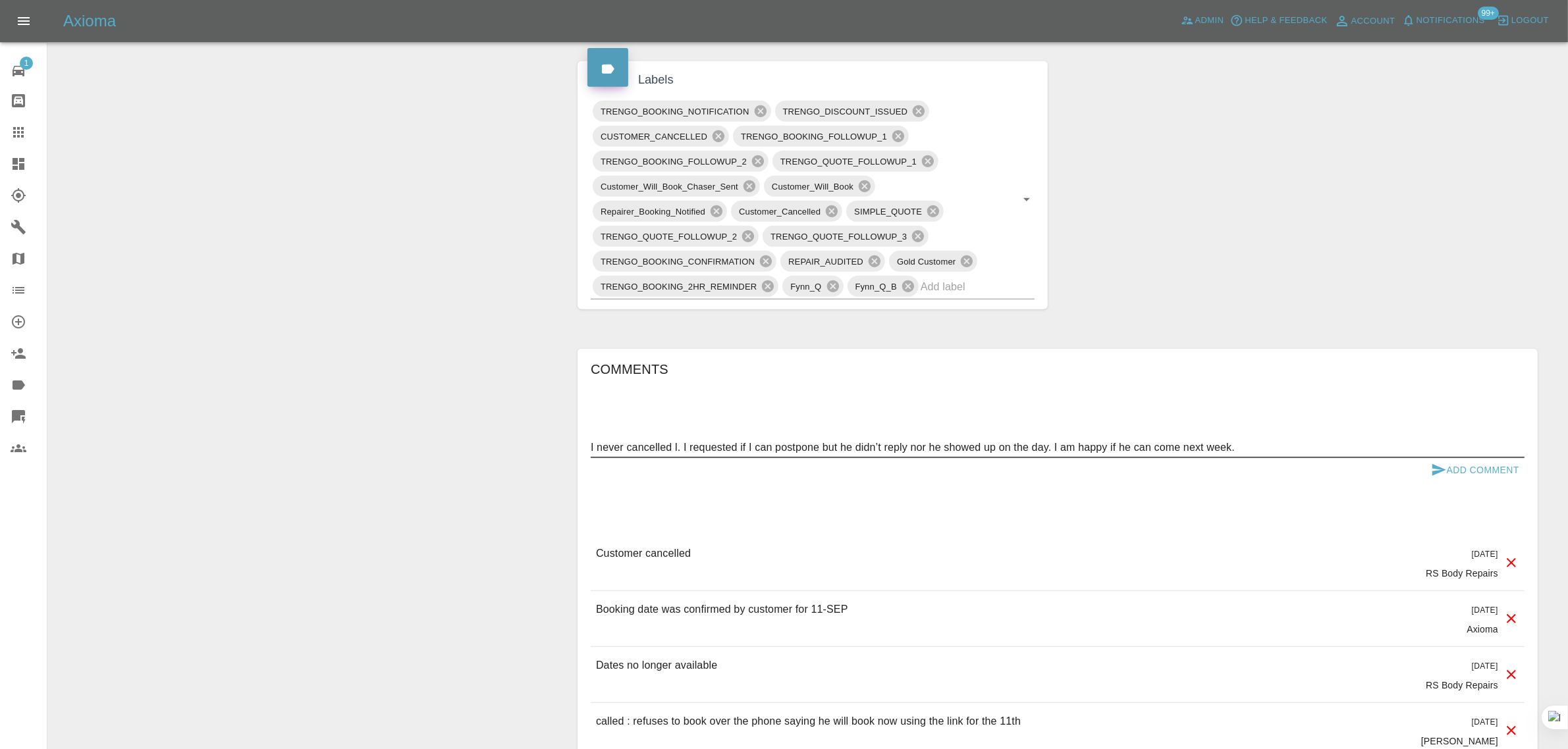
scroll to position [740, 0]
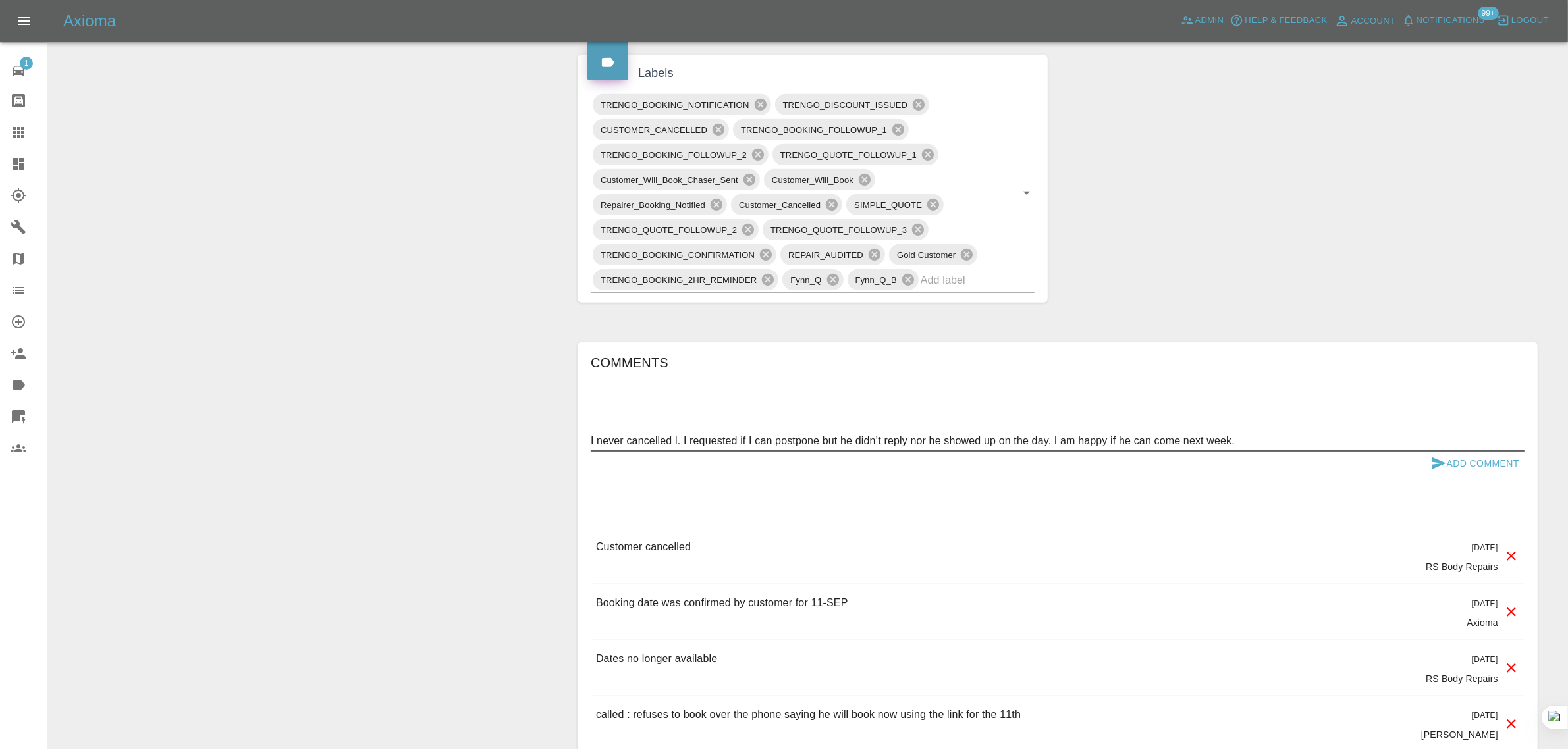
type textarea "I never cancelled l. I requested if I can postpone but he didn’t reply nor he s…"
click at [1493, 460] on button "Add Comment" at bounding box center [1475, 464] width 99 height 24
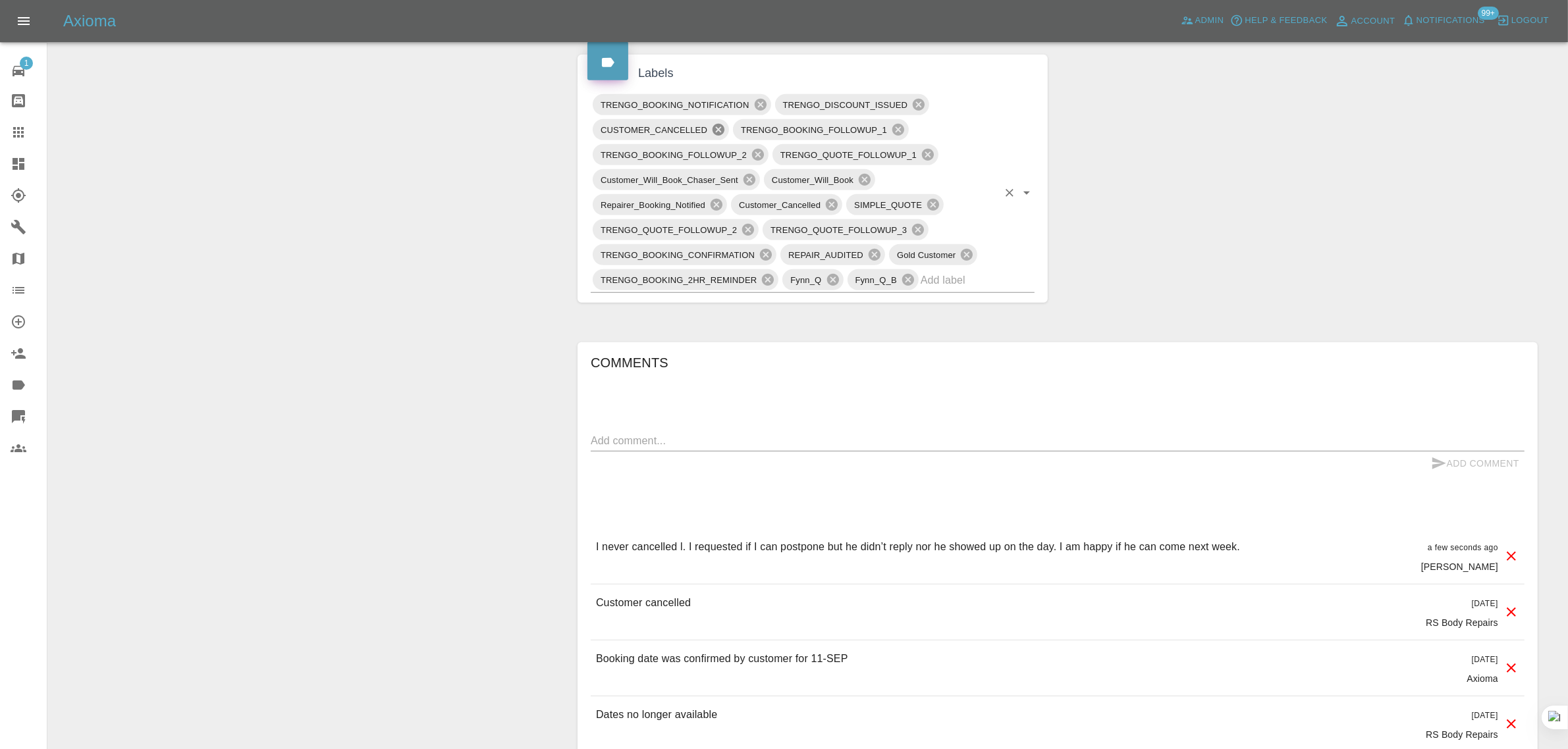
click at [719, 128] on icon at bounding box center [719, 130] width 12 height 12
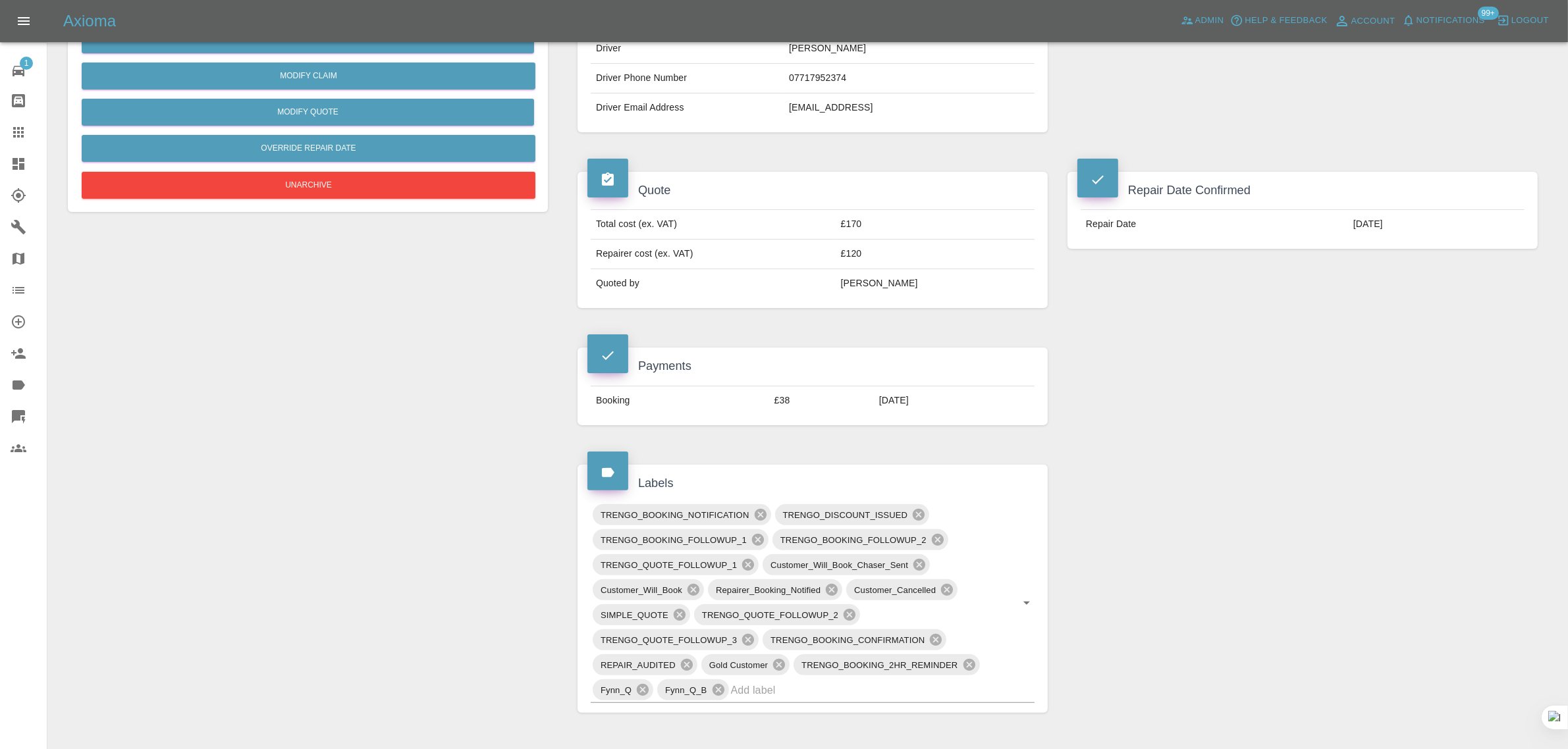
scroll to position [330, 0]
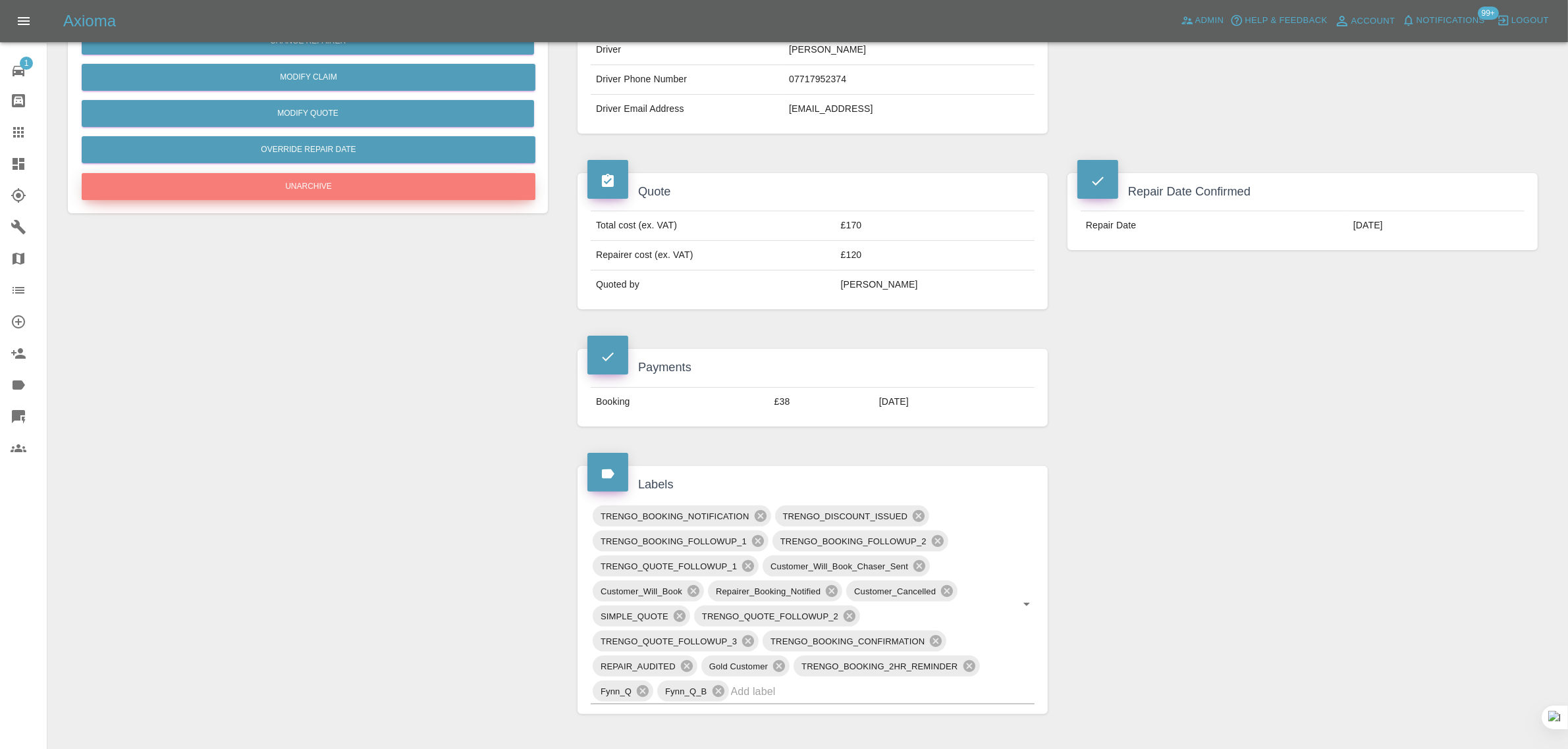
click at [315, 192] on button "Unarchive" at bounding box center [309, 187] width 453 height 27
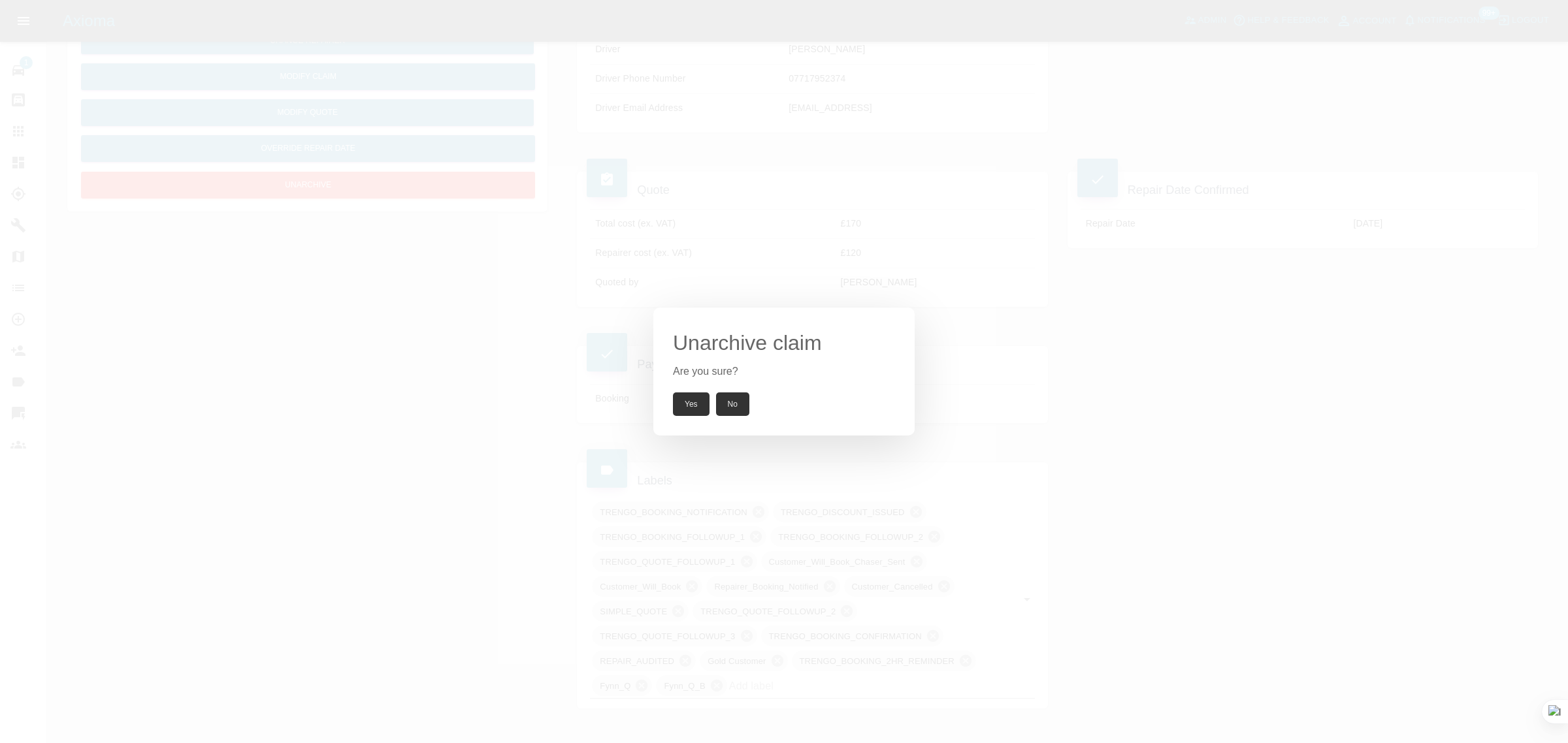
click at [688, 409] on button "Yes" at bounding box center [691, 404] width 36 height 23
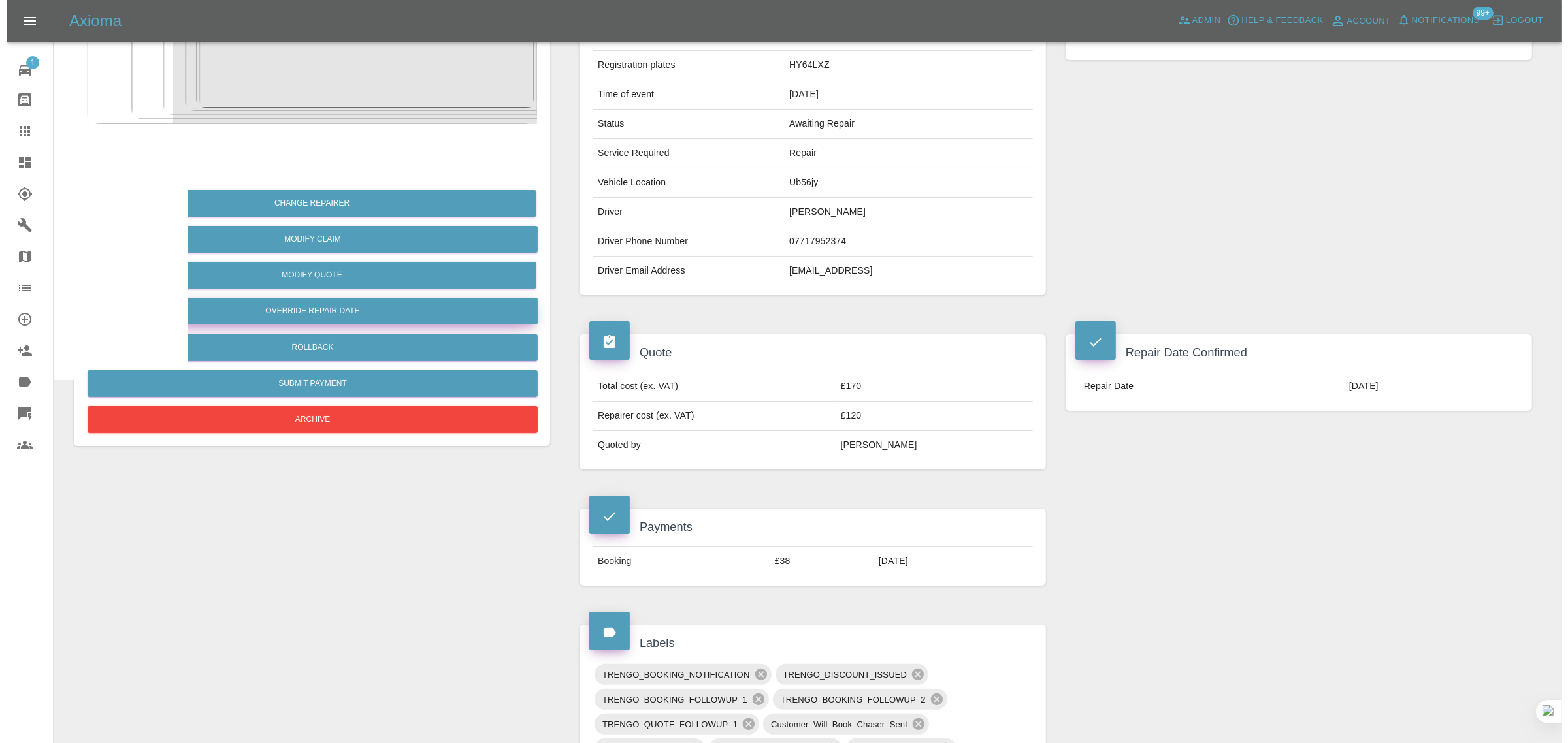
scroll to position [163, 0]
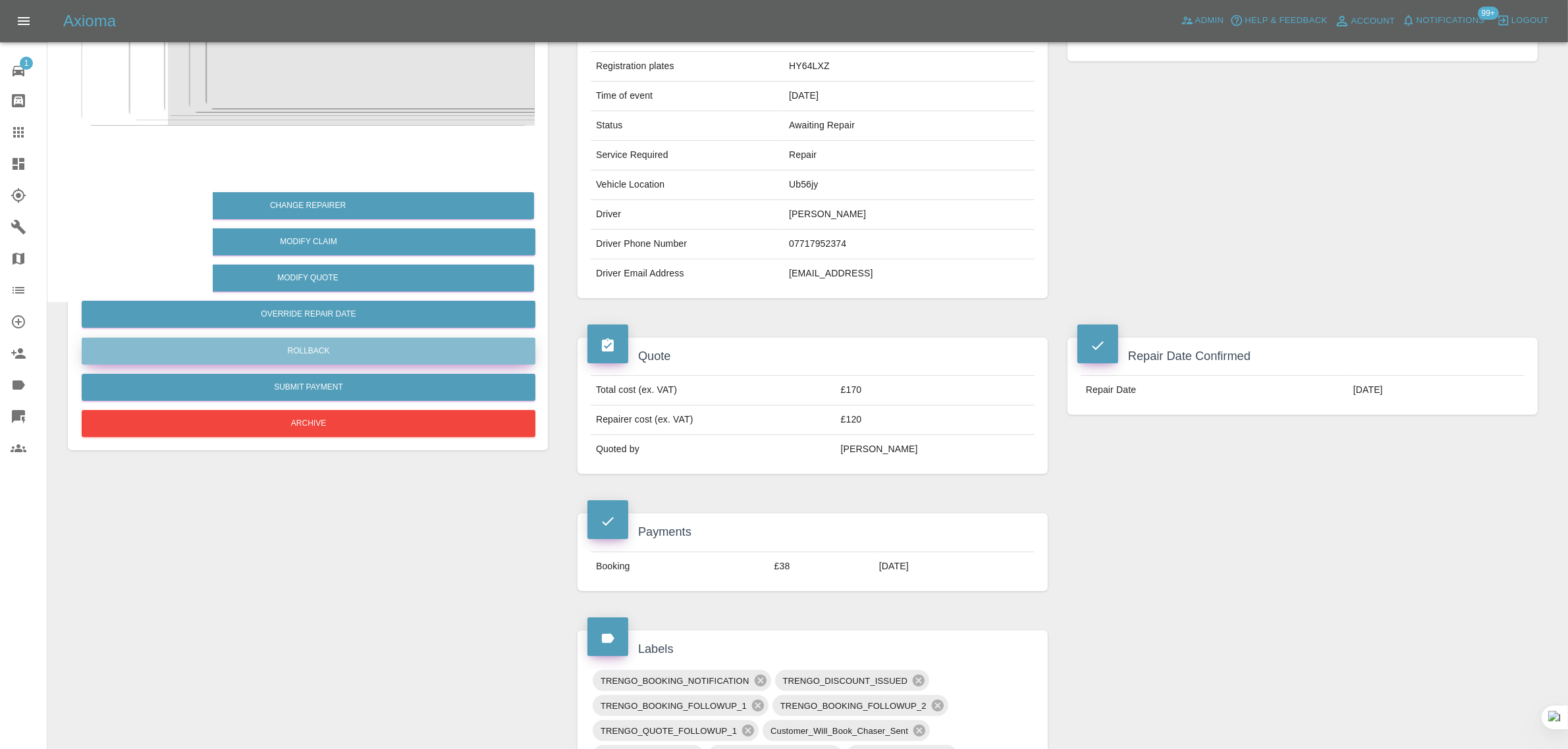
click at [293, 344] on button "Rollback" at bounding box center [309, 351] width 453 height 27
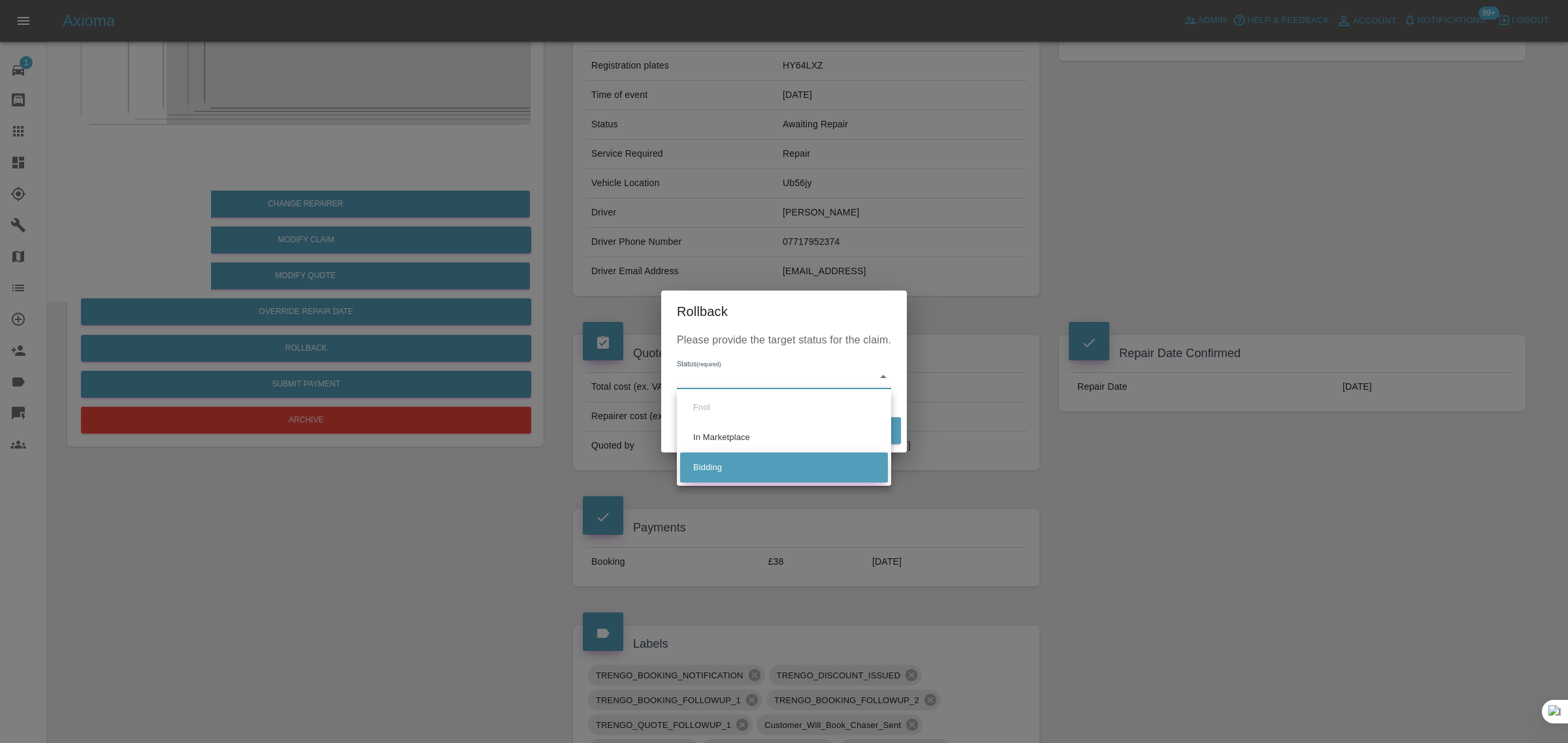
click at [706, 464] on li "Bidding" at bounding box center [784, 467] width 208 height 30
type input "bidding"
click at [855, 433] on button "Rollback" at bounding box center [861, 430] width 81 height 27
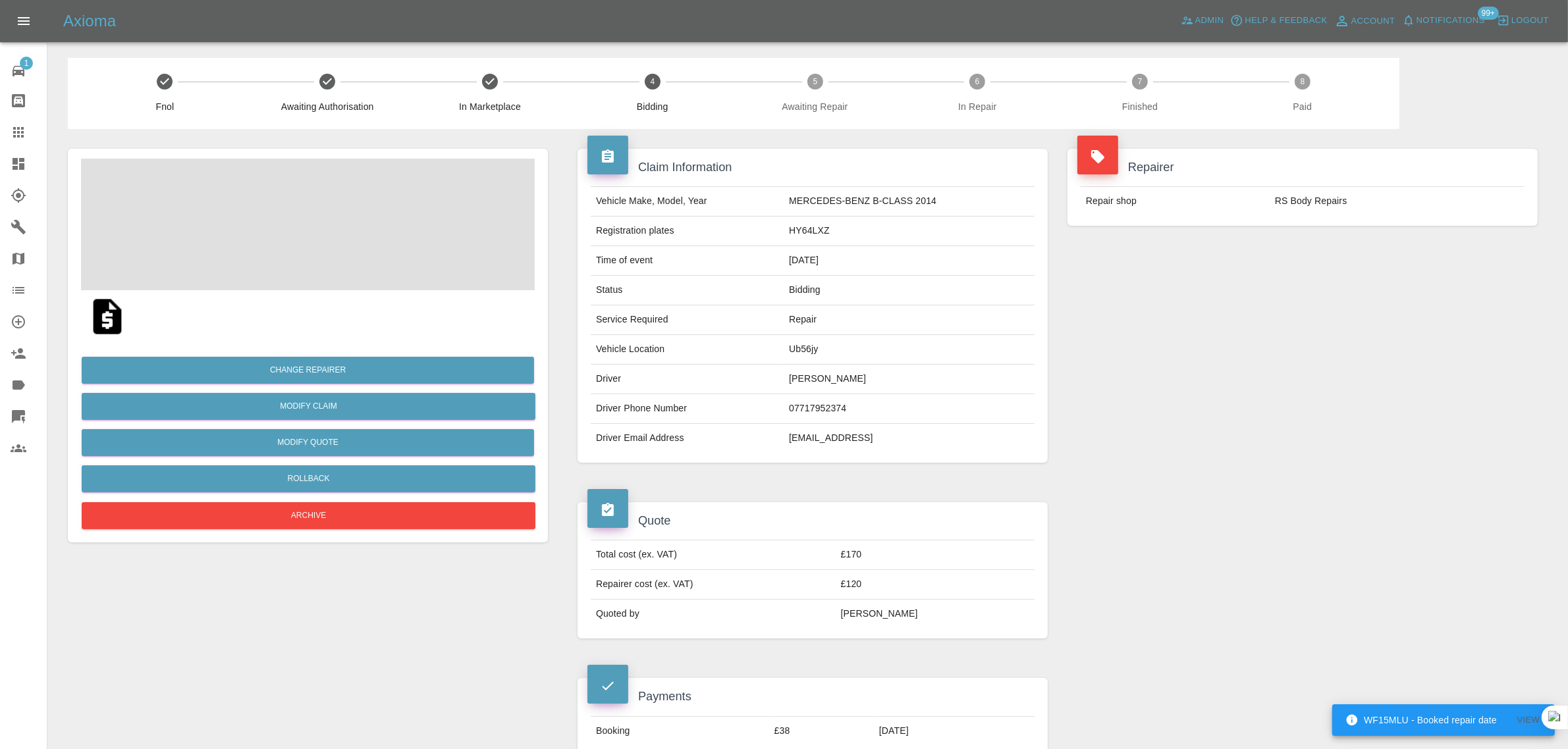
scroll to position [412, 0]
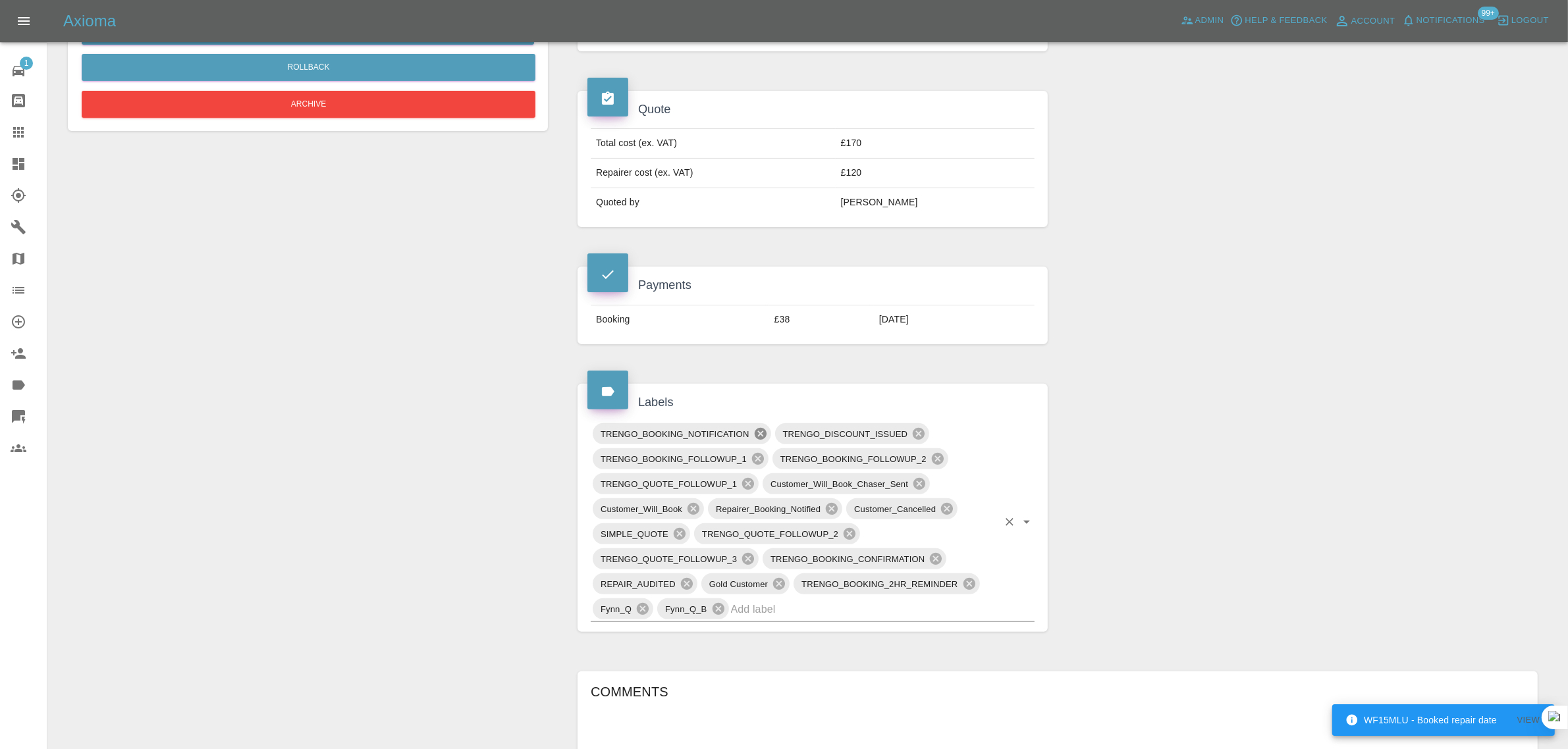
click at [762, 435] on icon at bounding box center [760, 434] width 12 height 12
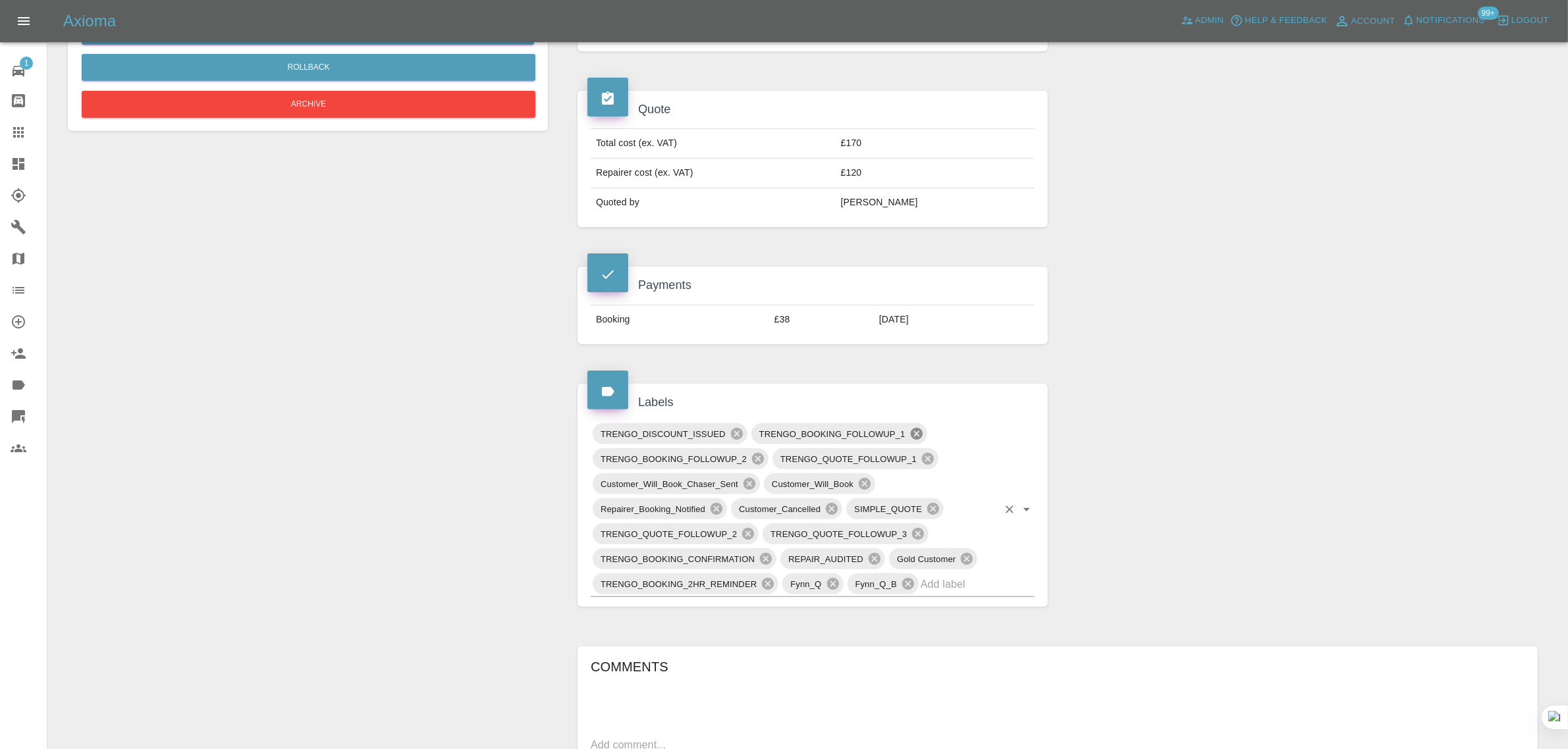
click at [914, 432] on icon at bounding box center [916, 434] width 12 height 12
click at [966, 561] on icon at bounding box center [969, 559] width 12 height 12
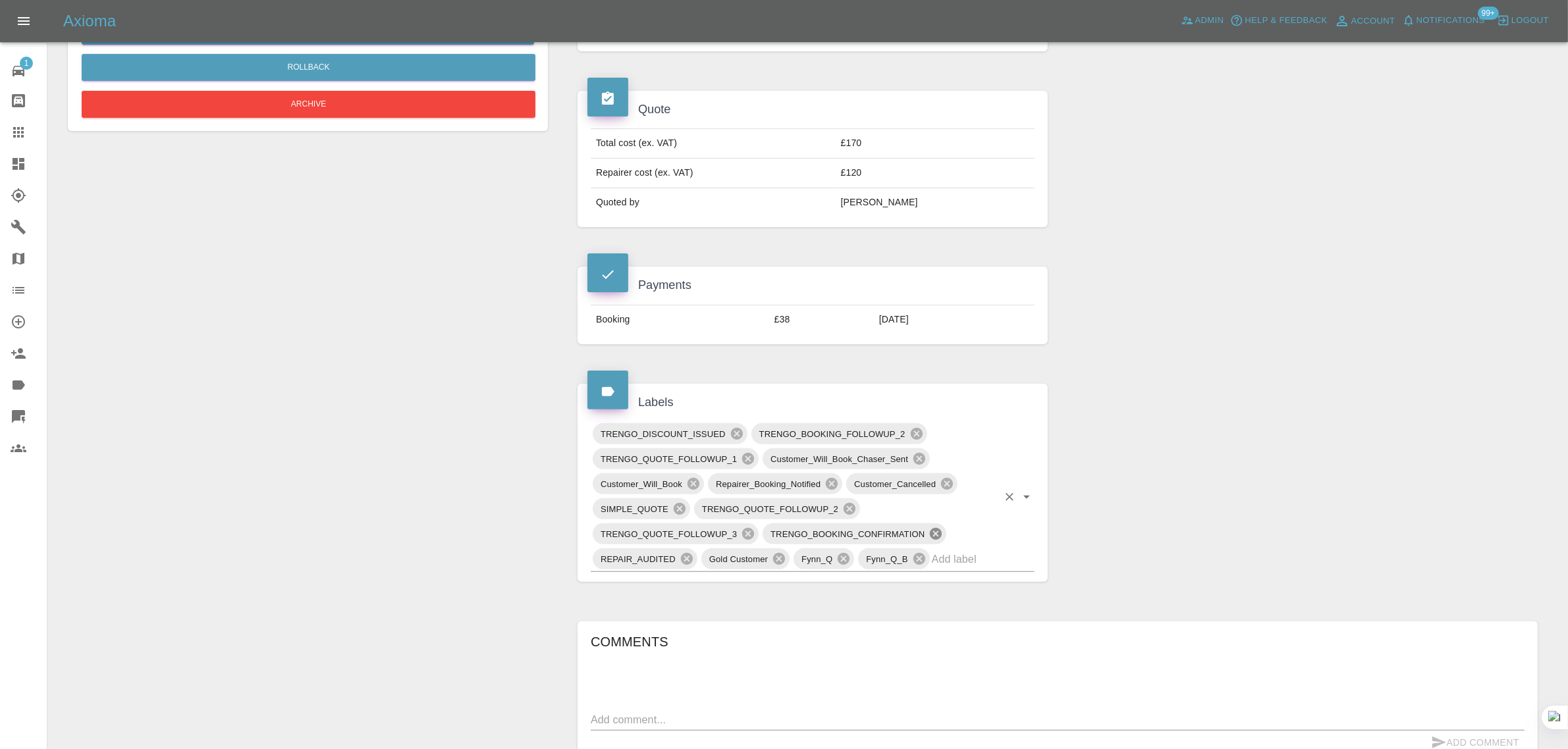
click at [934, 535] on icon at bounding box center [936, 534] width 15 height 15
click at [942, 489] on icon at bounding box center [947, 484] width 12 height 12
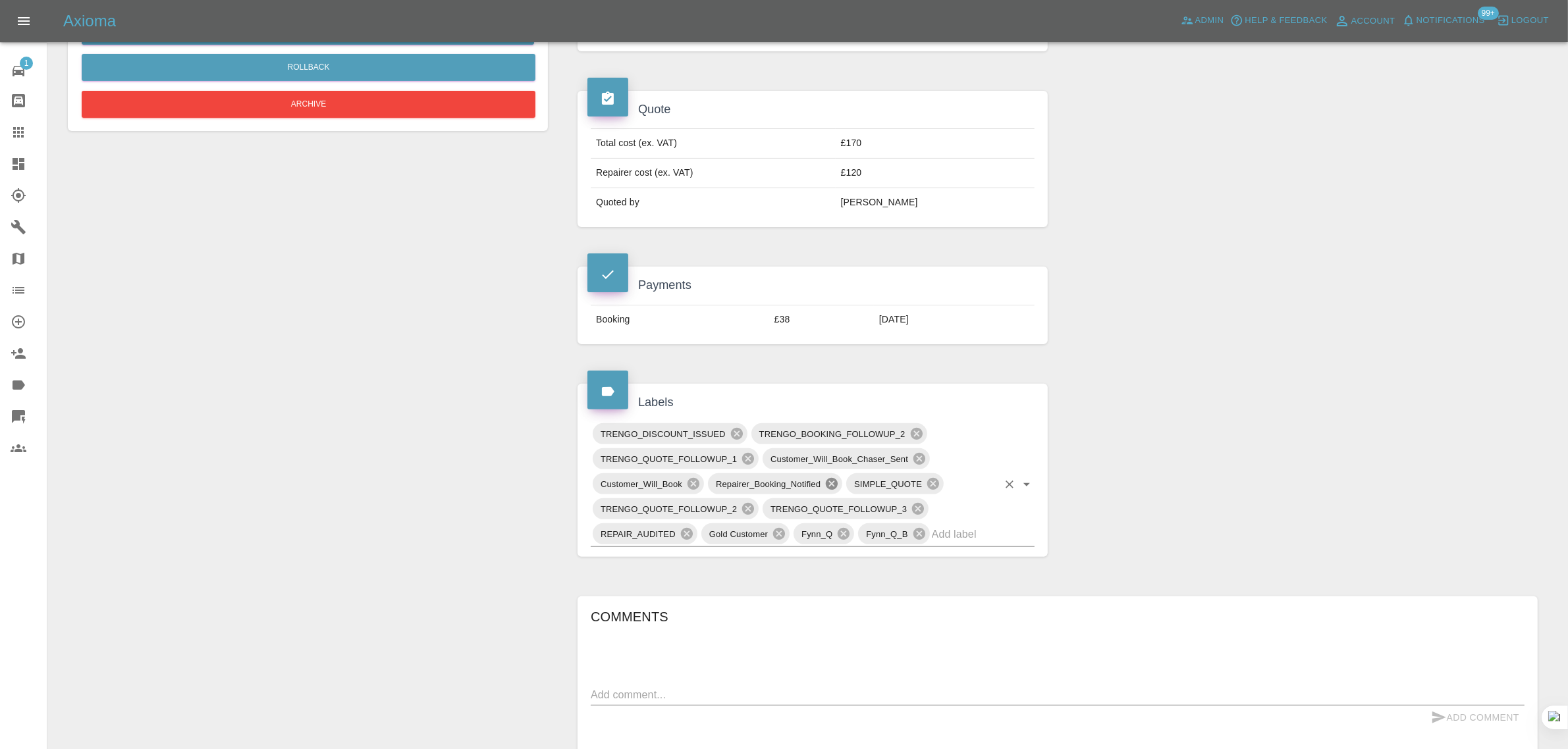
click at [828, 486] on icon at bounding box center [832, 484] width 12 height 12
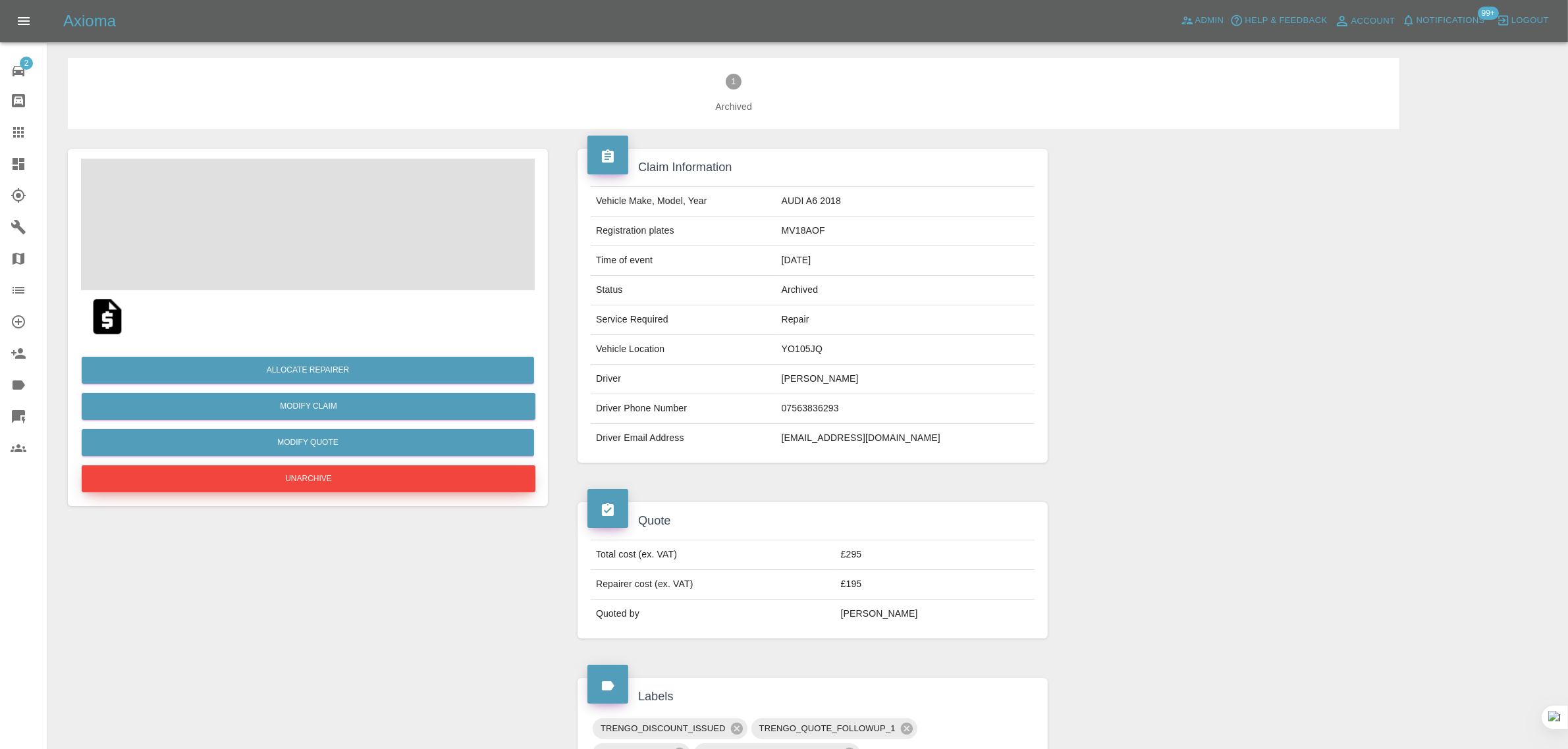
click at [276, 479] on button "Unarchive" at bounding box center [309, 479] width 453 height 27
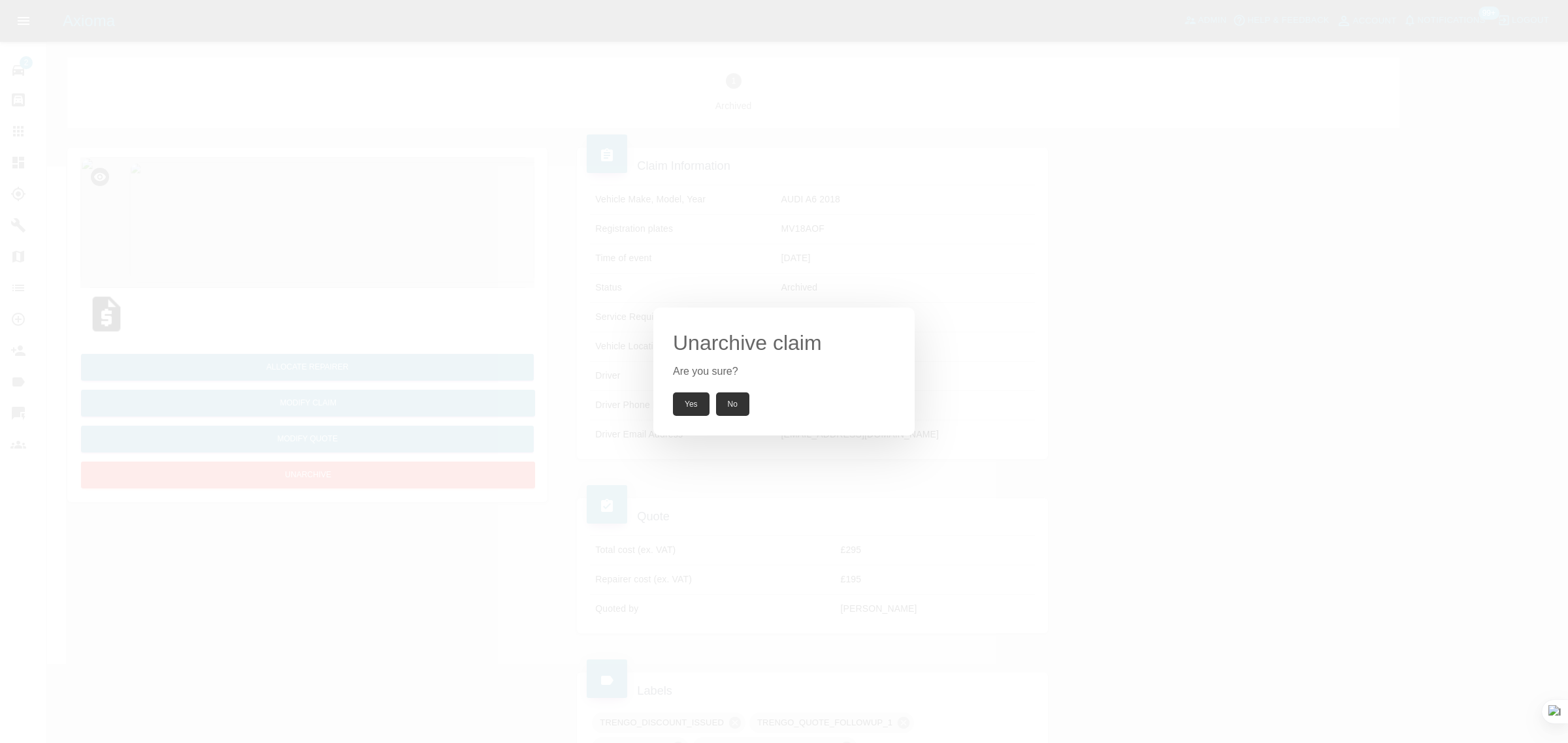
click at [690, 402] on button "Yes" at bounding box center [691, 404] width 36 height 23
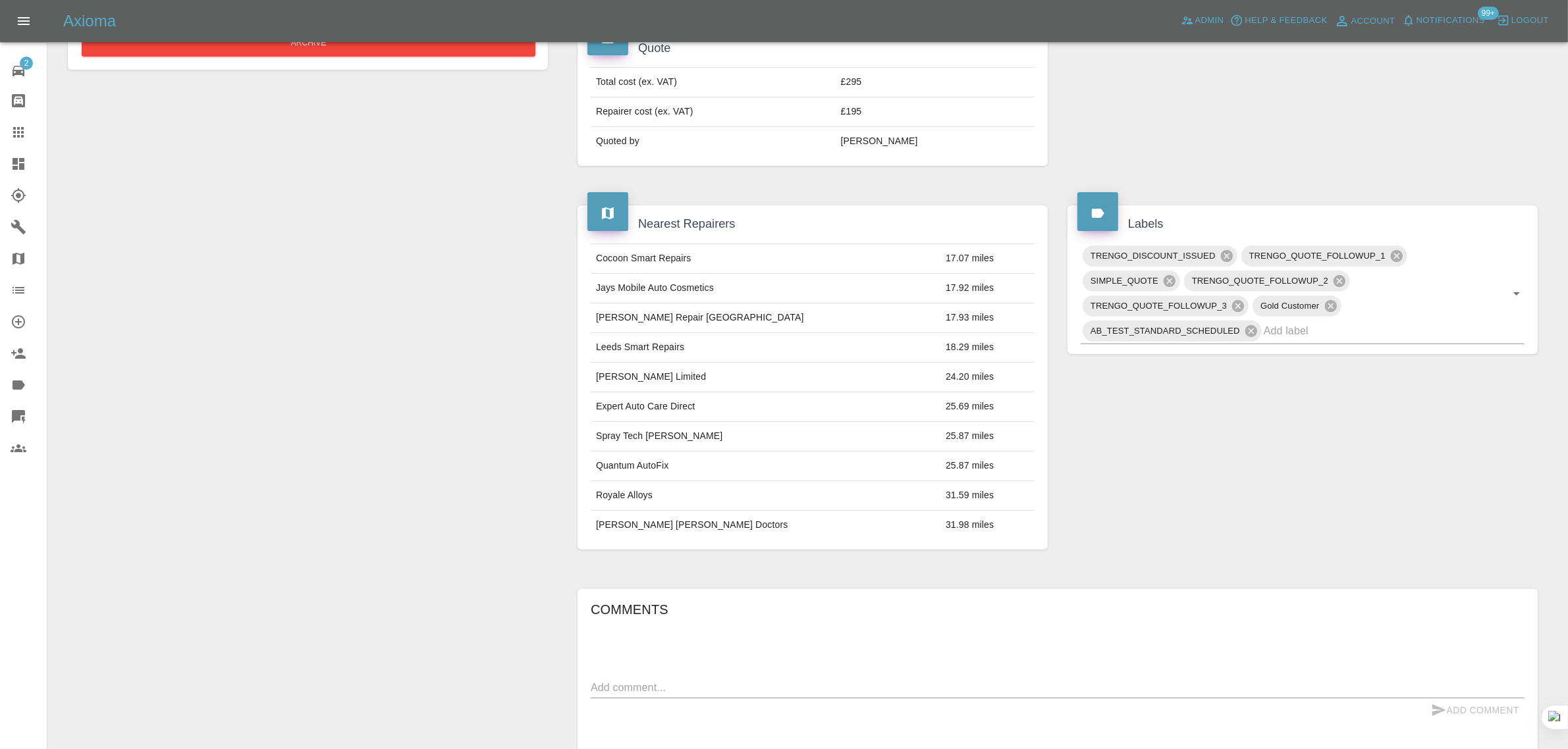
scroll to position [82, 0]
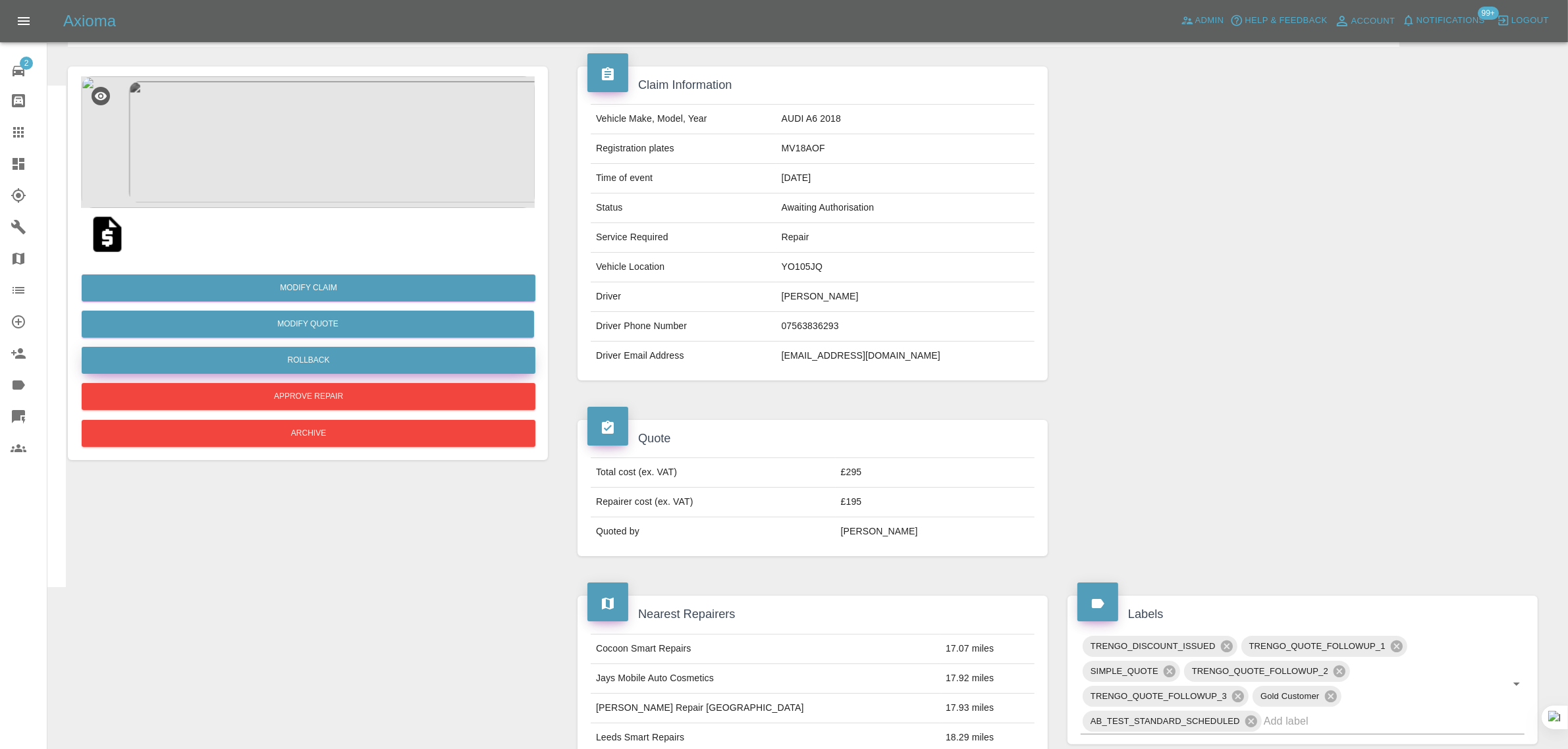
click at [349, 357] on button "Rollback" at bounding box center [309, 360] width 453 height 27
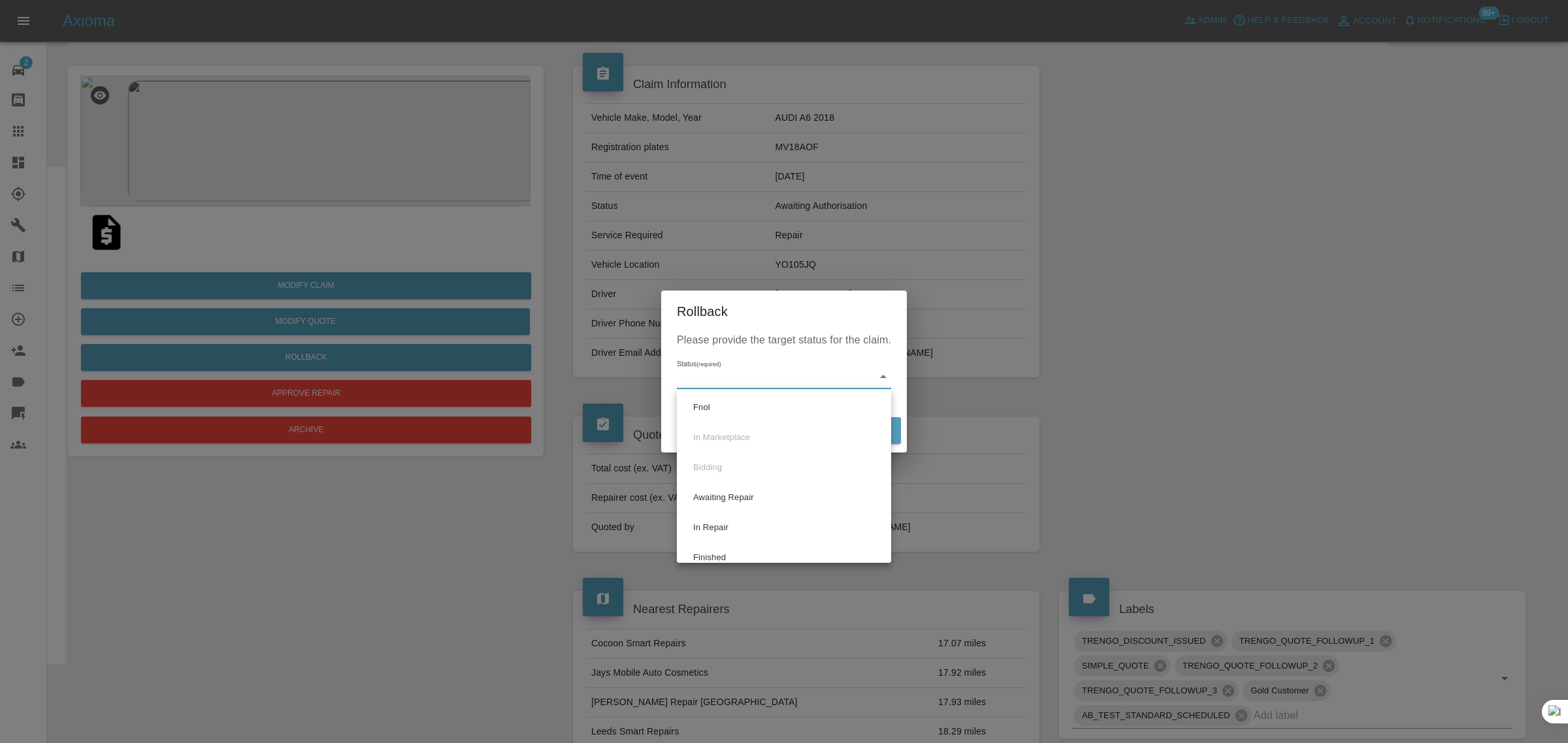
click at [736, 380] on body "Axioma Admin Help & Feedback Account Notifications 99+ Logout 2 Repair home Bod…" at bounding box center [784, 640] width 1568 height 1444
click at [709, 407] on li "Fnol" at bounding box center [784, 407] width 208 height 30
type input "fnol"
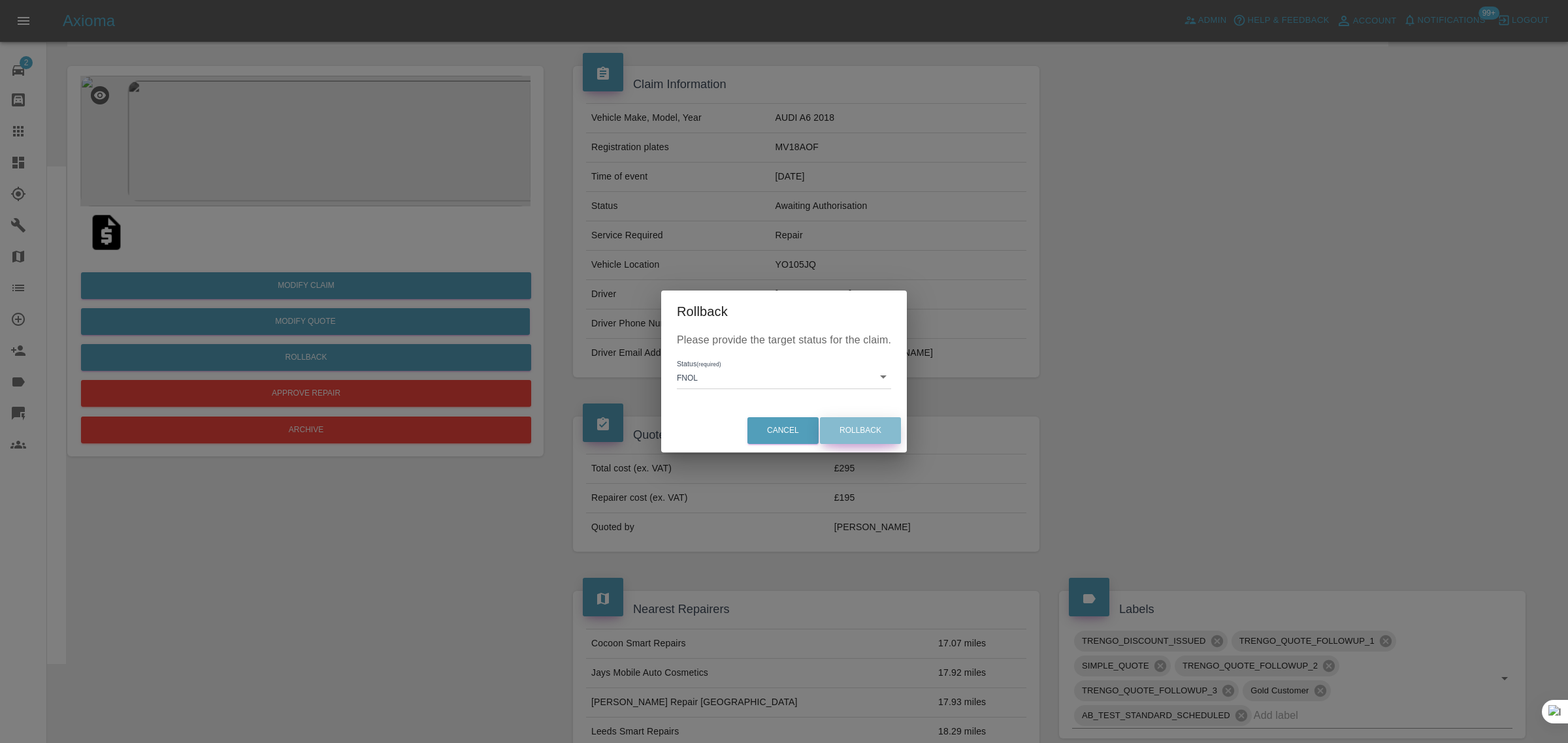
click at [883, 426] on button "Rollback" at bounding box center [861, 430] width 81 height 27
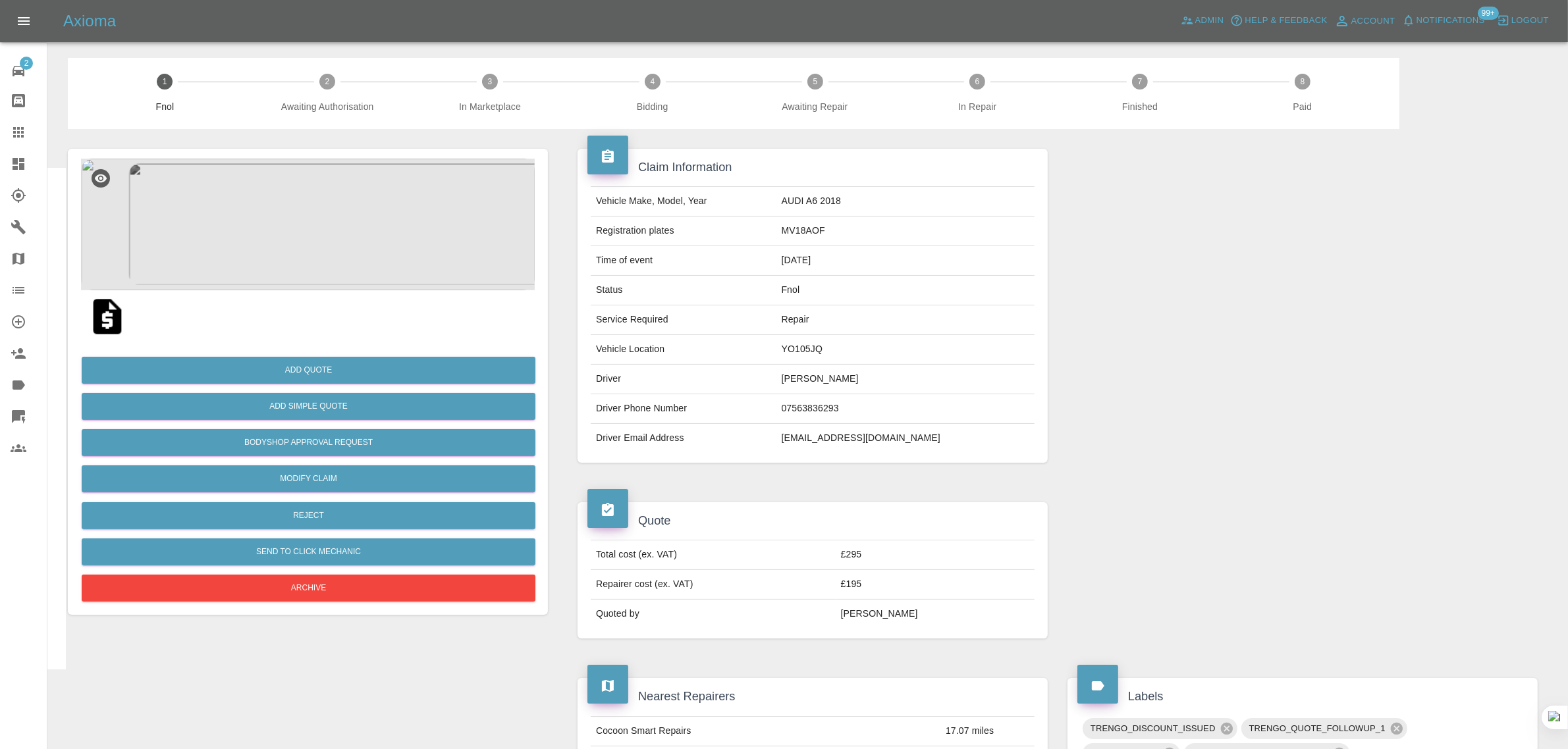
scroll to position [658, 0]
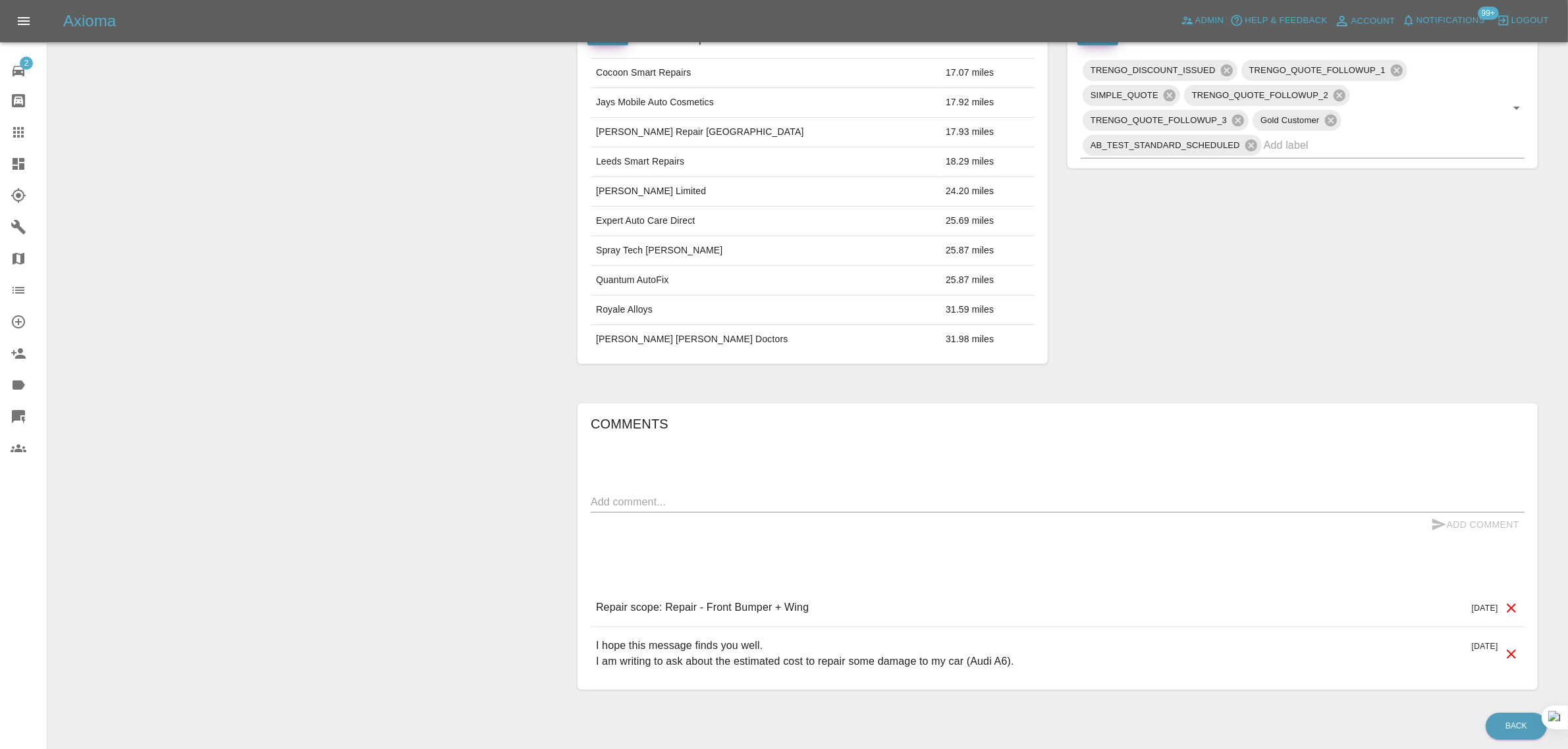
click at [906, 504] on textarea at bounding box center [1057, 501] width 934 height 15
paste textarea "Can you send me a new quote please since the previous one has expired? Thank yo…"
type textarea "Can you send me a new quote please since the previous one has expired? Thank yo…"
click at [1456, 525] on button "Add Comment" at bounding box center [1475, 525] width 99 height 24
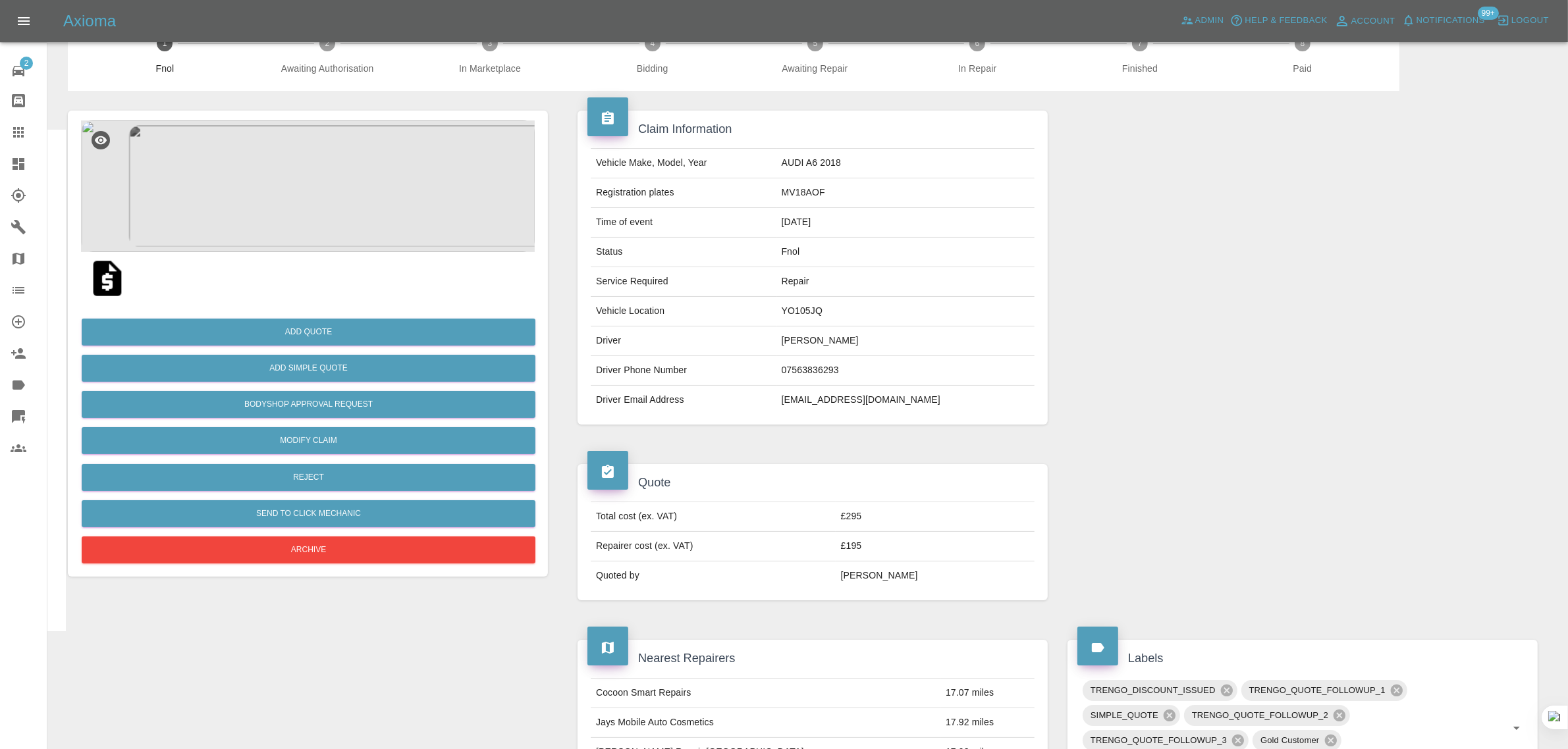
scroll to position [0, 0]
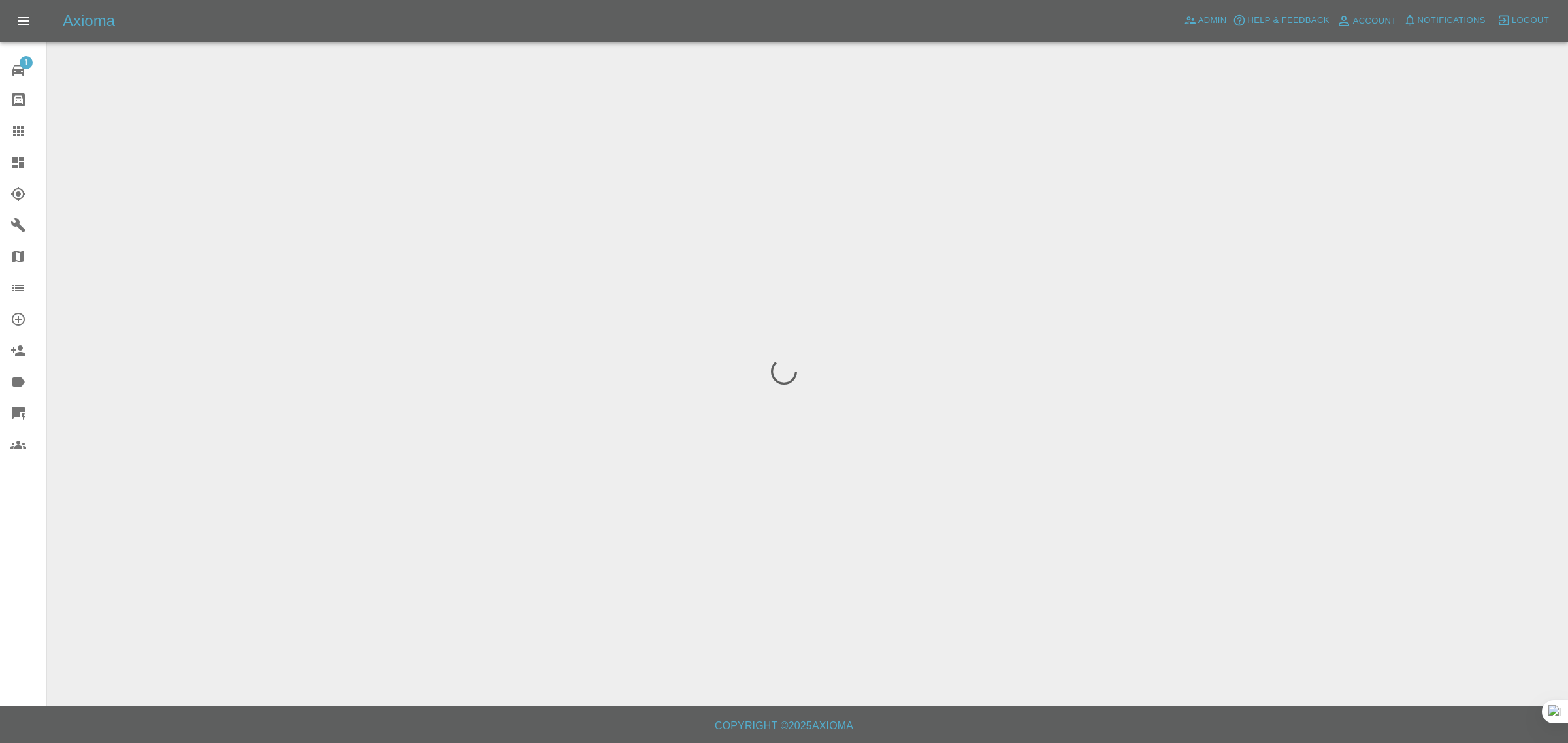
click at [7, 574] on div "1 Repair home Bodyshop home Claims Dashboard Explorer Garages Map Organization …" at bounding box center [23, 371] width 47 height 743
